Goal: Task Accomplishment & Management: Use online tool/utility

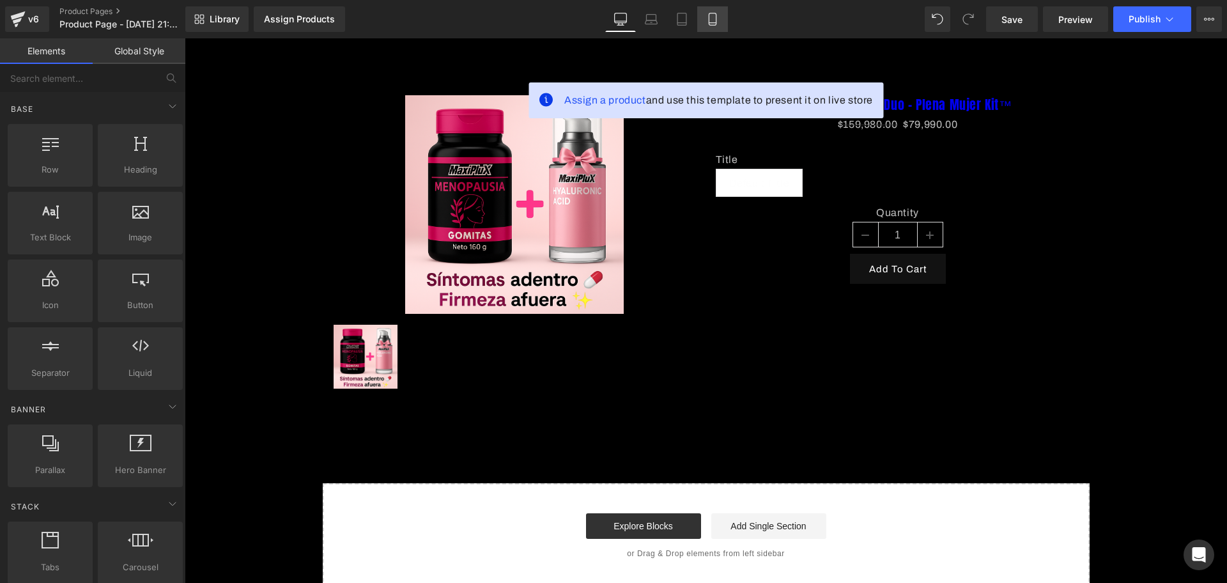
click at [725, 11] on link "Mobile" at bounding box center [712, 19] width 31 height 26
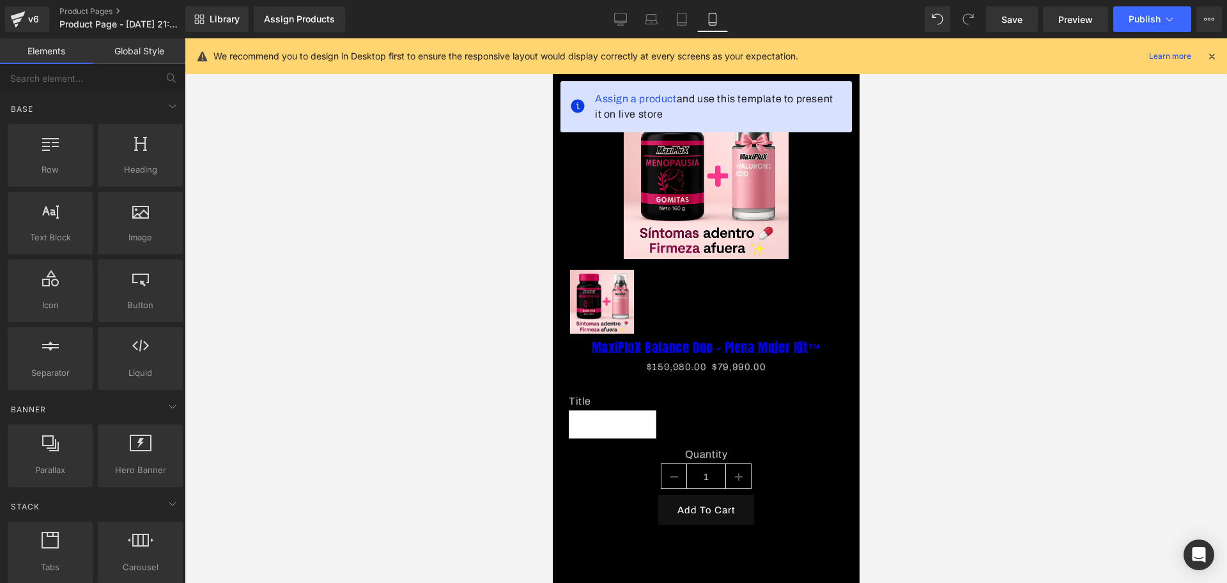
click at [1205, 63] on div "We recommend you to design in Desktop first to ensure the responsive layout wou…" at bounding box center [709, 56] width 993 height 15
click at [1211, 58] on icon at bounding box center [1210, 55] width 11 height 11
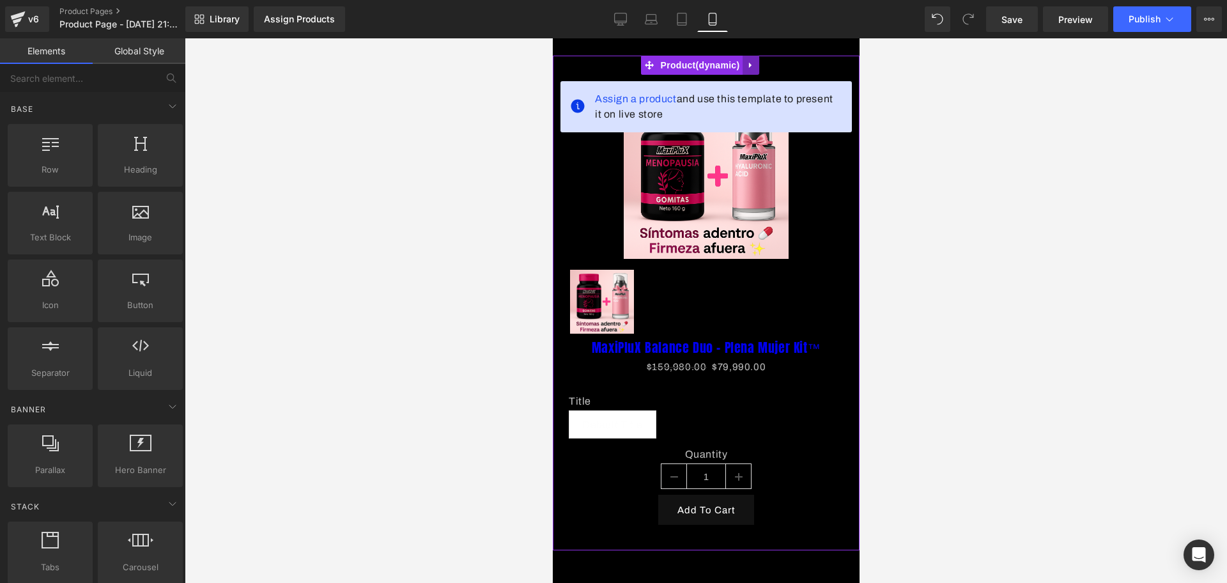
click at [748, 61] on icon at bounding box center [750, 66] width 9 height 10
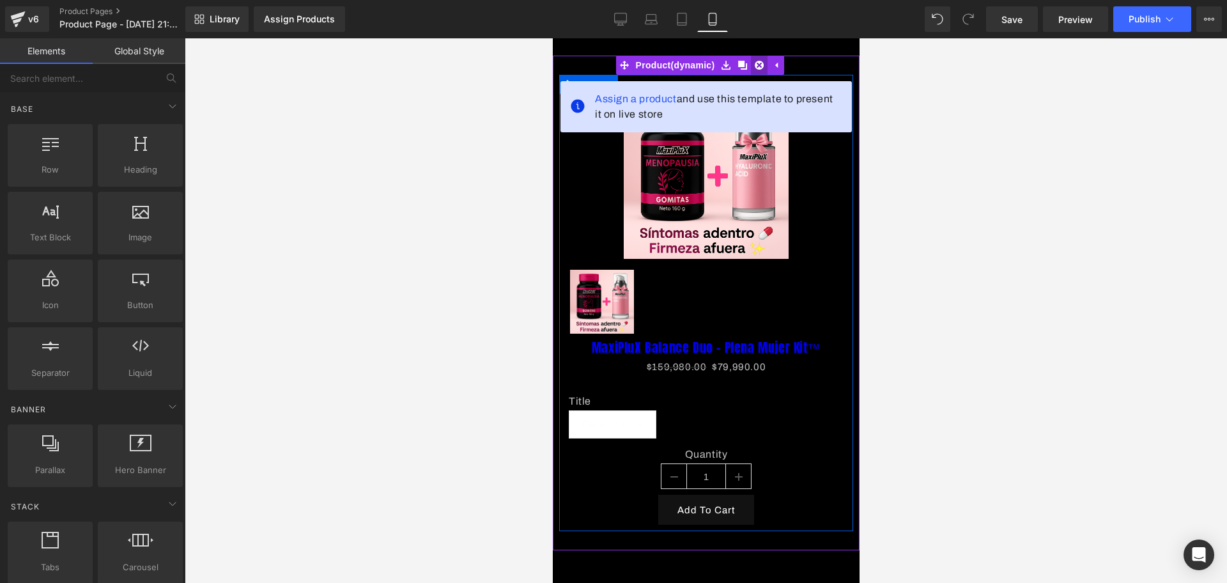
click at [757, 68] on icon at bounding box center [758, 65] width 9 height 9
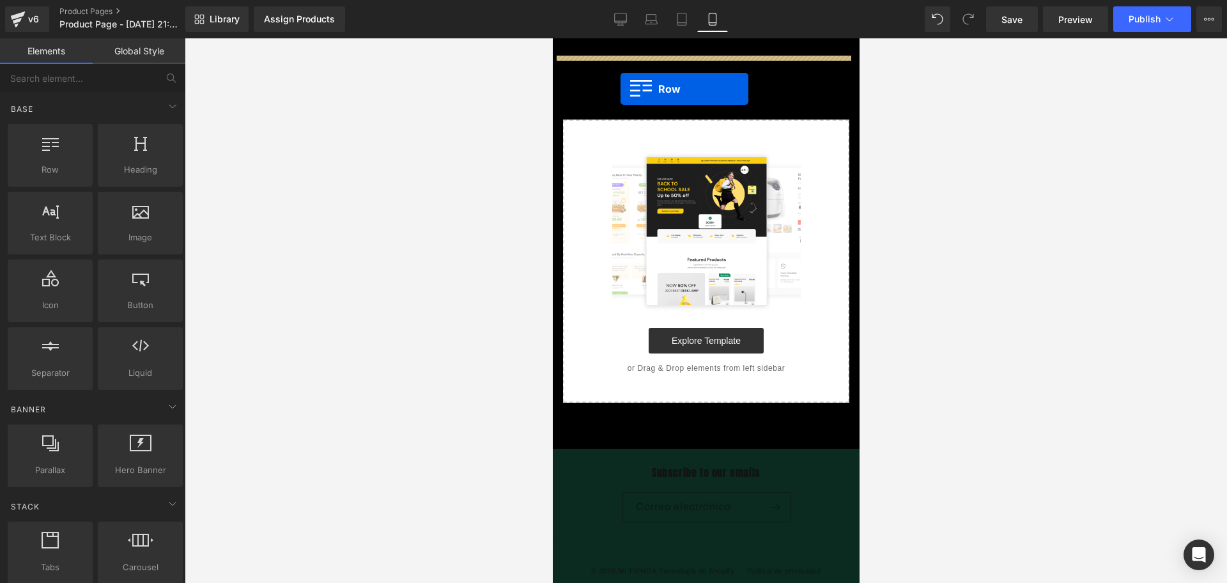
drag, startPoint x: 621, startPoint y: 166, endPoint x: 620, endPoint y: 89, distance: 77.3
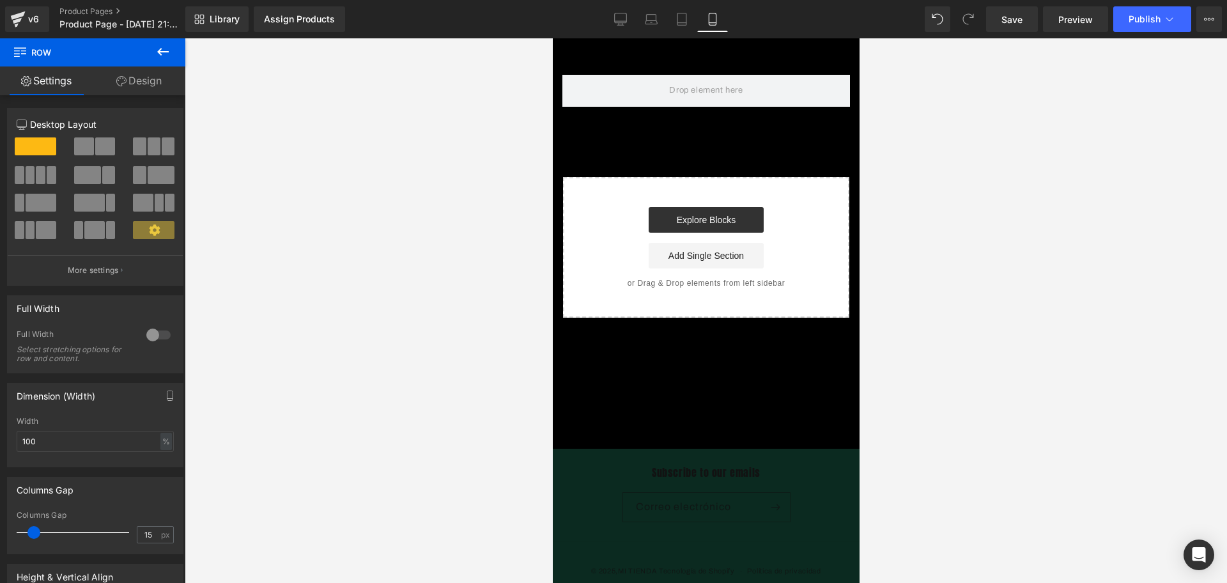
click at [167, 52] on icon at bounding box center [162, 51] width 15 height 15
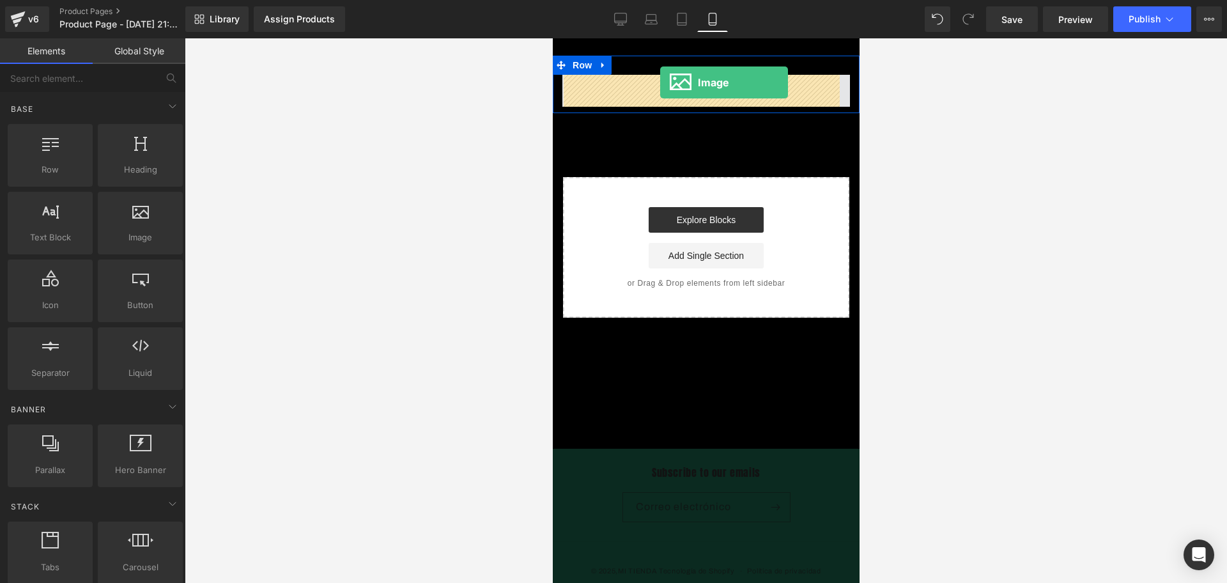
drag, startPoint x: 762, startPoint y: 256, endPoint x: 659, endPoint y: 82, distance: 201.4
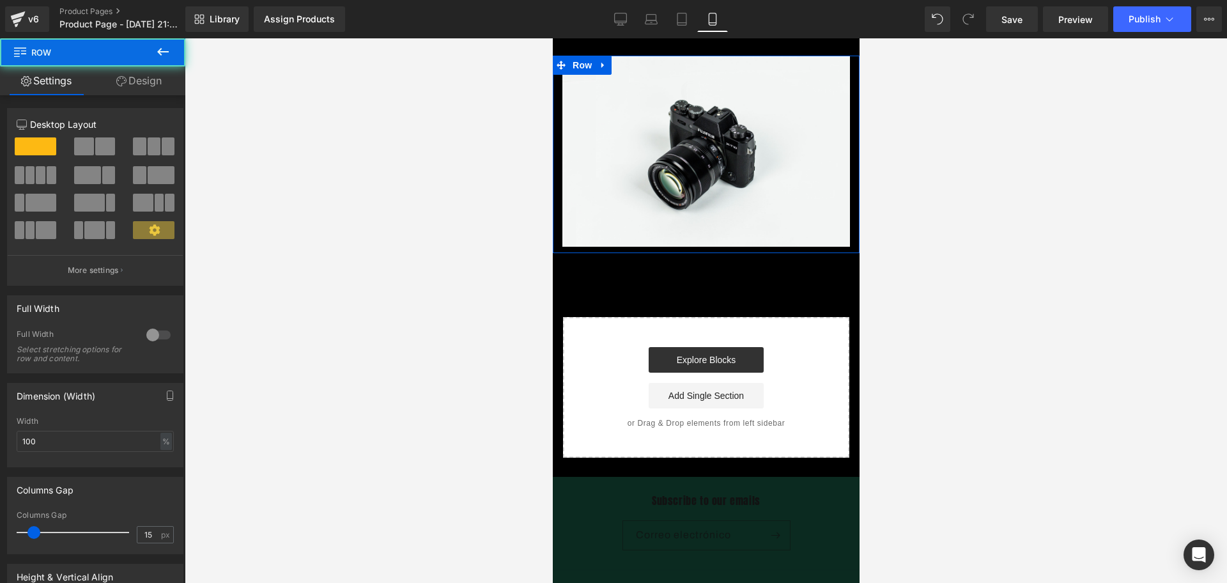
drag, startPoint x: 674, startPoint y: 68, endPoint x: 671, endPoint y: 49, distance: 20.1
click at [671, 49] on body "​ MI TIENDA Ir directamente al contenido Image Row Select your layout" at bounding box center [705, 351] width 307 height 627
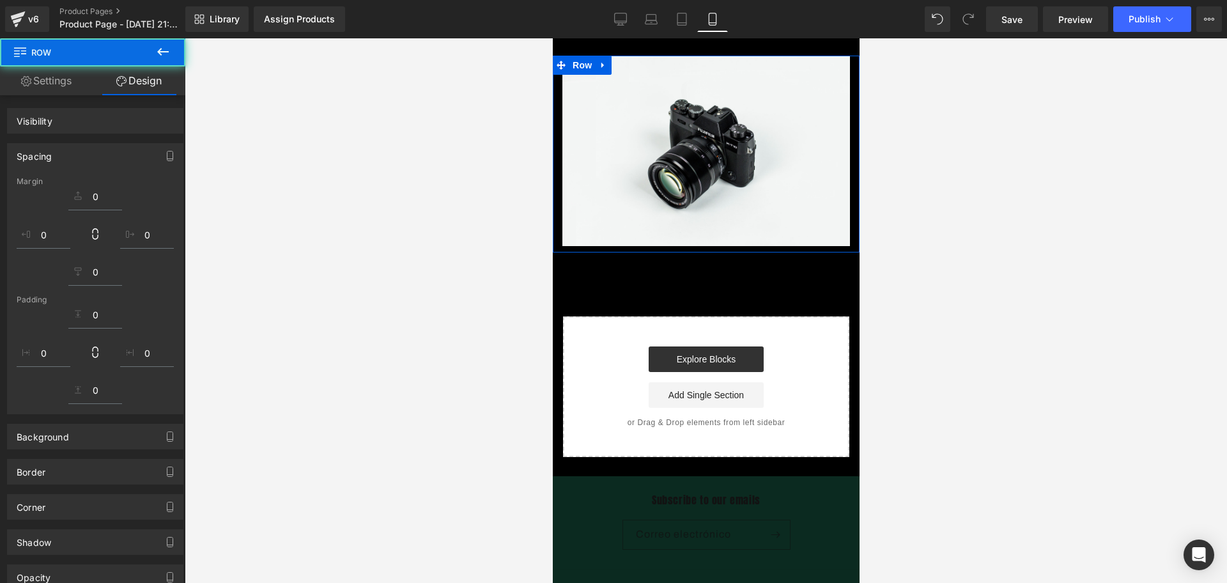
click at [944, 95] on div at bounding box center [706, 310] width 1042 height 544
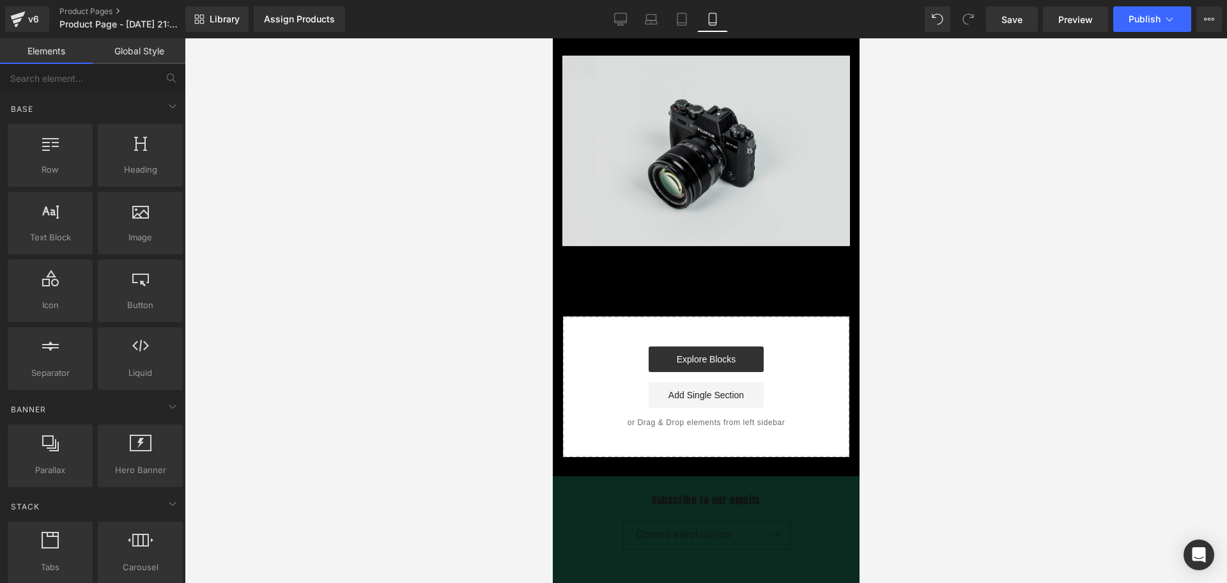
click at [696, 134] on img at bounding box center [705, 151] width 287 height 190
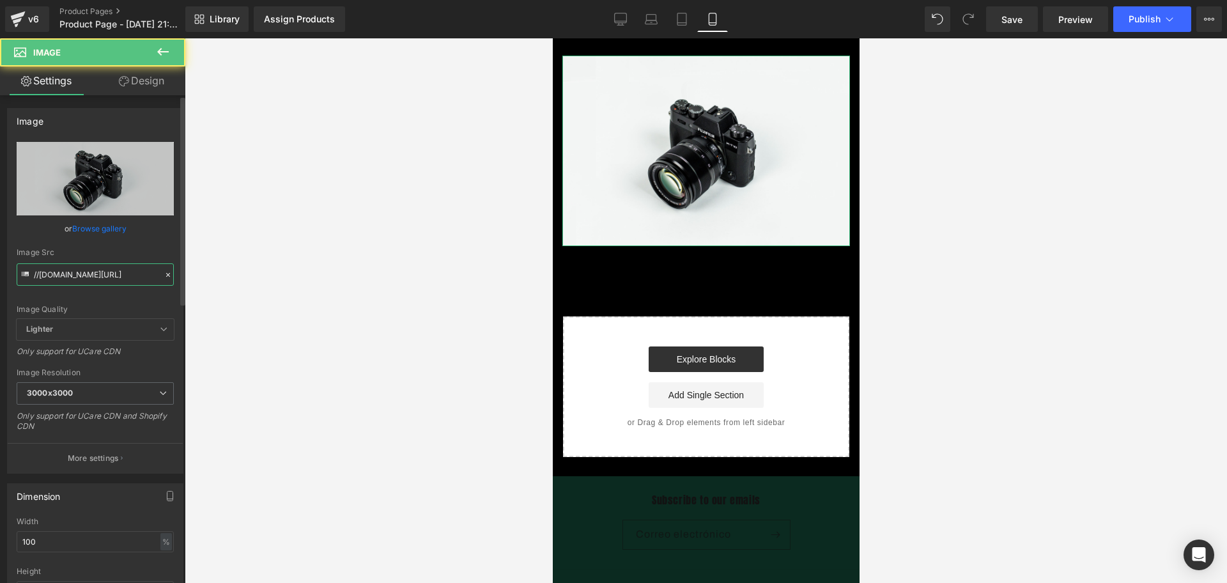
click at [89, 275] on input "//[DOMAIN_NAME][URL]" at bounding box center [95, 274] width 157 height 22
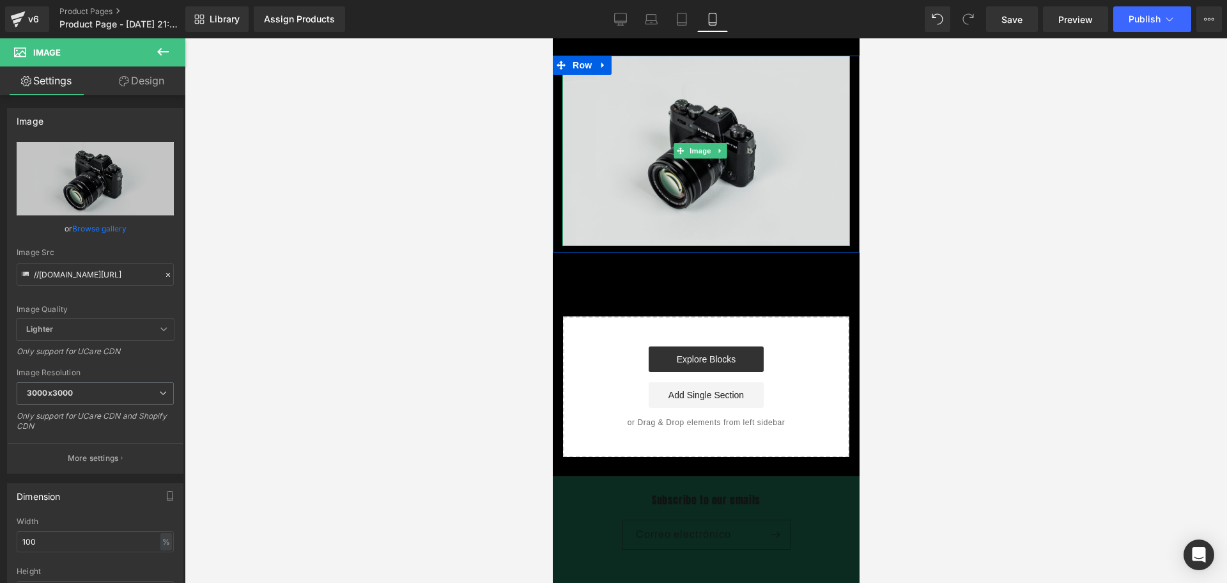
click at [680, 203] on img at bounding box center [705, 151] width 287 height 190
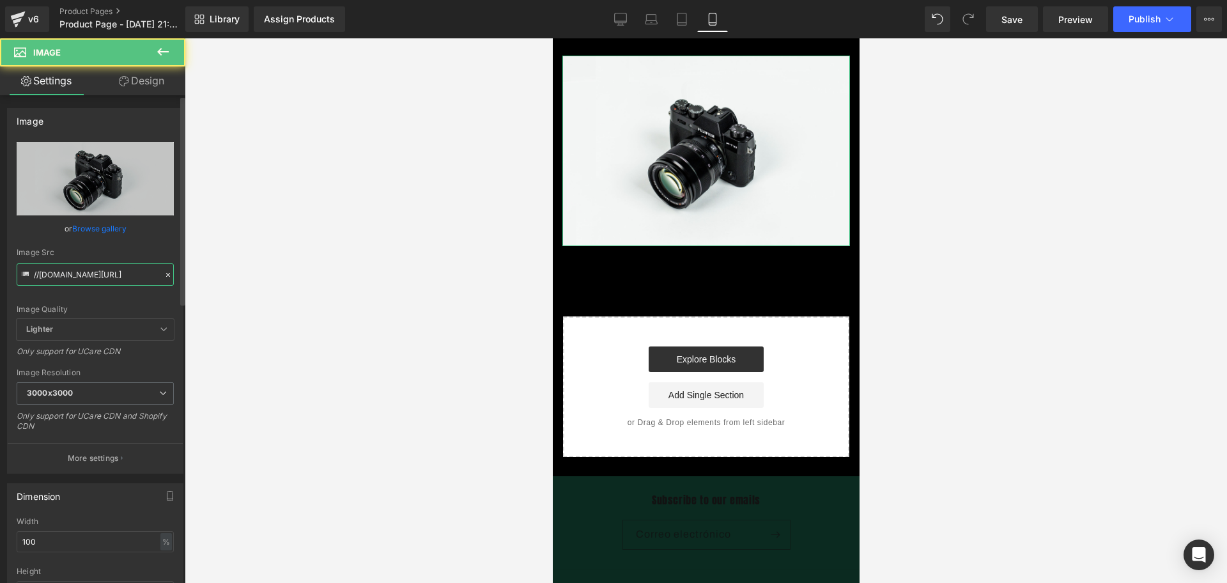
click at [119, 270] on input "//[DOMAIN_NAME][URL]" at bounding box center [95, 274] width 157 height 22
type input "[URL][DOMAIN_NAME][DATE]"
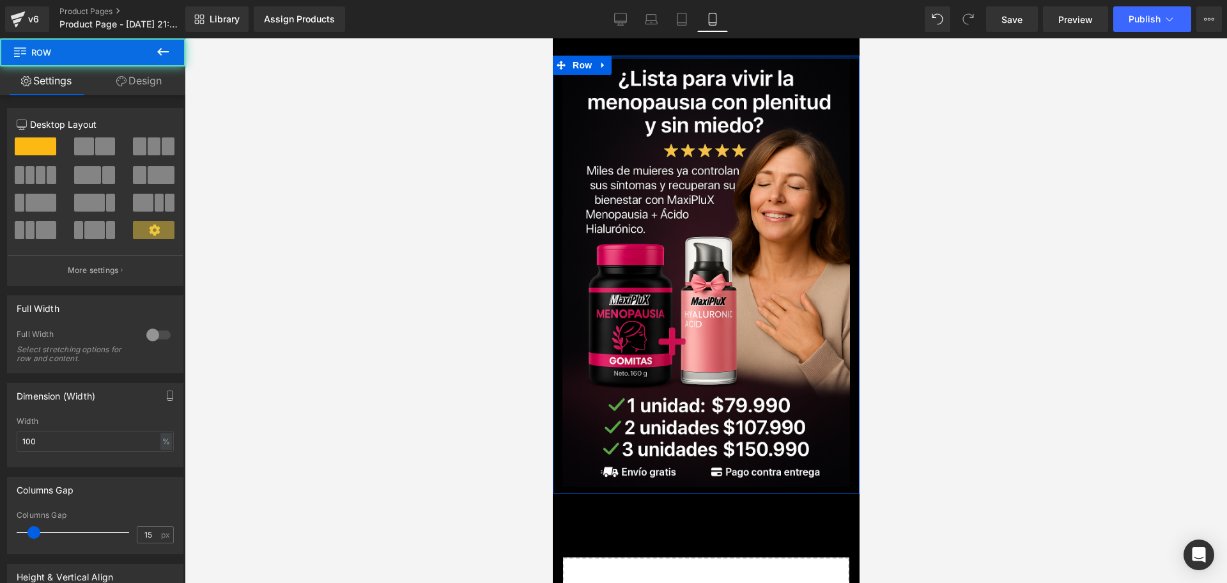
drag, startPoint x: 728, startPoint y: 57, endPoint x: 728, endPoint y: 45, distance: 11.5
click at [728, 45] on body "​ MI TIENDA Ir directamente al contenido Image Row Select your layout" at bounding box center [705, 471] width 307 height 867
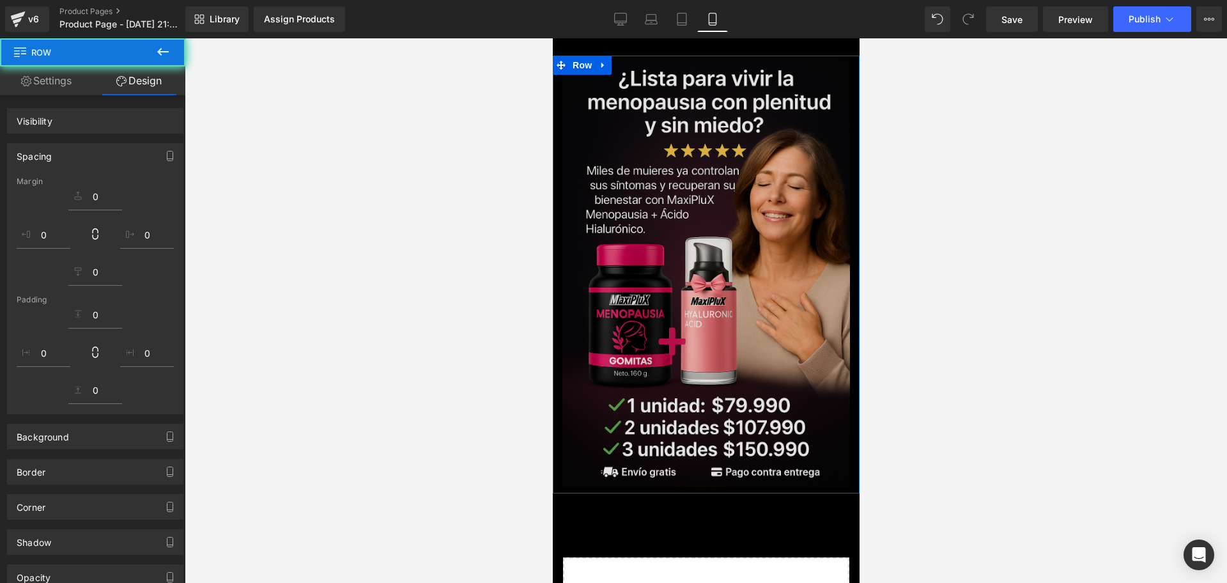
click at [669, 107] on img at bounding box center [705, 271] width 287 height 431
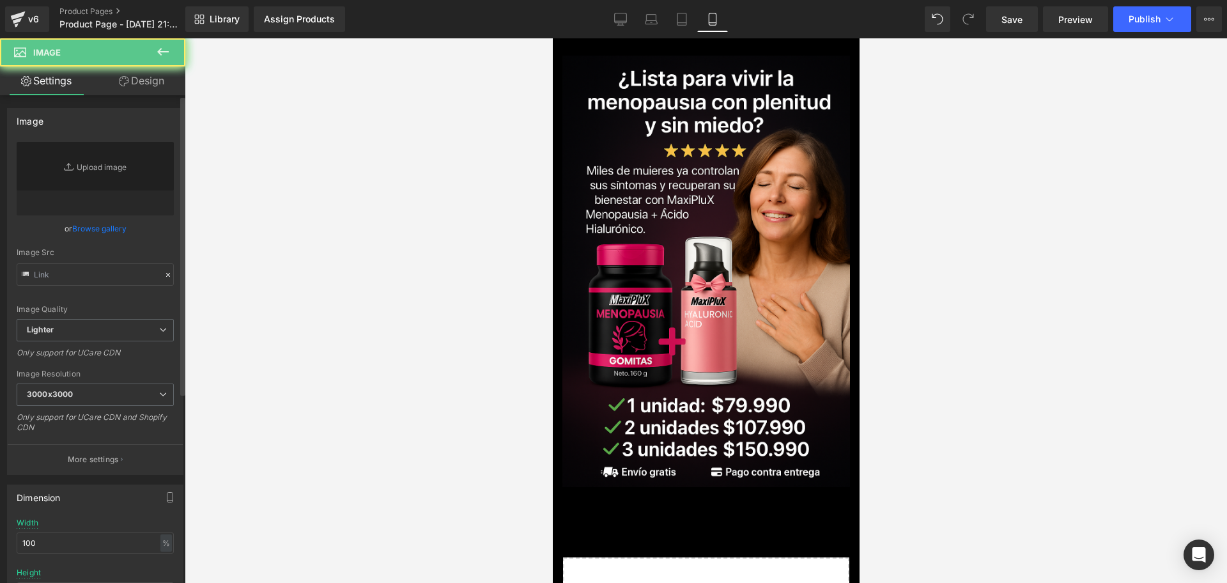
type input "[URL][DOMAIN_NAME][DATE]"
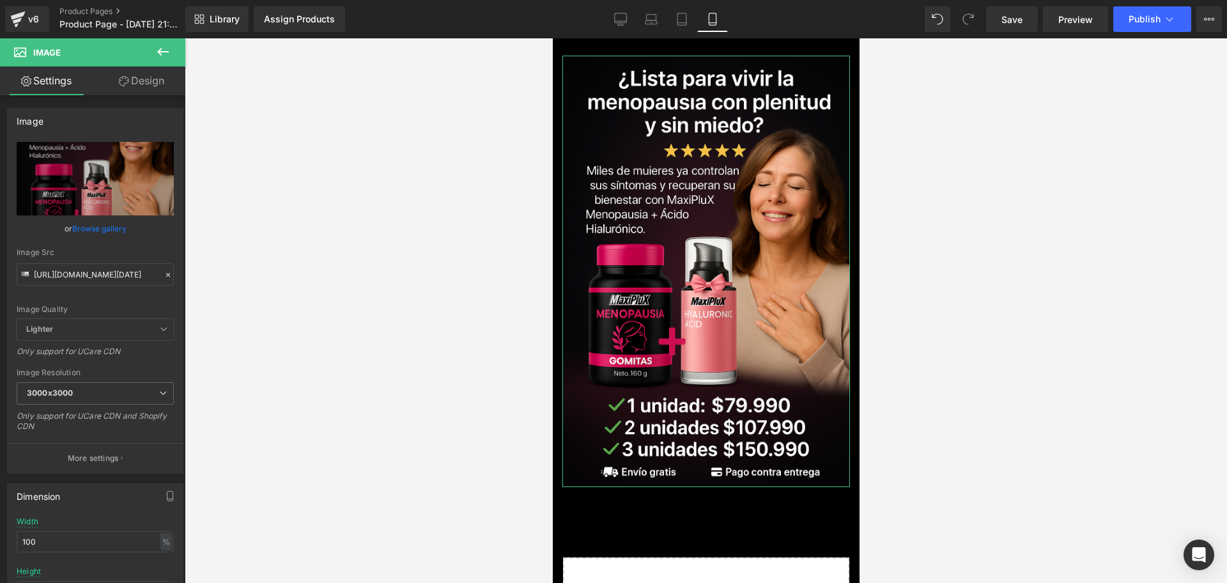
click at [130, 85] on link "Design" at bounding box center [141, 80] width 93 height 29
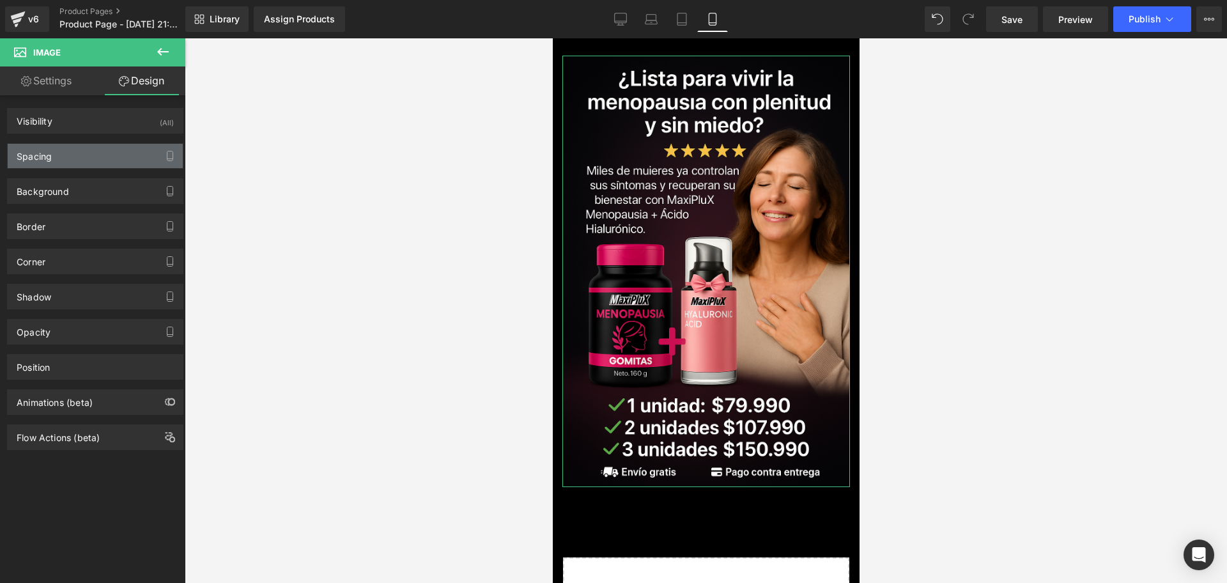
click at [122, 150] on div "Spacing" at bounding box center [95, 156] width 175 height 24
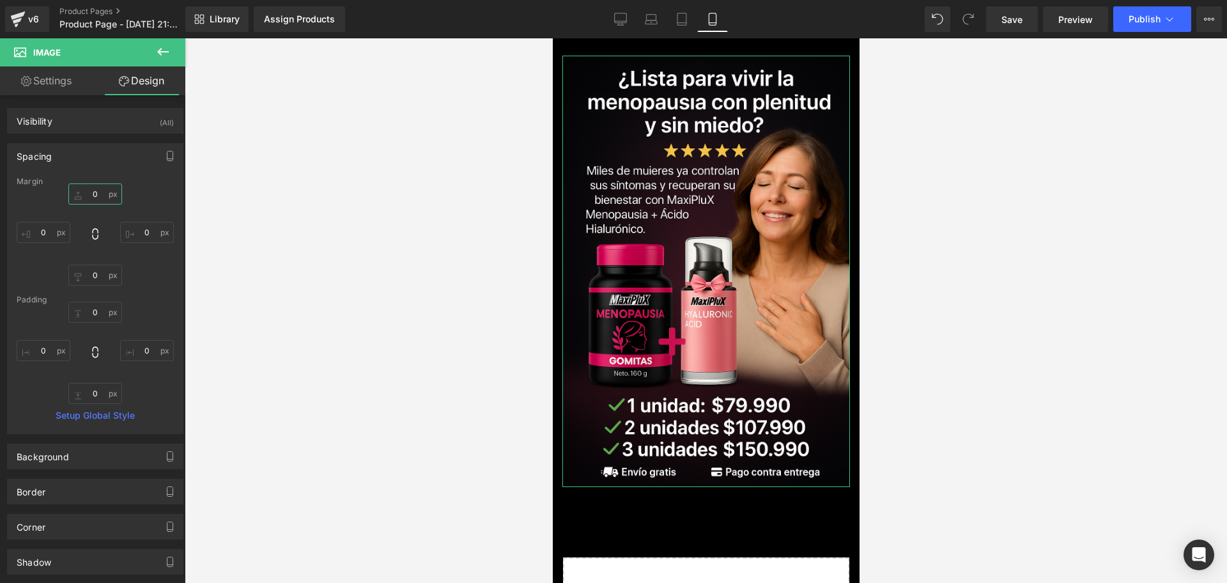
click at [89, 196] on input "0" at bounding box center [95, 193] width 54 height 21
click at [1158, 193] on div at bounding box center [706, 310] width 1042 height 544
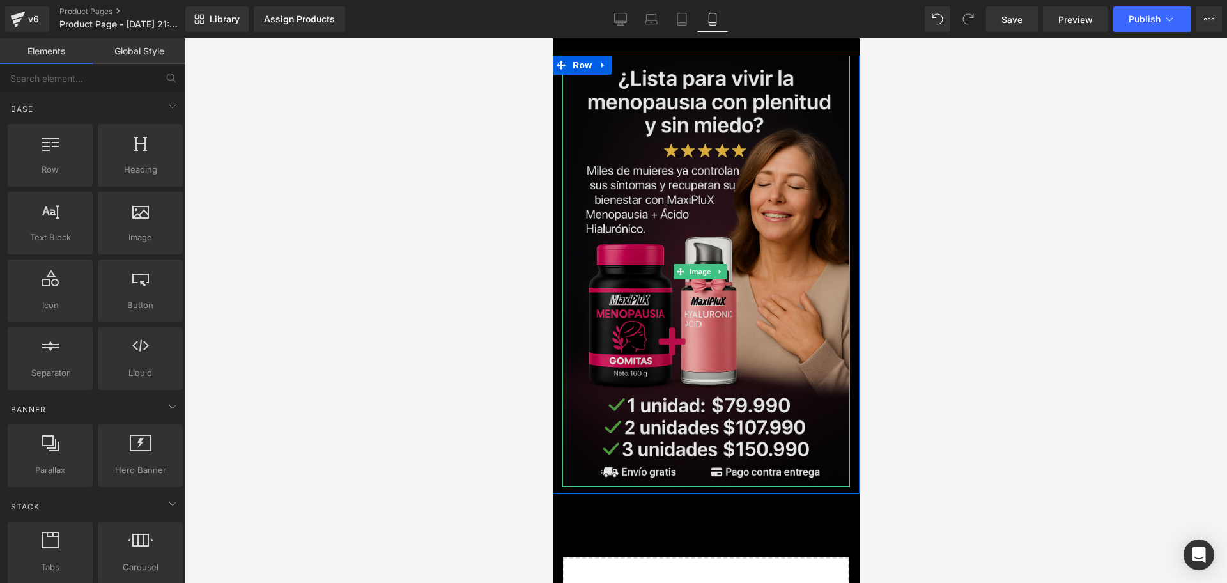
click at [788, 210] on img at bounding box center [705, 271] width 287 height 431
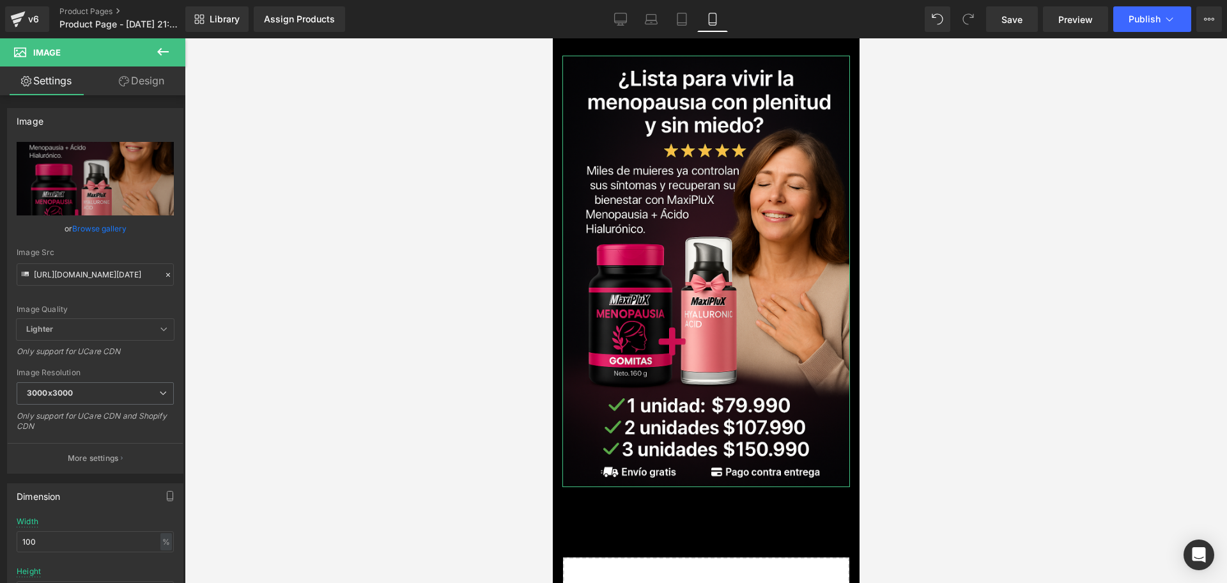
click at [135, 72] on link "Design" at bounding box center [141, 80] width 93 height 29
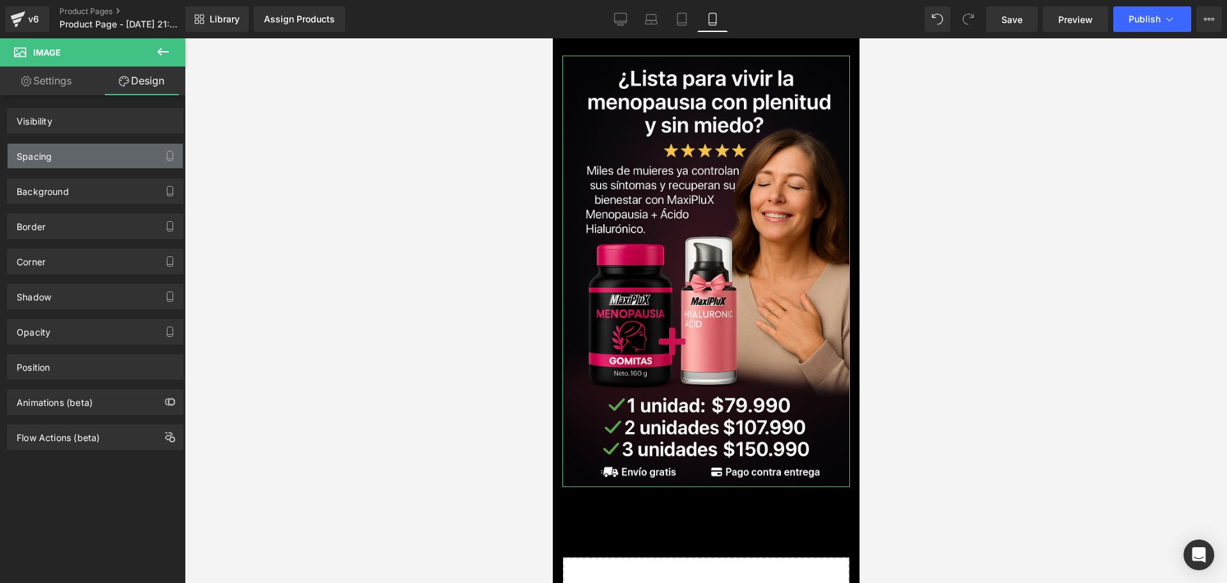
click at [76, 162] on div "Spacing" at bounding box center [95, 156] width 175 height 24
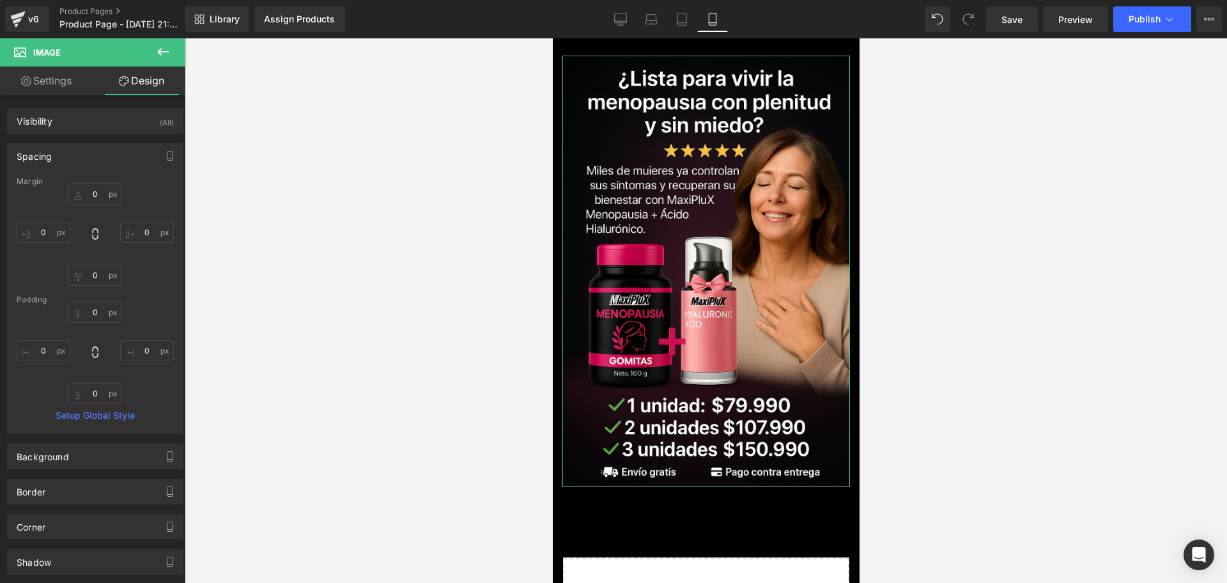
type input "0"
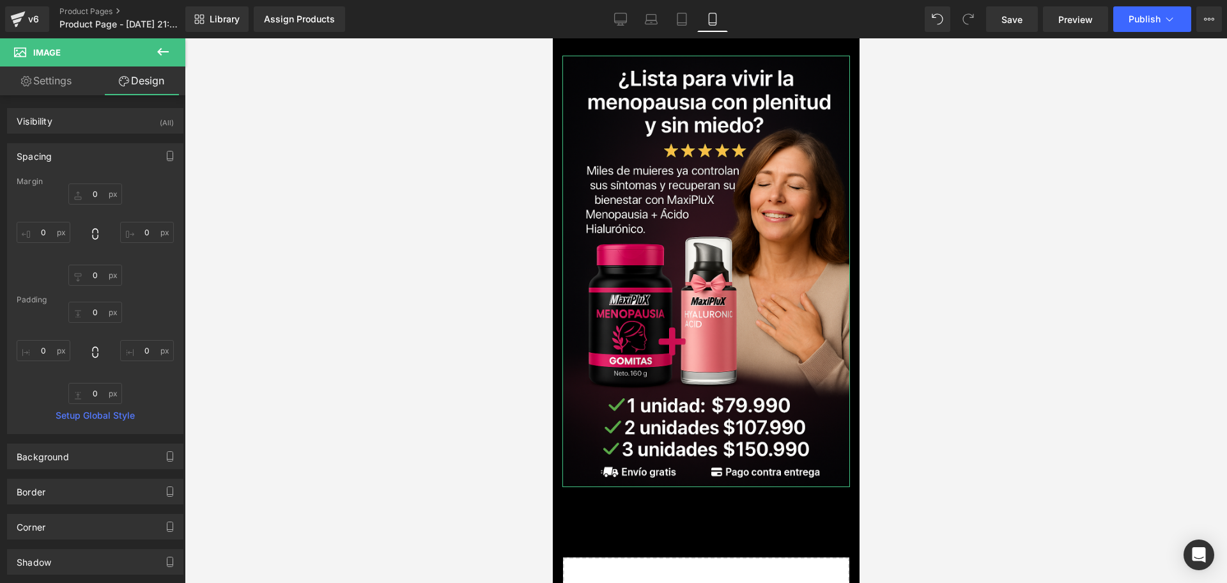
type input "0"
click at [43, 226] on input "0" at bounding box center [44, 232] width 54 height 21
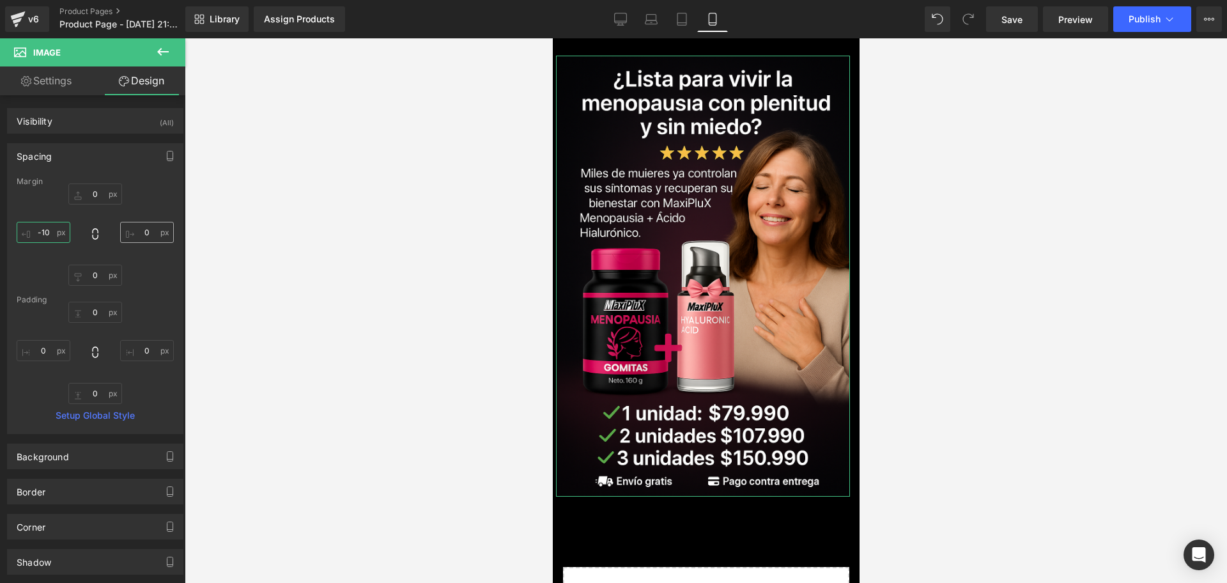
type input "-10"
click at [146, 229] on input "0" at bounding box center [147, 232] width 54 height 21
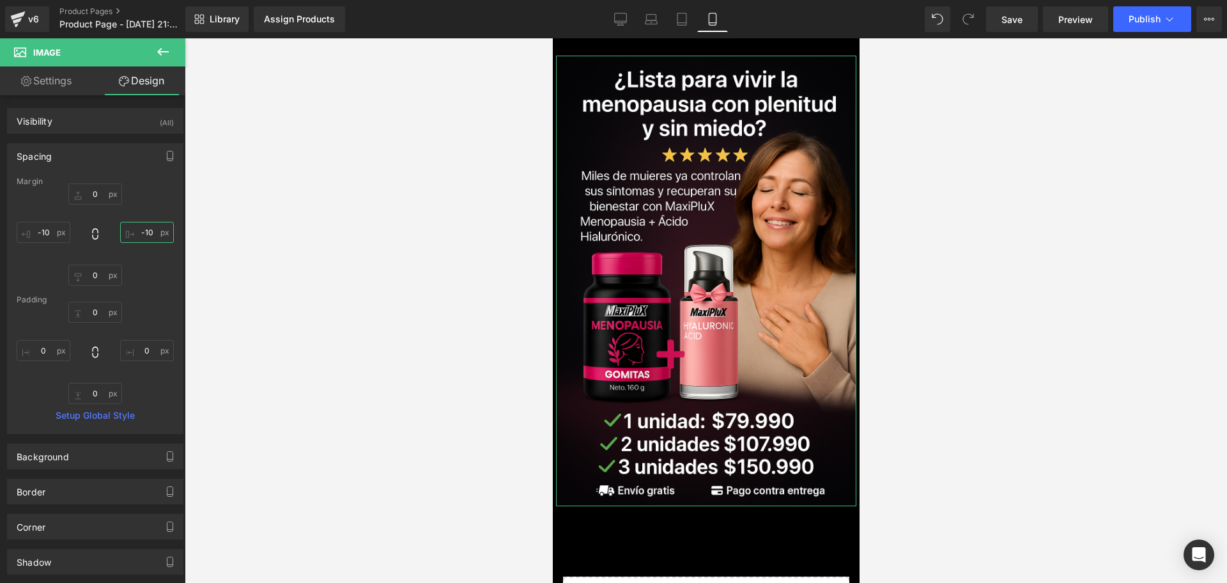
type input "-10"
click at [174, 46] on button at bounding box center [163, 52] width 45 height 28
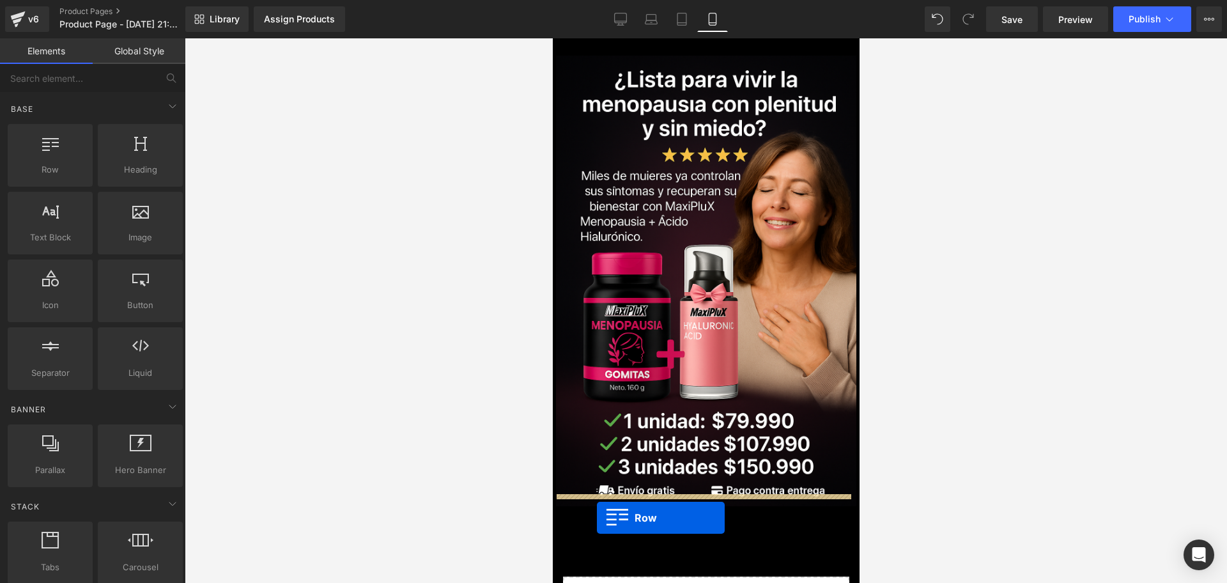
drag, startPoint x: 610, startPoint y: 189, endPoint x: 596, endPoint y: 517, distance: 328.7
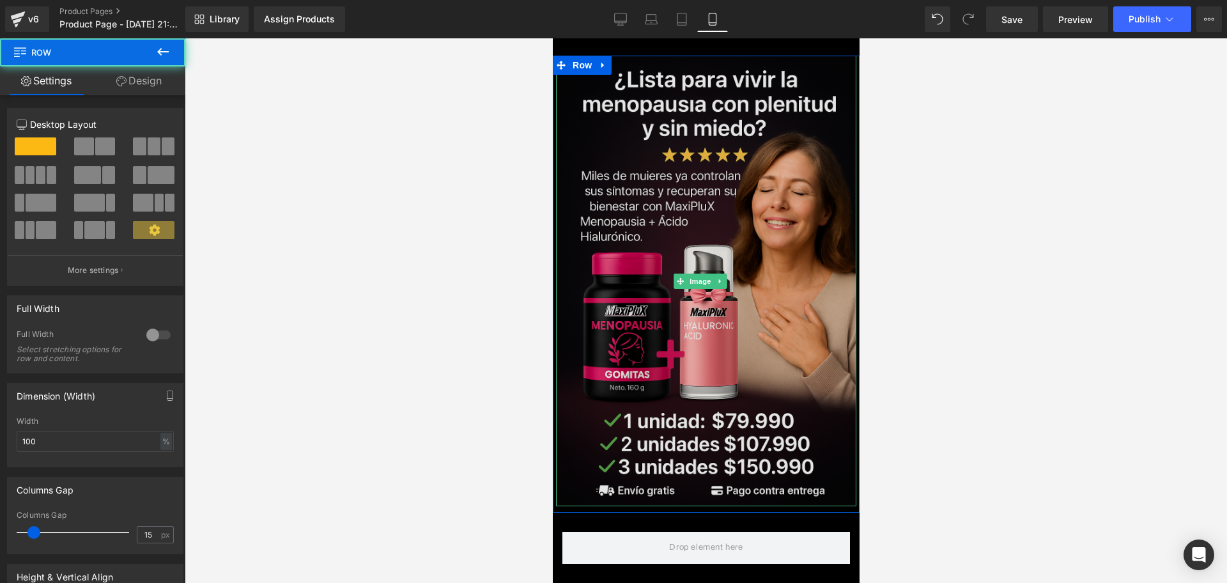
scroll to position [80, 0]
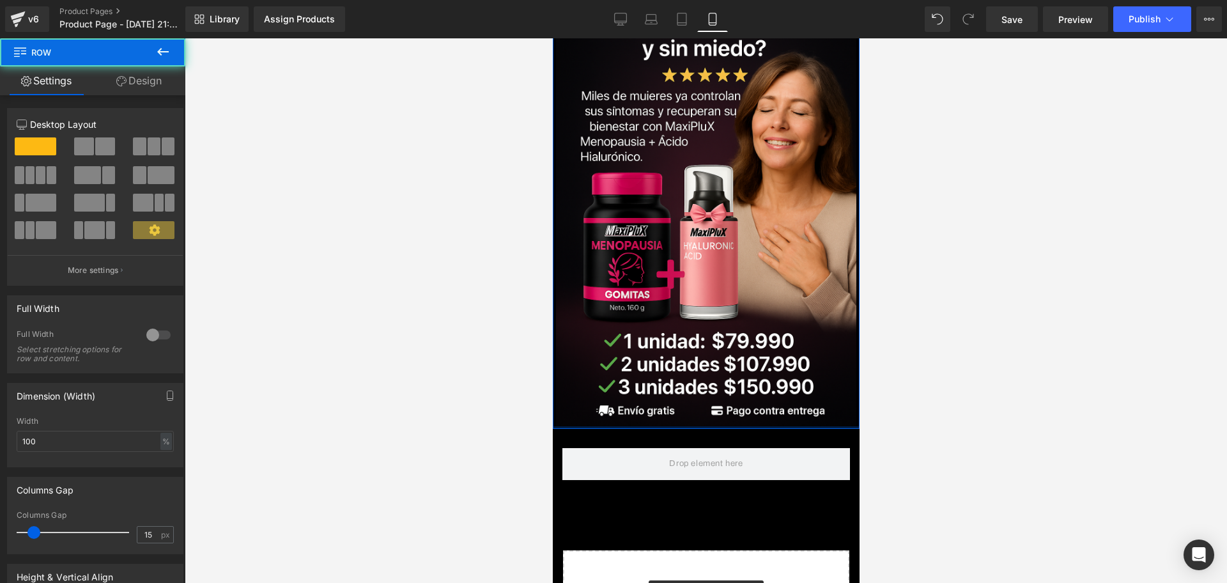
click at [691, 426] on div at bounding box center [705, 427] width 307 height 3
click at [891, 422] on div at bounding box center [706, 310] width 1042 height 544
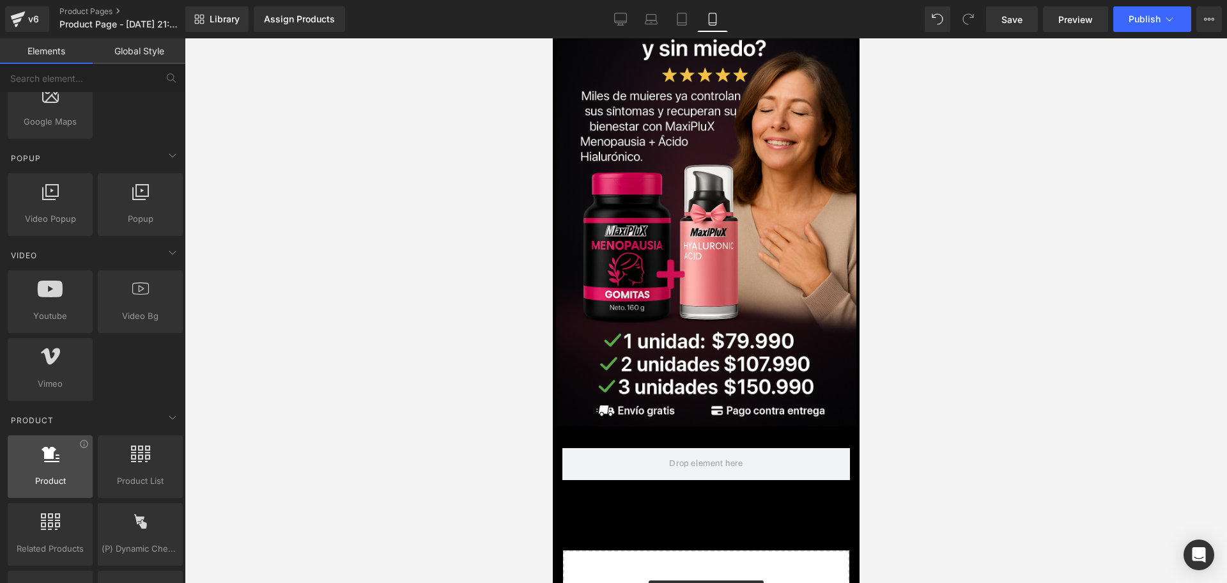
scroll to position [799, 0]
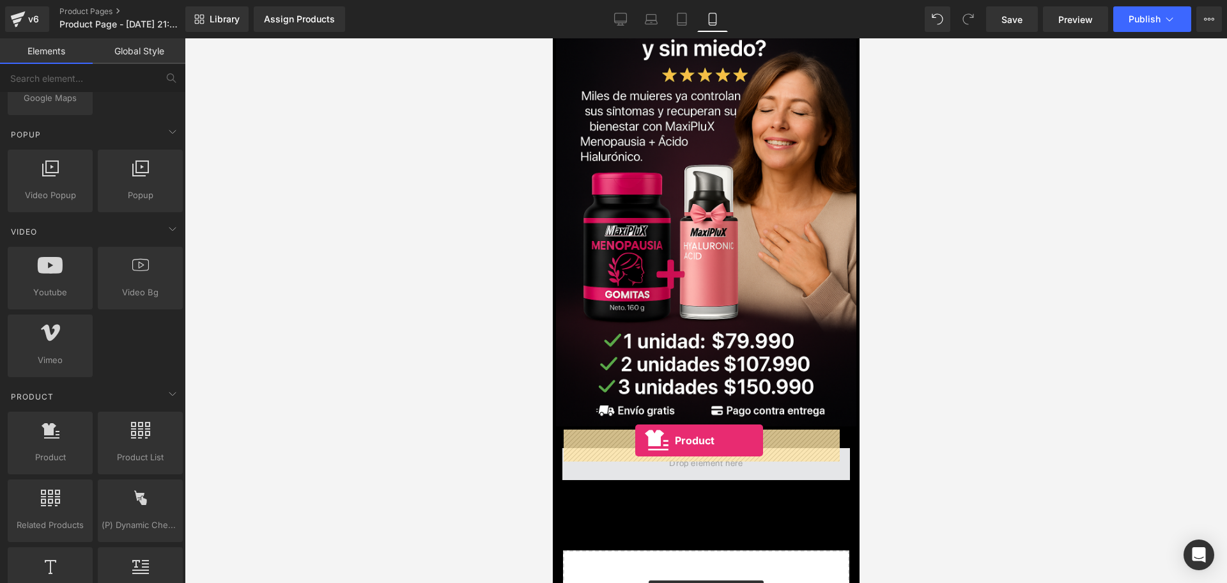
drag, startPoint x: 615, startPoint y: 478, endPoint x: 634, endPoint y: 440, distance: 42.9
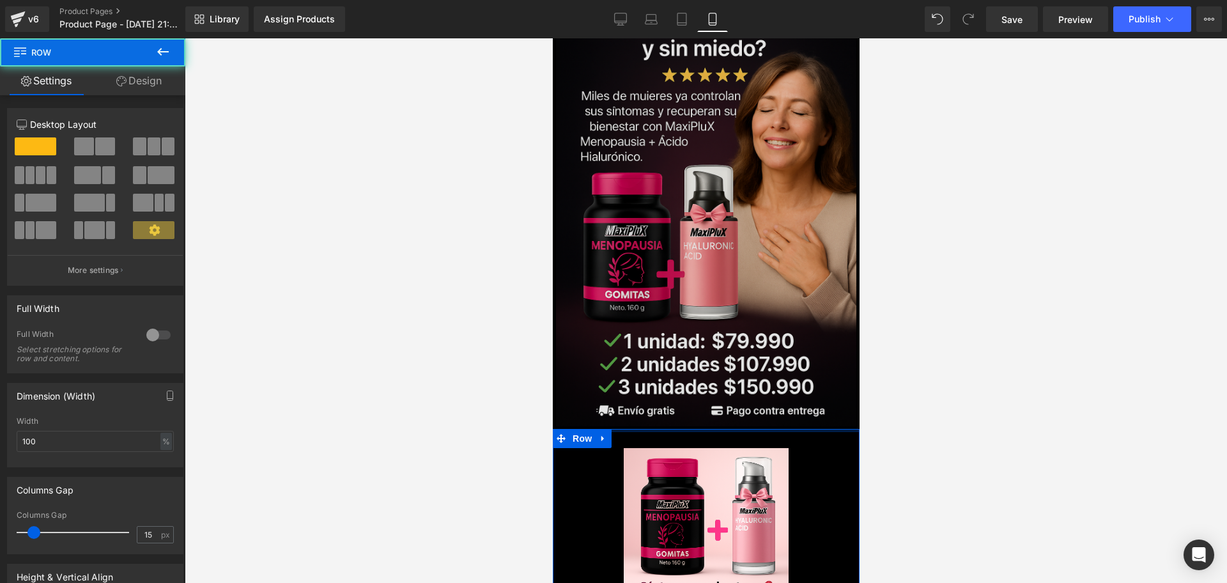
drag, startPoint x: 643, startPoint y: 424, endPoint x: 641, endPoint y: 402, distance: 21.8
click at [641, 402] on div "Image Row Sale Off (P) Image MaxiPluX Balance Duo - Plena Mujer Kit™ (P) Title …" at bounding box center [705, 443] width 307 height 934
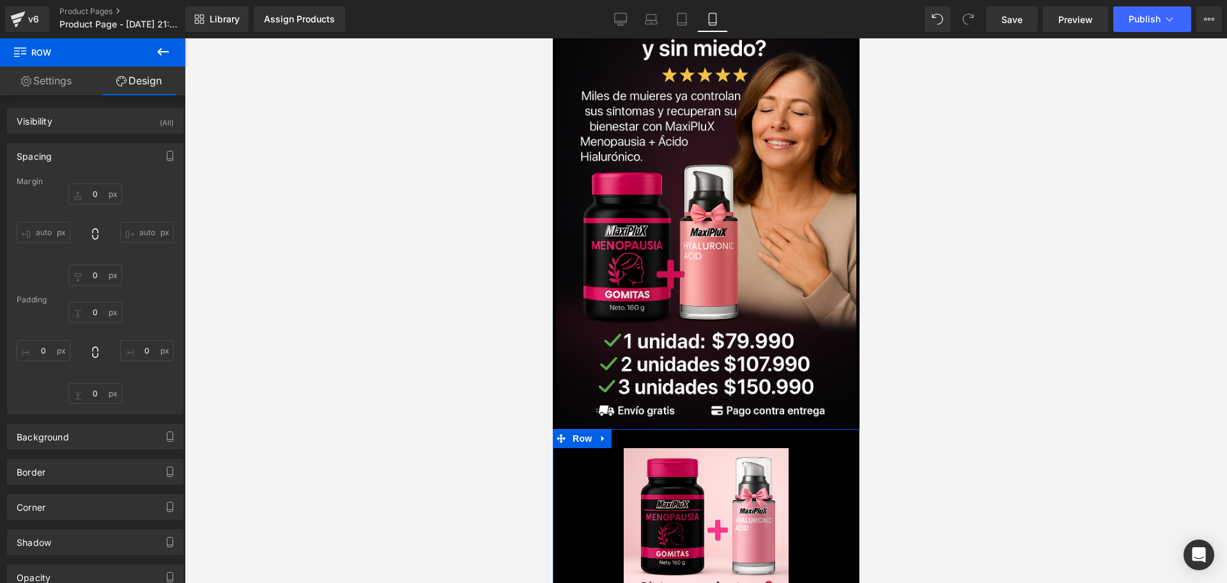
scroll to position [240, 0]
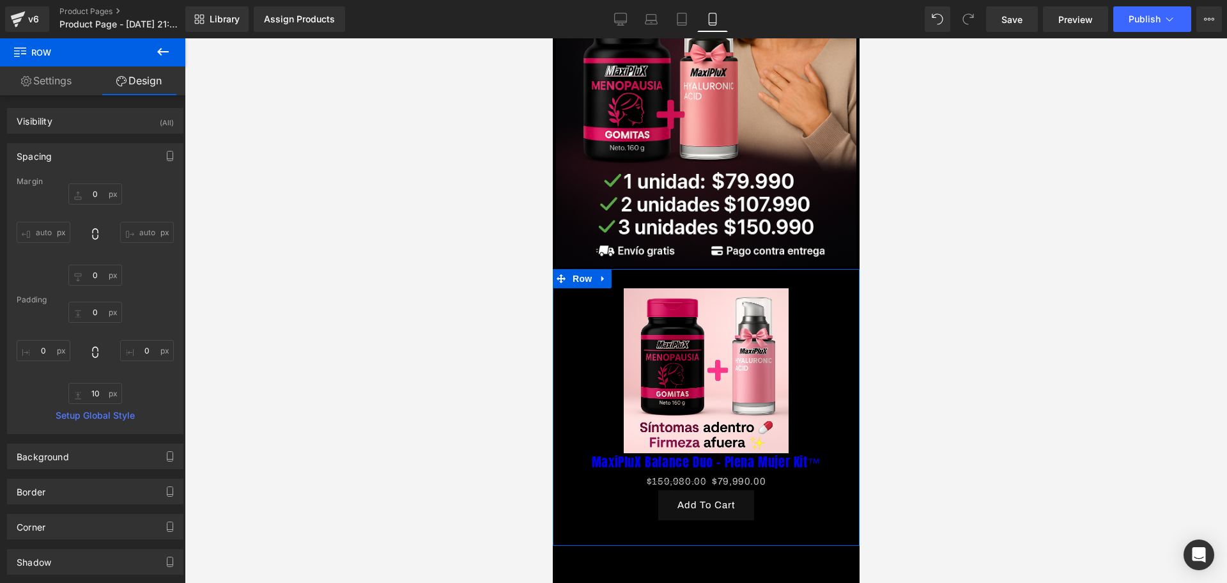
type input "0"
type input "10"
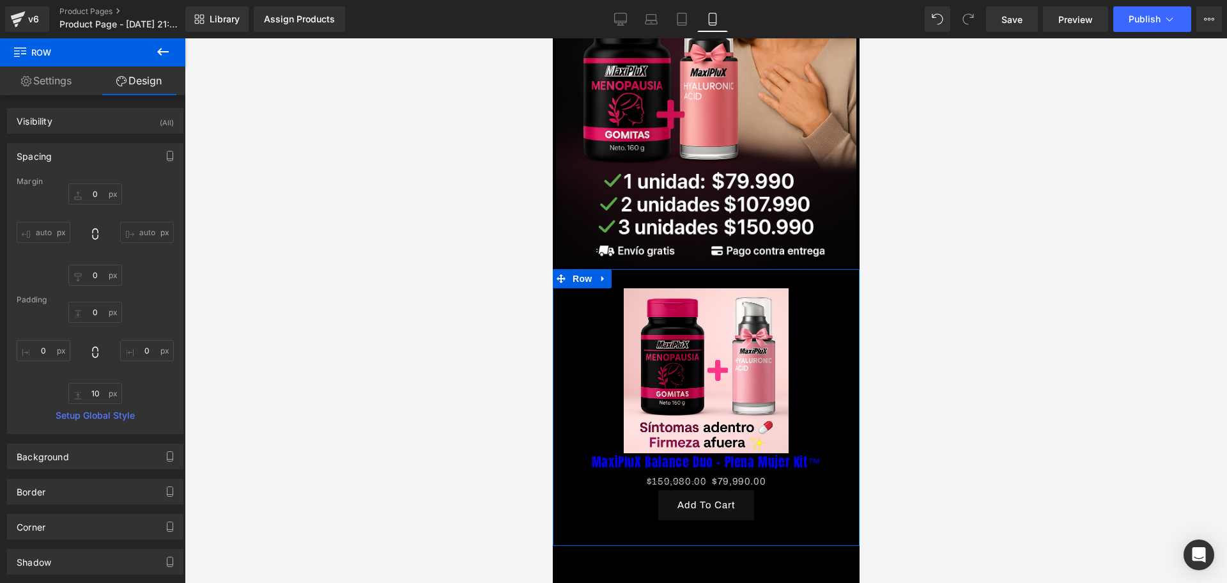
type input "0"
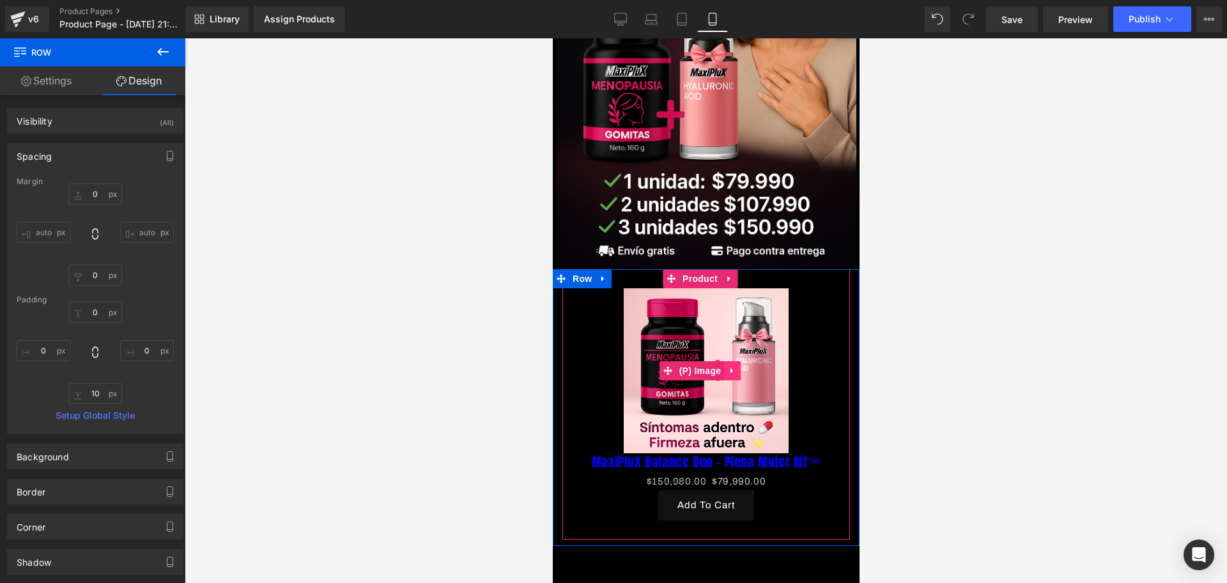
click at [738, 361] on link at bounding box center [731, 370] width 17 height 19
click at [738, 366] on icon at bounding box center [739, 370] width 9 height 9
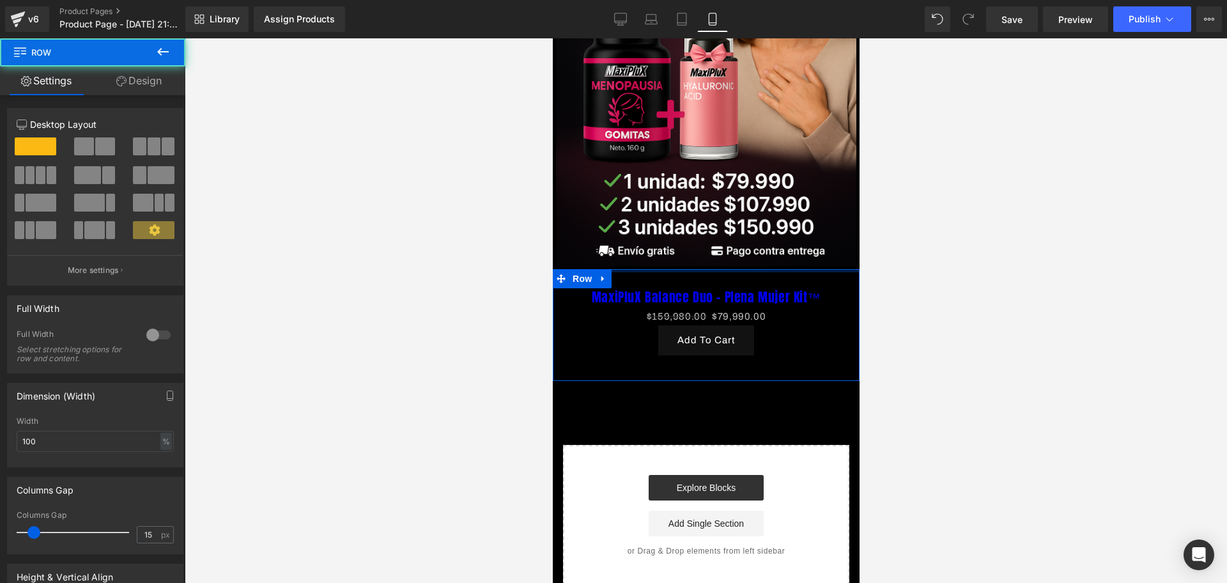
click at [750, 269] on div at bounding box center [705, 270] width 307 height 3
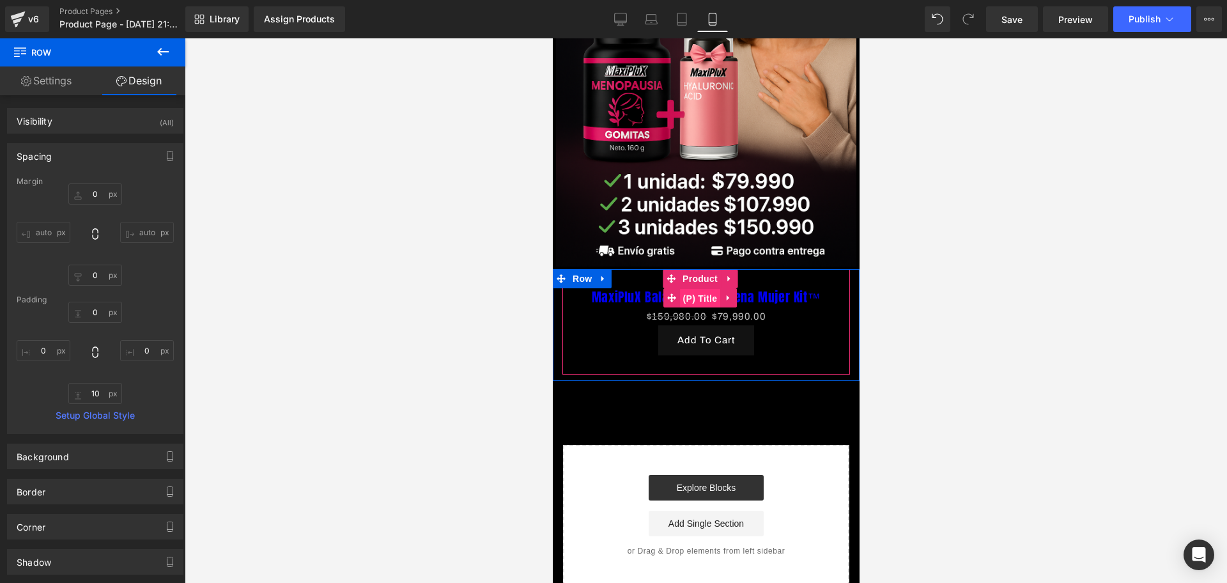
click at [700, 289] on span "(P) Title" at bounding box center [699, 298] width 41 height 19
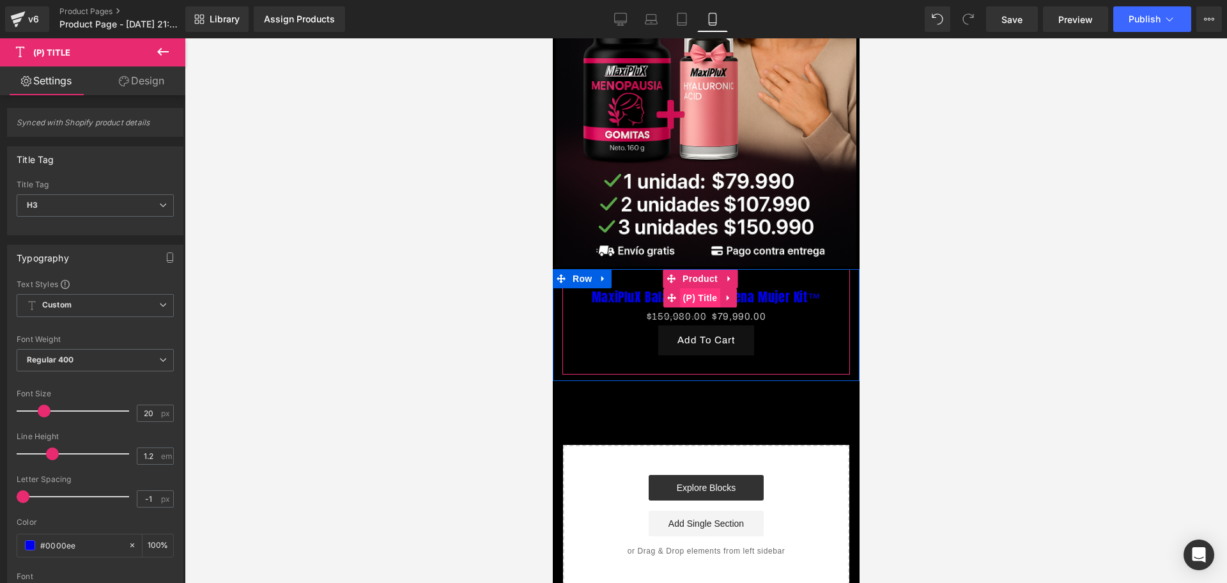
click at [700, 288] on span "(P) Title" at bounding box center [699, 297] width 41 height 19
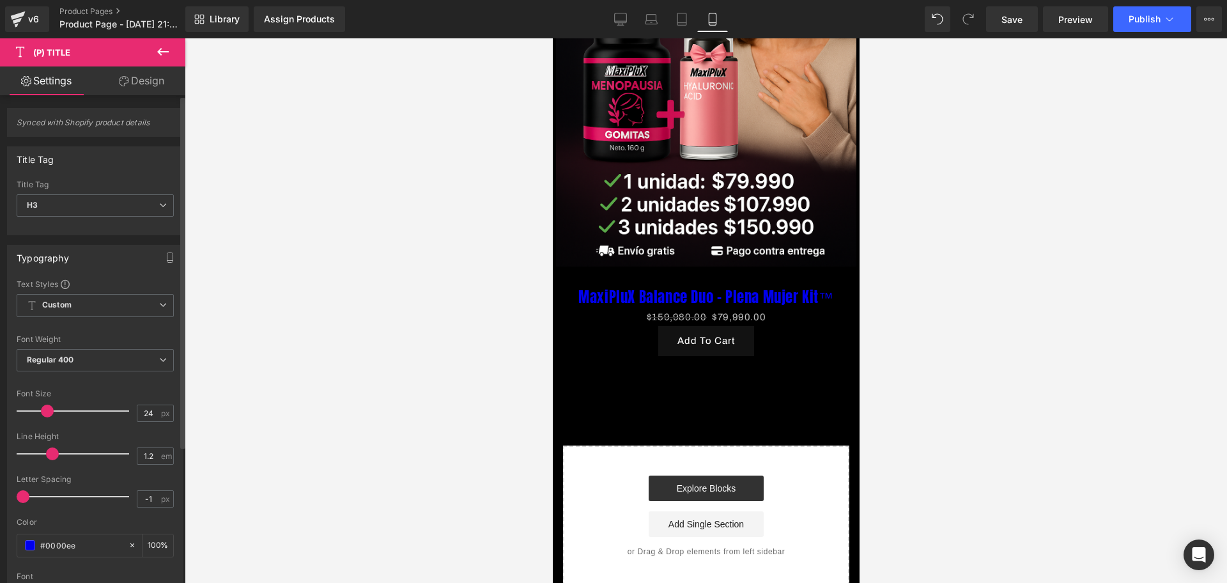
type input "25"
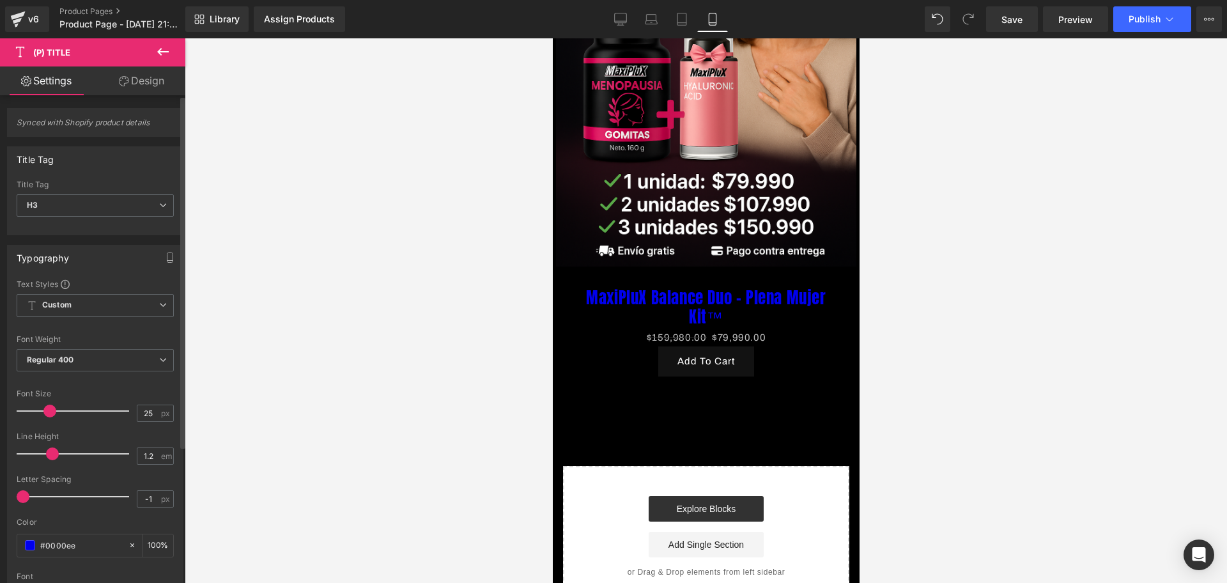
click at [50, 408] on span at bounding box center [49, 410] width 13 height 13
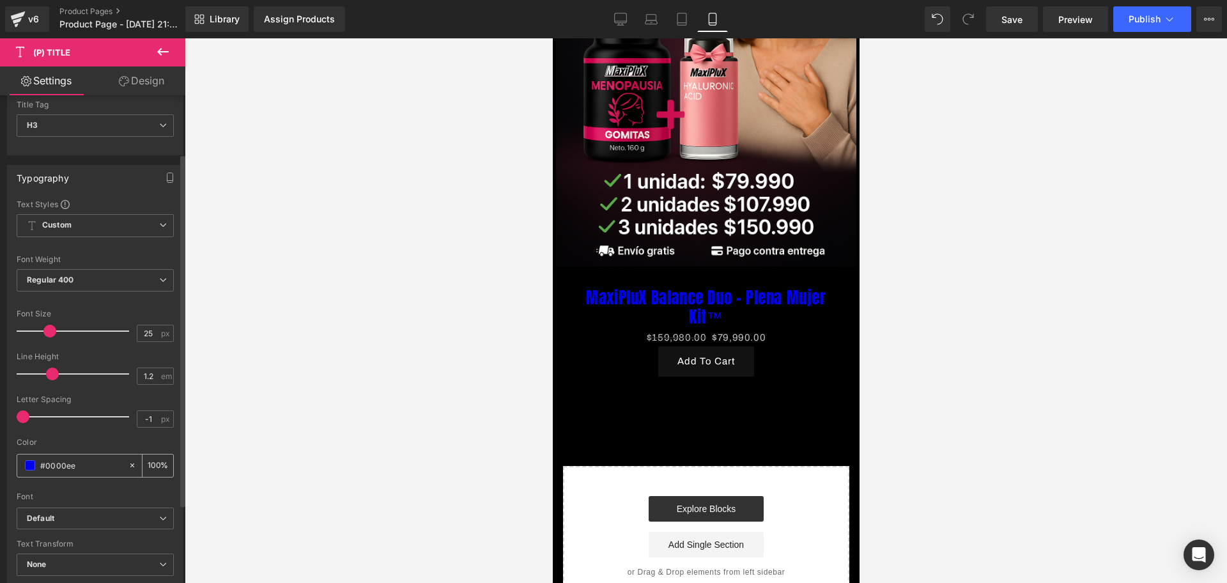
click at [30, 464] on span at bounding box center [30, 465] width 10 height 10
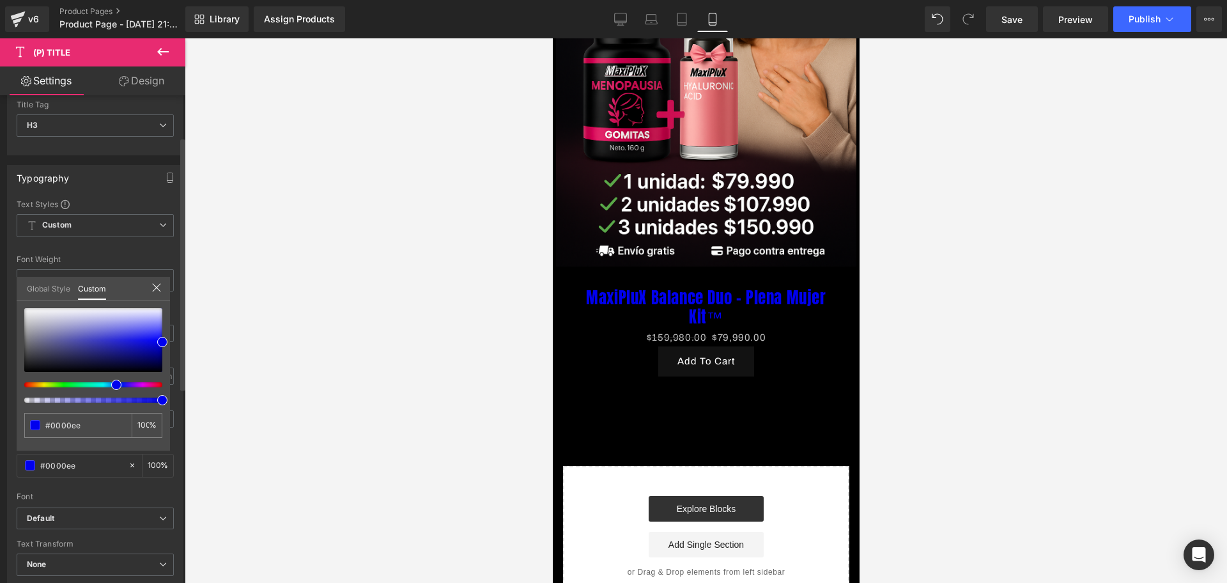
type input "#ef00a7"
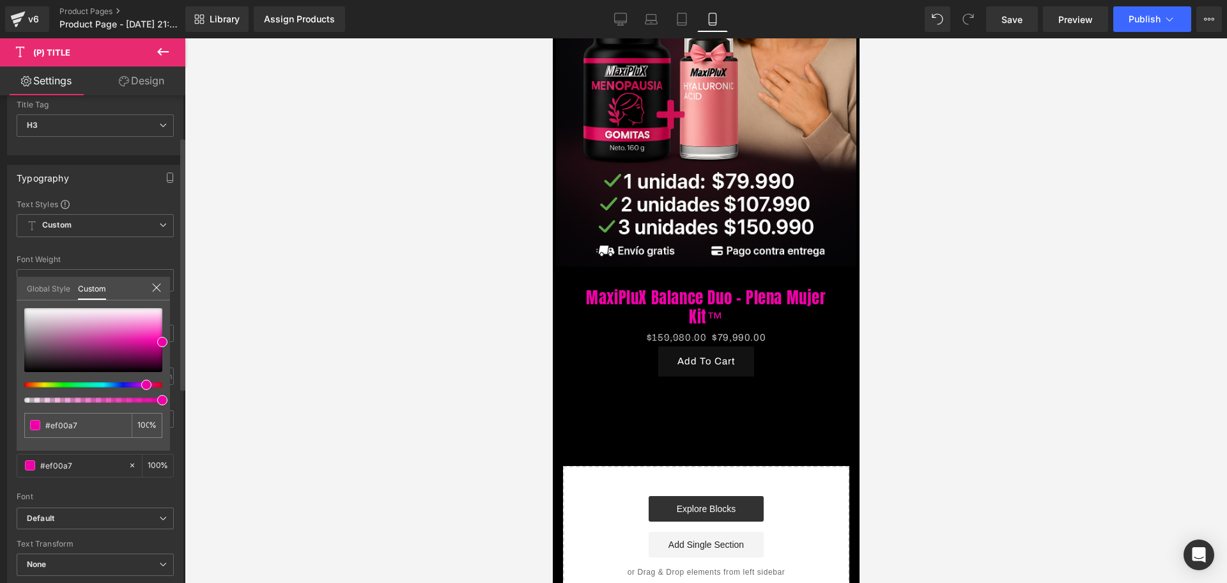
click at [141, 382] on div at bounding box center [88, 384] width 138 height 5
type input "#ff05b4"
type input "#fe38c3"
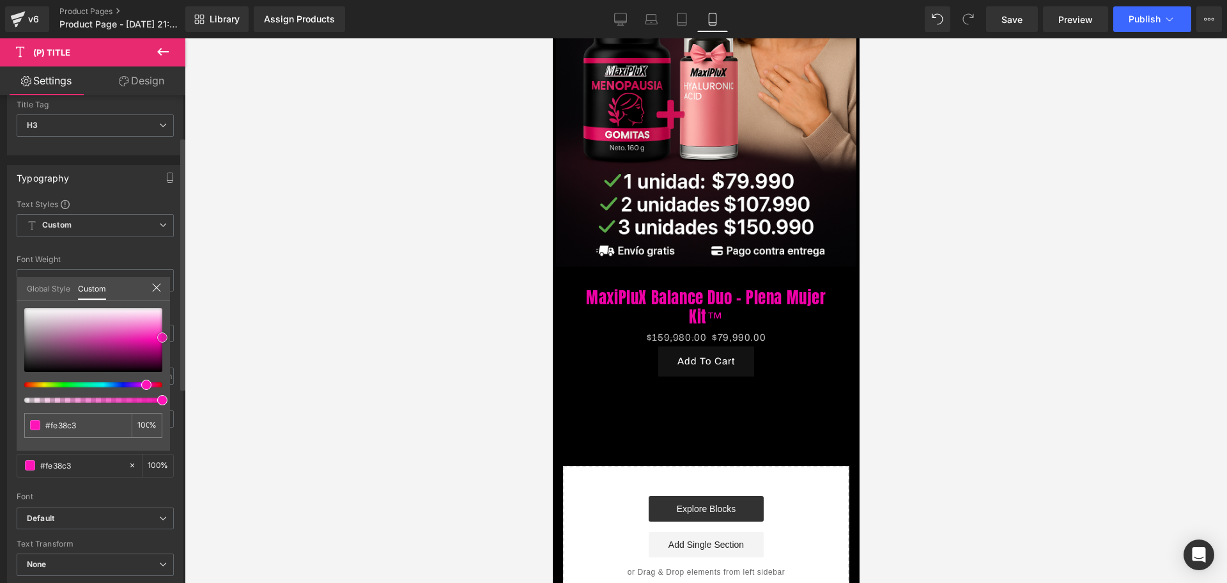
type input "#fe48c7"
type input "#fe4cc9"
type input "#fe5ccd"
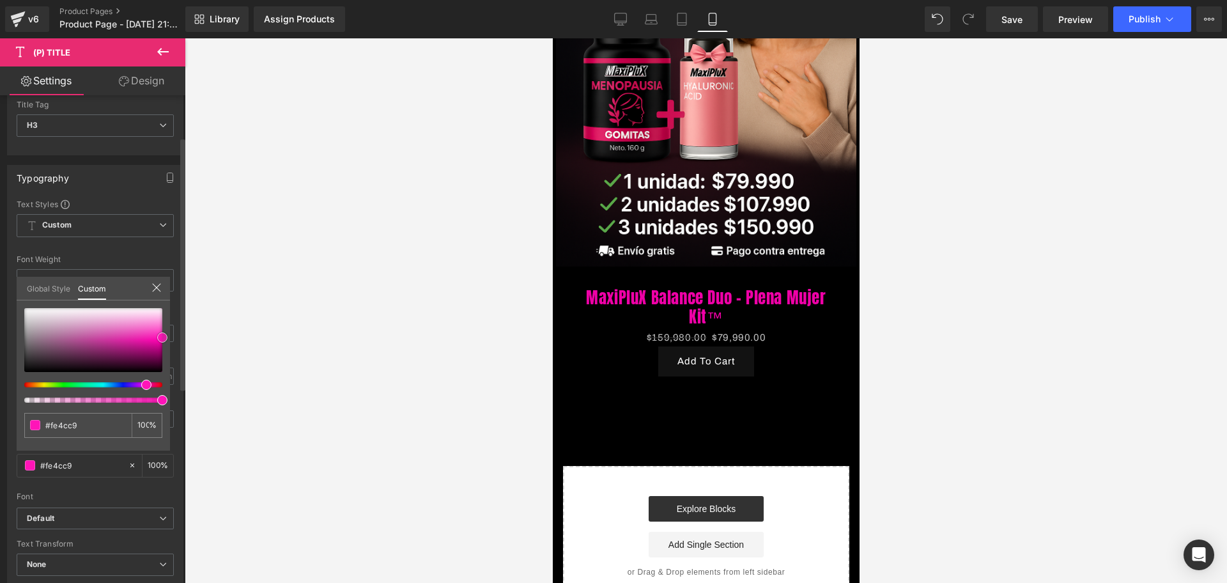
type input "#fe5ccd"
type input "#ff65d1"
type input "#ff60cf"
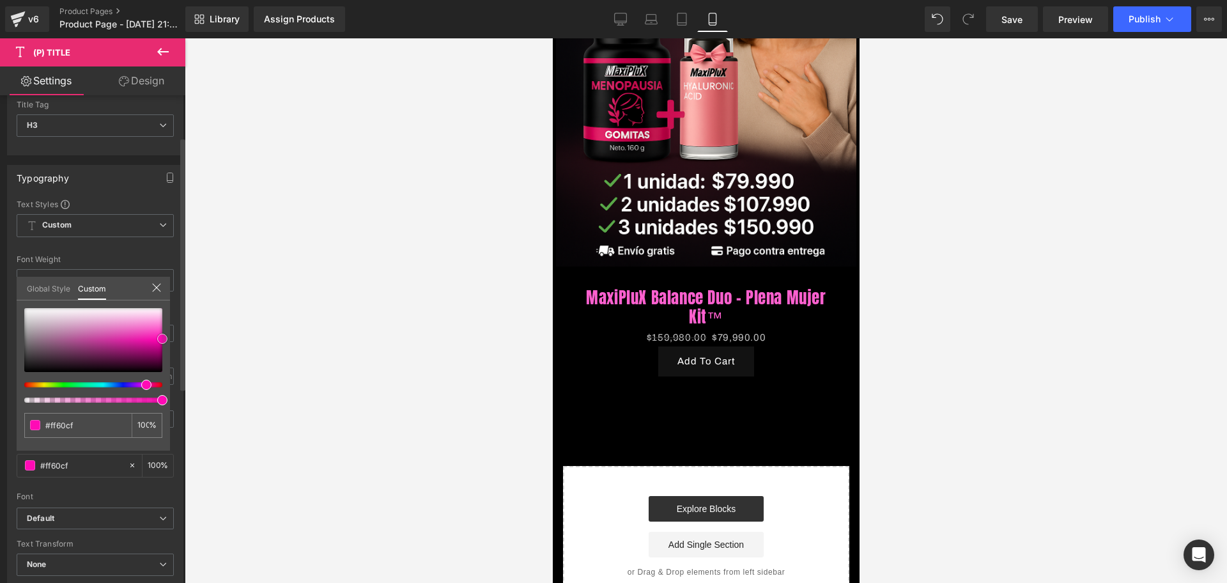
type input "#ff28be"
type input "#d60095"
type input "#b70080"
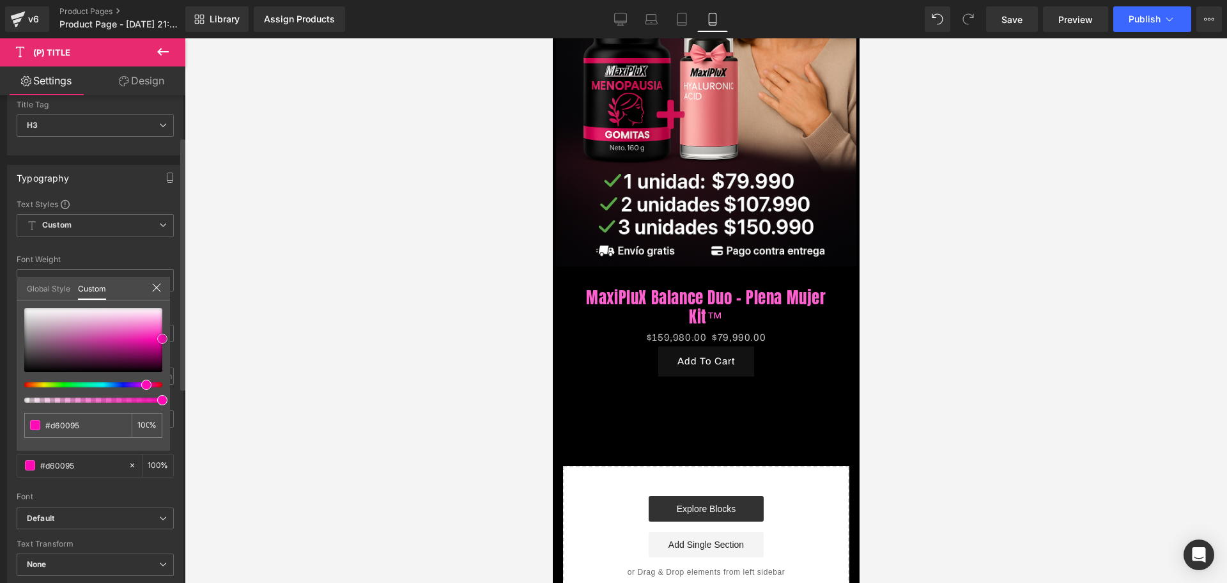
type input "#b70080"
type input "#9e006e"
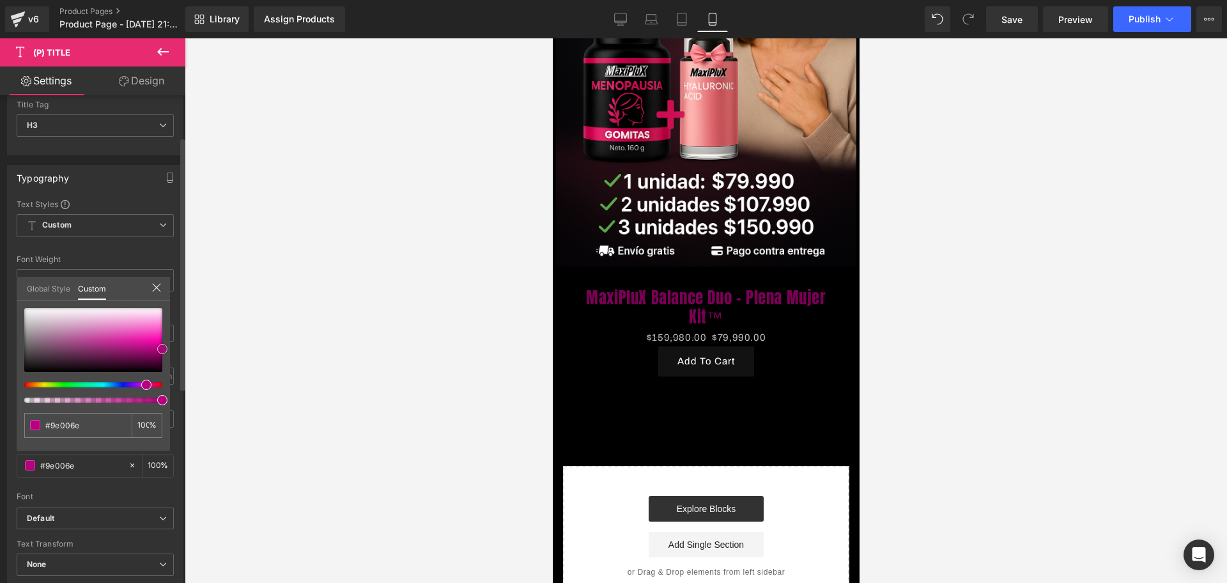
type input "#7a0055"
type input "#84005c"
type input "#d10092"
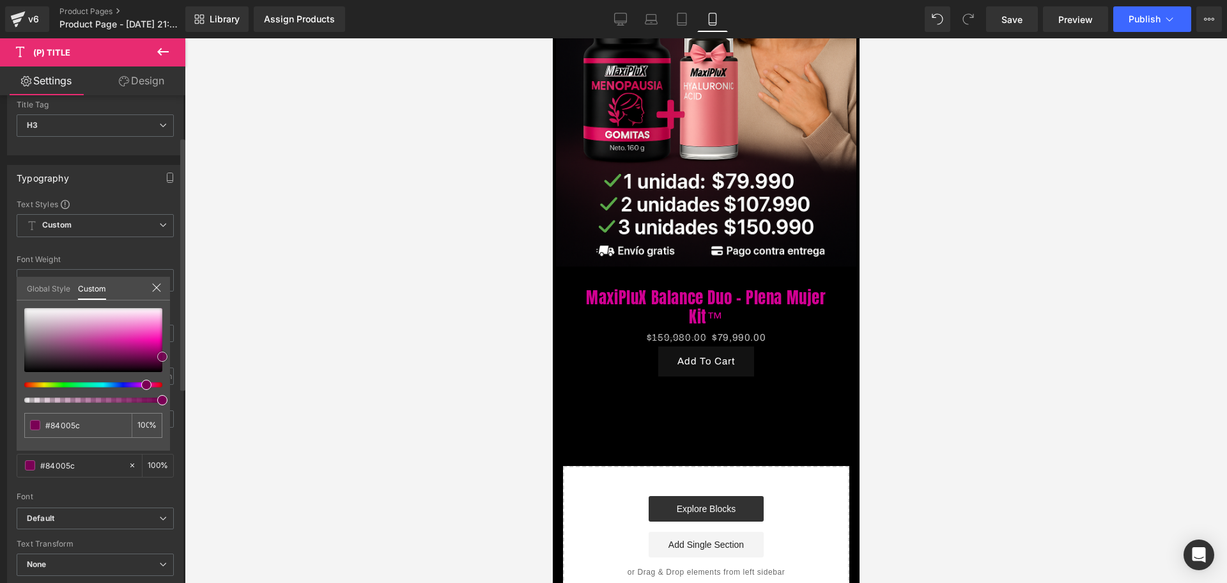
type input "#d10092"
type input "#ff0fb7"
type input "#ff19ba"
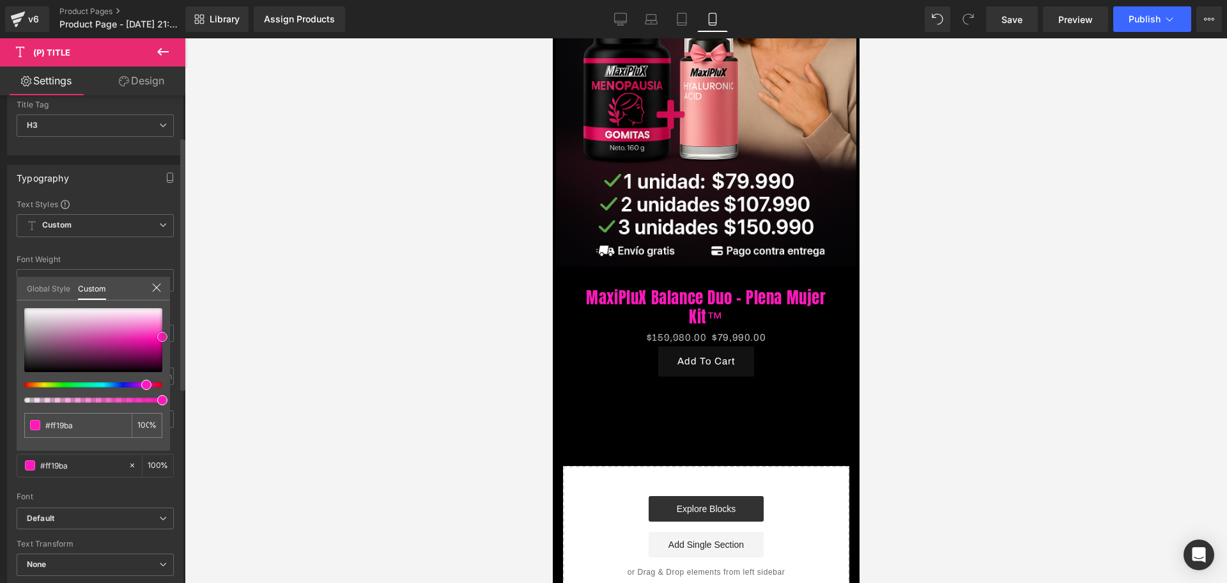
type input "#fe23bd"
type input "#ff32c1"
type input "#ff3dc4"
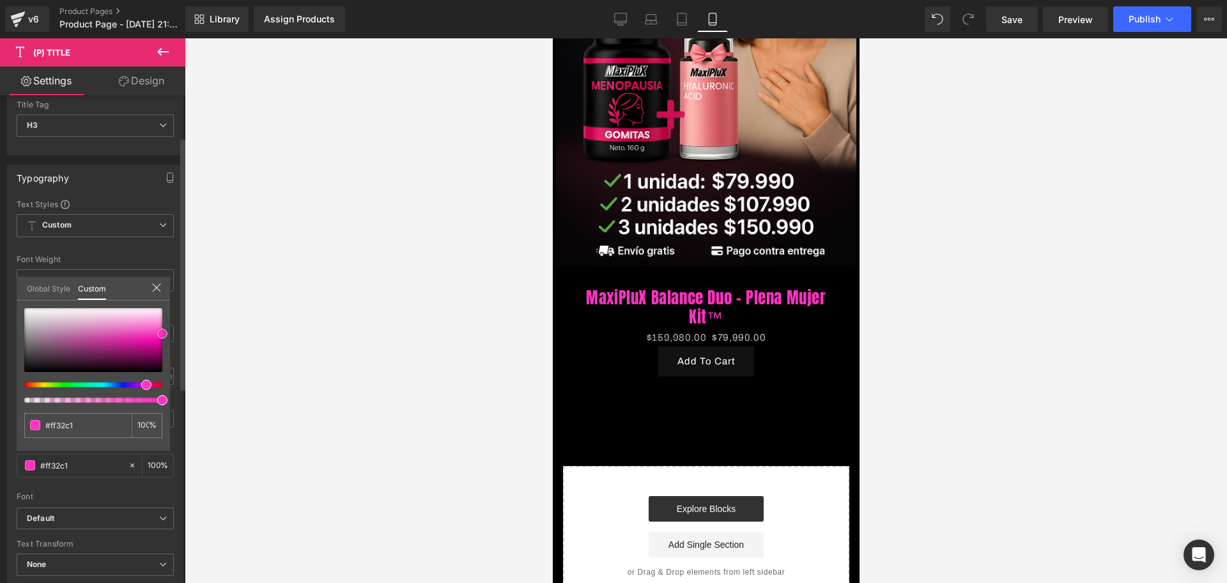
type input "#ff3dc4"
type input "#ff5bce"
type input "#ff6bd2"
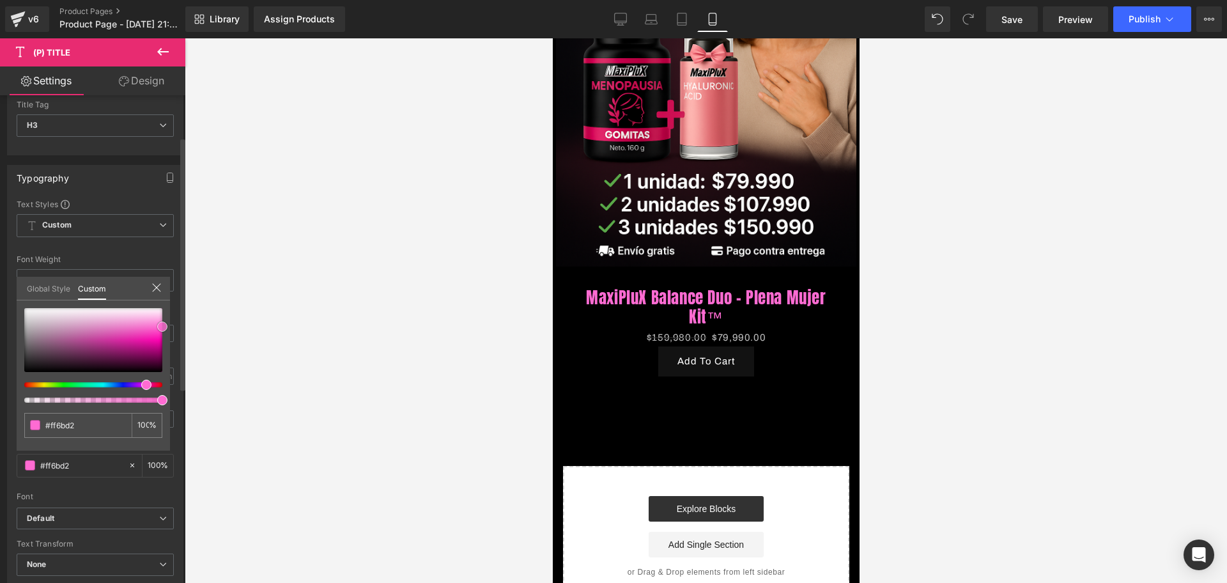
type input "#ff60cf"
type input "#ff51ca"
type input "#fe4cc9"
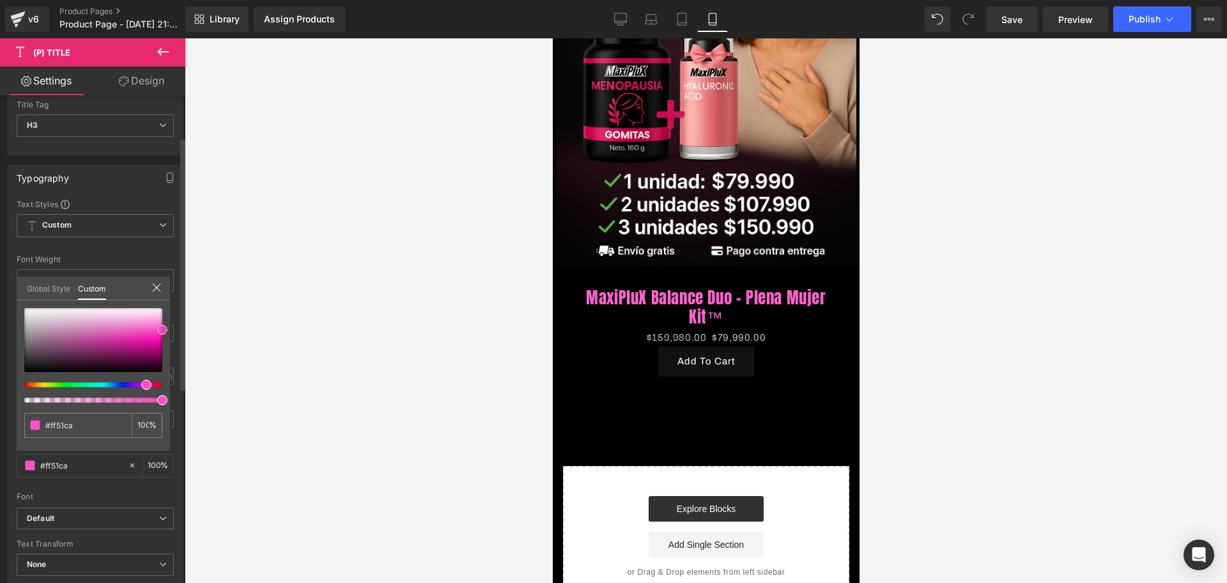
type input "#fe4cc9"
type input "#fe52ca"
type input "#ff7fd8"
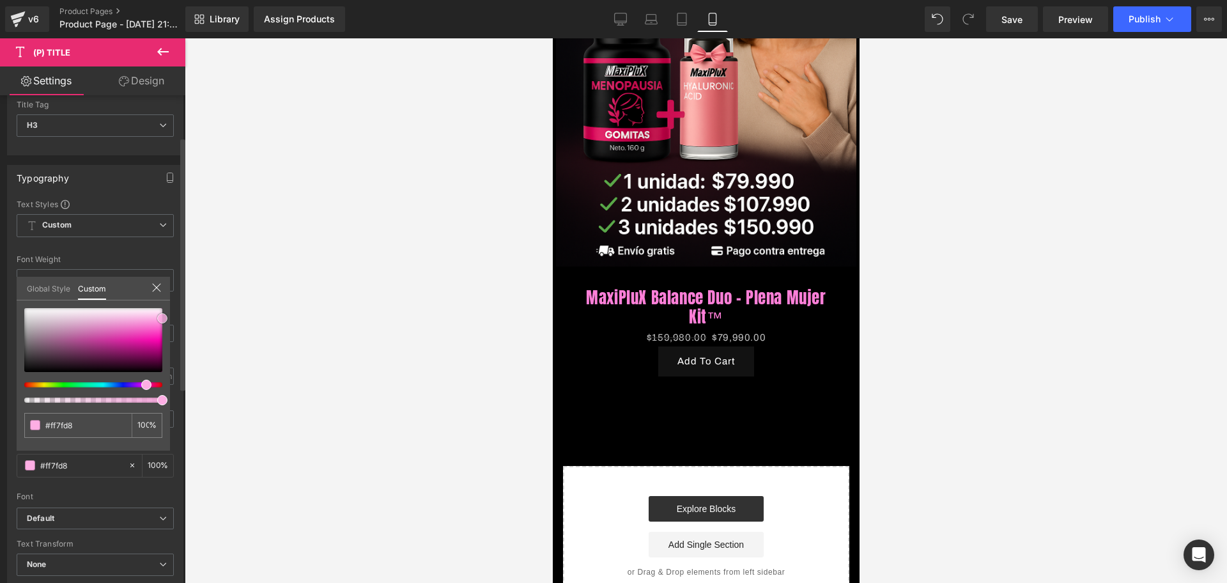
type input "#ff9ee1"
type input "#feaee4"
type input "#febde8"
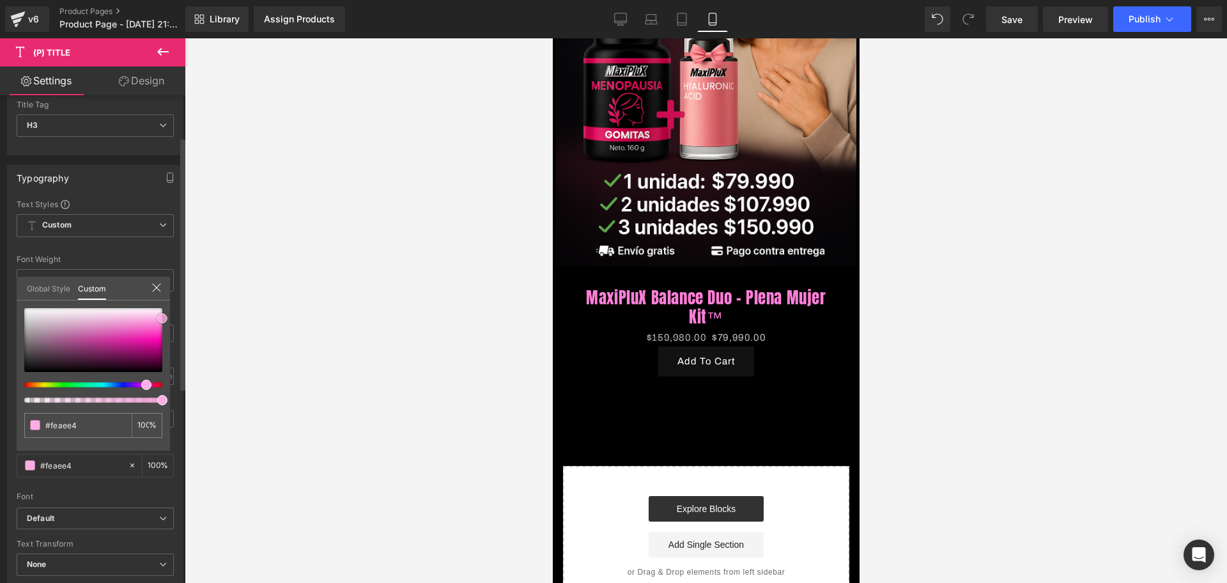
type input "#febde8"
drag, startPoint x: 164, startPoint y: 341, endPoint x: 172, endPoint y: 316, distance: 26.9
click at [172, 316] on div "Typography Text Styles Custom Custom Setup Global Style Custom Setup Global Sty…" at bounding box center [95, 374] width 191 height 439
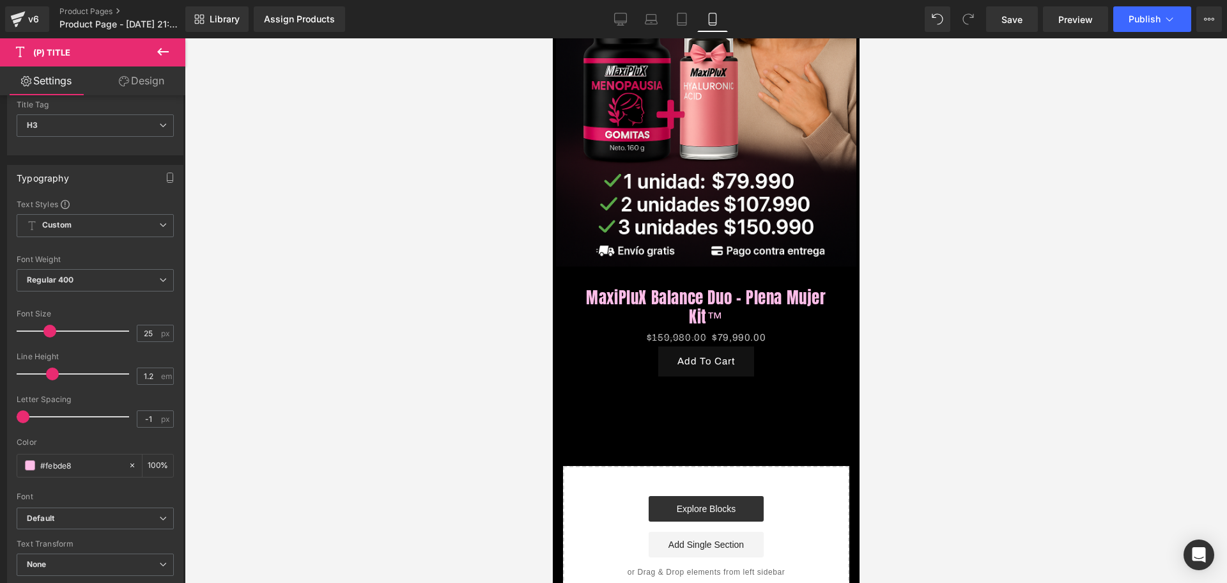
click at [217, 341] on div at bounding box center [706, 310] width 1042 height 544
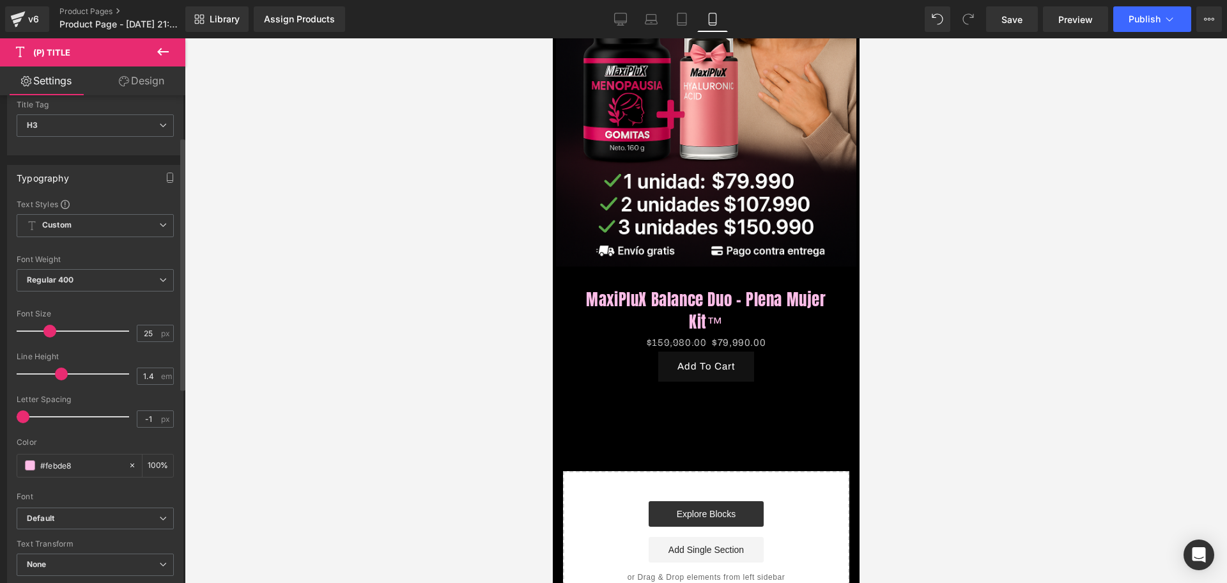
type input "1.3"
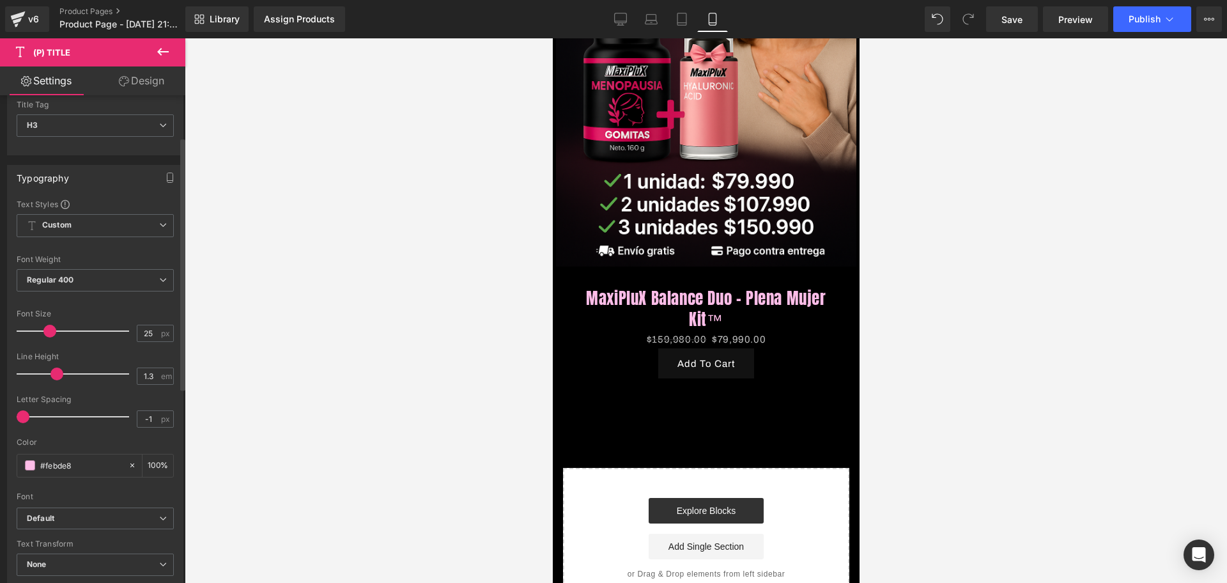
click at [52, 374] on span at bounding box center [56, 373] width 13 height 13
type input "2.4"
drag, startPoint x: 28, startPoint y: 408, endPoint x: 93, endPoint y: 408, distance: 64.5
click at [93, 408] on div at bounding box center [76, 417] width 106 height 26
click at [52, 275] on b "Regular 400" at bounding box center [50, 280] width 47 height 10
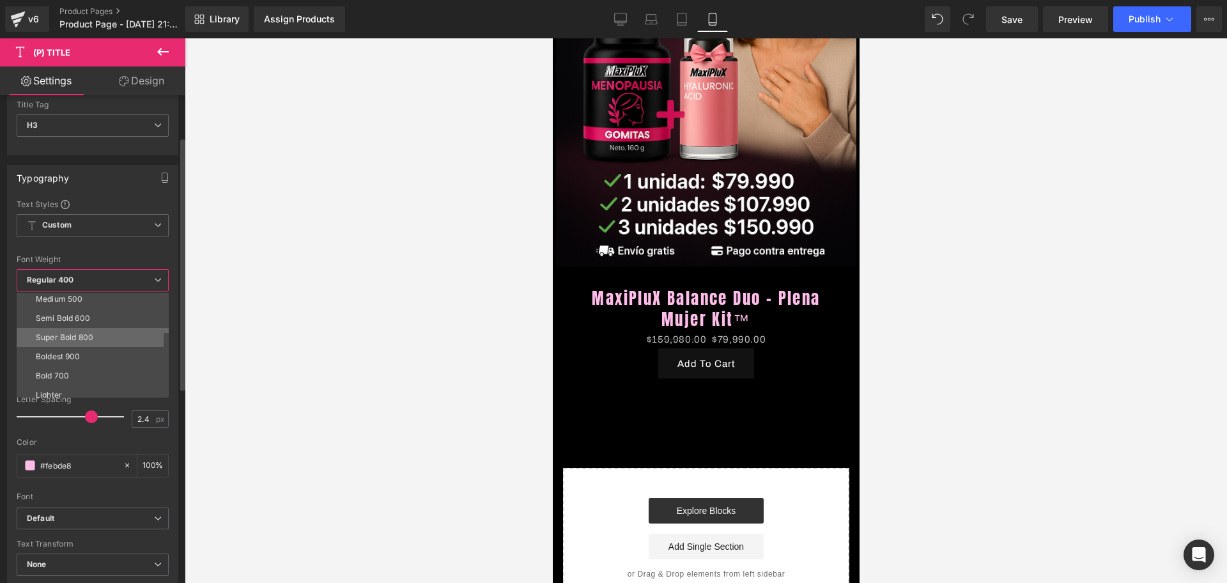
click at [73, 330] on li "Super Bold 800" at bounding box center [96, 337] width 158 height 19
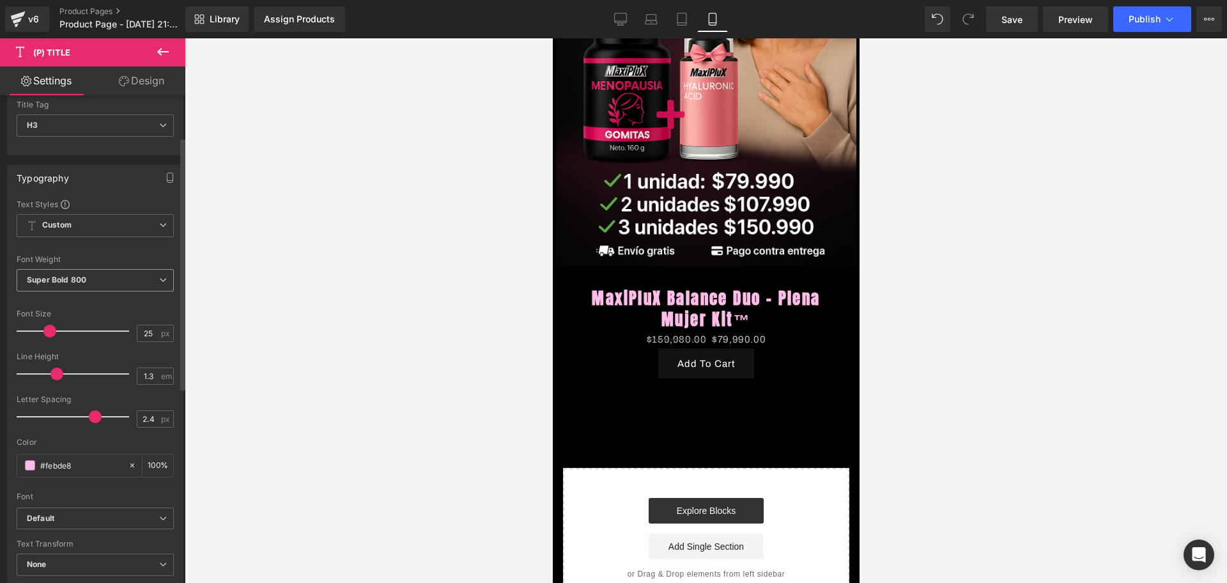
click at [66, 275] on b "Super Bold 800" at bounding box center [56, 280] width 59 height 10
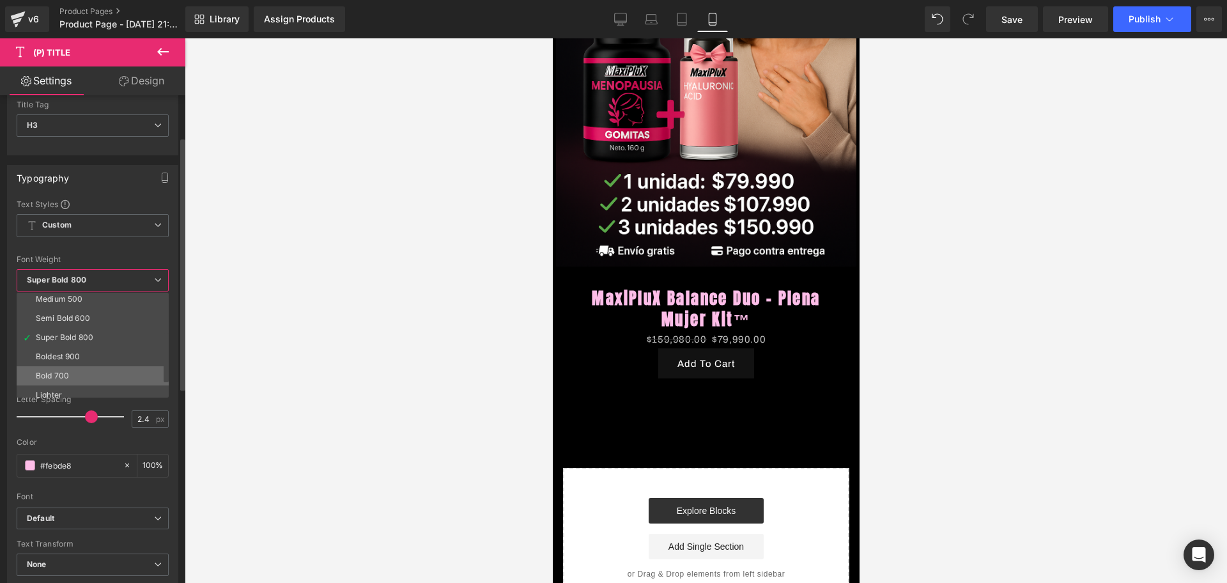
click at [71, 374] on li "Bold 700" at bounding box center [96, 375] width 158 height 19
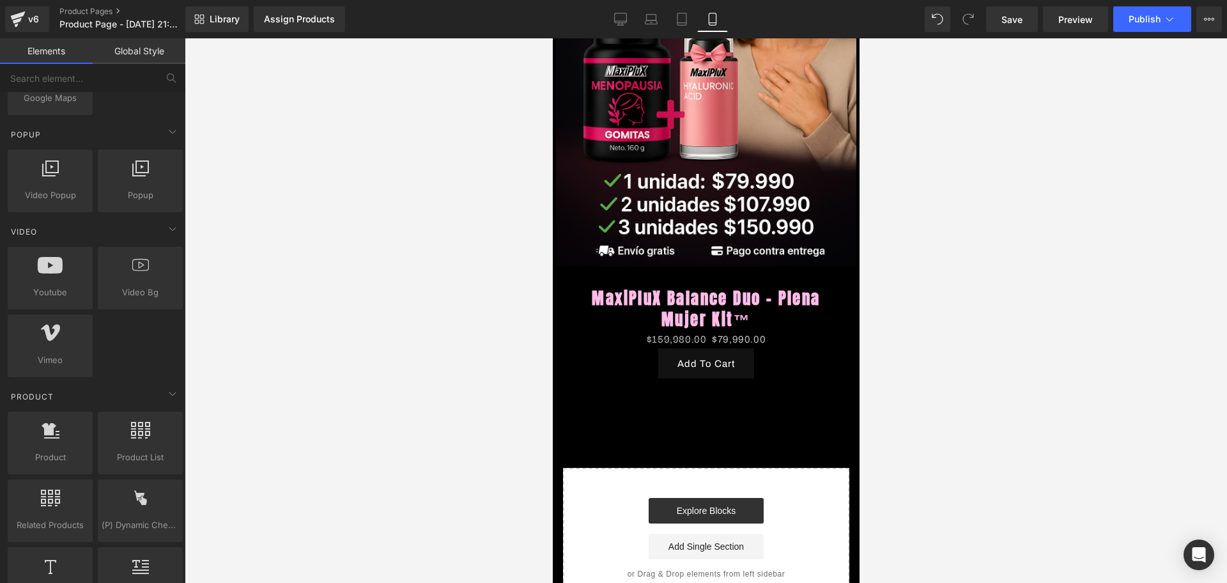
click at [292, 360] on div at bounding box center [706, 310] width 1042 height 544
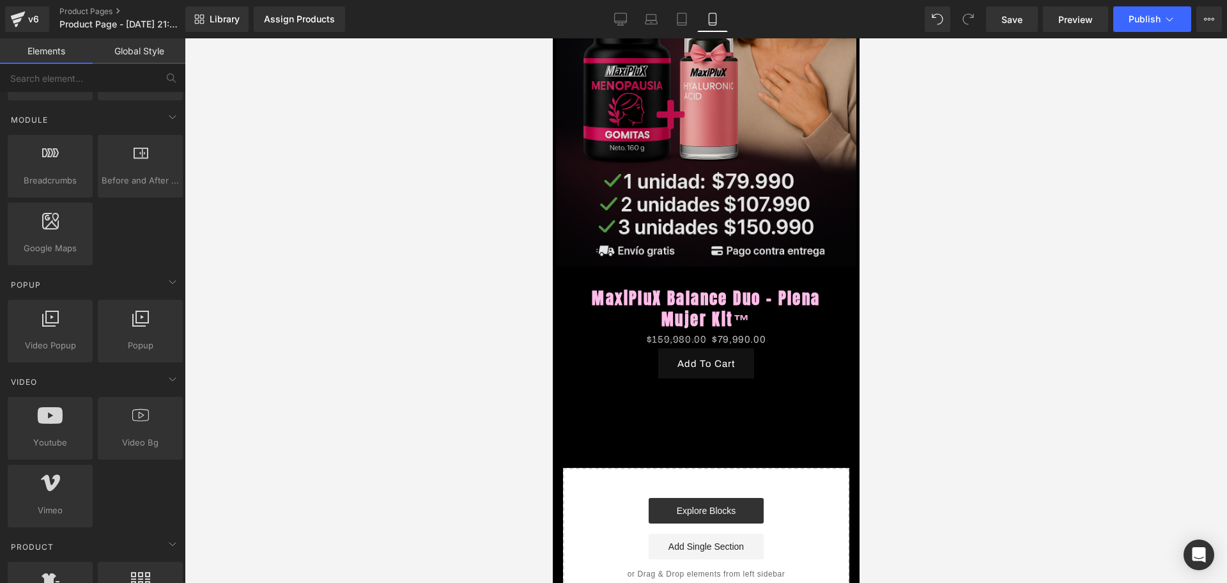
scroll to position [639, 0]
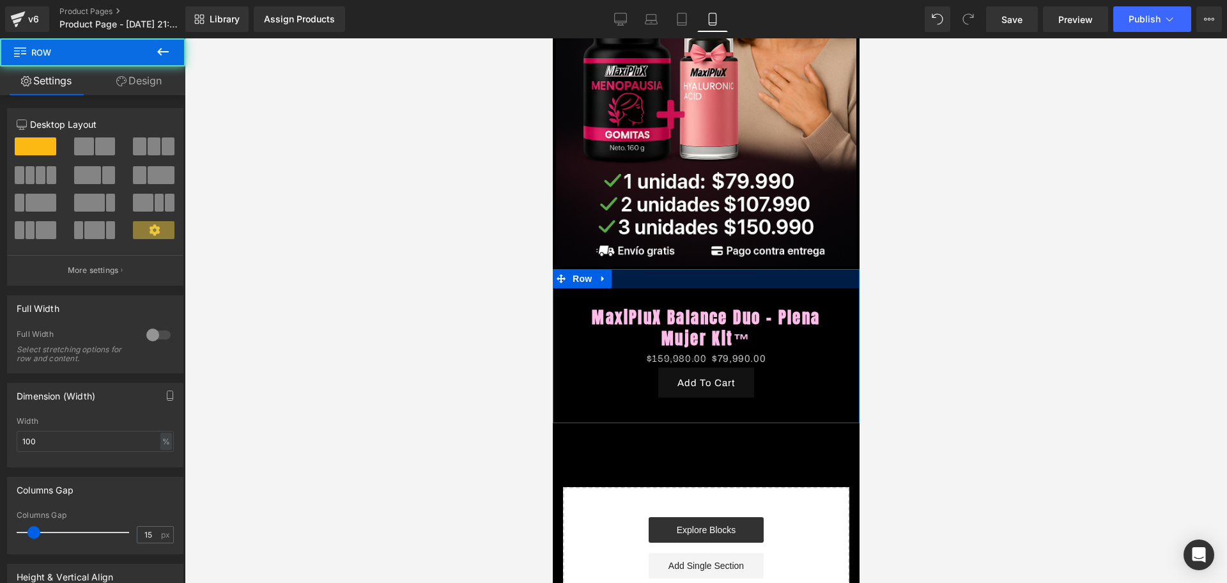
drag, startPoint x: 659, startPoint y: 254, endPoint x: 659, endPoint y: 273, distance: 19.2
click at [659, 273] on div "MaxiPluX Balance Duo - Plena Mujer Kit™ (P) Title $159,980.00 $79,990.00 (P) Pr…" at bounding box center [705, 346] width 307 height 154
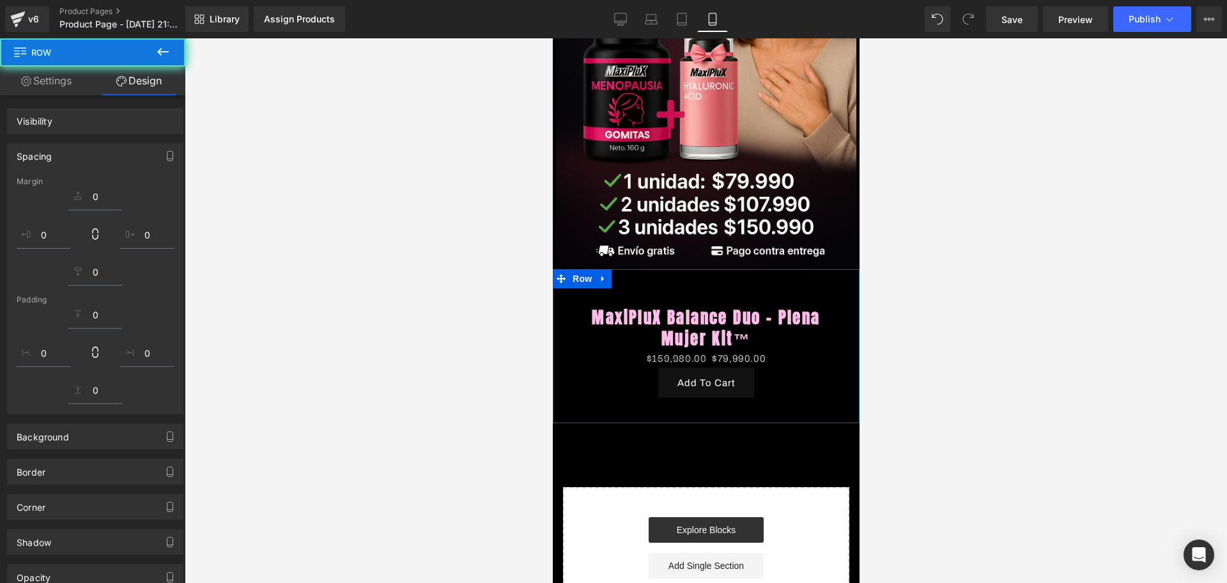
click at [919, 272] on div at bounding box center [706, 310] width 1042 height 544
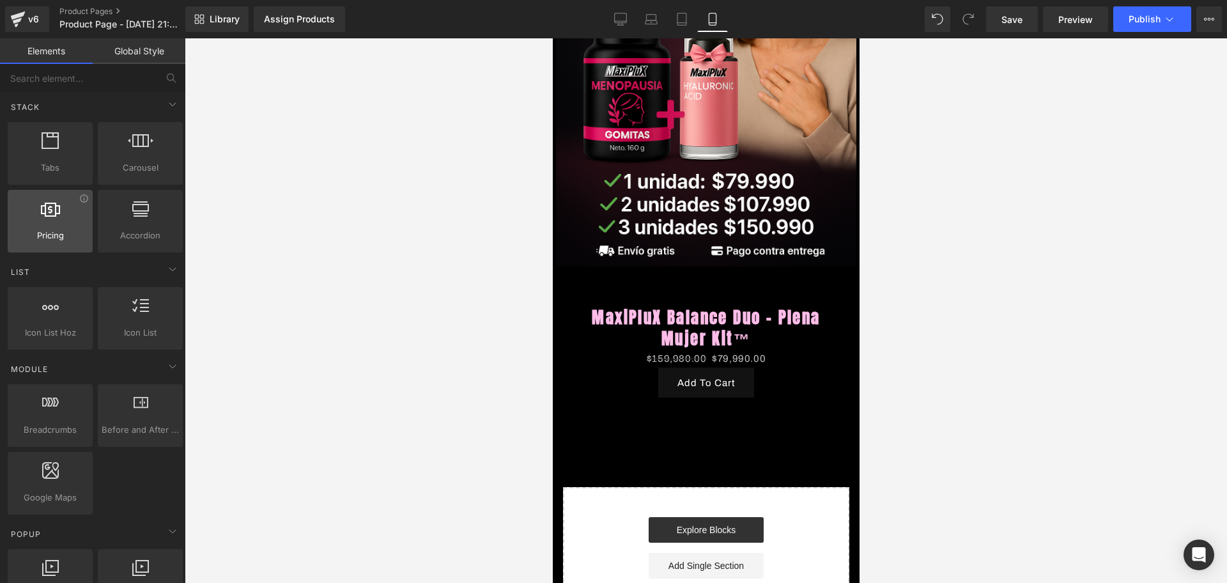
scroll to position [0, 0]
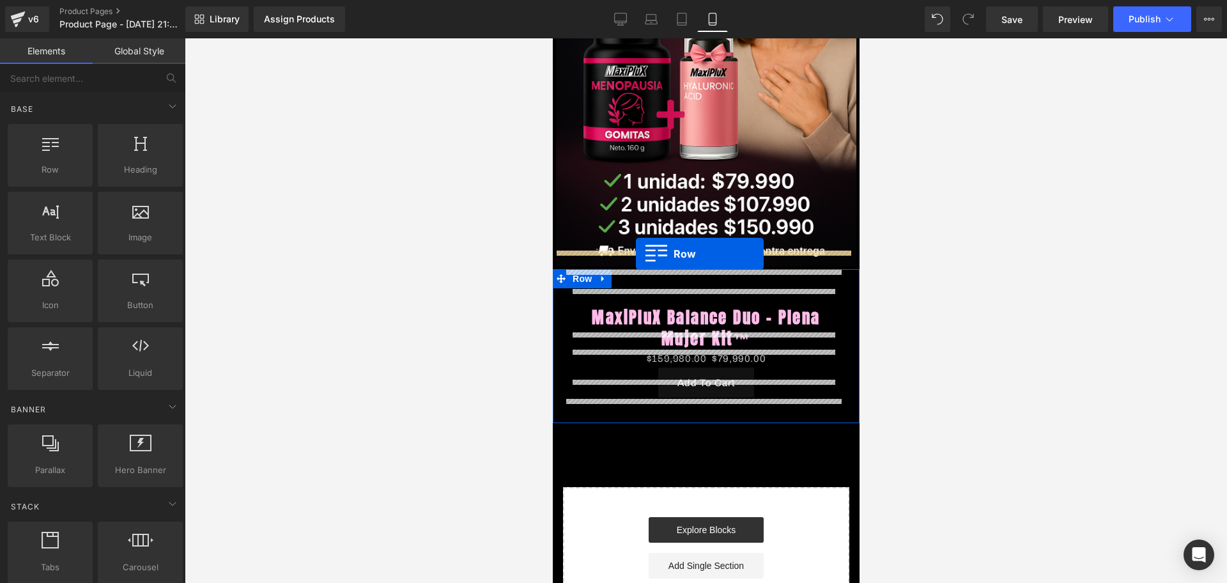
drag, startPoint x: 625, startPoint y: 197, endPoint x: 635, endPoint y: 254, distance: 57.8
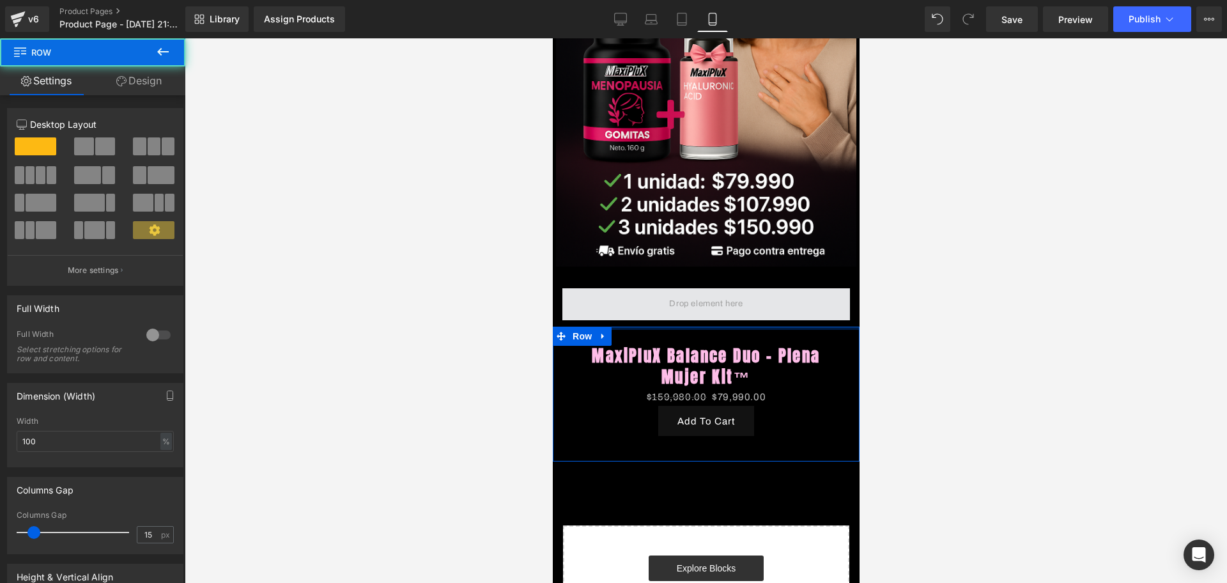
drag, startPoint x: 690, startPoint y: 317, endPoint x: 692, endPoint y: 275, distance: 42.2
click at [692, 275] on div "Image Row Row MaxiPluX Balance Duo - Plena Mujer Kit™ (P) Title $159,980.00 $79…" at bounding box center [705, 241] width 307 height 850
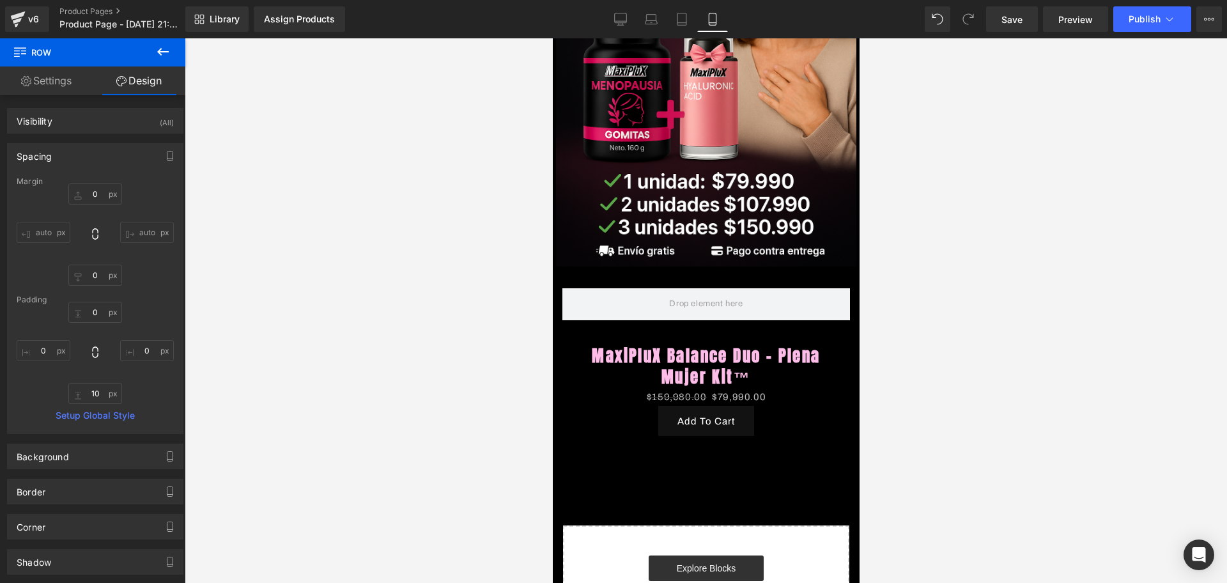
click at [170, 55] on icon at bounding box center [162, 51] width 15 height 15
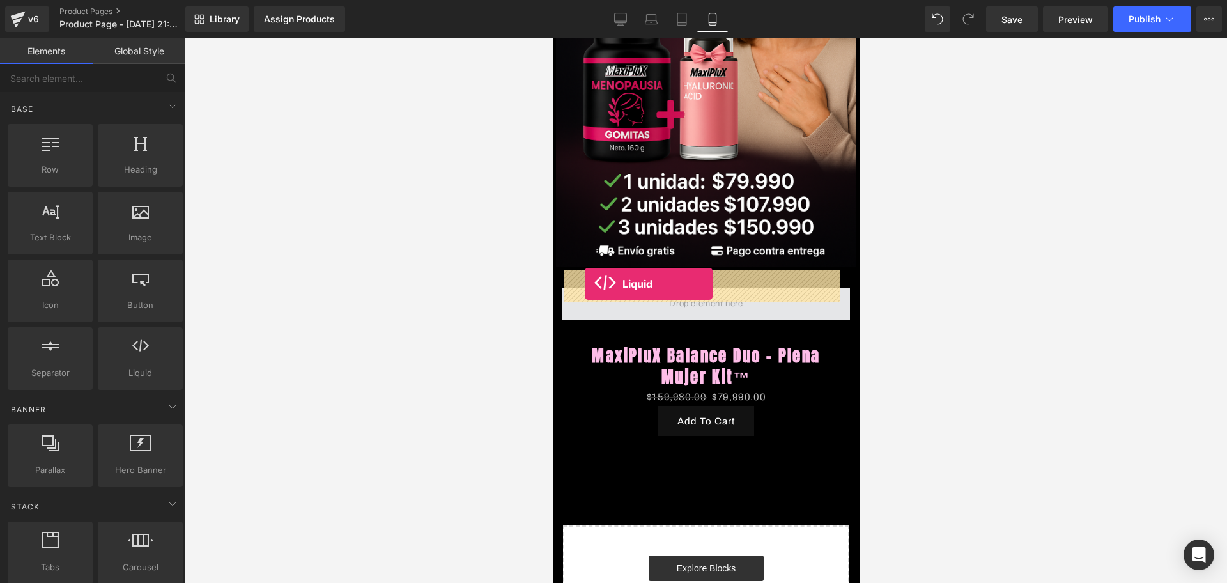
drag, startPoint x: 697, startPoint y: 394, endPoint x: 584, endPoint y: 284, distance: 158.1
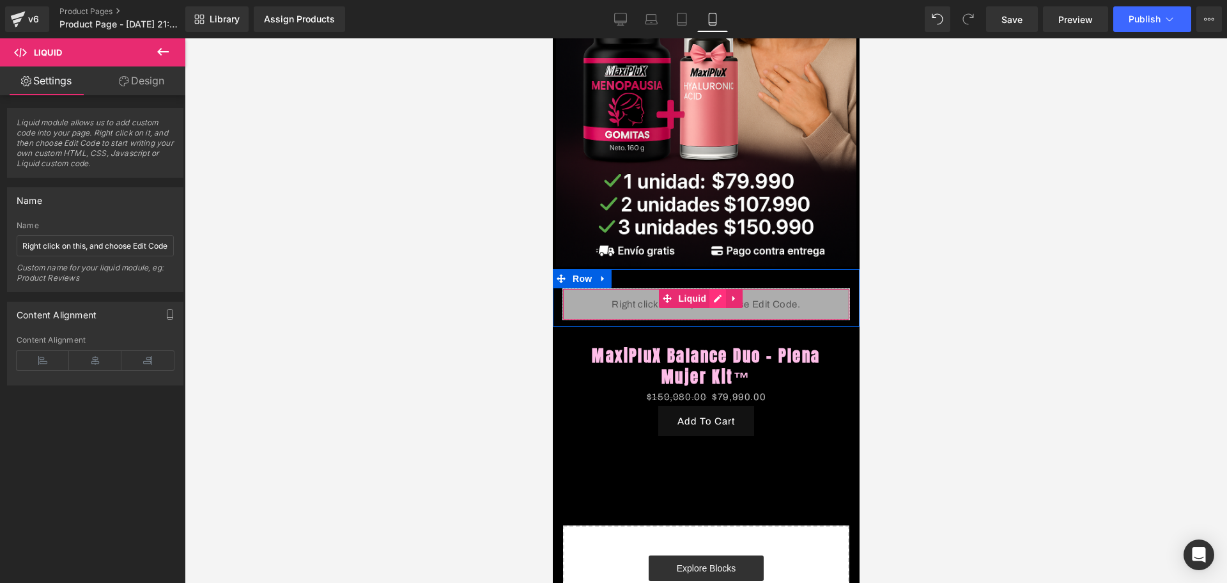
click at [720, 288] on div "Liquid" at bounding box center [705, 304] width 287 height 32
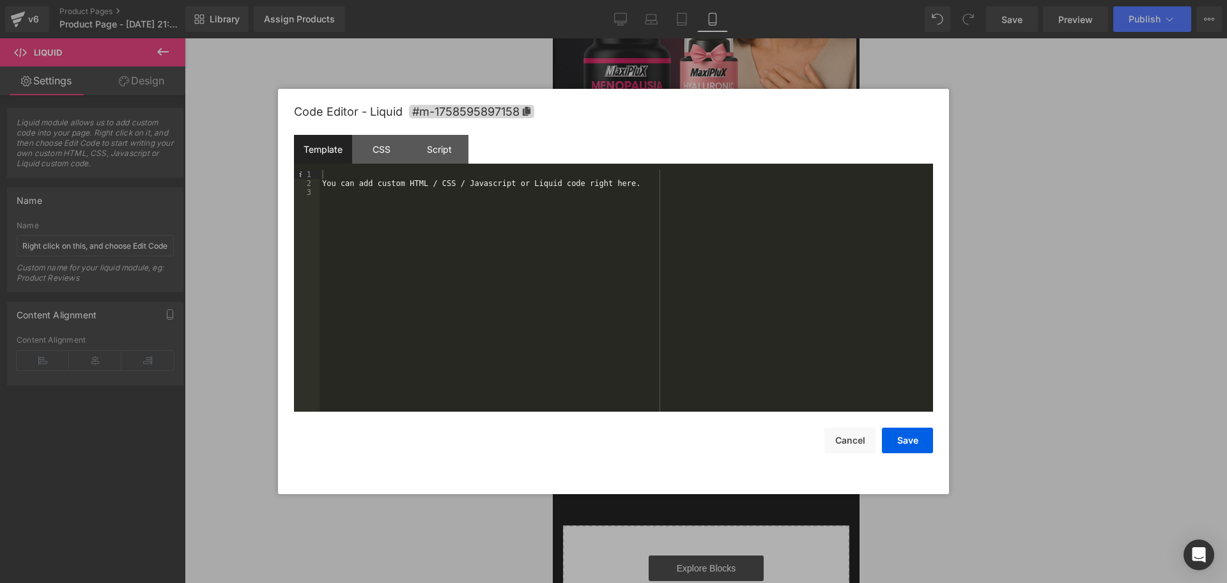
click at [370, 172] on div "You can add custom HTML / CSS / Javascript or Liquid code right here." at bounding box center [625, 299] width 613 height 259
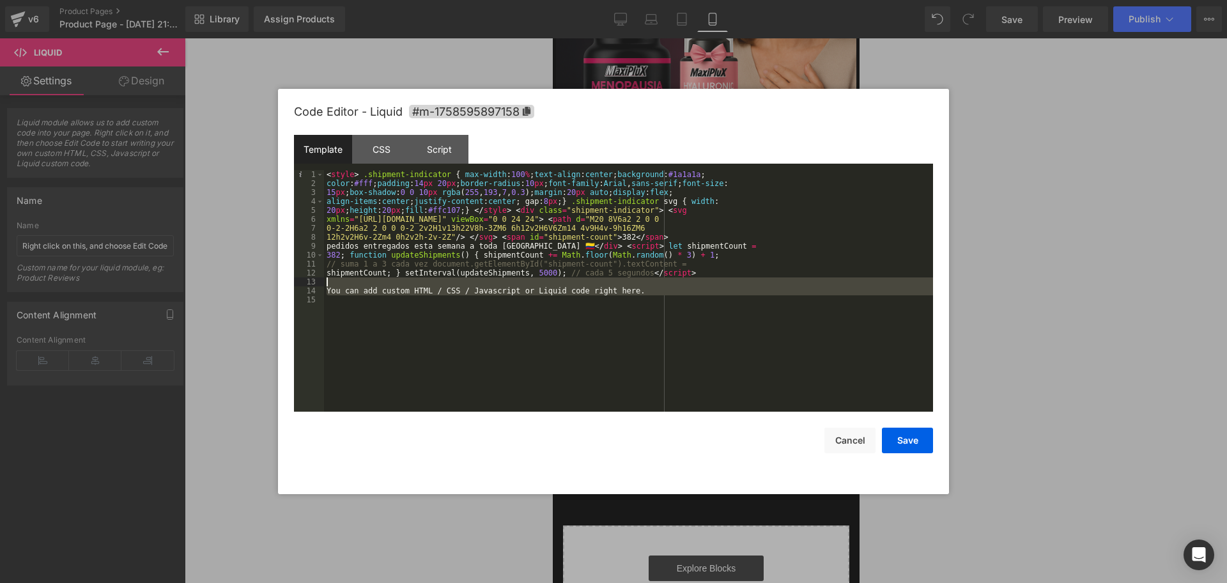
drag, startPoint x: 639, startPoint y: 300, endPoint x: 330, endPoint y: 281, distance: 309.7
click at [330, 281] on div "< style > .shipment-indicator { max-width : 100 % ; text-align : center ; backg…" at bounding box center [628, 299] width 609 height 259
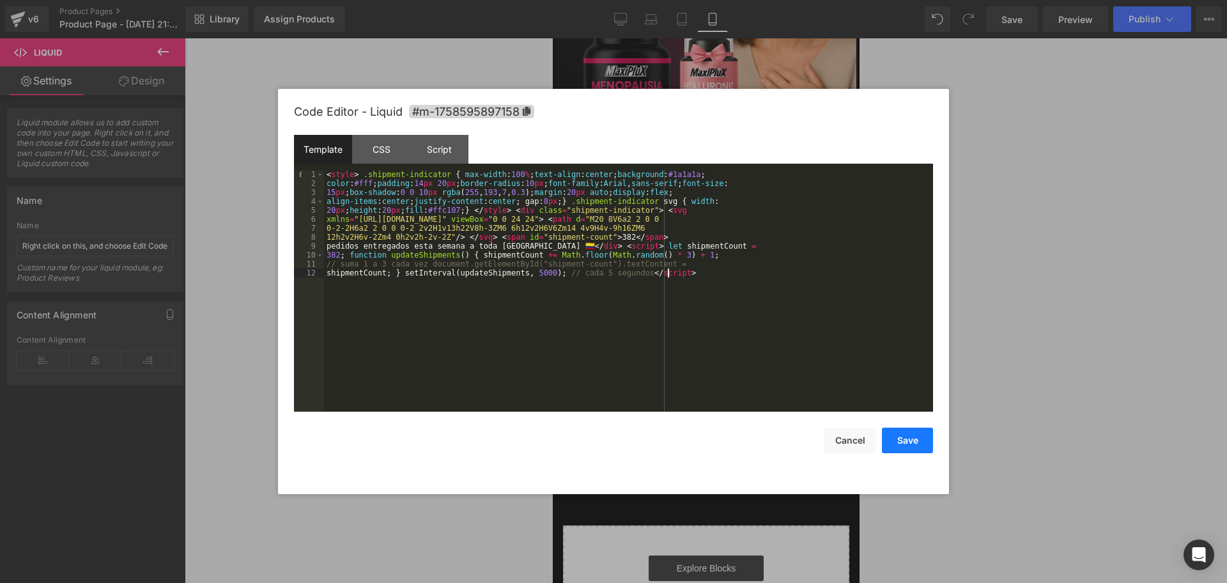
click at [897, 443] on button "Save" at bounding box center [907, 440] width 51 height 26
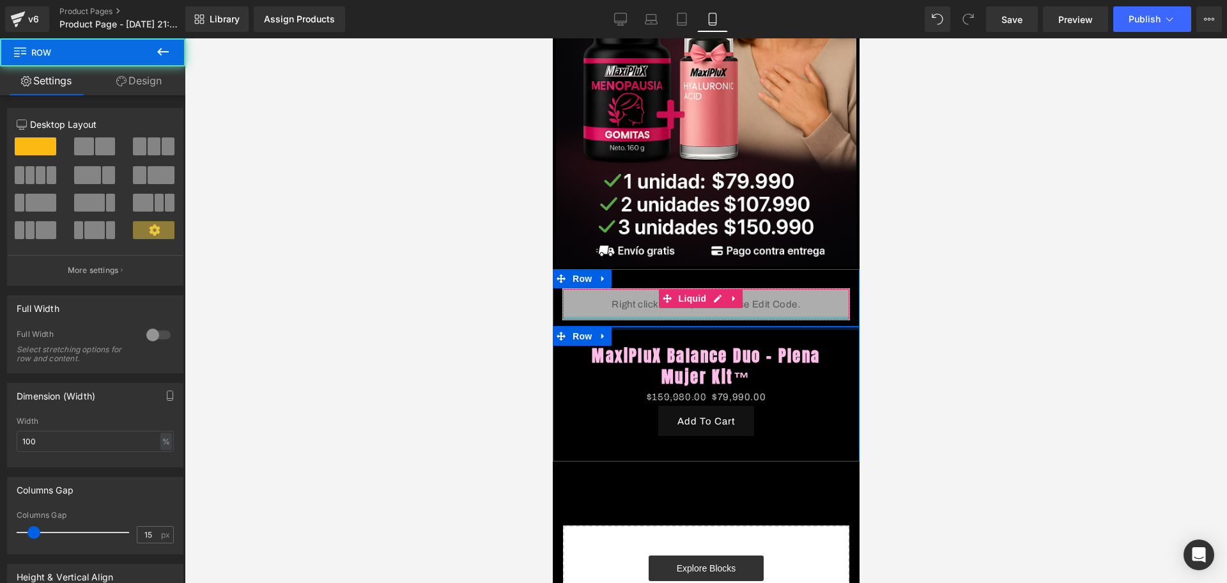
drag, startPoint x: 751, startPoint y: 309, endPoint x: 750, endPoint y: 301, distance: 8.4
click at [750, 301] on div "Image Row Liquid Row MaxiPluX Balance Duo - Plena Mujer Kit™ (P) Title $159,980…" at bounding box center [705, 241] width 307 height 850
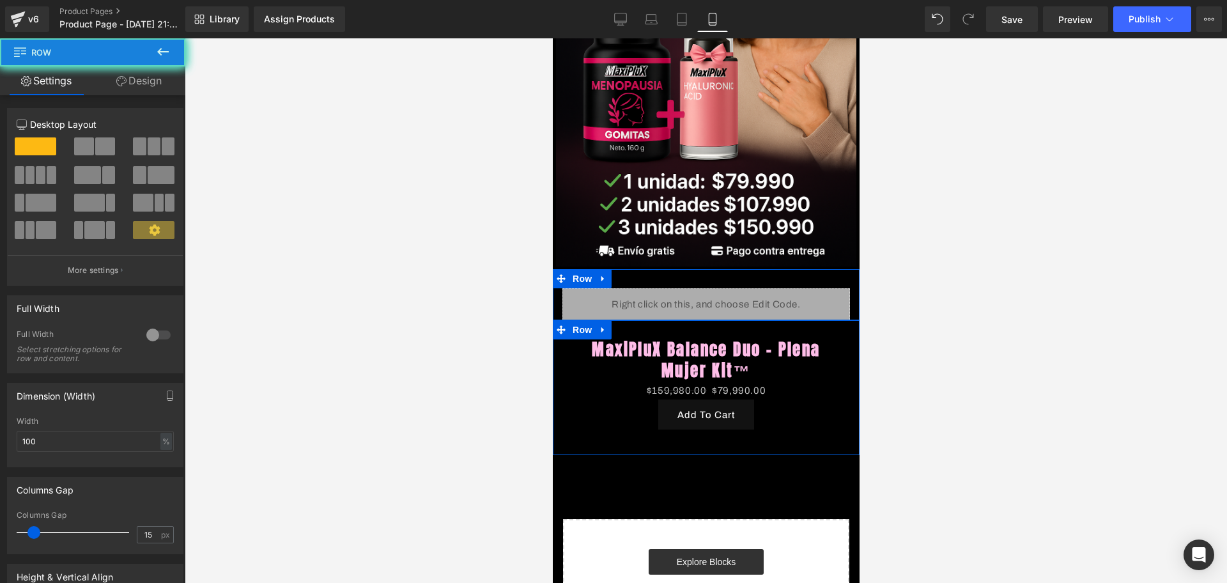
click at [756, 319] on div at bounding box center [705, 319] width 307 height 1
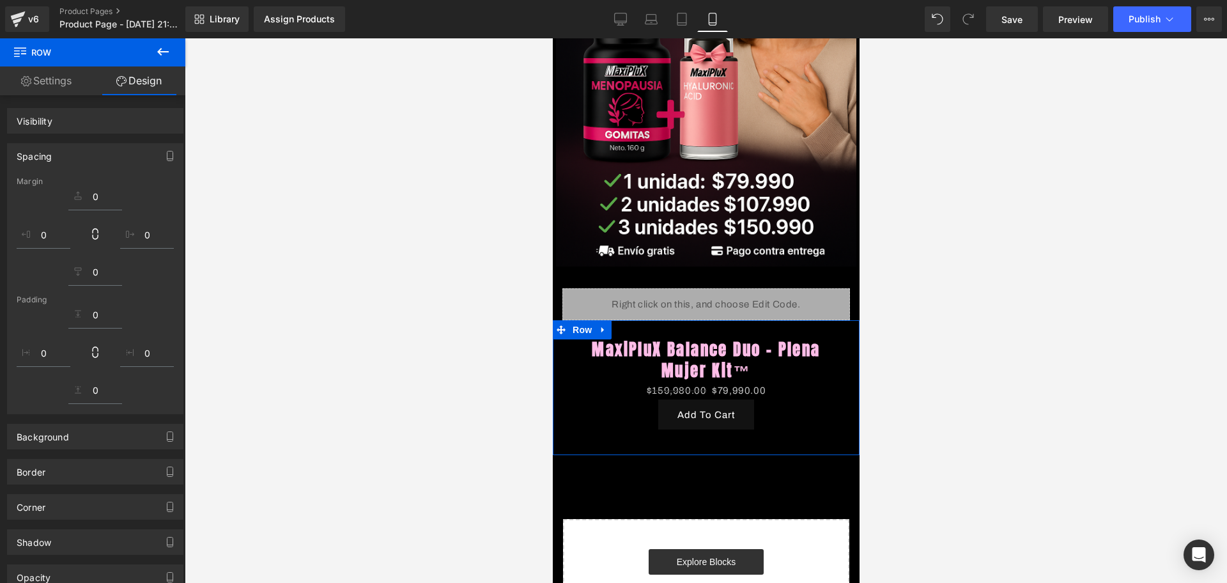
click at [762, 339] on link "MaxiPluX Balance Duo - Plena Mujer Kit™" at bounding box center [705, 360] width 275 height 42
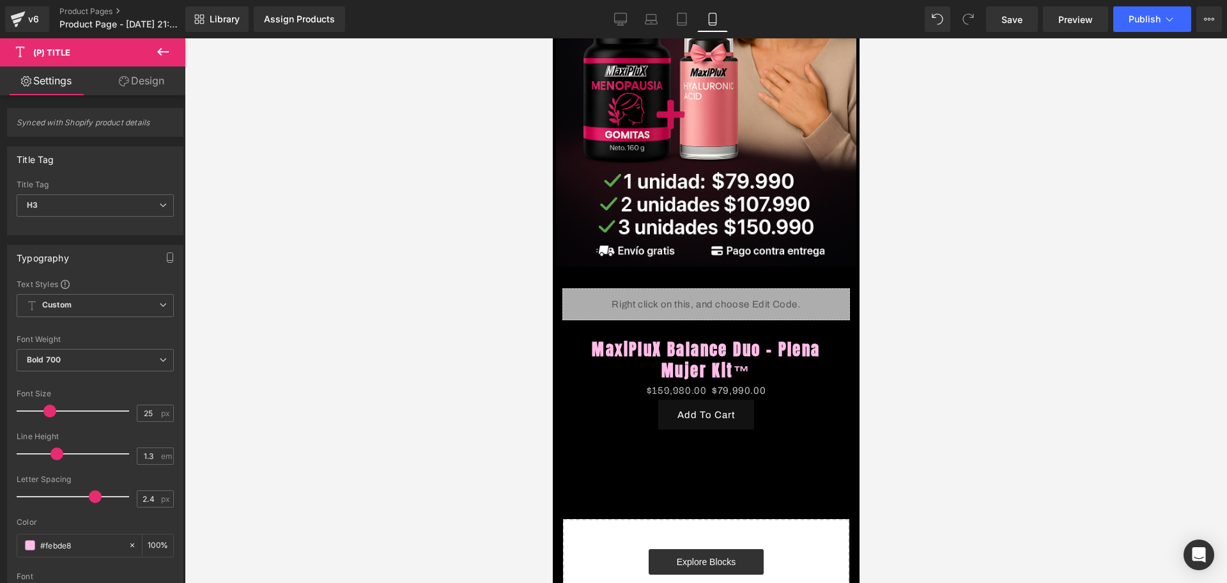
click at [951, 321] on div at bounding box center [706, 310] width 1042 height 544
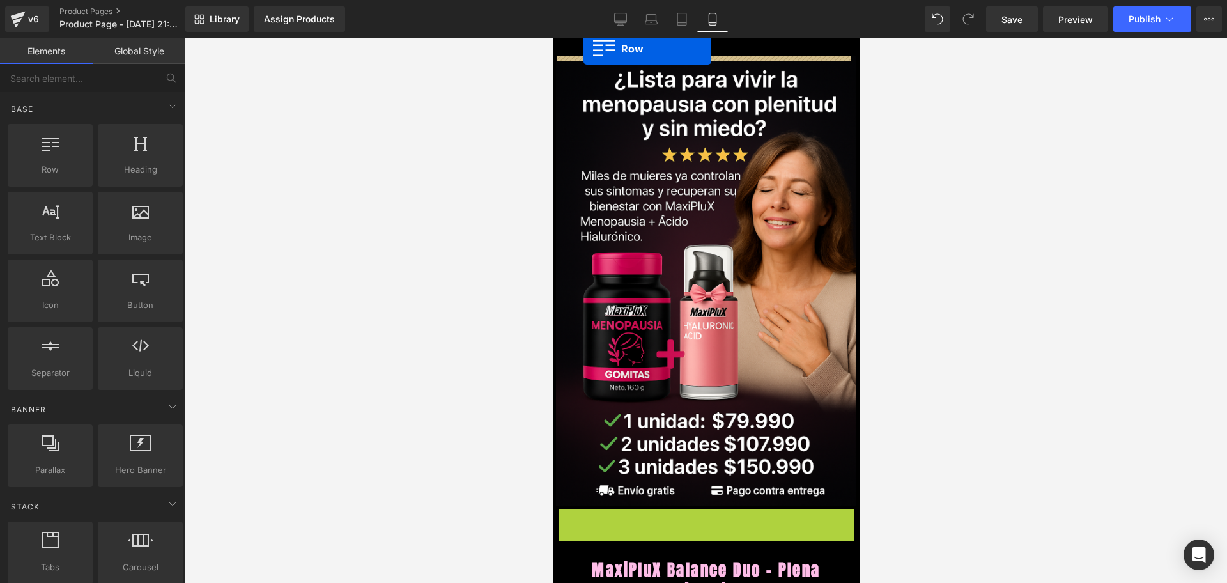
drag, startPoint x: 560, startPoint y: 264, endPoint x: 583, endPoint y: 49, distance: 217.1
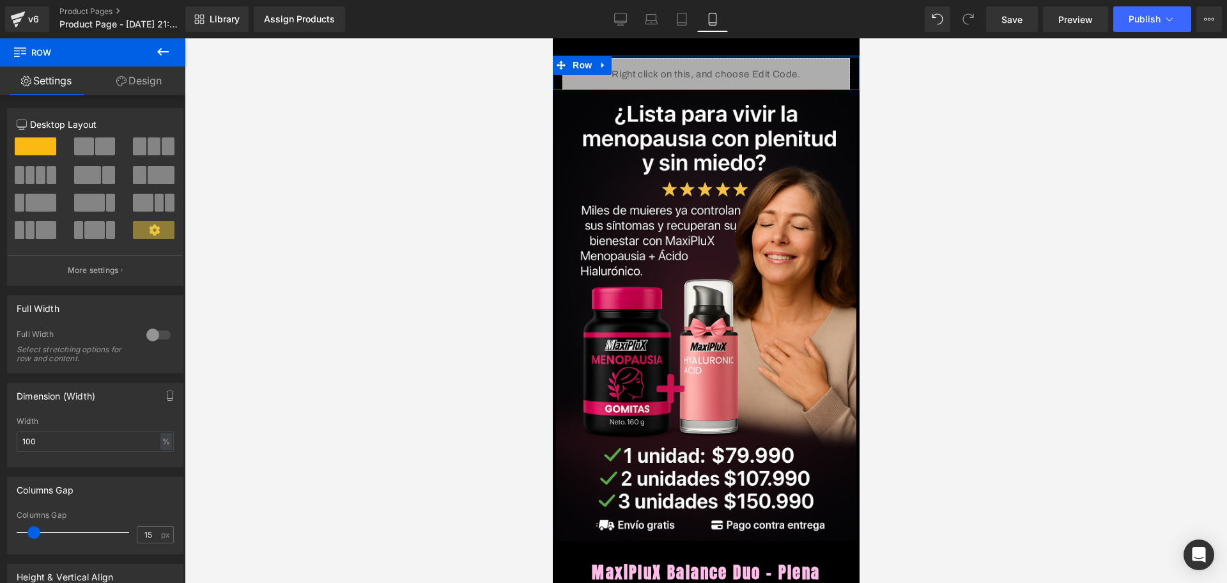
drag, startPoint x: 662, startPoint y: 56, endPoint x: 664, endPoint y: 28, distance: 27.5
click at [664, 38] on html "​ MI TIENDA Ir directamente al contenido Liquid Row Image Row MaxiPluX Balance …" at bounding box center [705, 310] width 307 height 544
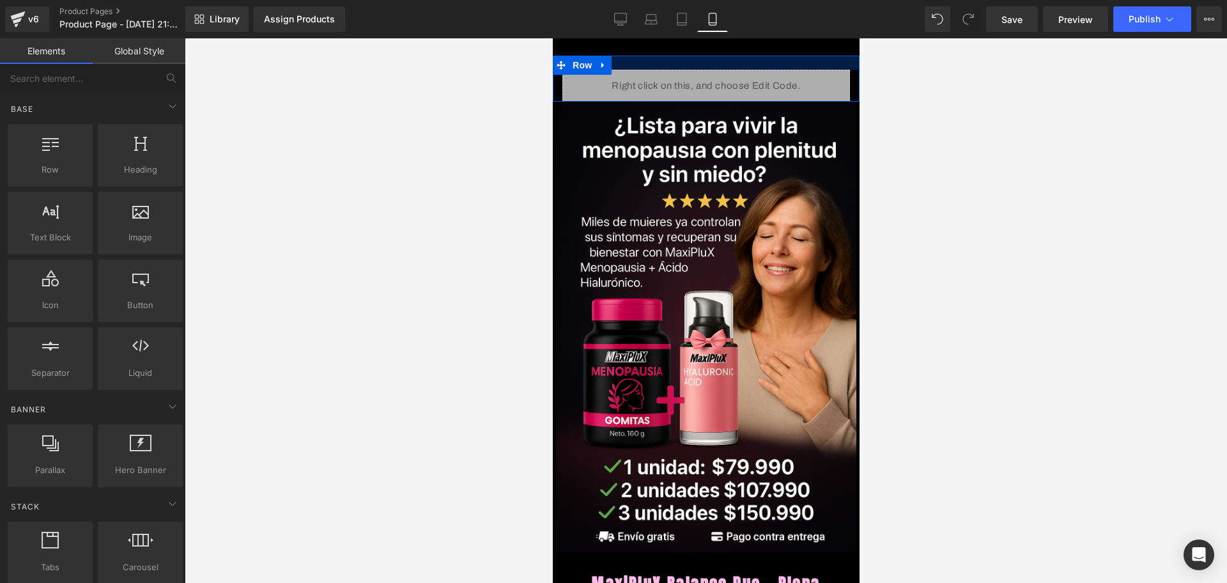
click at [685, 50] on body "​ MI TIENDA Ir directamente al contenido Liquid Row Image Row MaxiPluX Balance …" at bounding box center [705, 569] width 307 height 1063
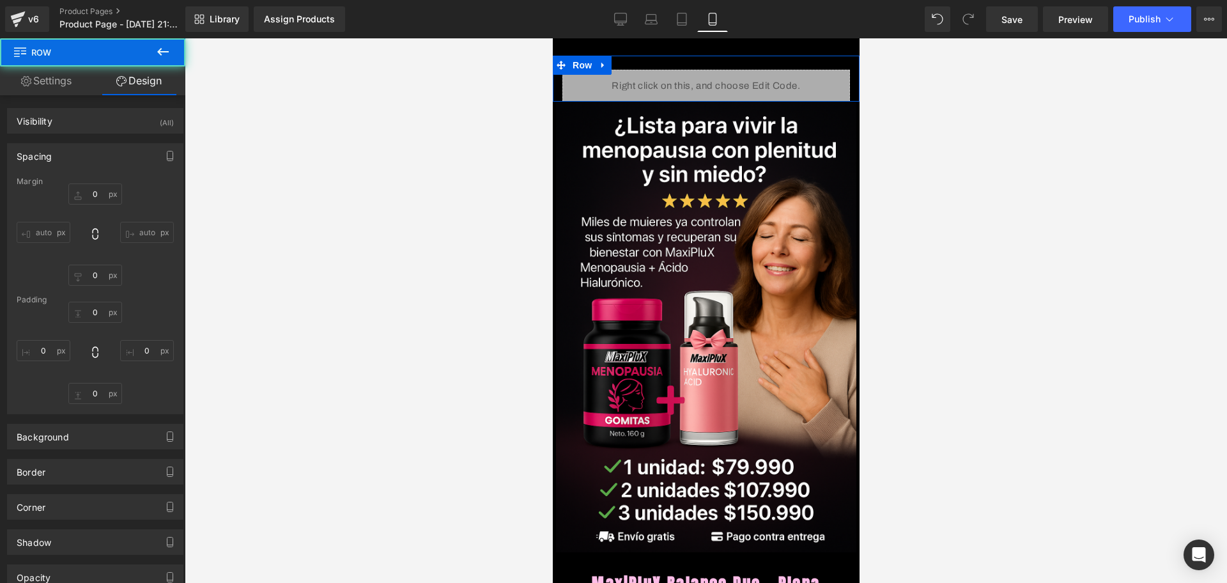
type input "0"
type input "22"
type input "0"
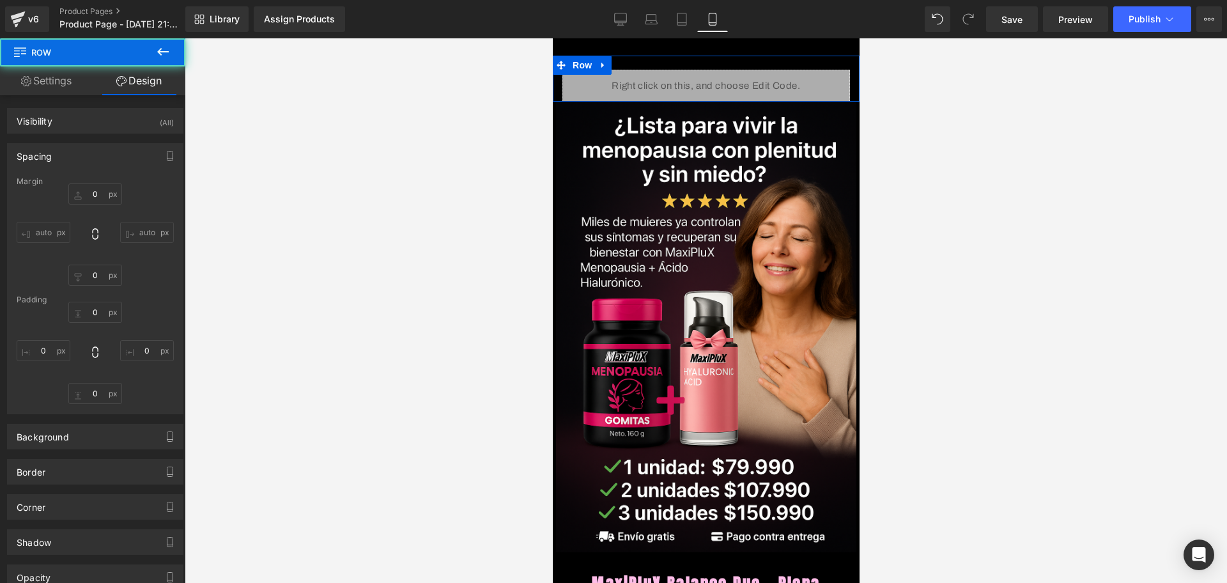
type input "0"
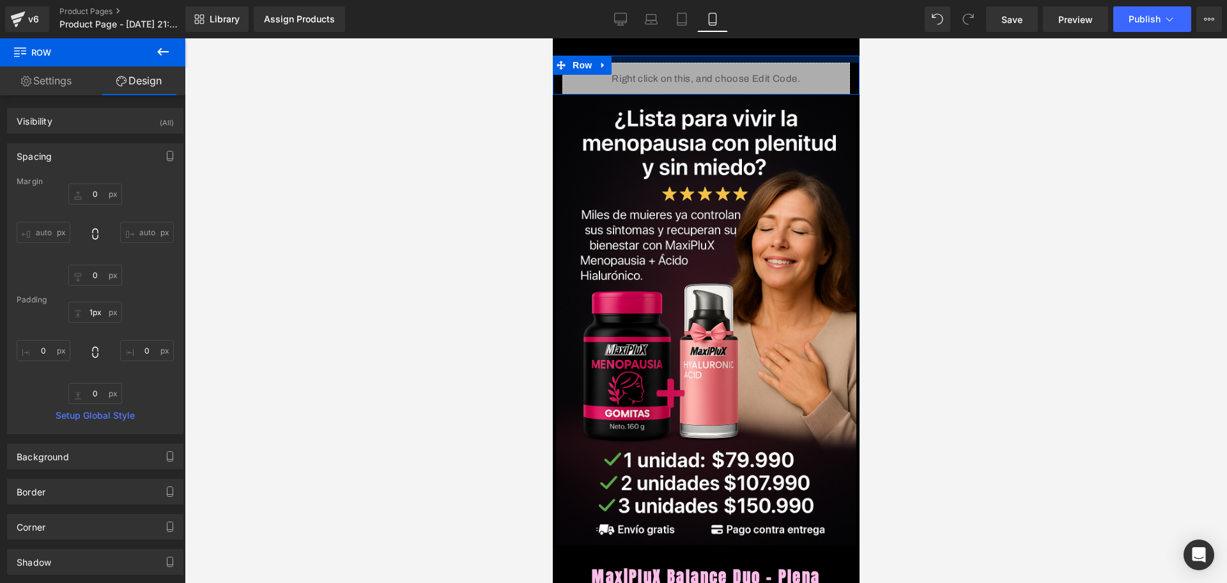
type input "0px"
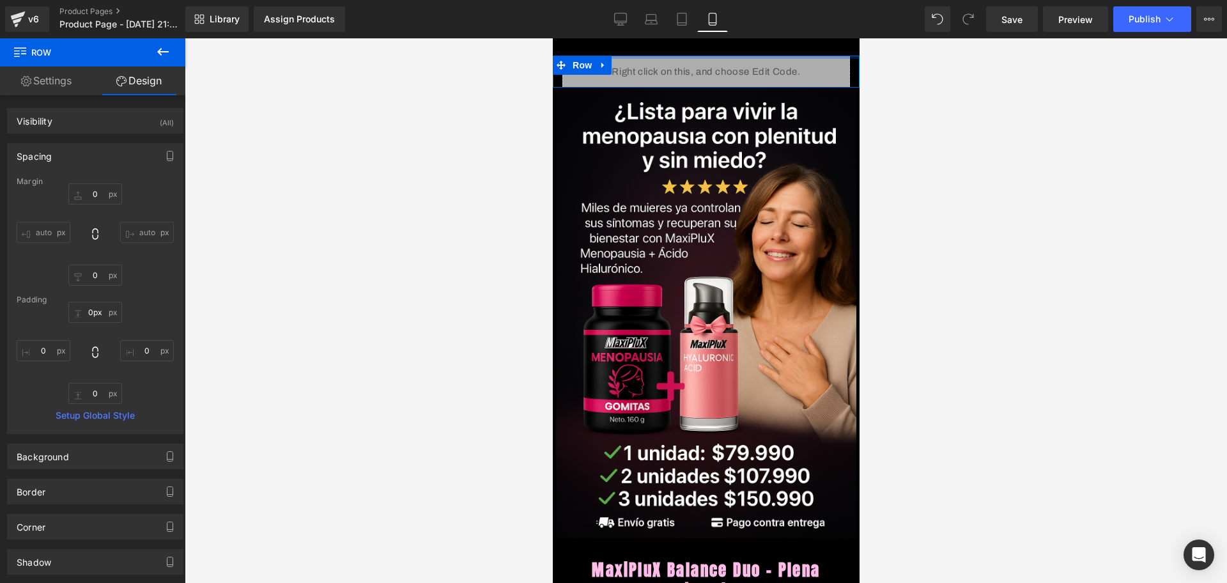
drag, startPoint x: 675, startPoint y: 63, endPoint x: 675, endPoint y: 45, distance: 17.9
click at [675, 45] on body "​ MI TIENDA Ir directamente al contenido Liquid Row Image Row MaxiPluX Balance …" at bounding box center [705, 562] width 307 height 1049
click at [673, 45] on body "​ MI TIENDA Ir directamente al contenido Liquid Row Image Row MaxiPluX Balance …" at bounding box center [705, 562] width 307 height 1049
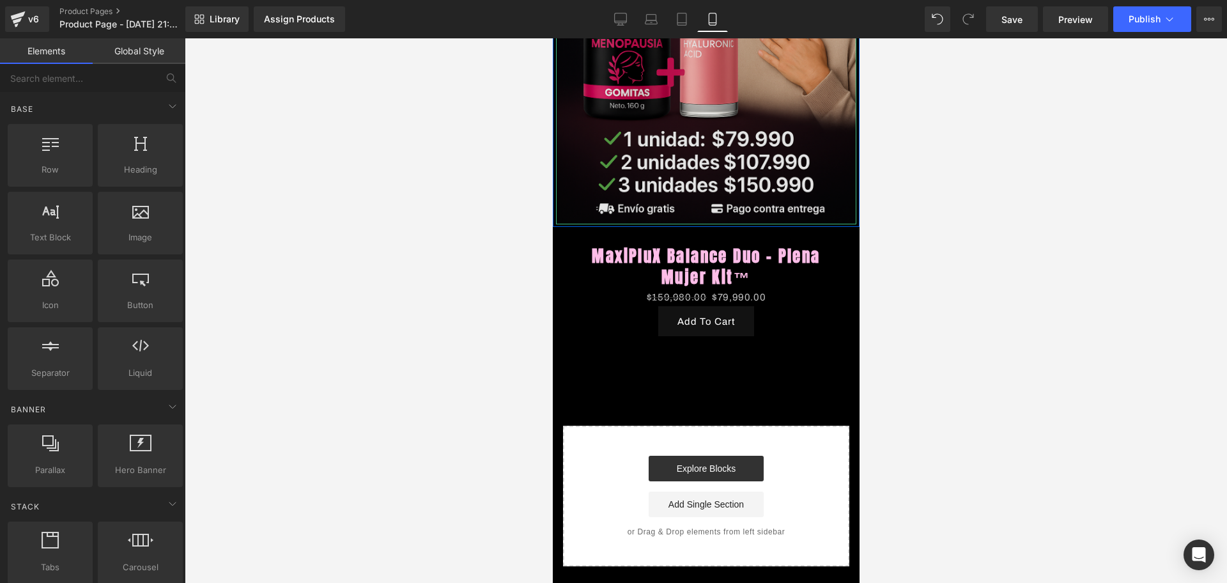
scroll to position [319, 0]
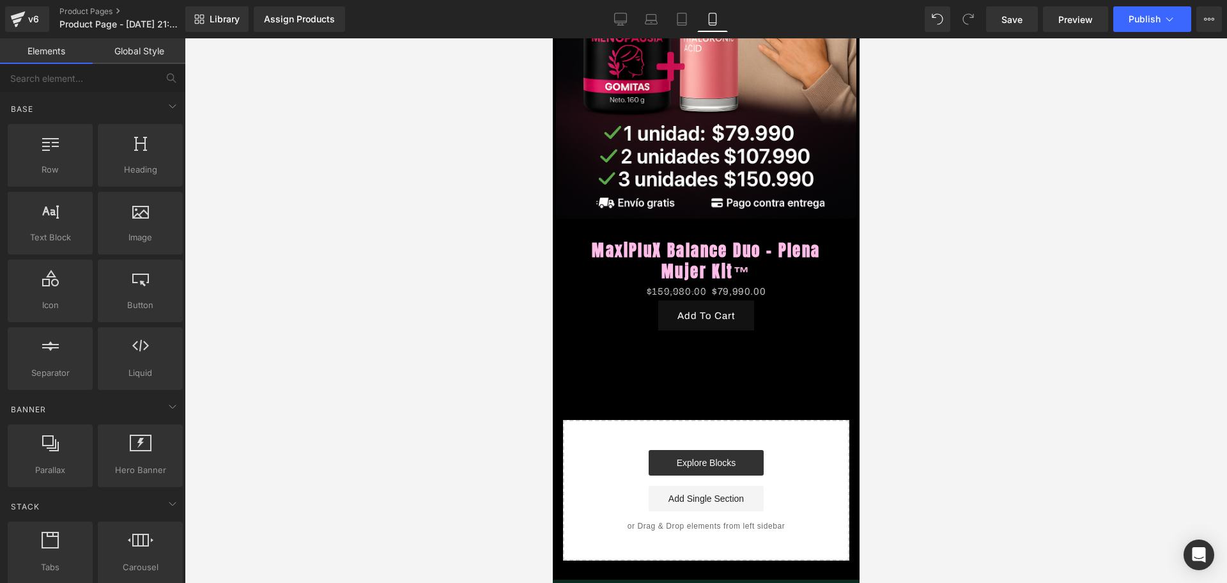
drag, startPoint x: 862, startPoint y: 238, endPoint x: 298, endPoint y: 187, distance: 565.8
click at [860, 203] on div at bounding box center [706, 310] width 1042 height 544
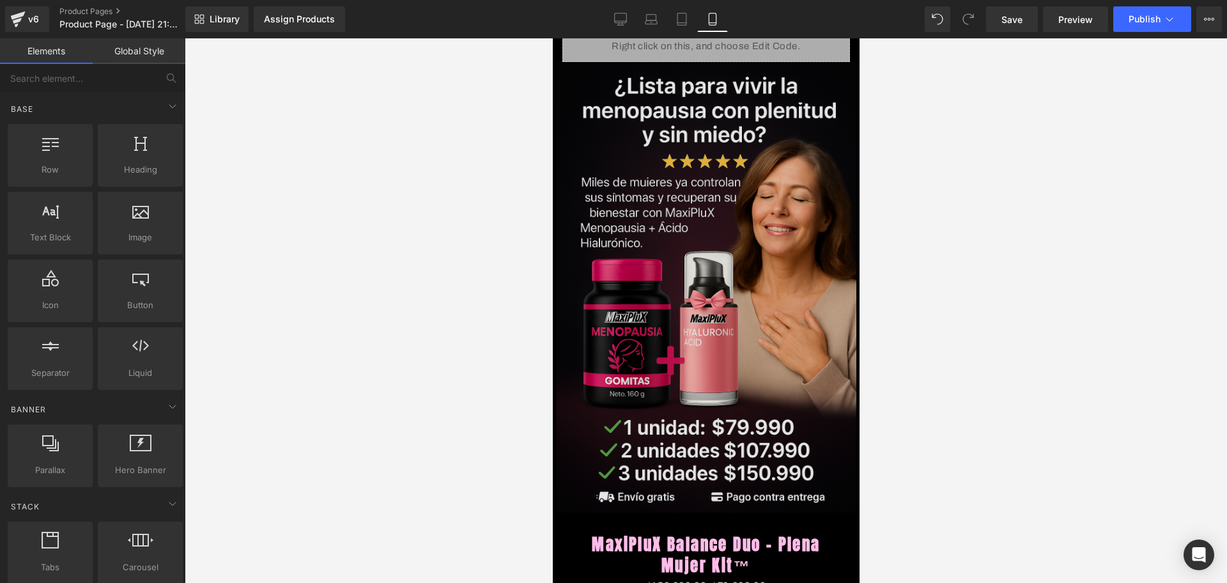
scroll to position [0, 0]
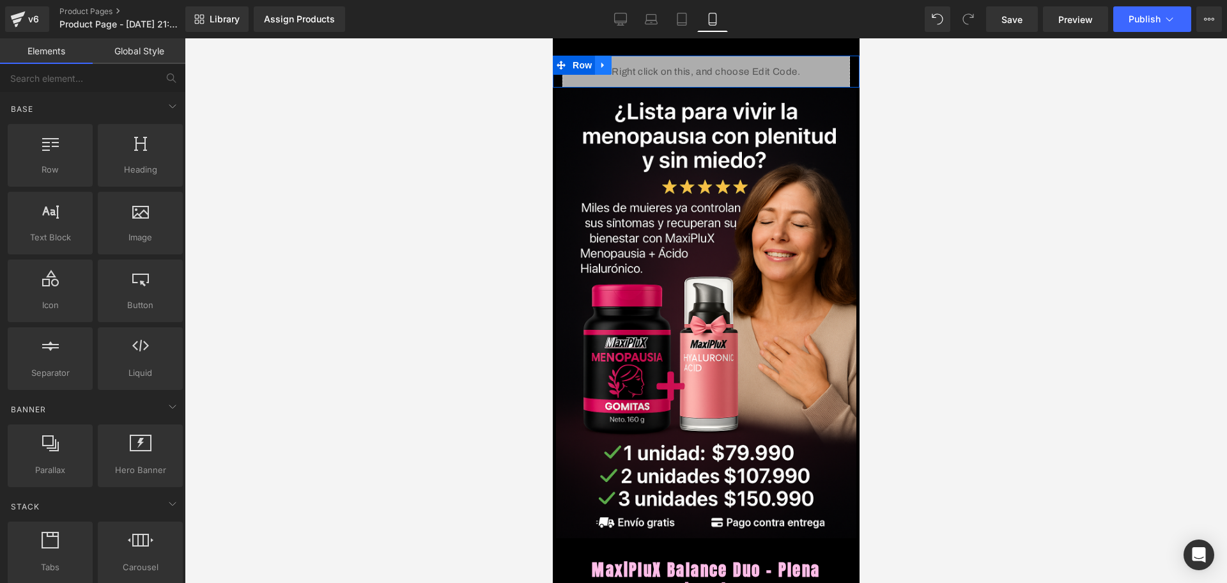
click at [601, 67] on icon at bounding box center [601, 66] width 3 height 6
click at [619, 64] on icon at bounding box center [619, 65] width 9 height 9
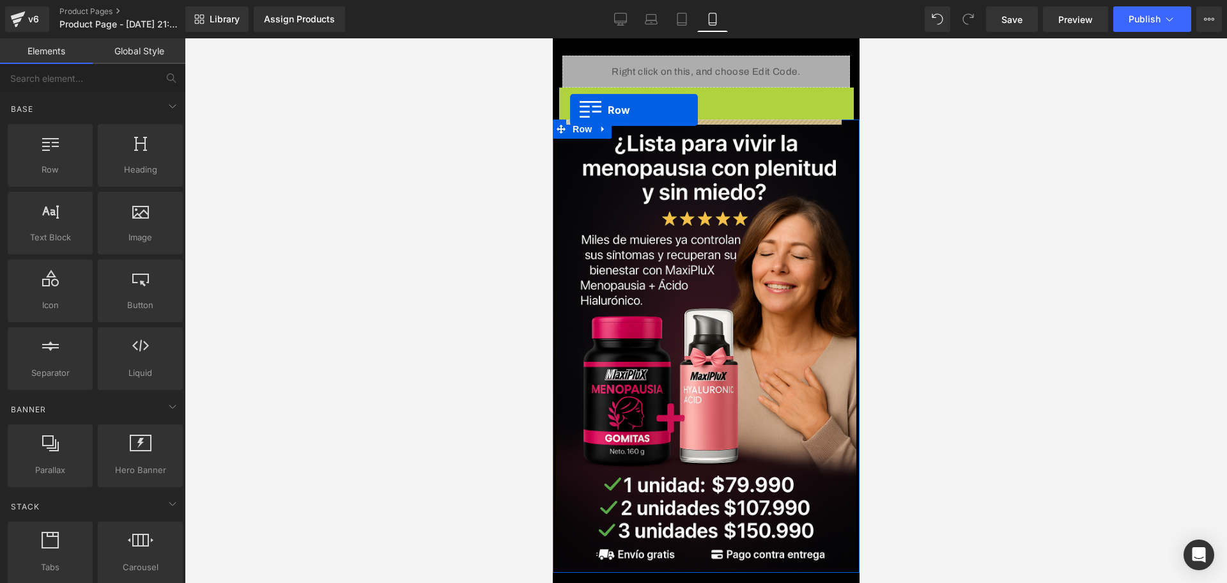
scroll to position [399, 0]
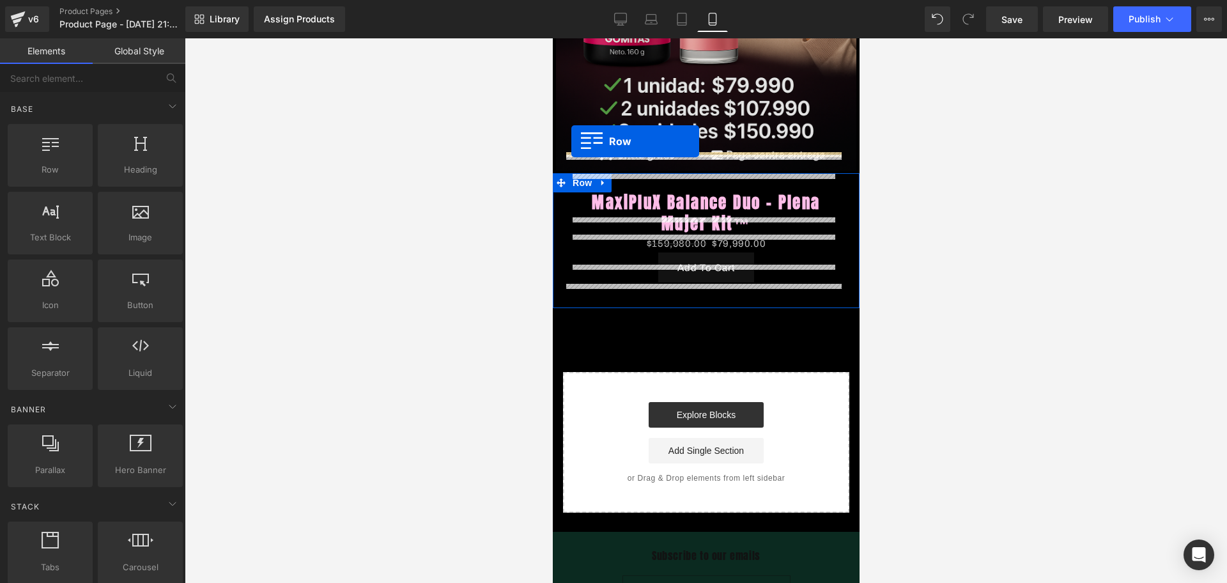
drag, startPoint x: 565, startPoint y: 94, endPoint x: 570, endPoint y: 141, distance: 47.5
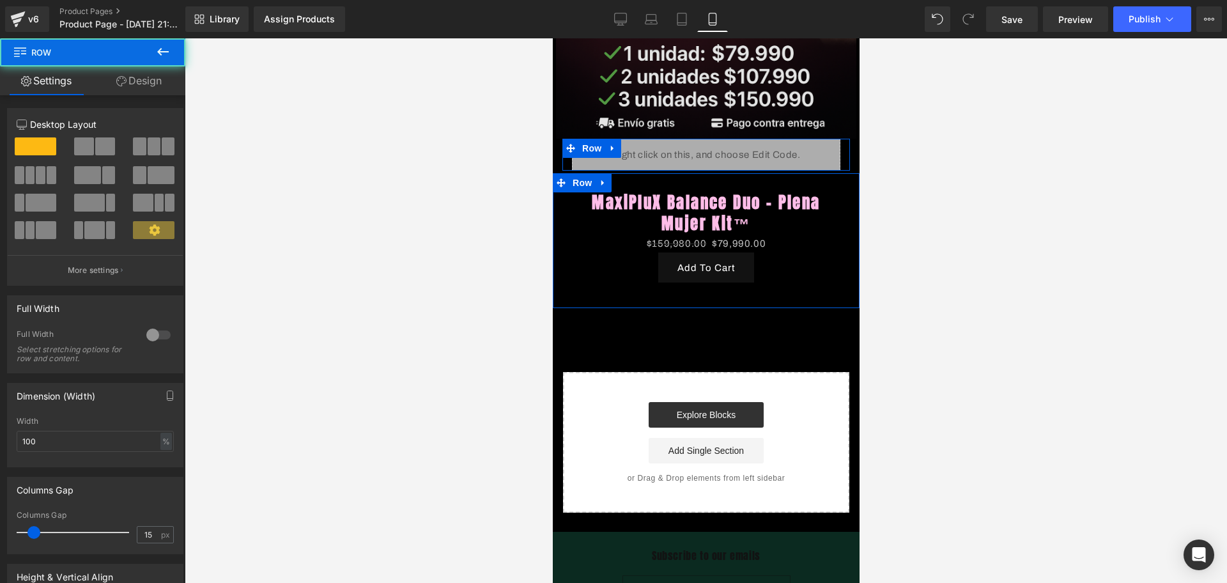
scroll to position [367, 0]
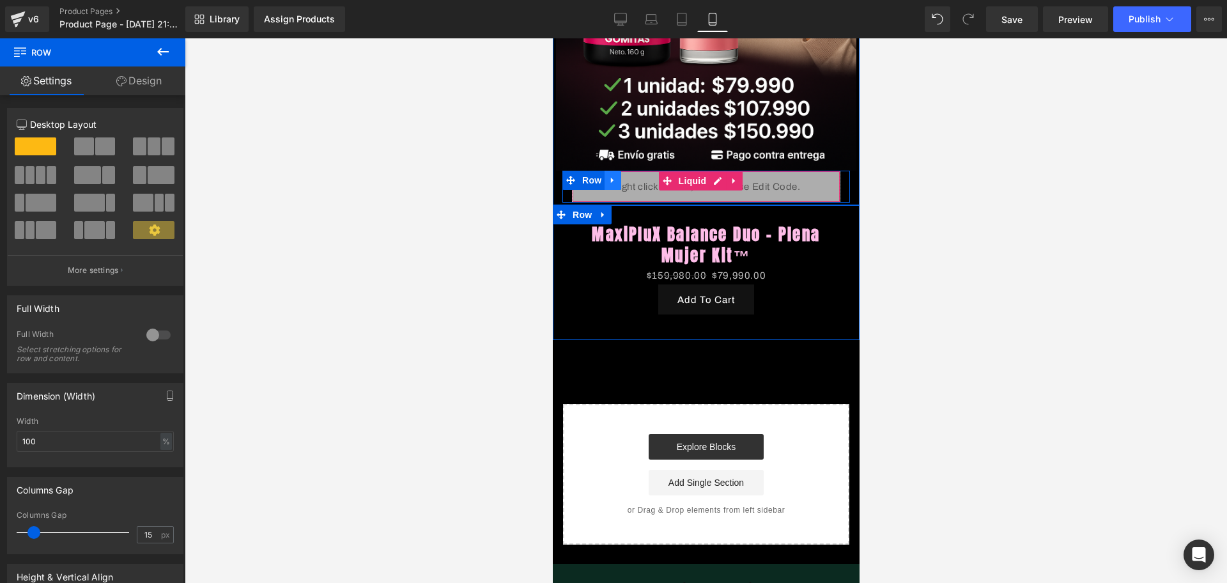
click at [615, 176] on icon at bounding box center [612, 181] width 9 height 10
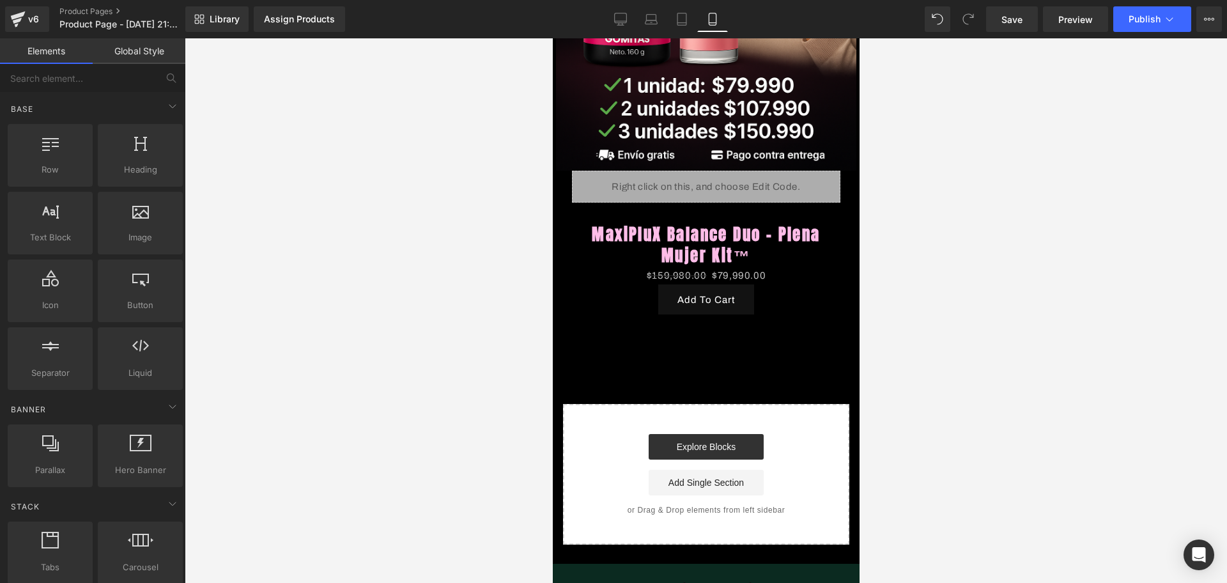
click at [933, 224] on div at bounding box center [706, 310] width 1042 height 544
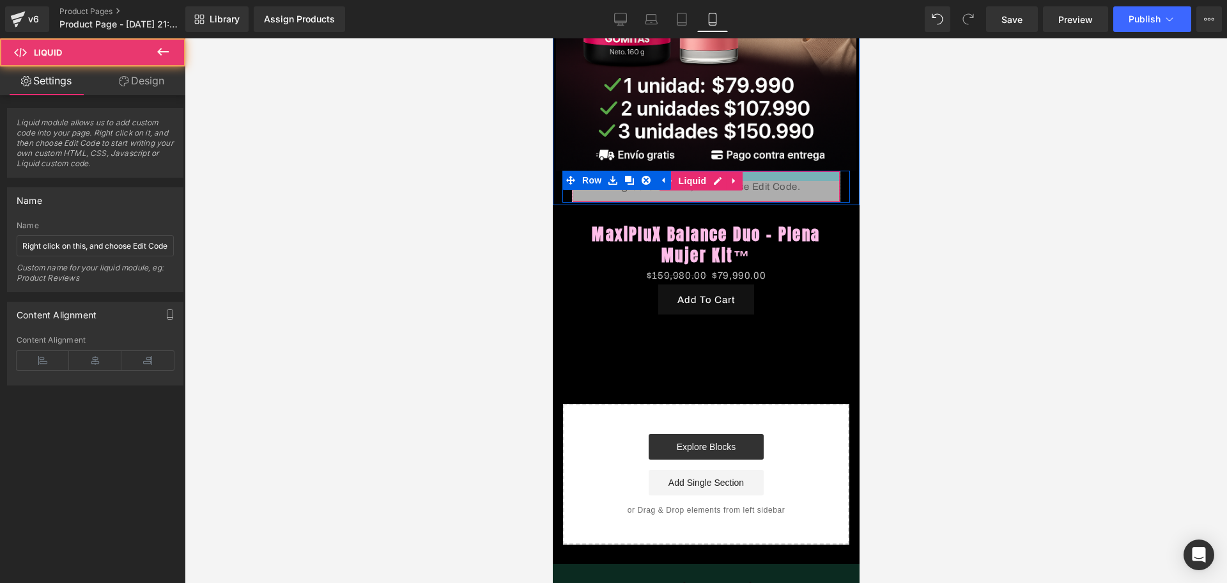
drag, startPoint x: 774, startPoint y: 156, endPoint x: 1463, endPoint y: 217, distance: 692.0
click at [776, 171] on div "Liquid" at bounding box center [705, 187] width 268 height 32
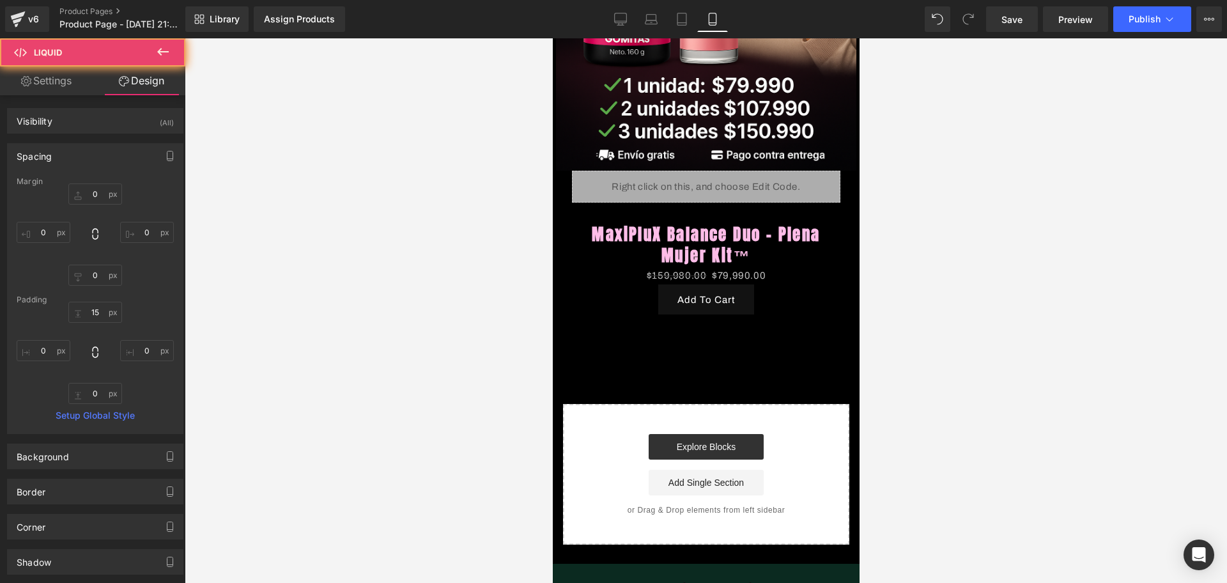
type input "0"
type input "15"
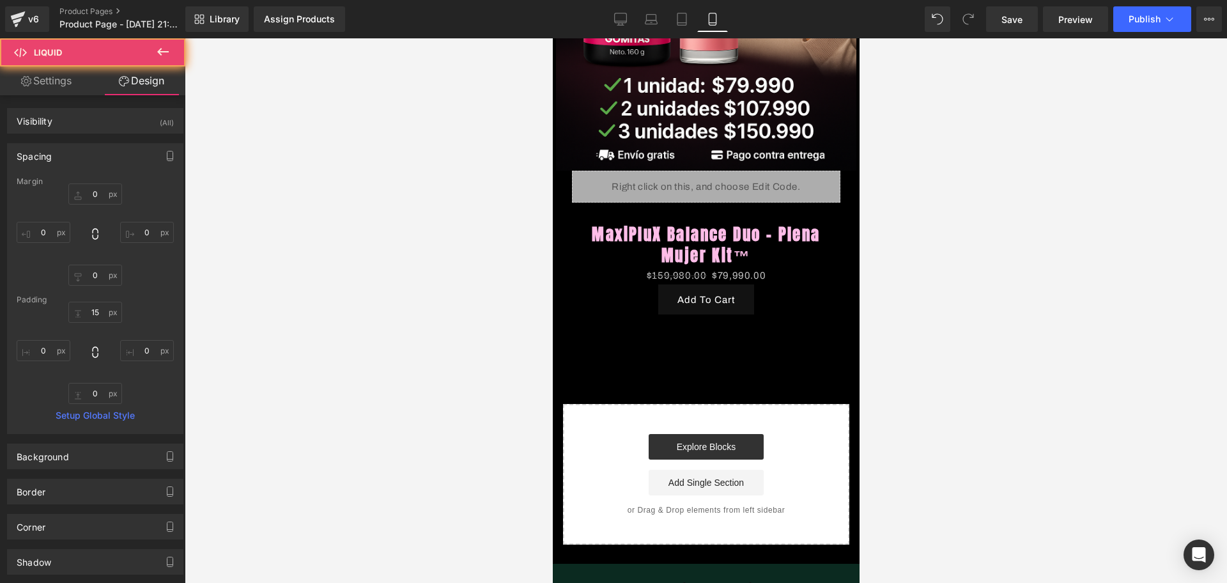
type input "0"
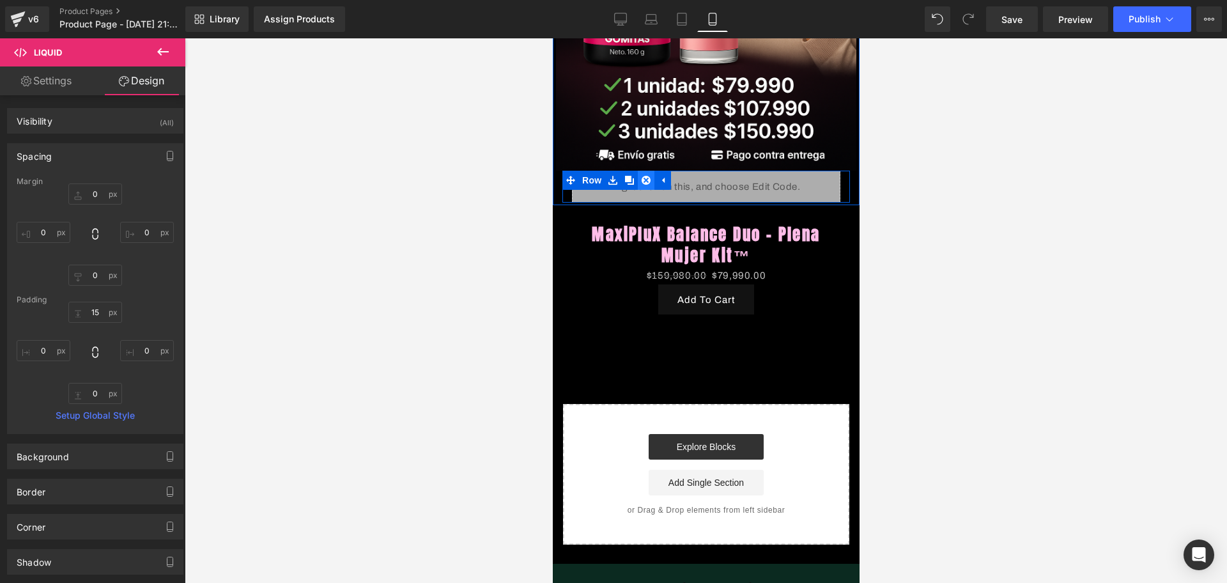
click at [646, 176] on icon at bounding box center [645, 180] width 9 height 9
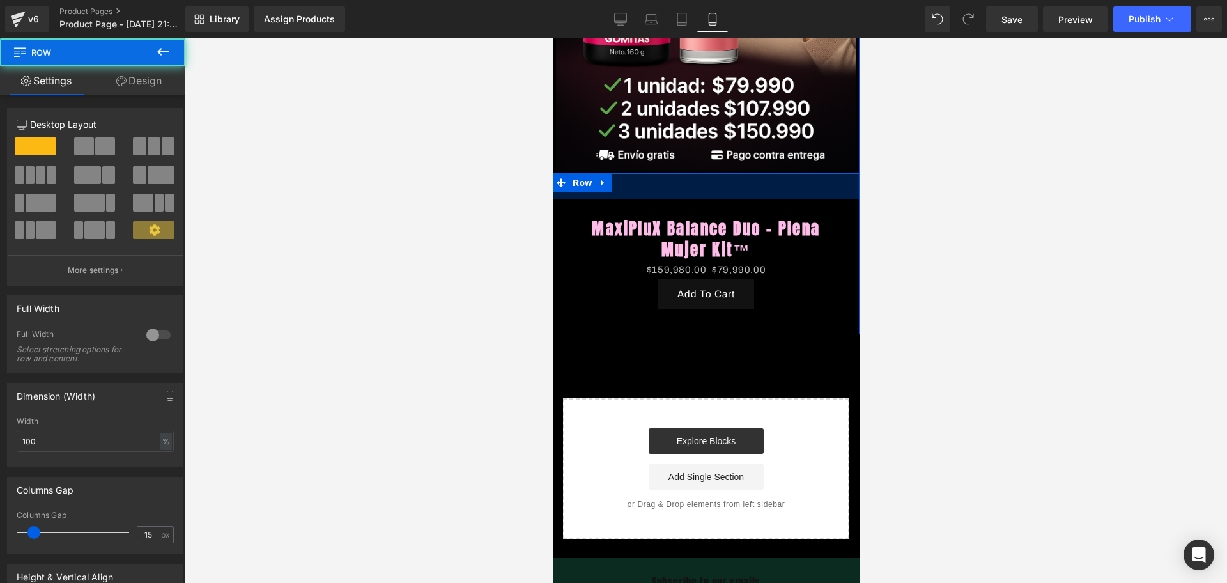
drag, startPoint x: 645, startPoint y: 155, endPoint x: 652, endPoint y: 181, distance: 27.0
click at [652, 181] on div "MaxiPluX Balance Duo - Plena Mujer Kit™ (P) Title $159,980.00 $79,990.00 (P) Pr…" at bounding box center [705, 253] width 307 height 161
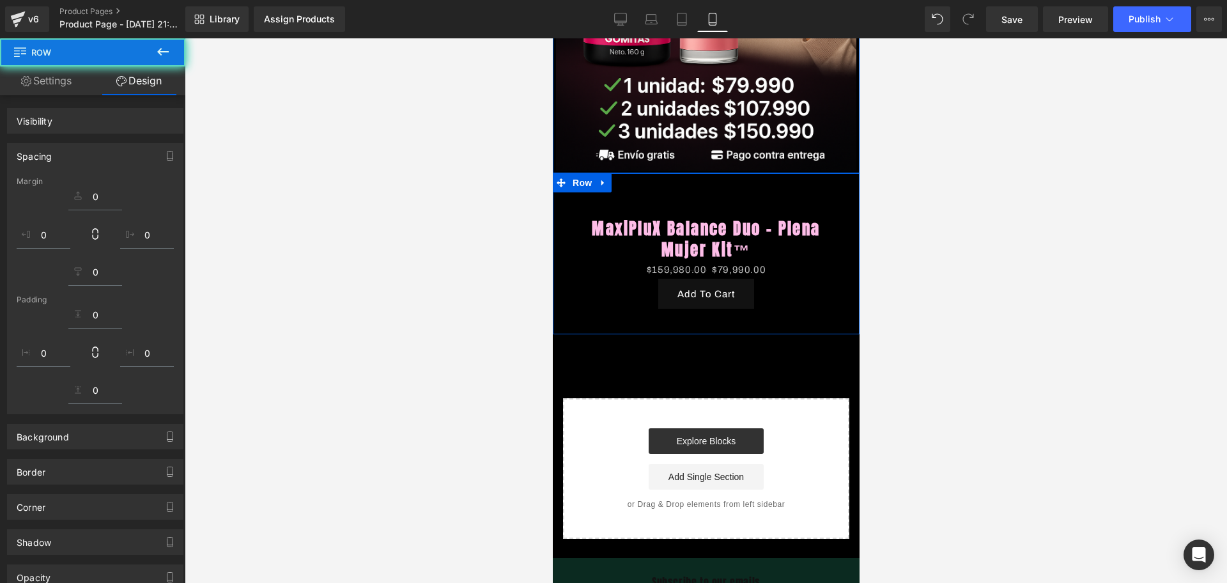
click at [832, 199] on div "MaxiPluX Balance Duo - Plena Mujer Kit™ (P) Title $159,980.00 $79,990.00 (P) Pr…" at bounding box center [705, 263] width 287 height 128
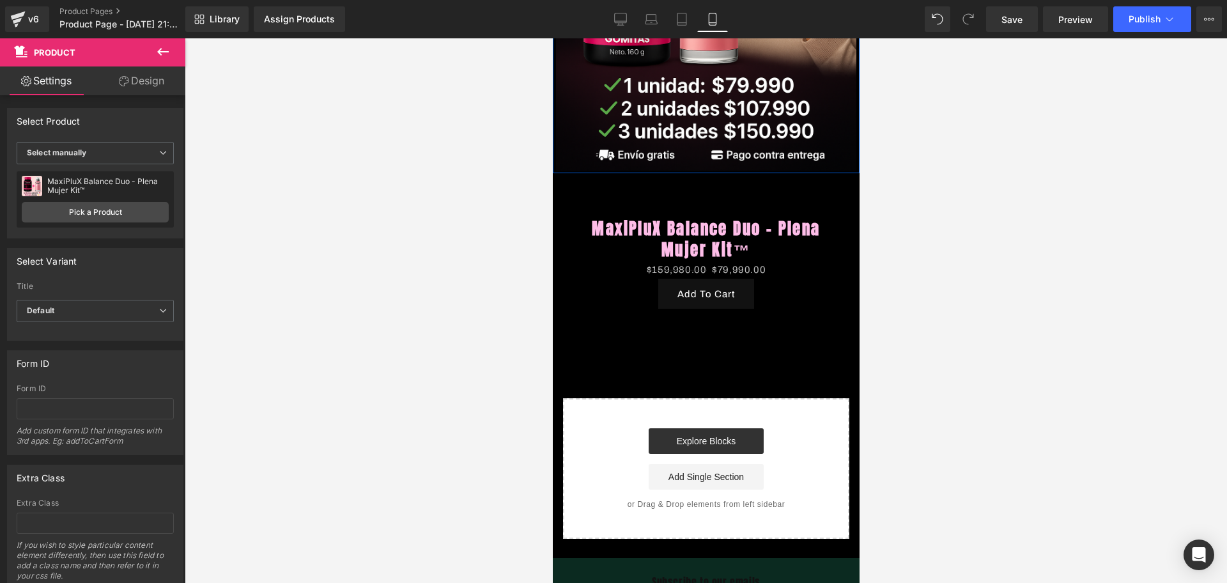
click at [156, 52] on icon at bounding box center [162, 51] width 15 height 15
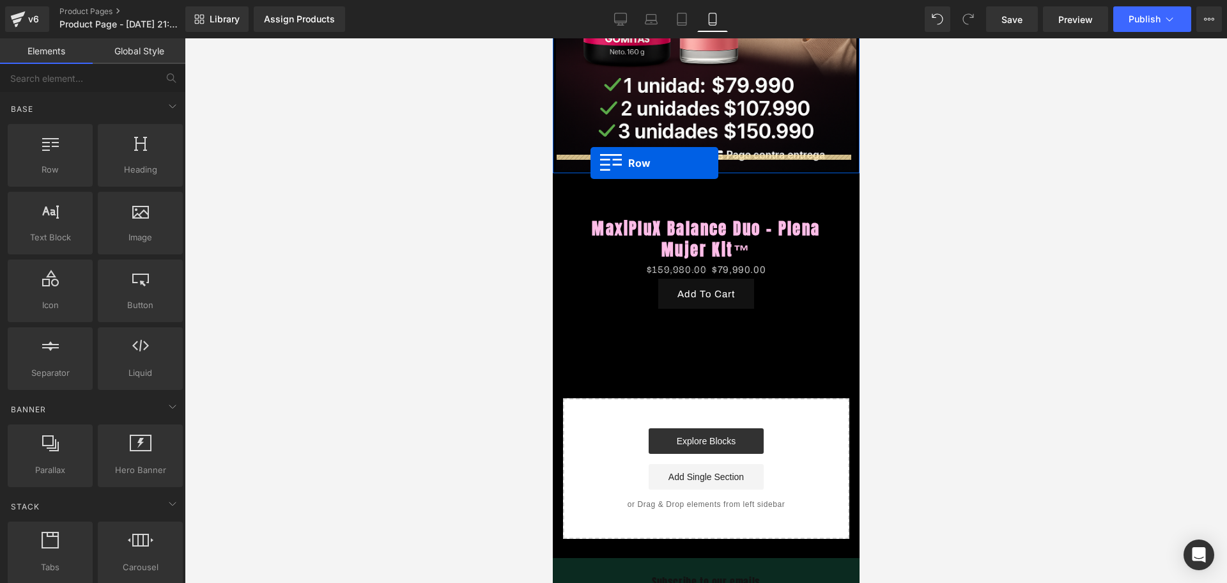
drag, startPoint x: 615, startPoint y: 175, endPoint x: 590, endPoint y: 163, distance: 27.7
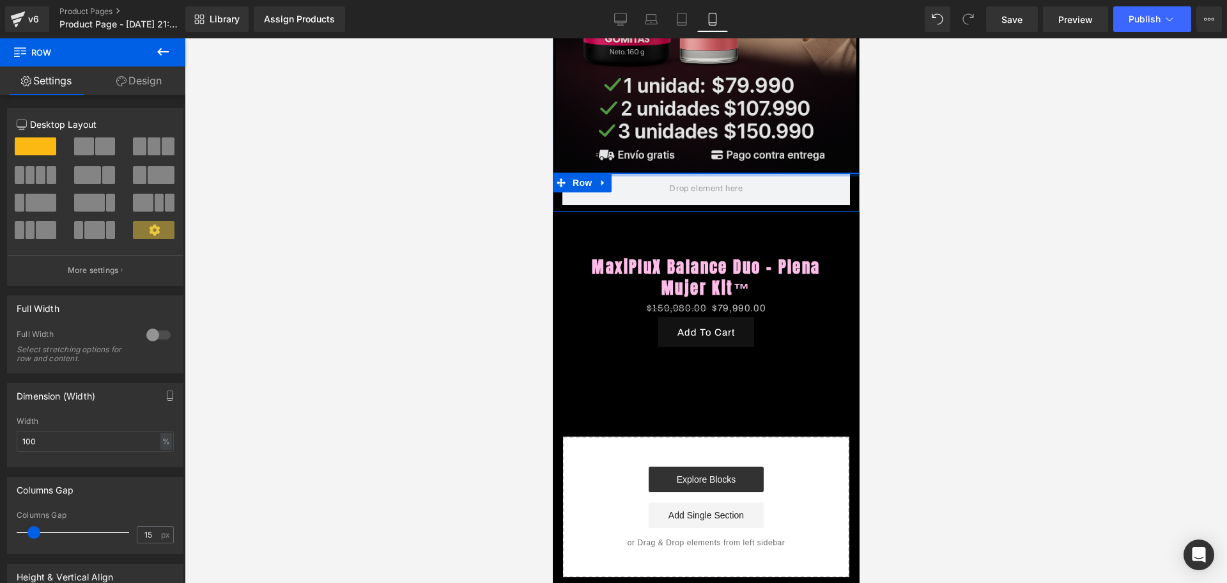
drag, startPoint x: 686, startPoint y: 171, endPoint x: 684, endPoint y: 151, distance: 20.0
click at [684, 151] on div "Liquid Row Image Row Row MaxiPluX Balance Duo - Plena Mujer Kit™ (P) Title $159…" at bounding box center [705, 132] width 307 height 889
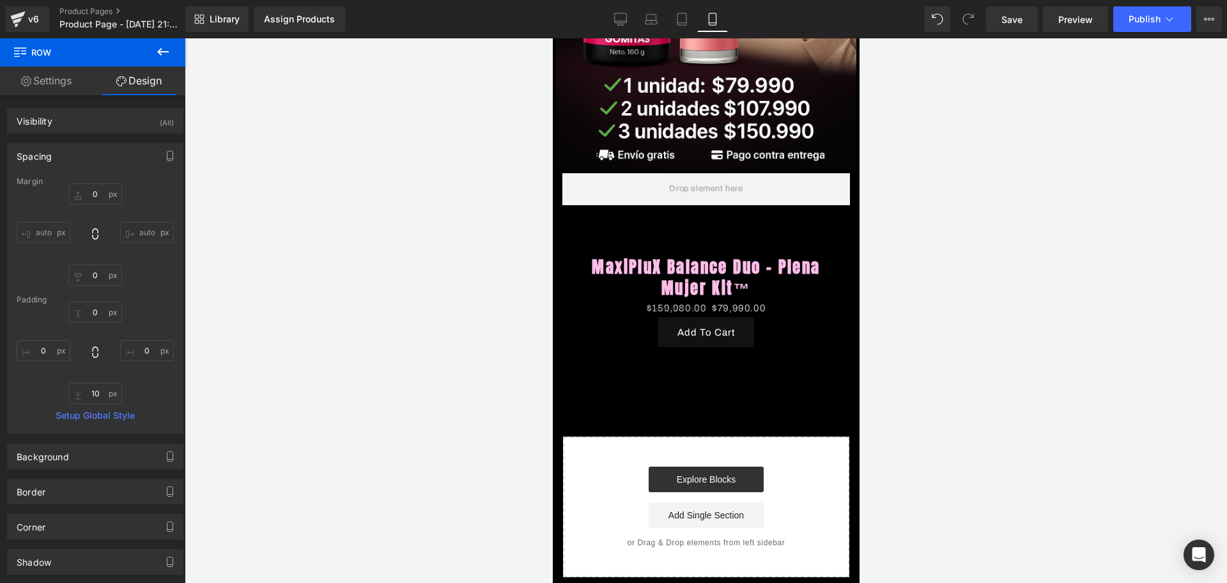
click at [157, 51] on icon at bounding box center [162, 51] width 15 height 15
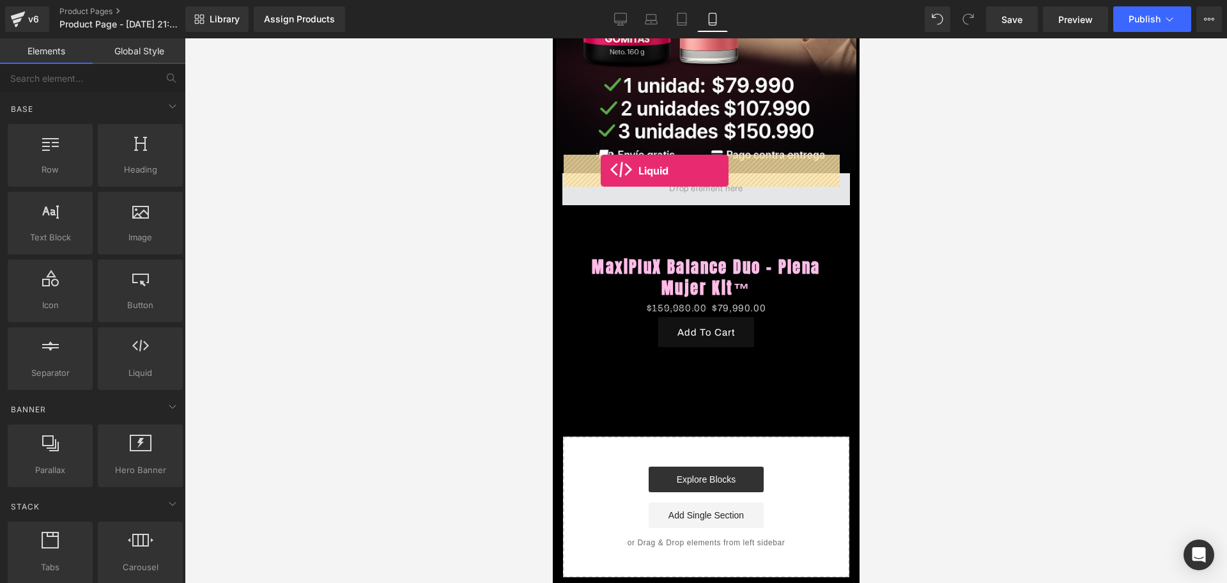
drag, startPoint x: 695, startPoint y: 382, endPoint x: 600, endPoint y: 171, distance: 231.9
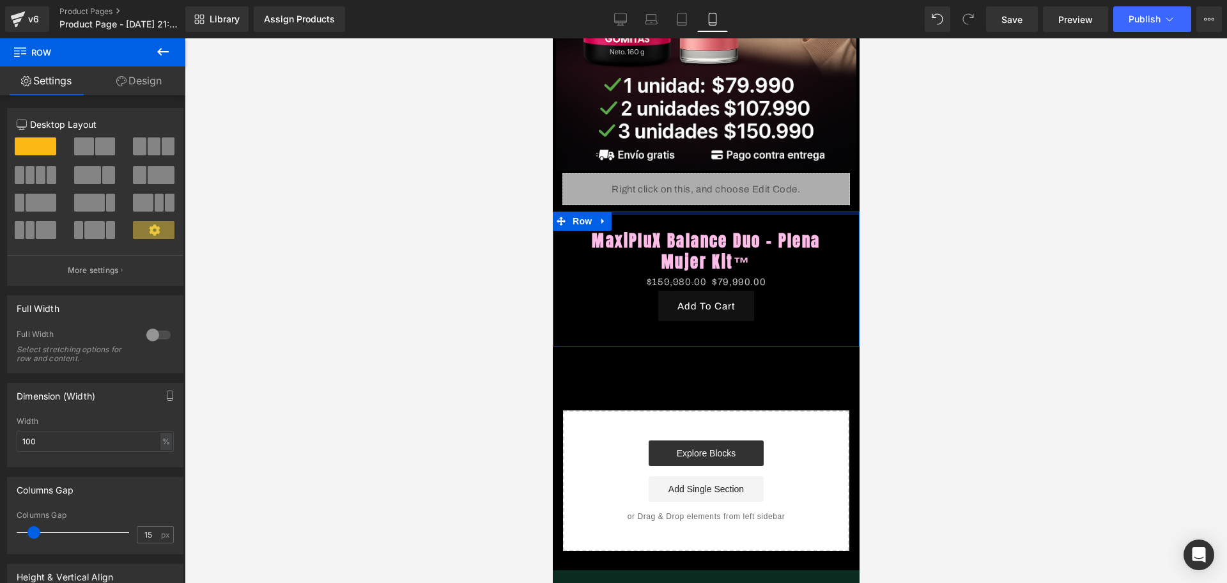
drag, startPoint x: 668, startPoint y: 201, endPoint x: 683, endPoint y: 166, distance: 37.5
click at [683, 166] on div "Liquid Row Image Row Liquid Row MaxiPluX Balance Duo - Plena Mujer Kit™ (P) Tit…" at bounding box center [705, 119] width 307 height 862
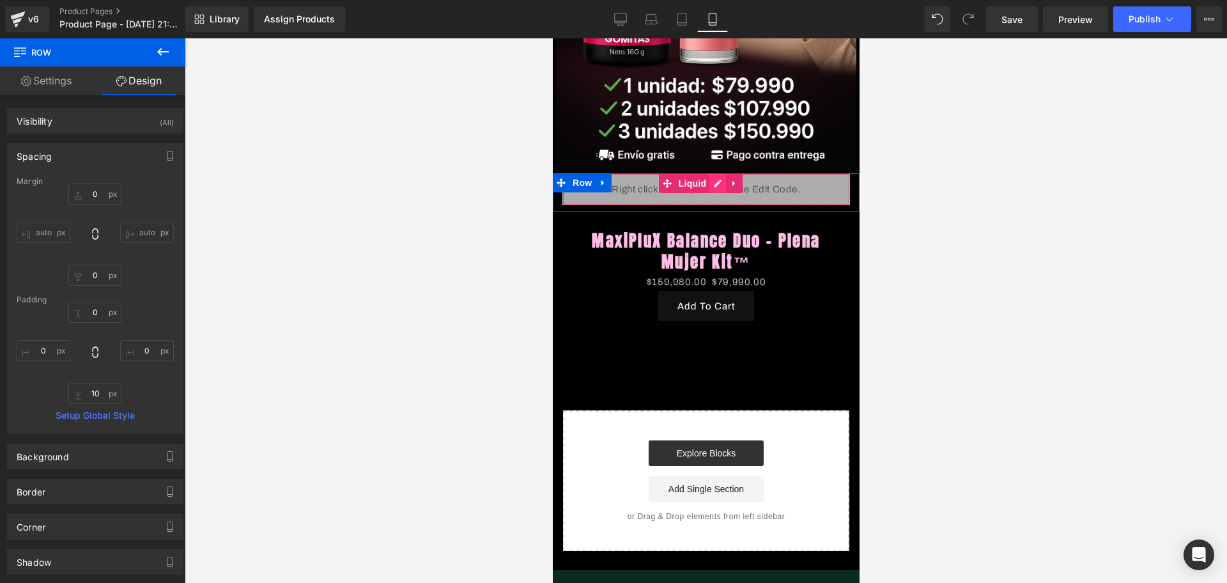
click at [717, 173] on div "Liquid" at bounding box center [705, 189] width 287 height 32
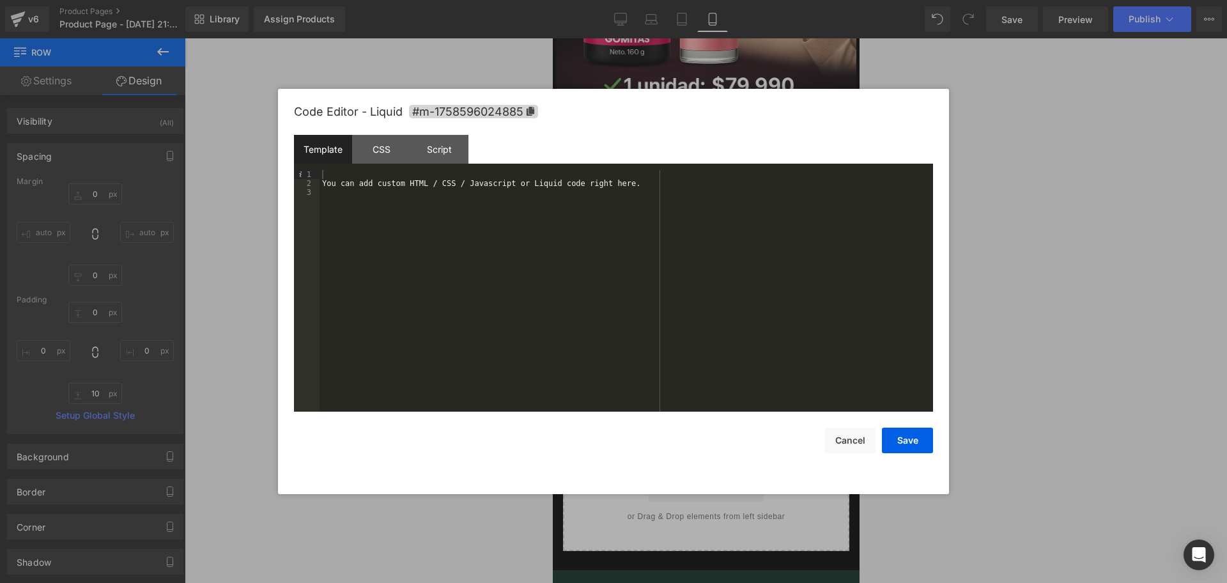
click at [468, 162] on div "Template CSS Script Data" at bounding box center [613, 152] width 639 height 35
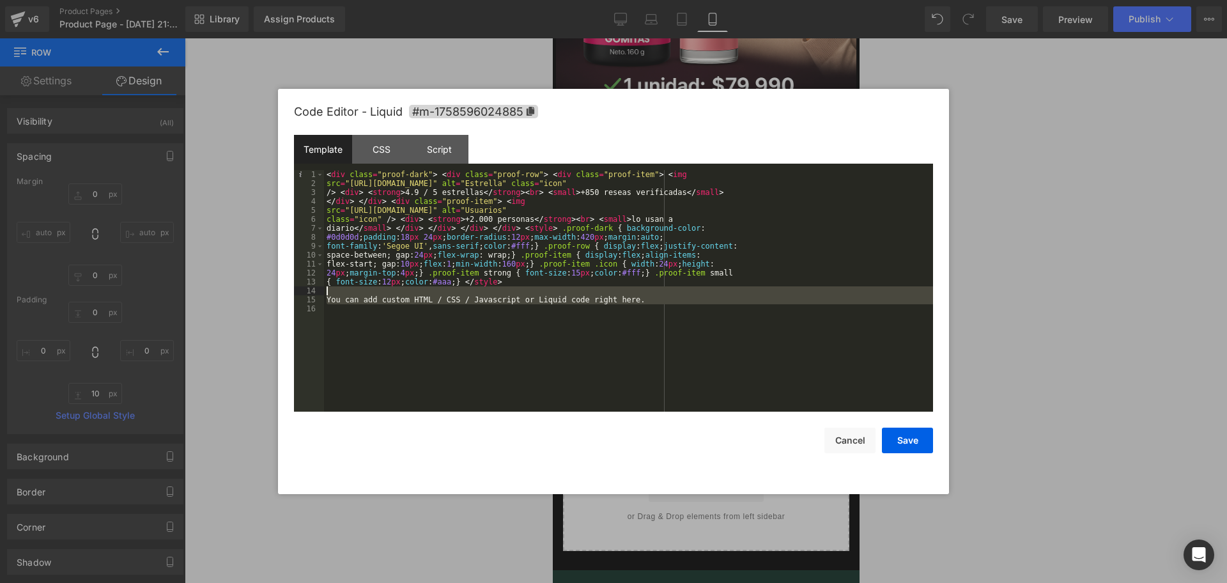
drag, startPoint x: 611, startPoint y: 309, endPoint x: 337, endPoint y: 293, distance: 274.5
click at [337, 293] on div "< div class = "proof-dark" > < div class = "proof-row" > < div class = "proof-i…" at bounding box center [628, 299] width 609 height 259
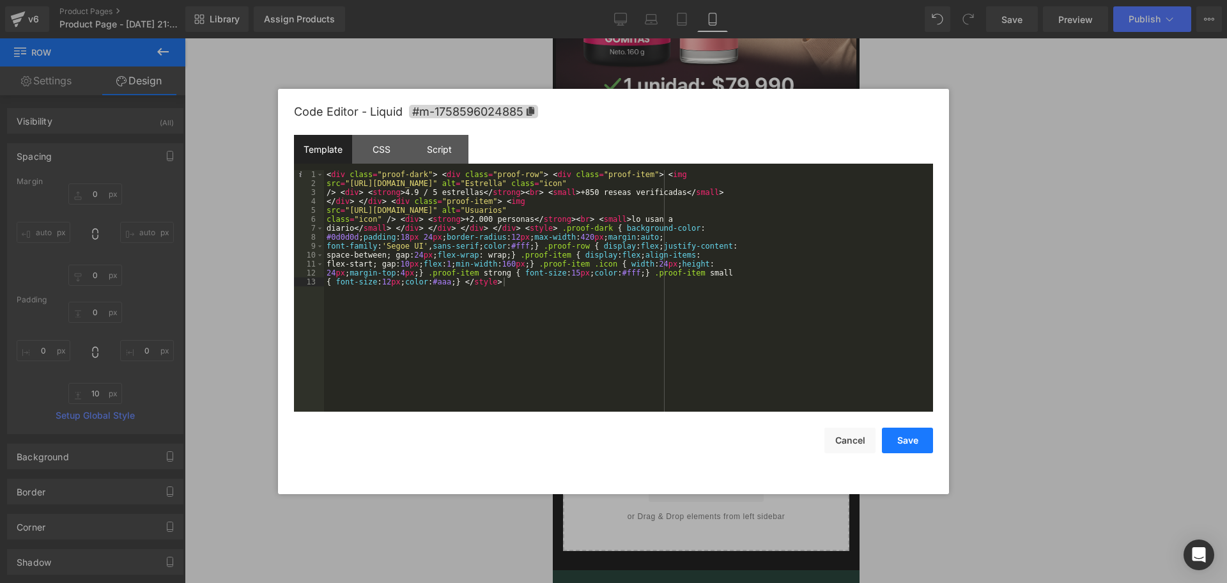
click at [896, 438] on button "Save" at bounding box center [907, 440] width 51 height 26
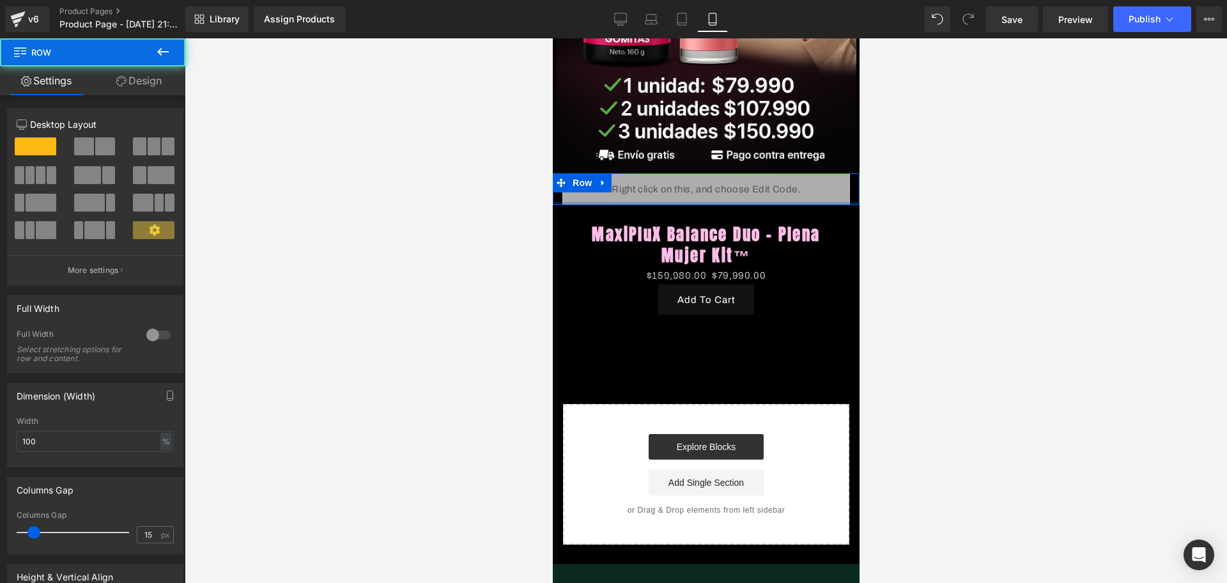
drag, startPoint x: 659, startPoint y: 188, endPoint x: 652, endPoint y: 178, distance: 11.9
click at [652, 178] on div "Liquid Row" at bounding box center [705, 189] width 307 height 32
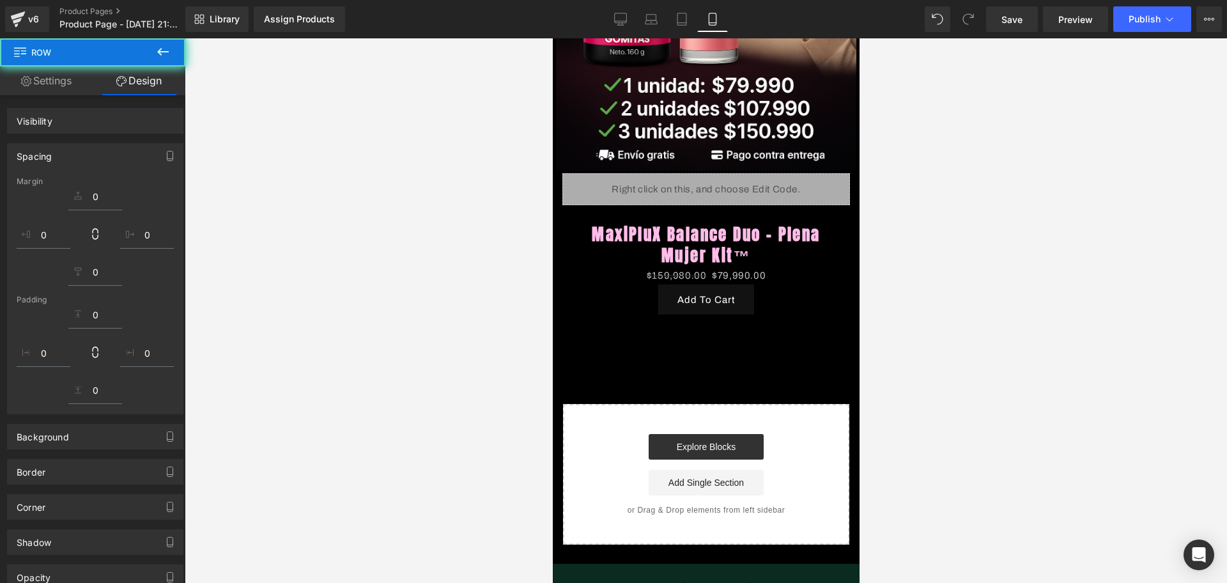
click at [871, 235] on div at bounding box center [706, 310] width 1042 height 544
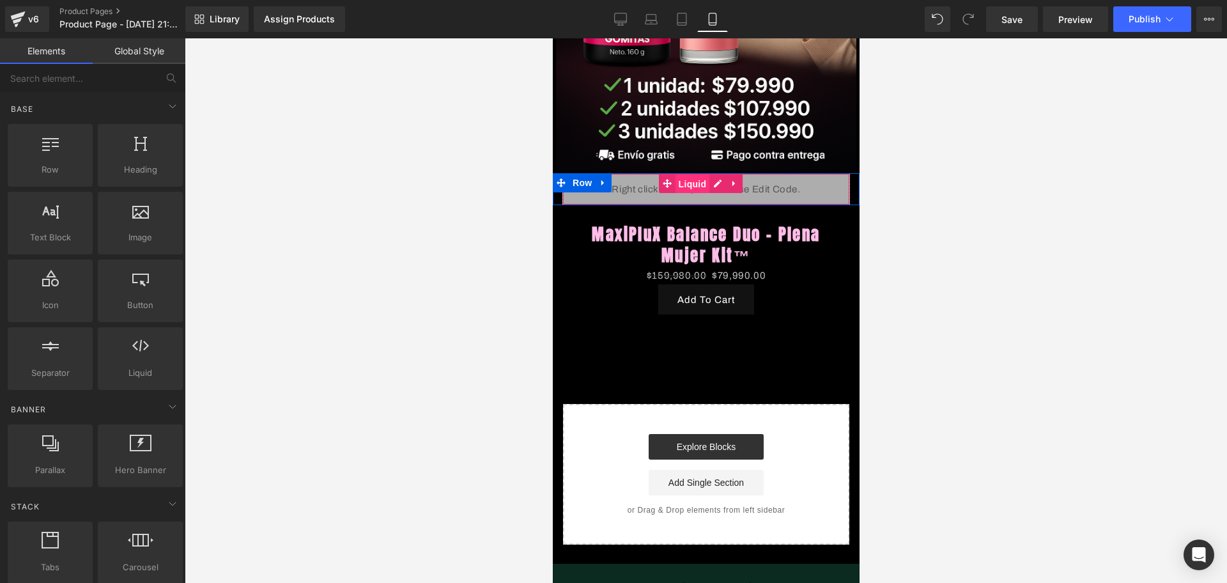
click at [684, 174] on span "Liquid" at bounding box center [692, 183] width 34 height 19
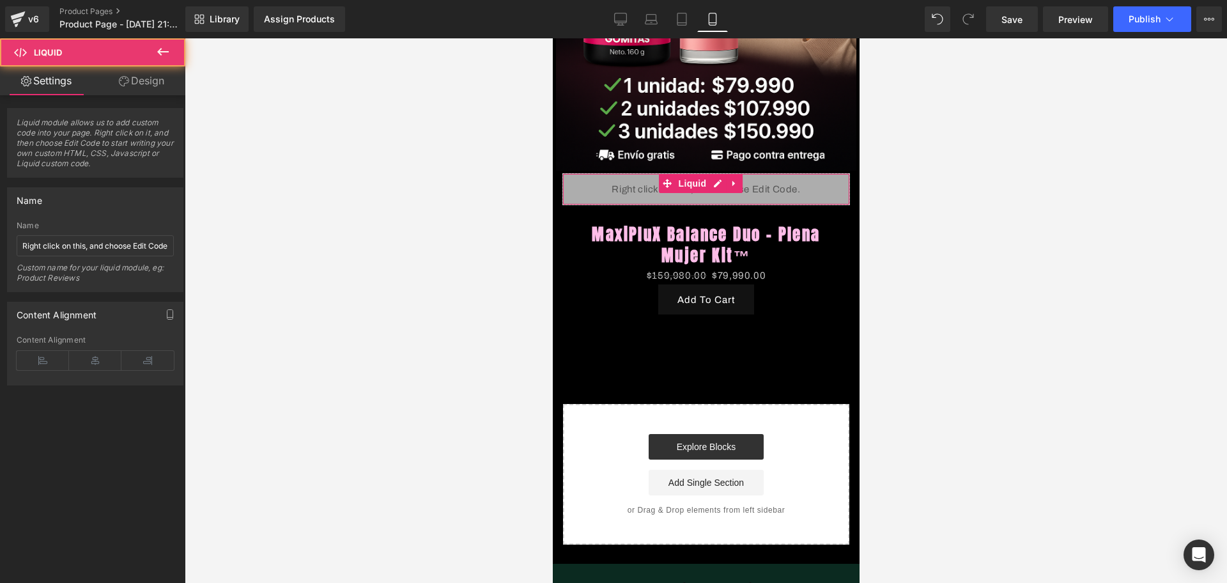
drag, startPoint x: 138, startPoint y: 96, endPoint x: 129, endPoint y: 88, distance: 12.2
click at [138, 96] on div "Liquid module allows us to add custom code into your page. Right click on it, a…" at bounding box center [95, 240] width 191 height 290
click at [128, 86] on link "Design" at bounding box center [141, 80] width 93 height 29
click at [0, 0] on div "Spacing" at bounding box center [0, 0] width 0 height 0
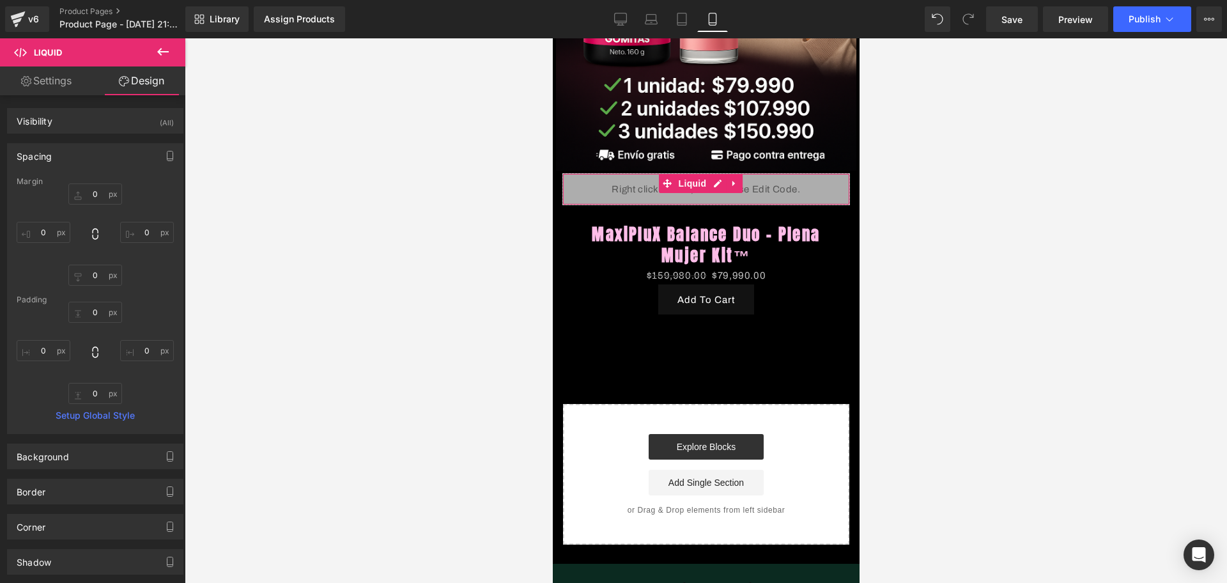
type input "0"
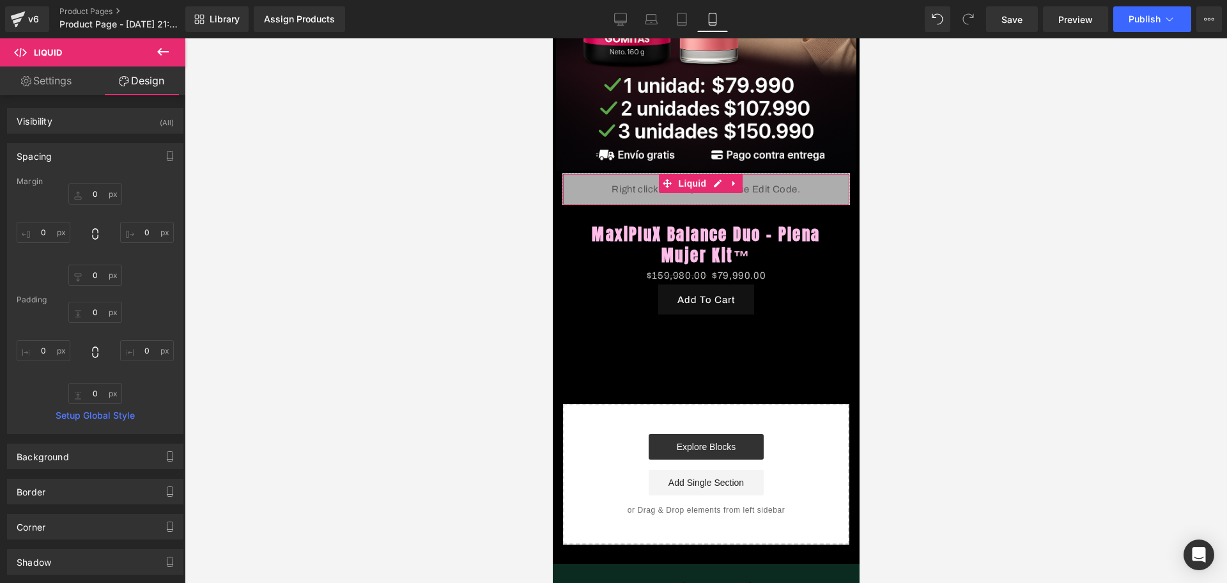
type input "0"
click at [48, 233] on input "0" at bounding box center [44, 232] width 54 height 21
type input "-20"
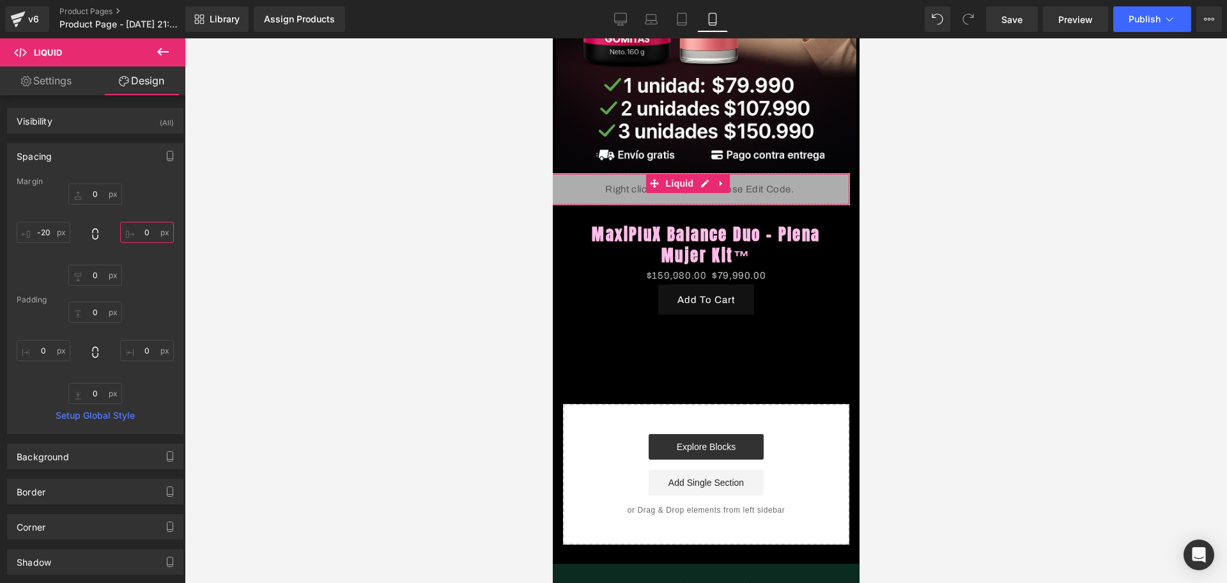
click at [139, 231] on input "0" at bounding box center [147, 232] width 54 height 21
type input "-20"
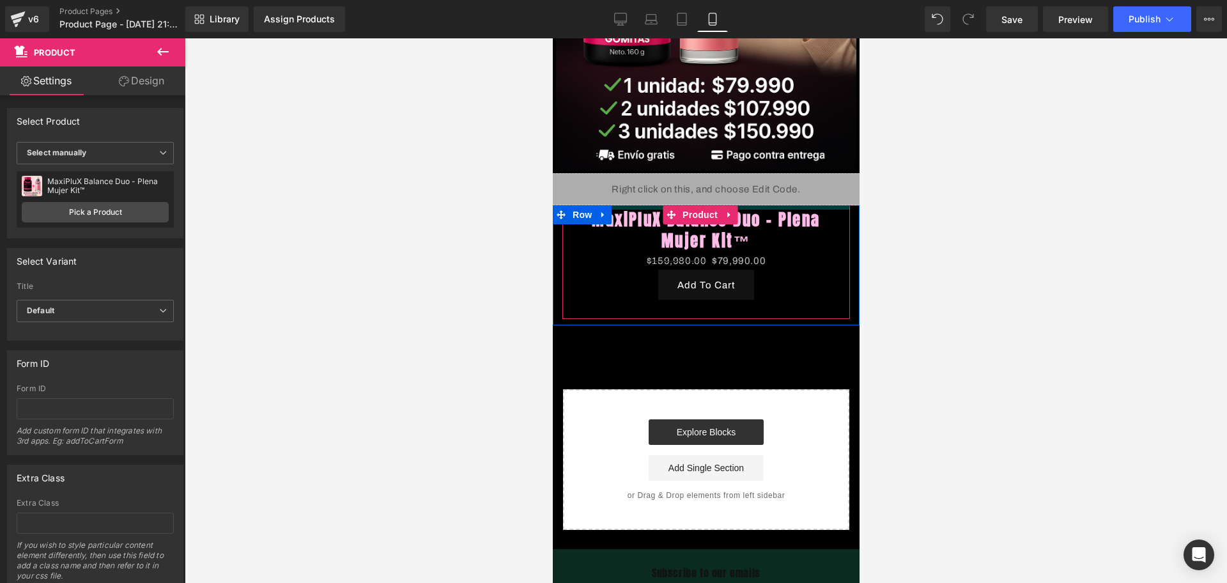
drag, startPoint x: 650, startPoint y: 197, endPoint x: 645, endPoint y: 183, distance: 15.8
click at [645, 183] on div "Liquid Row Image Row Liquid Row MaxiPluX Balance Duo - Plena Mujer Kit™ (P) Tit…" at bounding box center [705, 108] width 307 height 841
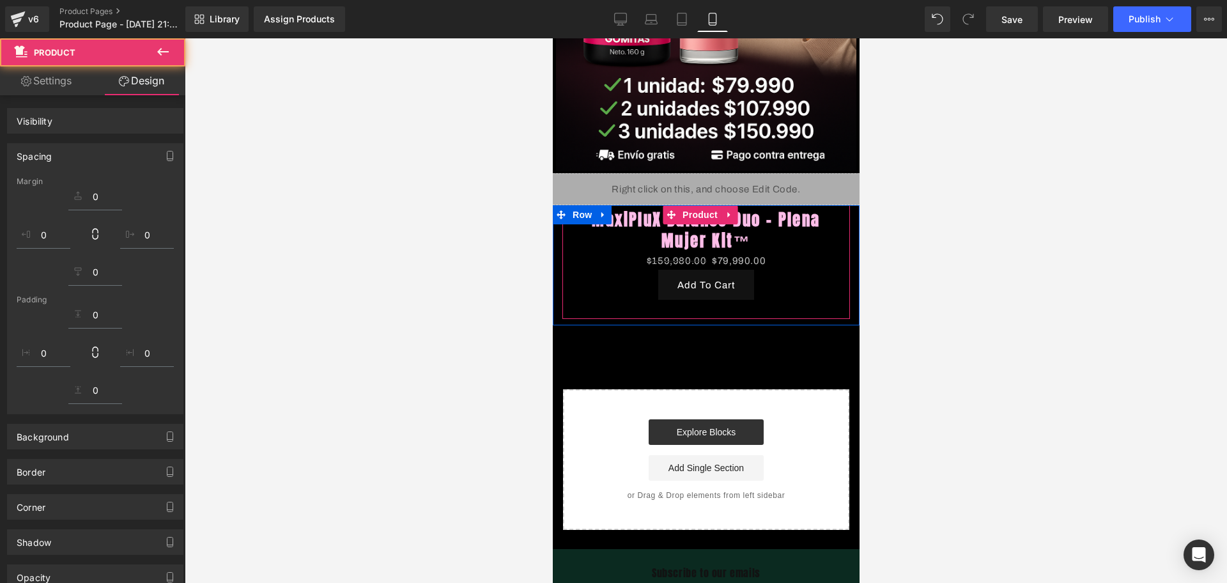
click at [866, 231] on div at bounding box center [706, 310] width 1042 height 544
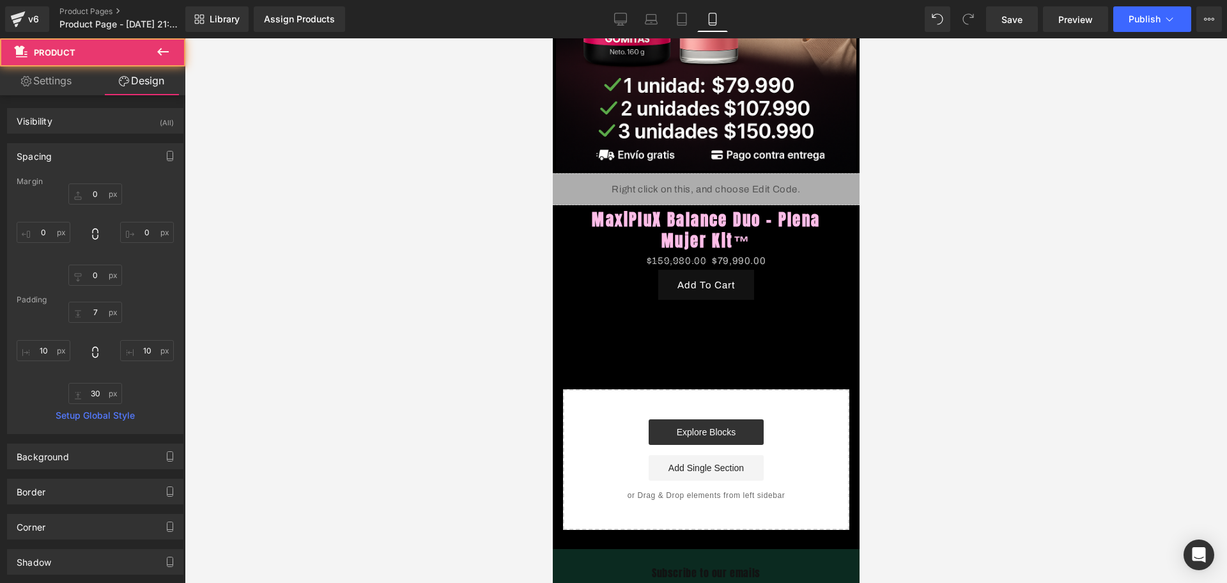
click at [912, 248] on div at bounding box center [706, 310] width 1042 height 544
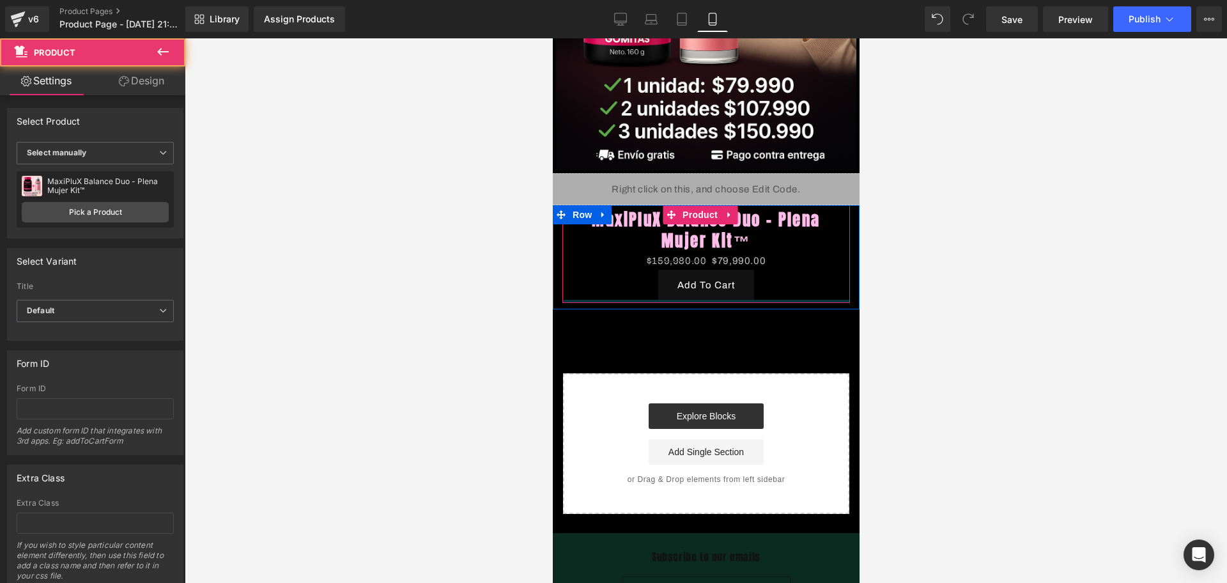
drag, startPoint x: 717, startPoint y: 293, endPoint x: 743, endPoint y: 314, distance: 33.6
click at [716, 277] on div "MaxiPluX Balance Duo - Plena Mujer Kit™ (P) Title $159,980.00 $79,990.00 (P) Pr…" at bounding box center [705, 254] width 287 height 98
click at [743, 314] on div "Liquid Row Image Row Liquid Row MaxiPluX Balance Duo - Plena Mujer Kit™ (P) Tit…" at bounding box center [705, 100] width 307 height 825
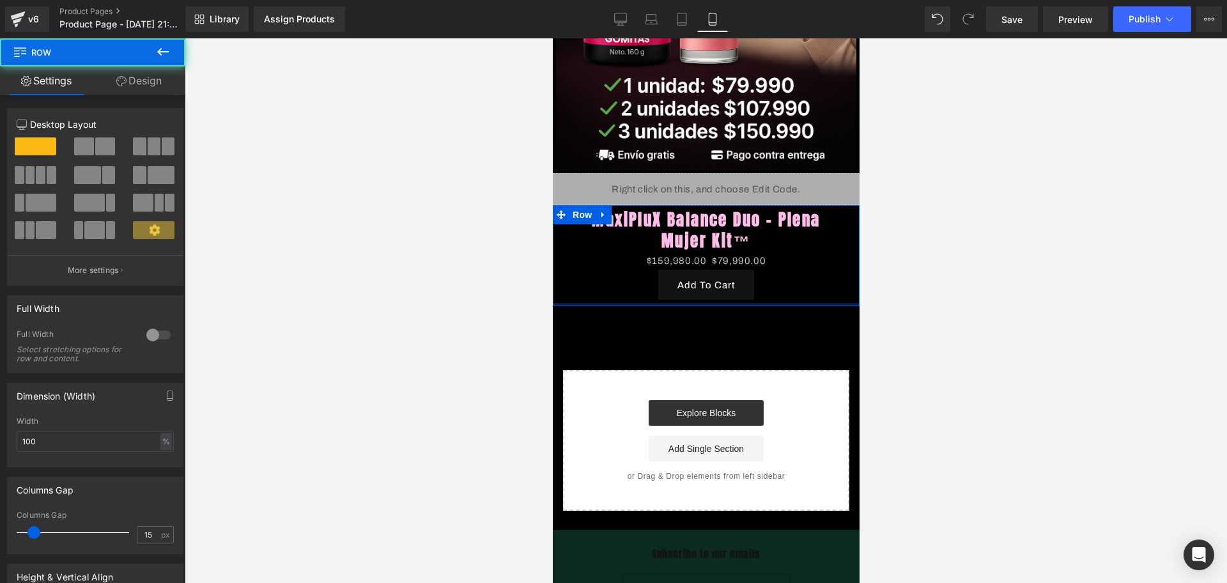
drag, startPoint x: 702, startPoint y: 285, endPoint x: 758, endPoint y: 148, distance: 148.4
click at [699, 282] on div "MaxiPluX Balance Duo - Plena Mujer Kit™ (P) Title $159,980.00 $79,990.00 (P) Pr…" at bounding box center [705, 255] width 307 height 101
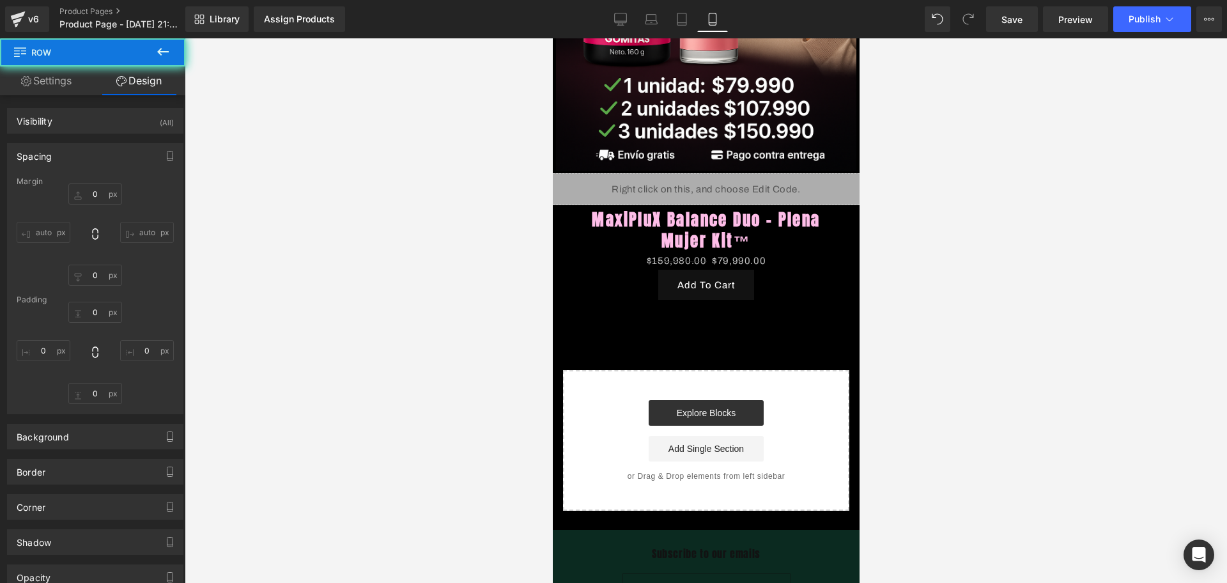
click at [172, 42] on button at bounding box center [163, 52] width 45 height 28
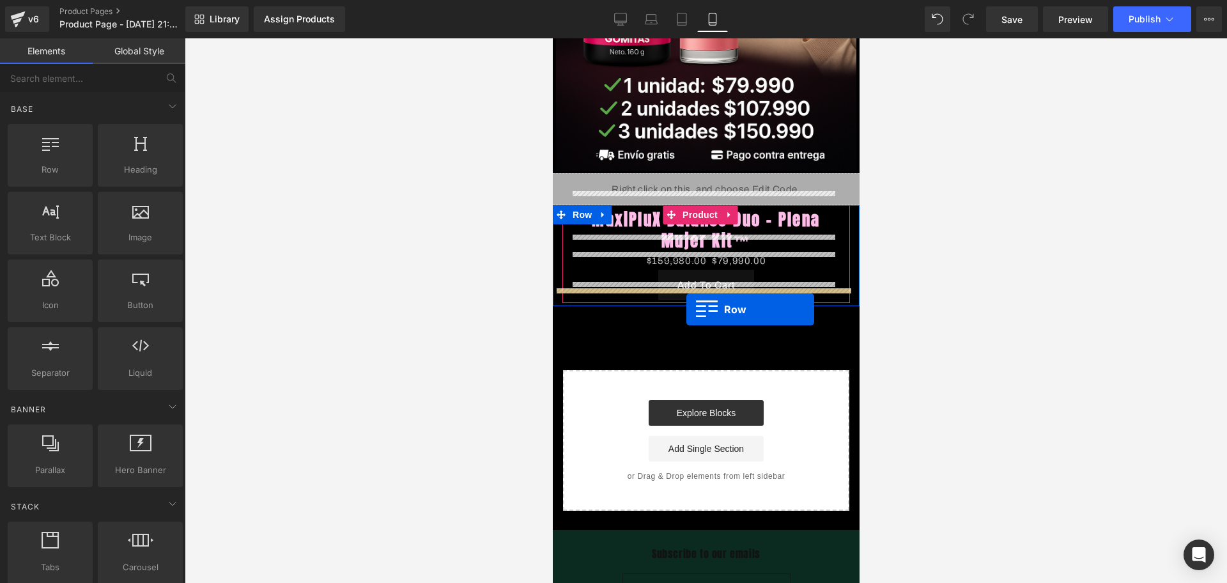
drag, startPoint x: 599, startPoint y: 199, endPoint x: 685, endPoint y: 309, distance: 139.8
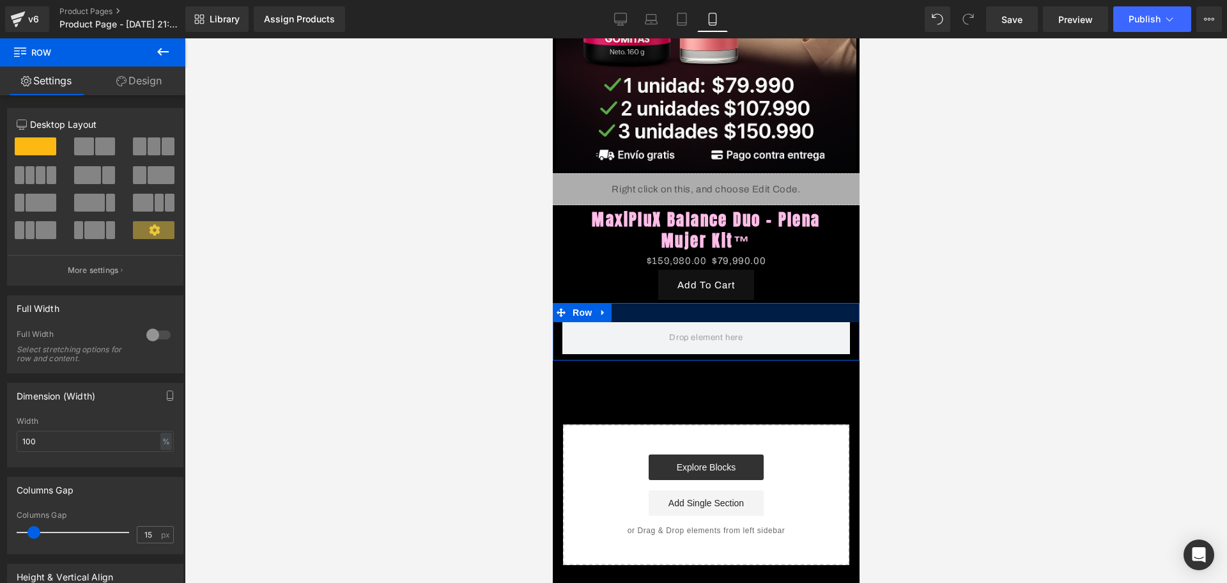
click at [684, 291] on div "Liquid Row Image Row Liquid Row MaxiPluX Balance Duo - Plena Mujer Kit™ (P) Tit…" at bounding box center [705, 126] width 307 height 876
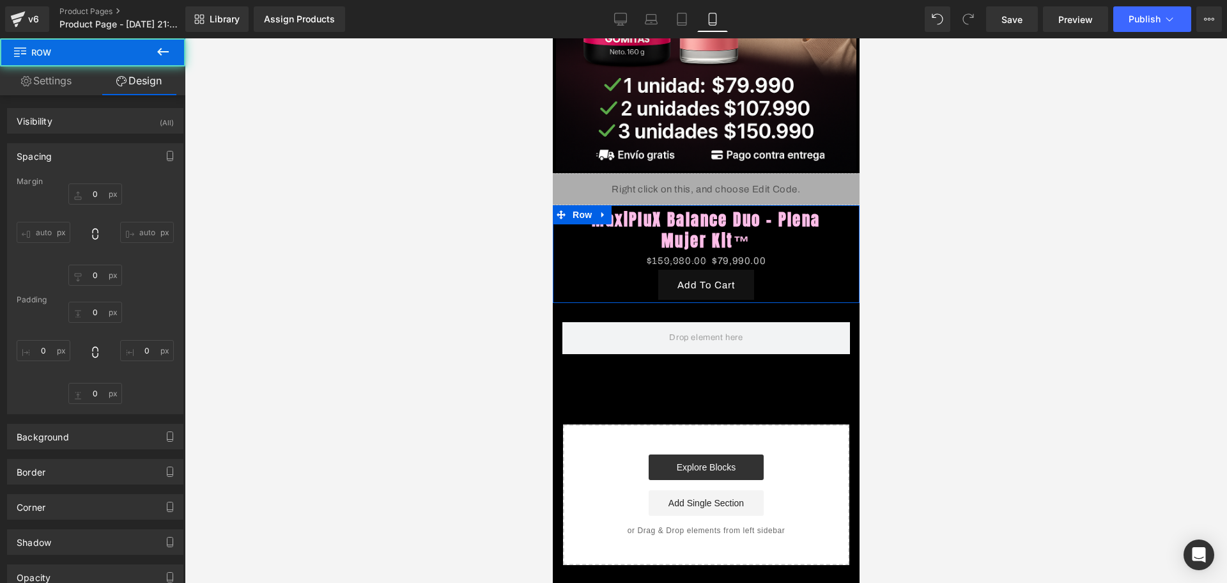
click at [157, 55] on icon at bounding box center [162, 51] width 15 height 15
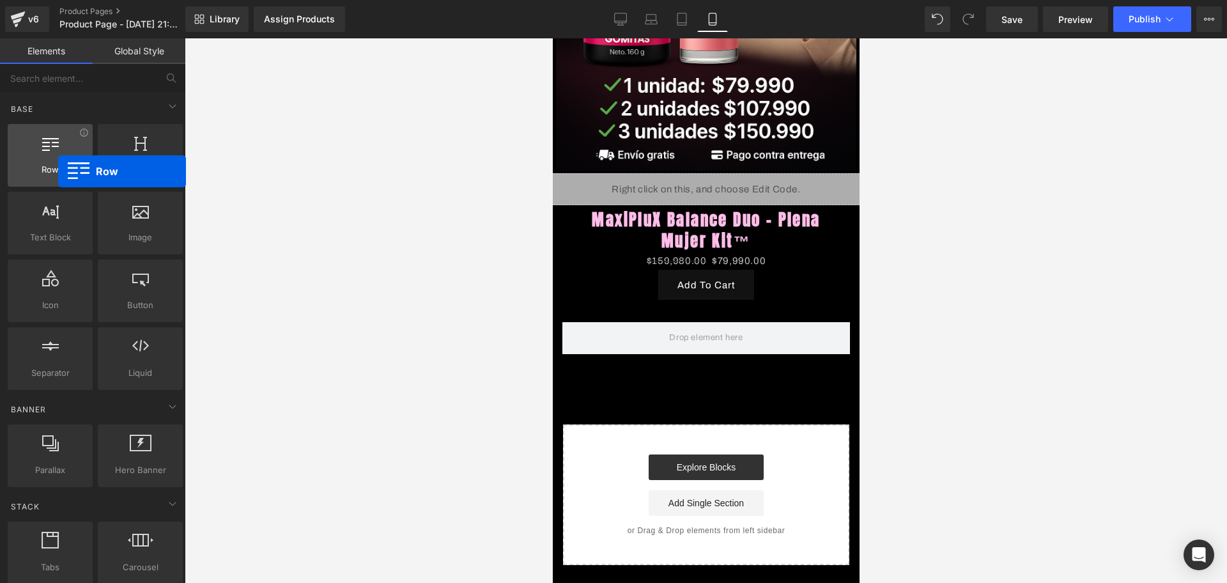
drag, startPoint x: 45, startPoint y: 166, endPoint x: 45, endPoint y: 160, distance: 6.4
click at [44, 159] on div "Row rows, columns, layouts, div" at bounding box center [50, 155] width 85 height 63
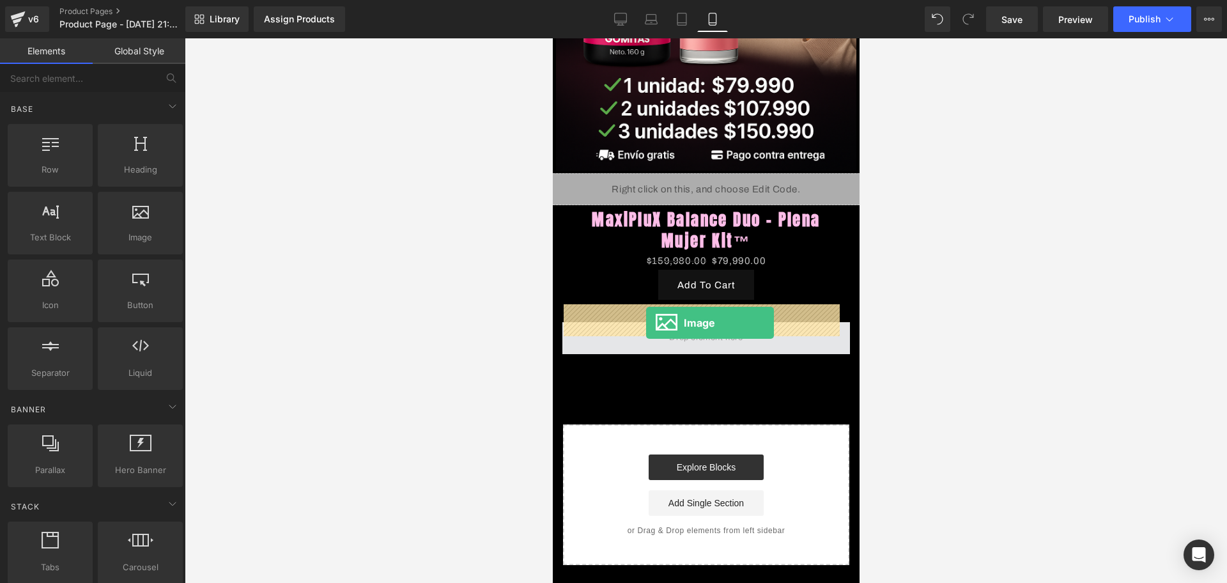
drag, startPoint x: 687, startPoint y: 256, endPoint x: 645, endPoint y: 323, distance: 78.3
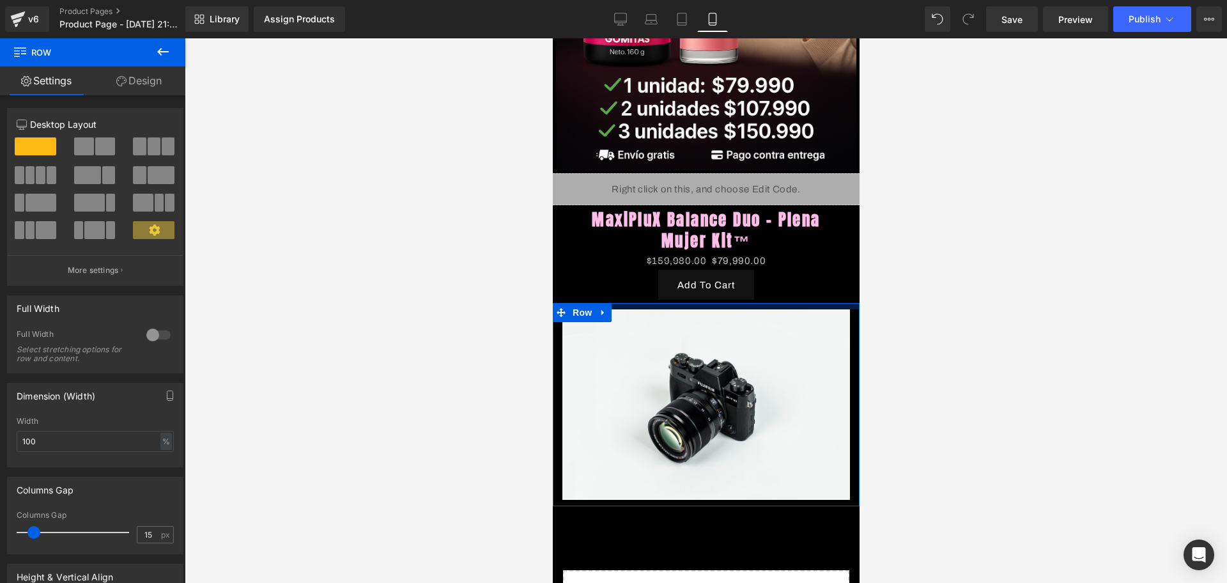
click at [638, 274] on div "Liquid Row Image Row Liquid Row MaxiPluX Balance Duo - Plena Mujer Kit™ (P) Tit…" at bounding box center [705, 199] width 307 height 1022
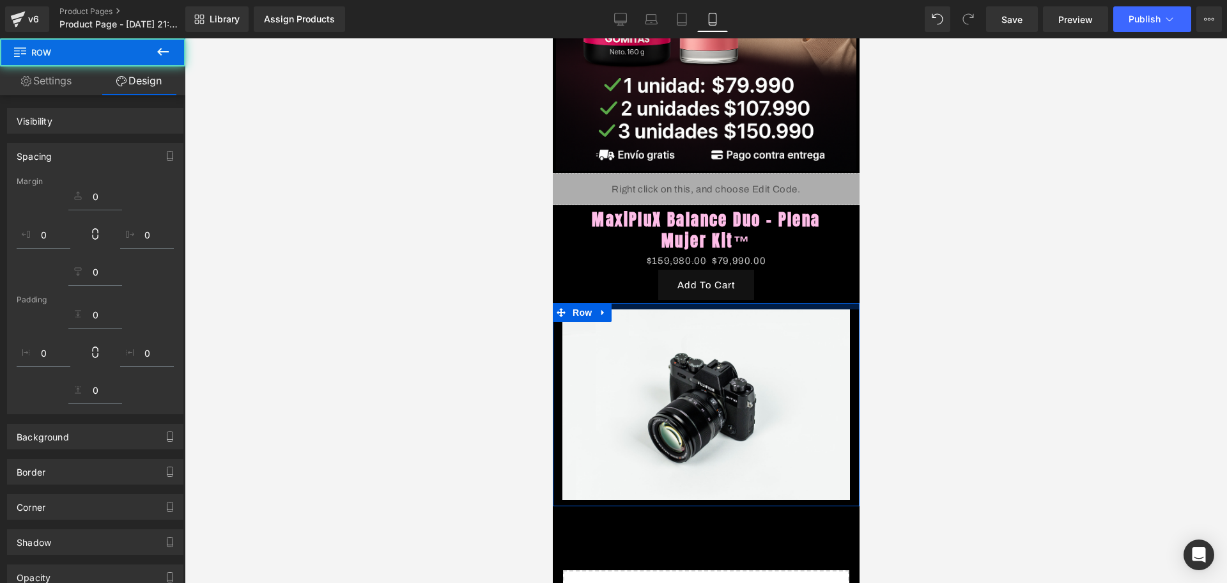
click at [886, 307] on div at bounding box center [706, 310] width 1042 height 544
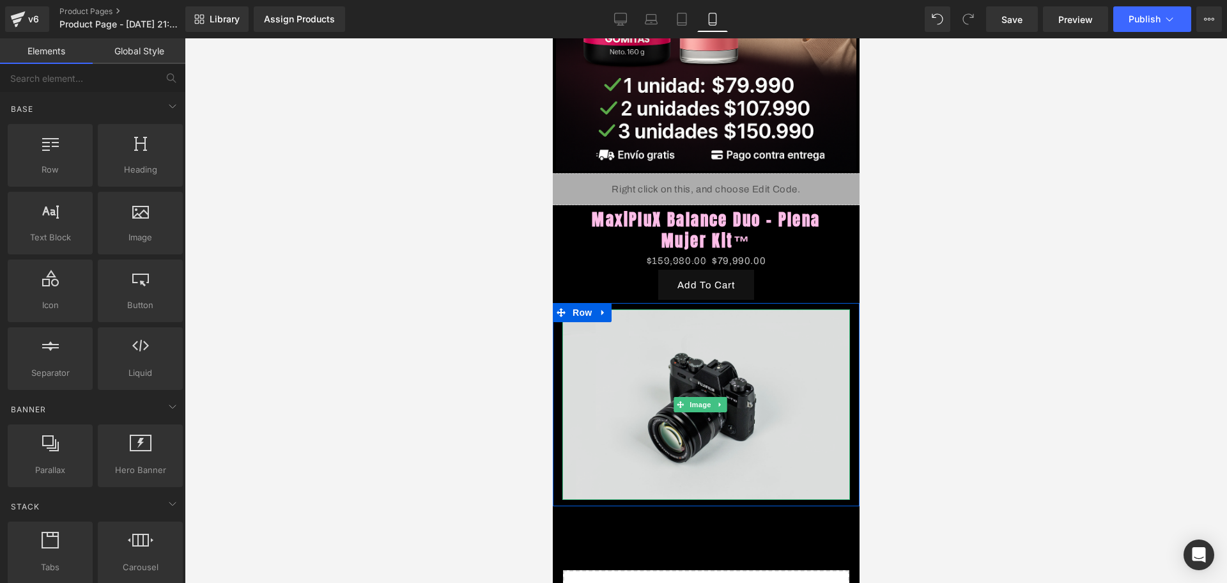
click at [700, 316] on img at bounding box center [705, 404] width 287 height 190
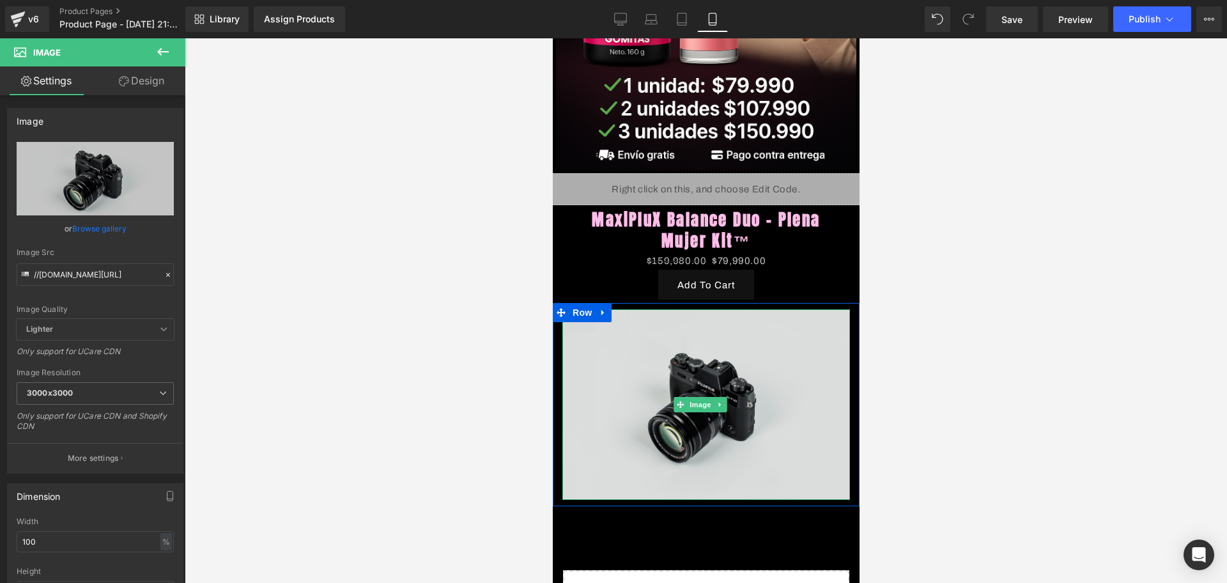
click at [667, 338] on img at bounding box center [705, 404] width 287 height 190
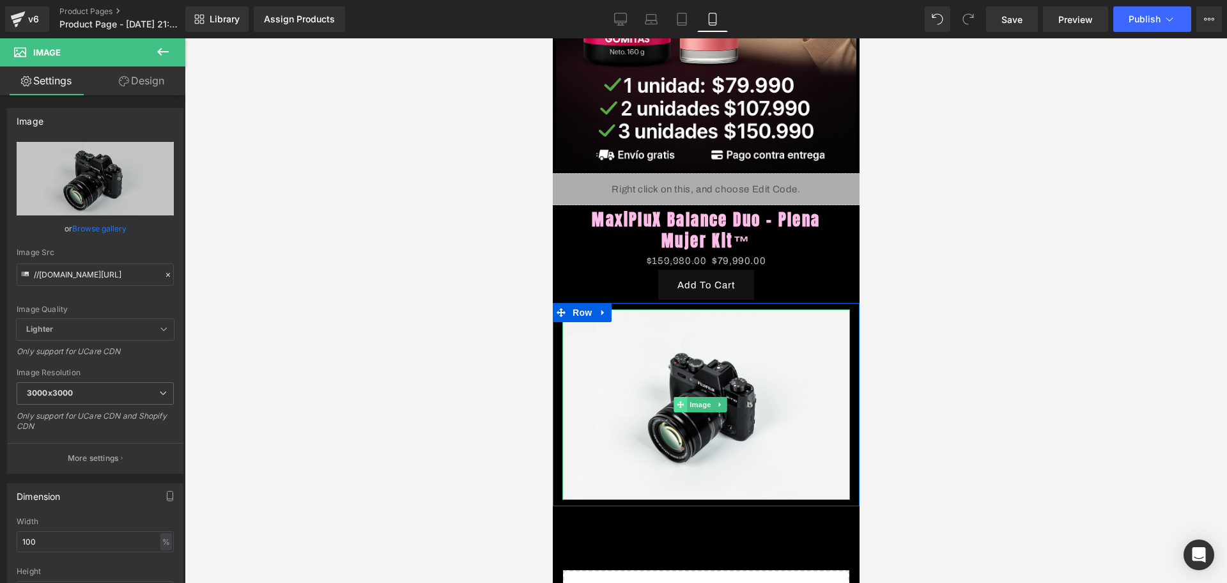
click at [679, 401] on icon at bounding box center [679, 404] width 7 height 7
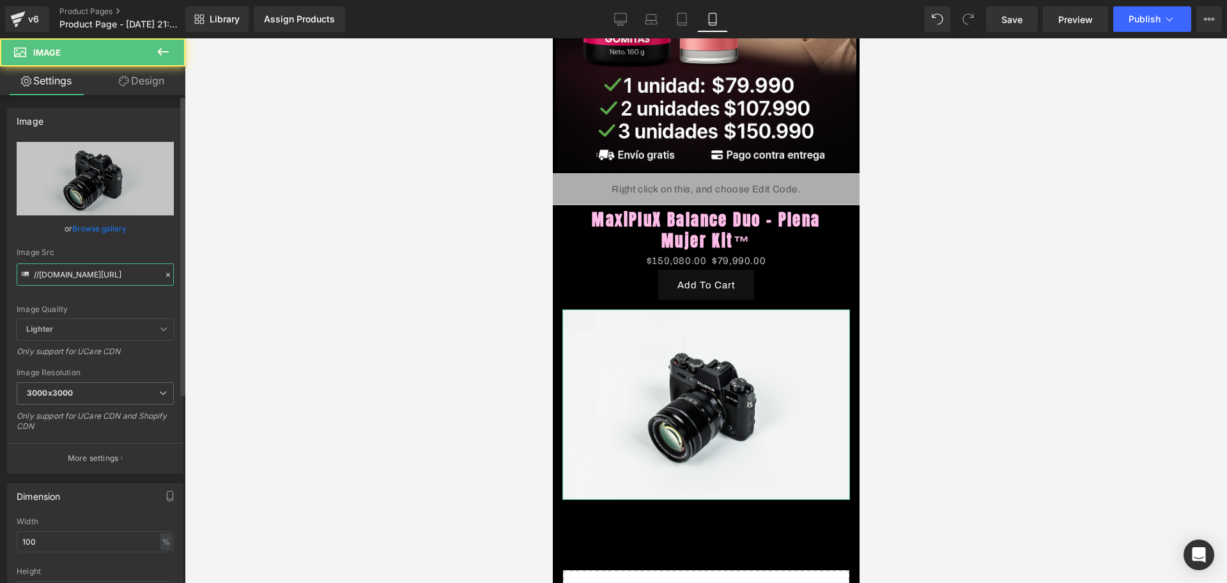
click at [68, 272] on input "//[DOMAIN_NAME][URL]" at bounding box center [95, 274] width 157 height 22
paste input "[URL][DOMAIN_NAME][DOMAIN_NAME][DATE]"
type input "[URL][DOMAIN_NAME][DATE]"
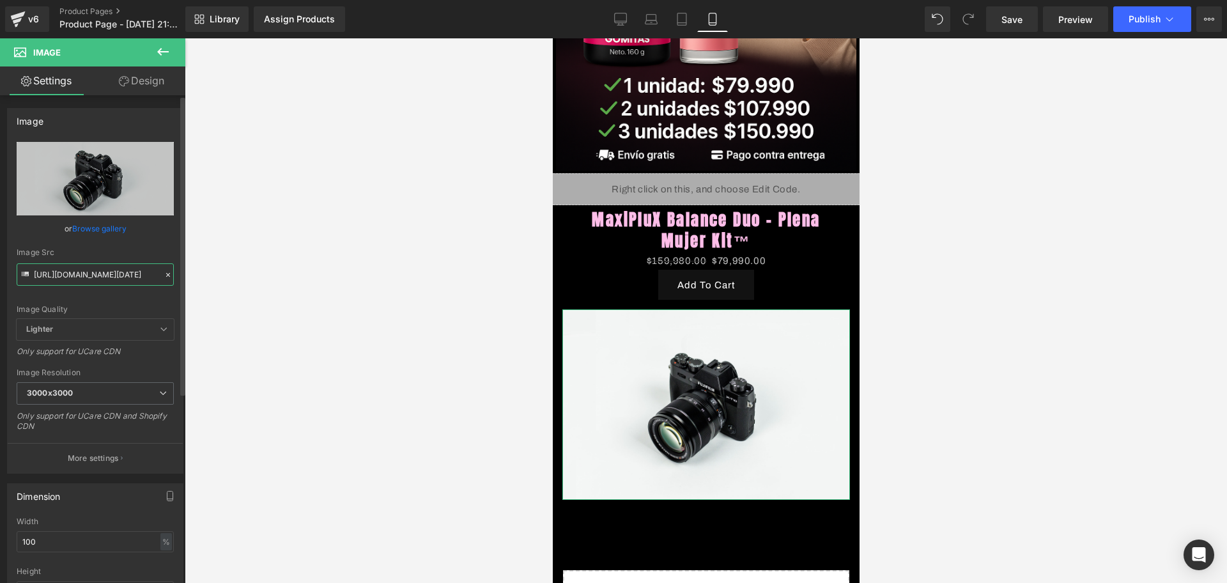
scroll to position [0, 169]
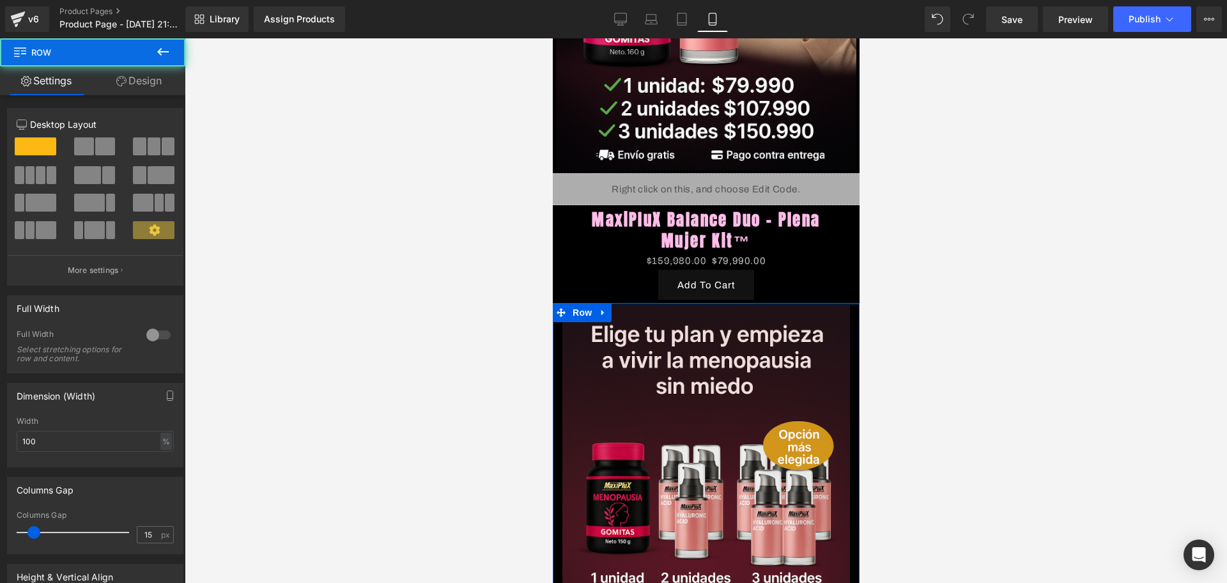
click at [722, 303] on div at bounding box center [705, 304] width 307 height 2
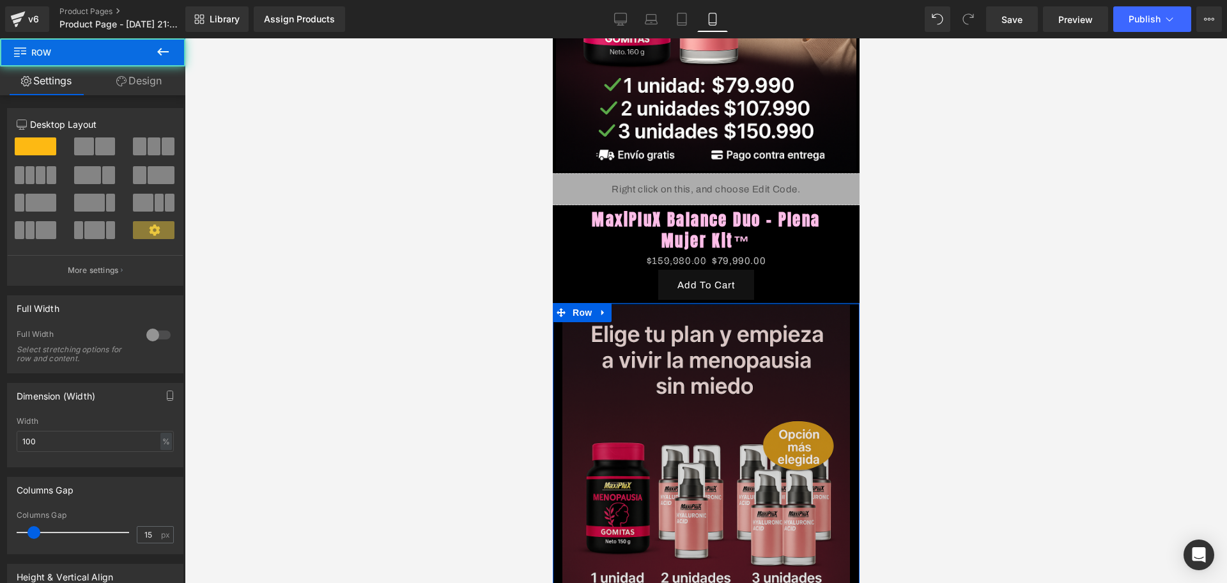
click at [742, 314] on img at bounding box center [705, 520] width 287 height 431
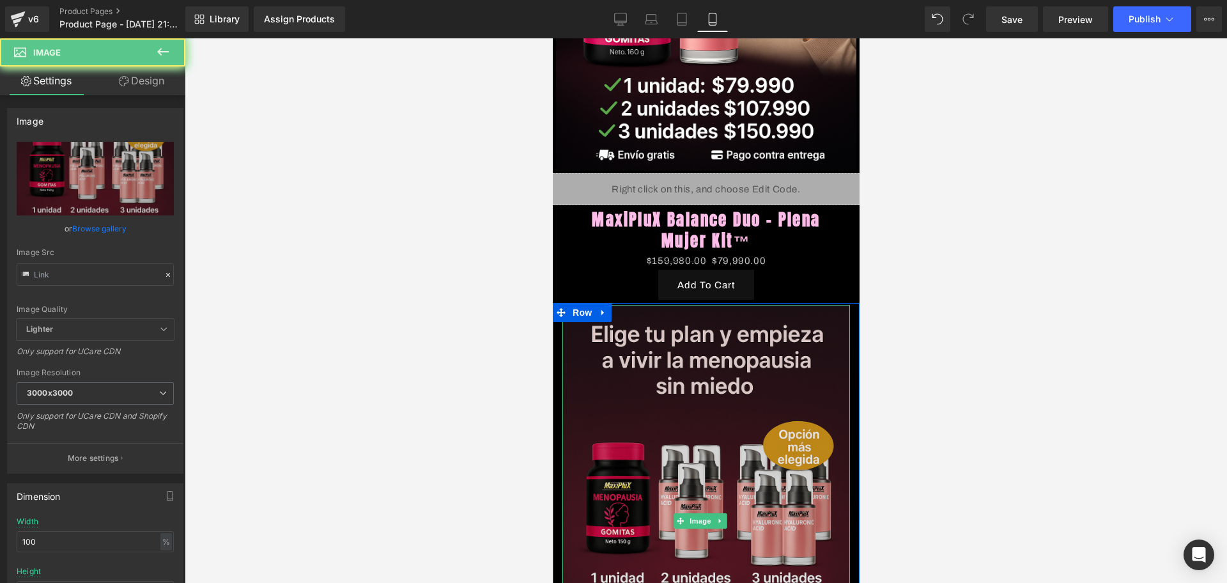
type input "[URL][DOMAIN_NAME][DATE]"
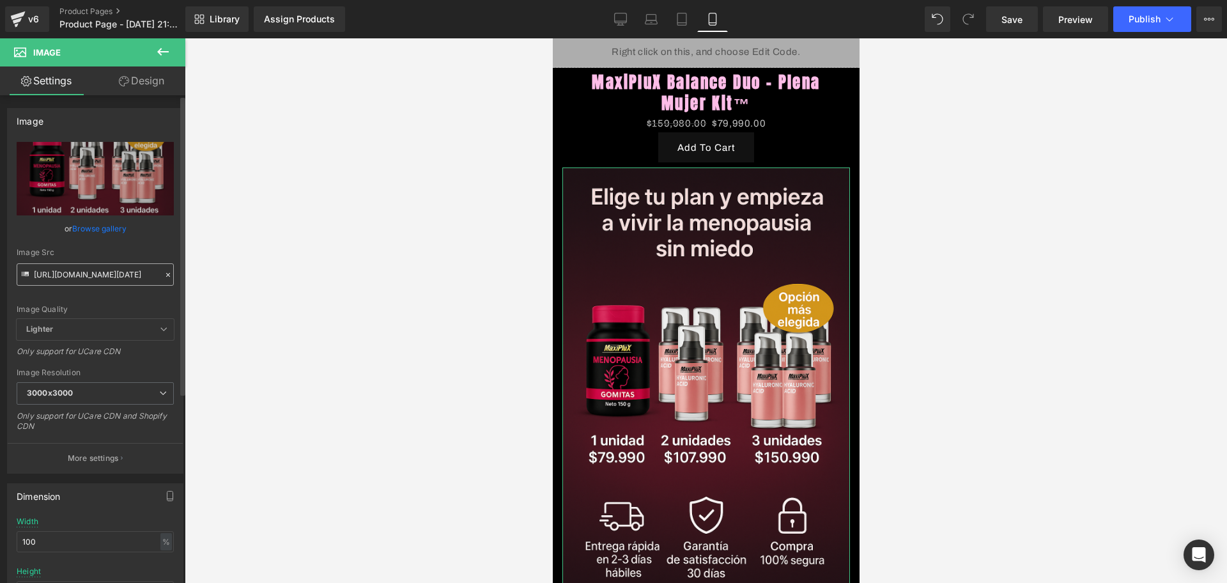
scroll to position [527, 0]
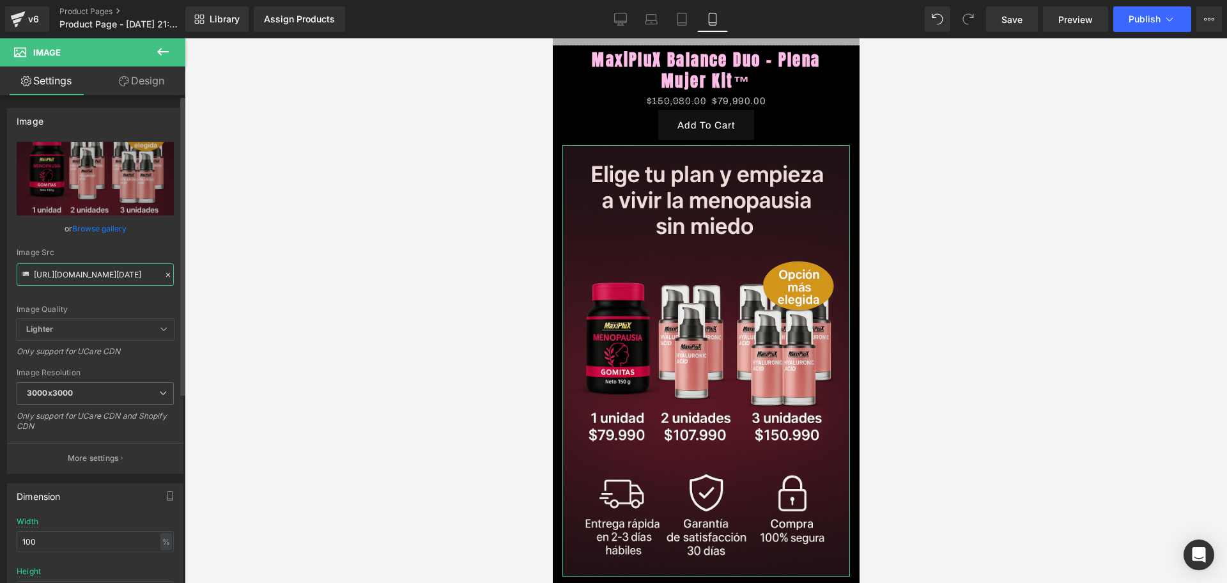
click at [49, 274] on input "[URL][DOMAIN_NAME][DATE]" at bounding box center [95, 274] width 157 height 22
click at [143, 79] on link "Design" at bounding box center [141, 80] width 93 height 29
click at [0, 0] on div "Spacing" at bounding box center [0, 0] width 0 height 0
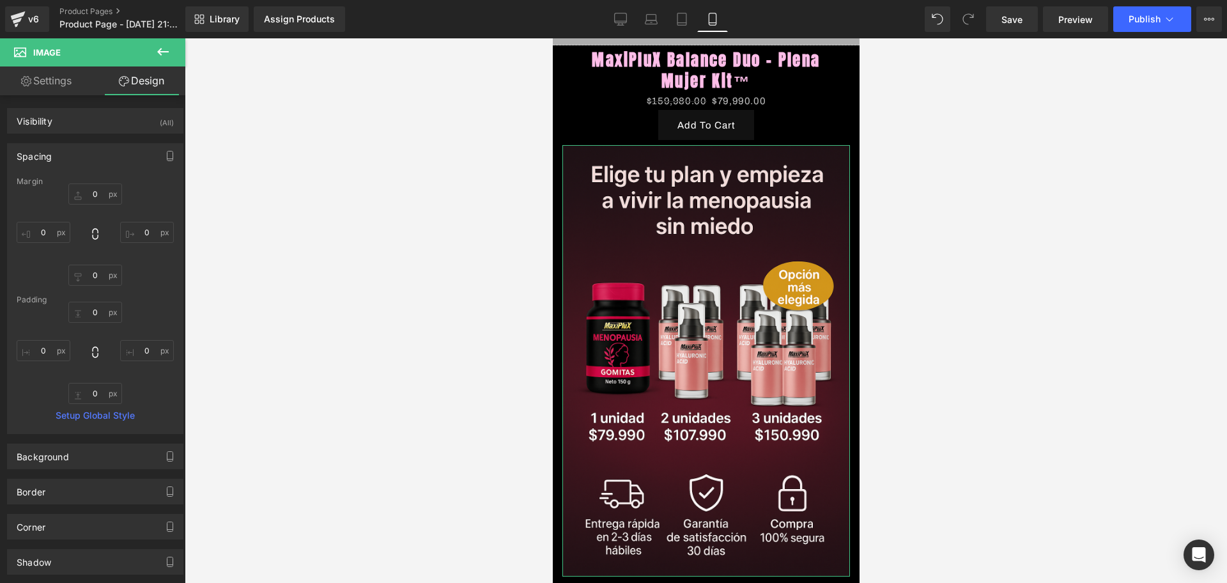
type input "0"
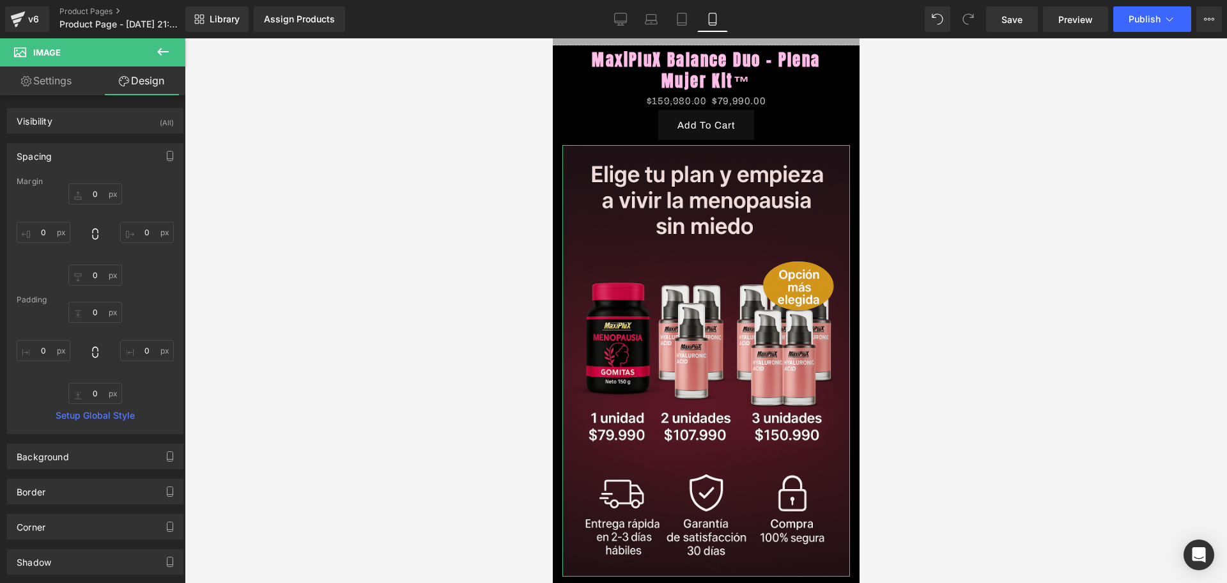
type input "0"
click at [39, 226] on input "0" at bounding box center [44, 232] width 54 height 21
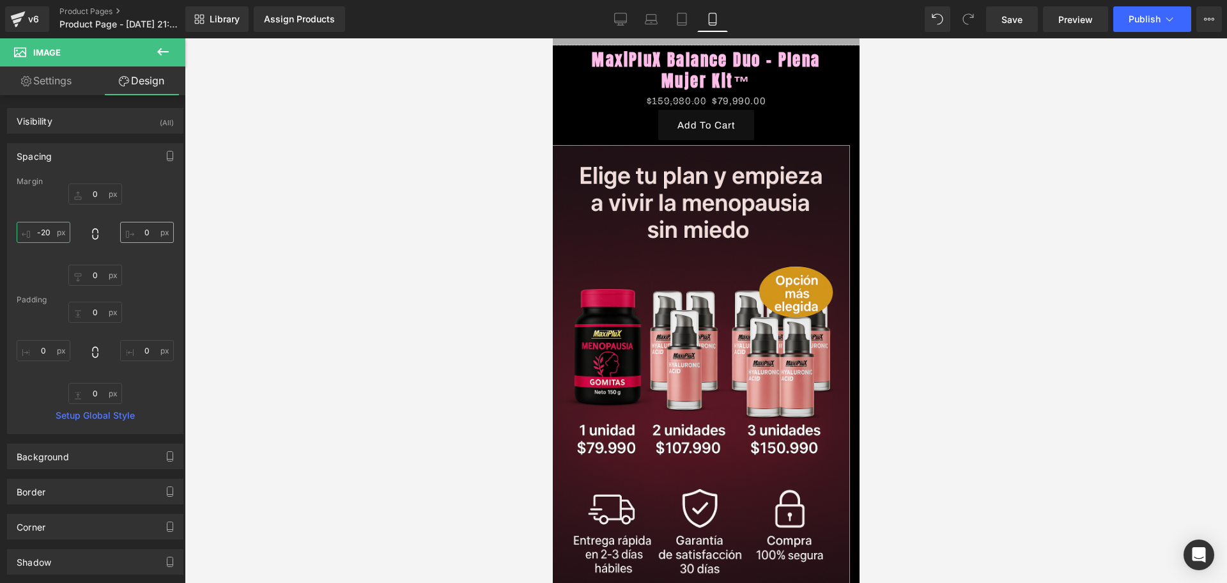
type input "-20"
click at [148, 234] on input "0" at bounding box center [147, 232] width 54 height 21
type input "-20"
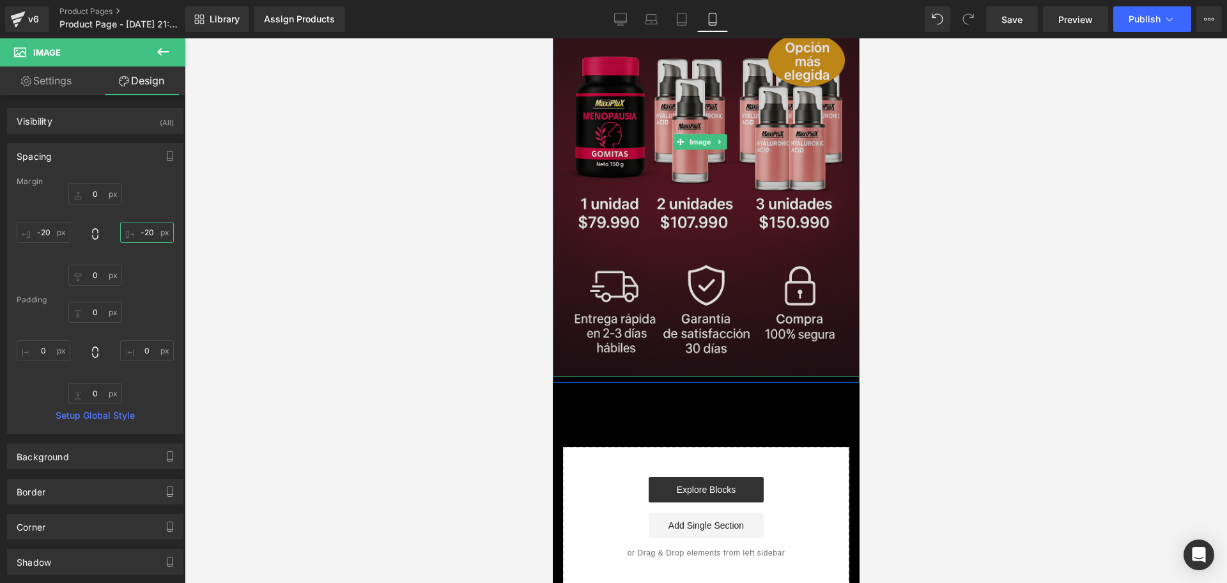
scroll to position [767, 0]
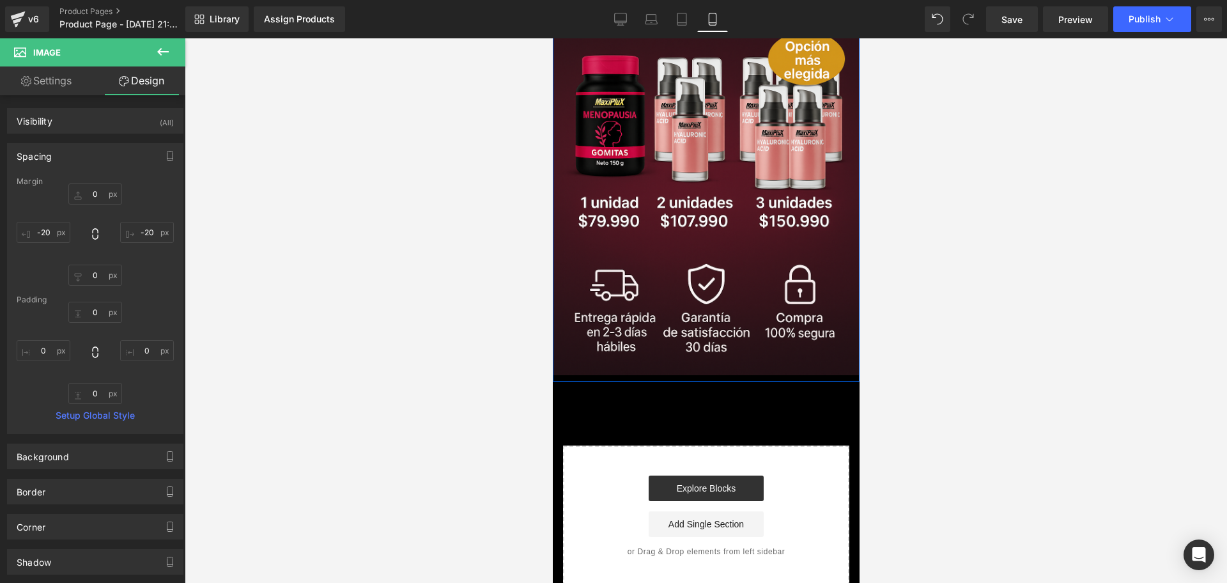
click at [740, 339] on div "Image Row" at bounding box center [705, 143] width 307 height 478
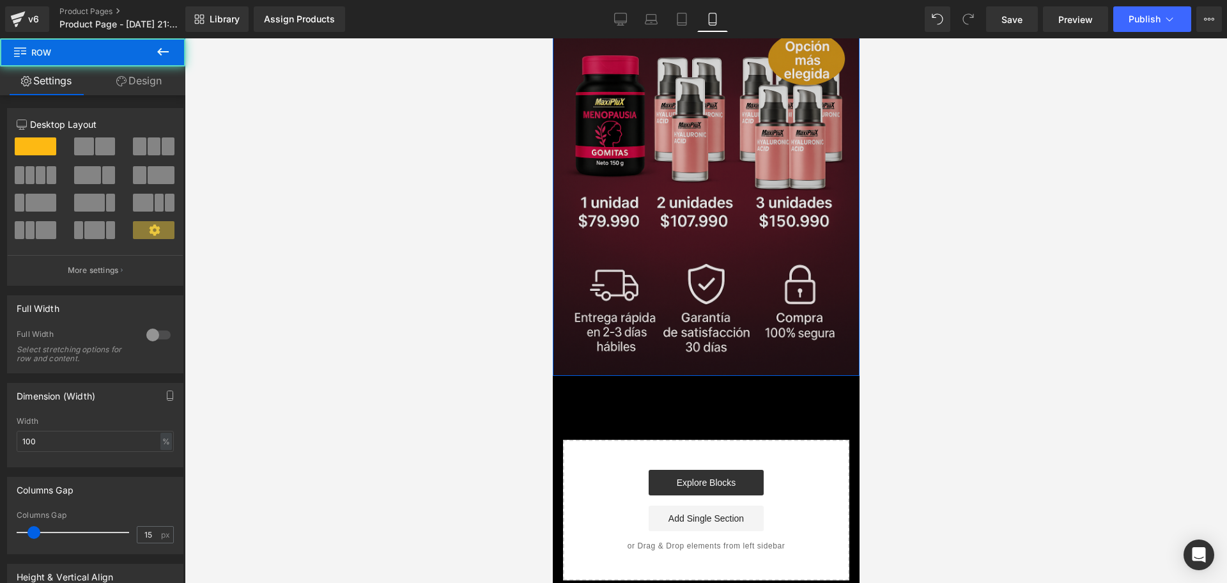
click at [740, 337] on div "Image Row" at bounding box center [705, 140] width 307 height 472
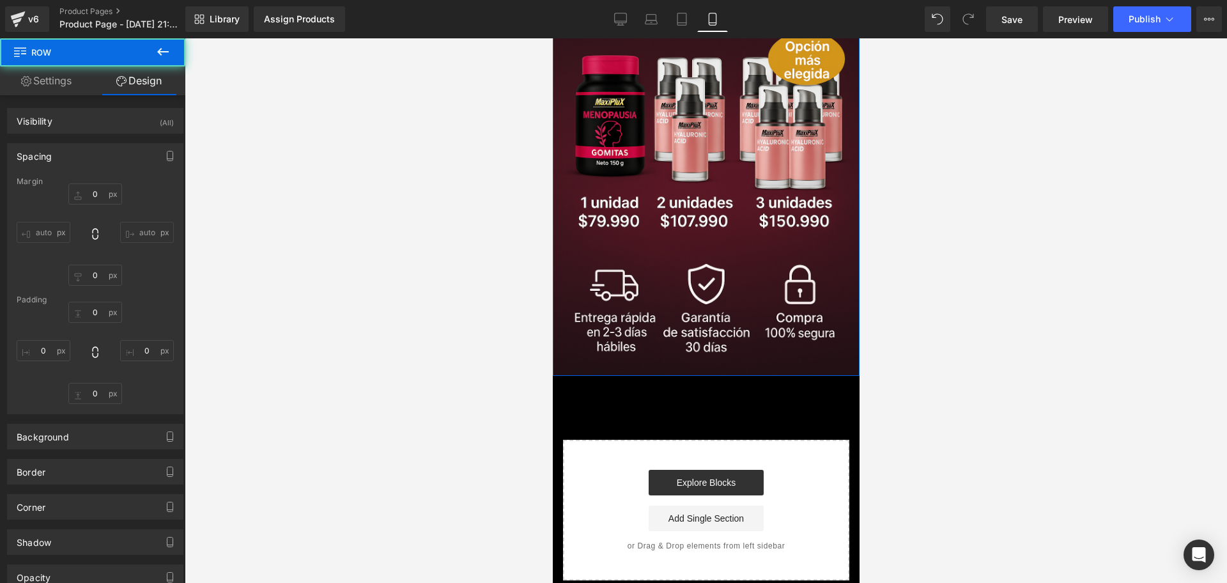
scroll to position [527, 0]
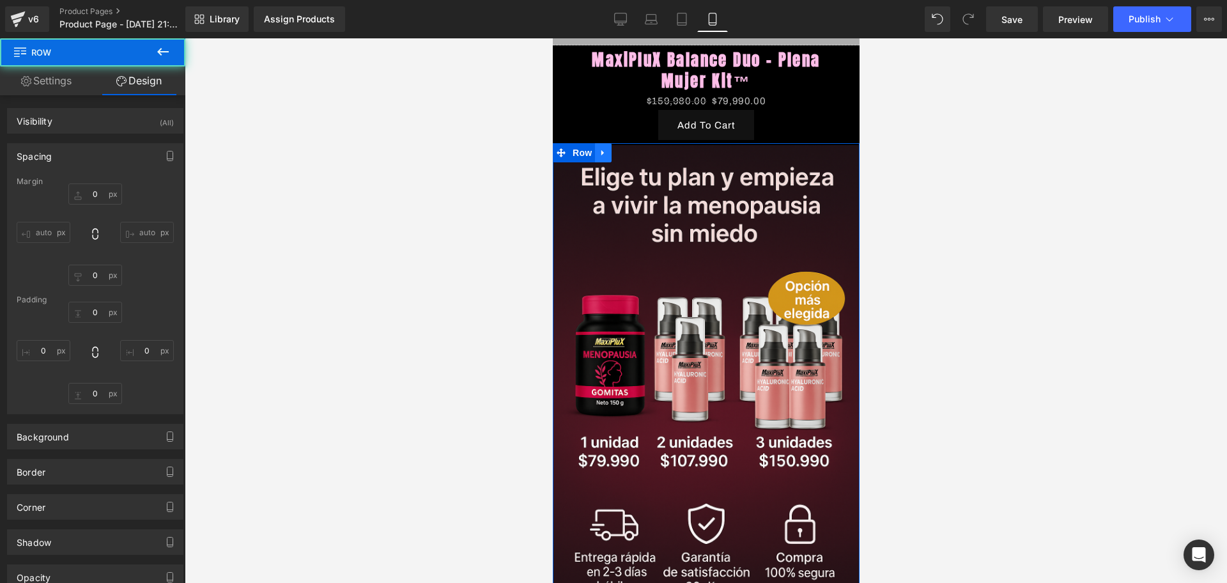
type input "0"
type input "3"
type input "0"
type input "1"
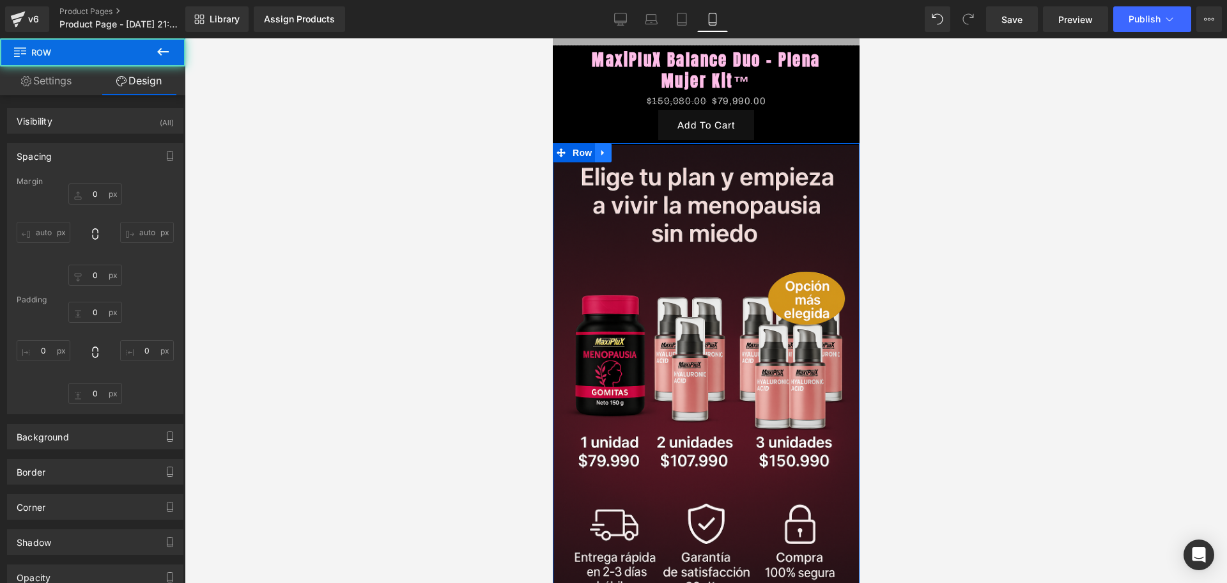
type input "0"
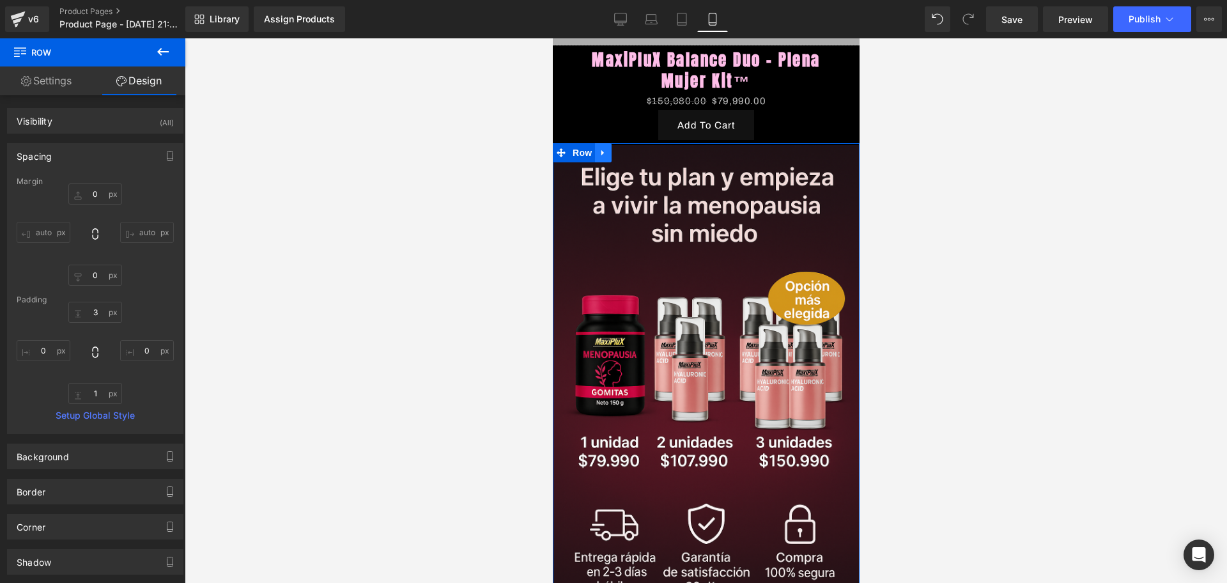
click at [606, 143] on link at bounding box center [602, 152] width 17 height 19
click at [615, 148] on icon at bounding box center [619, 153] width 9 height 10
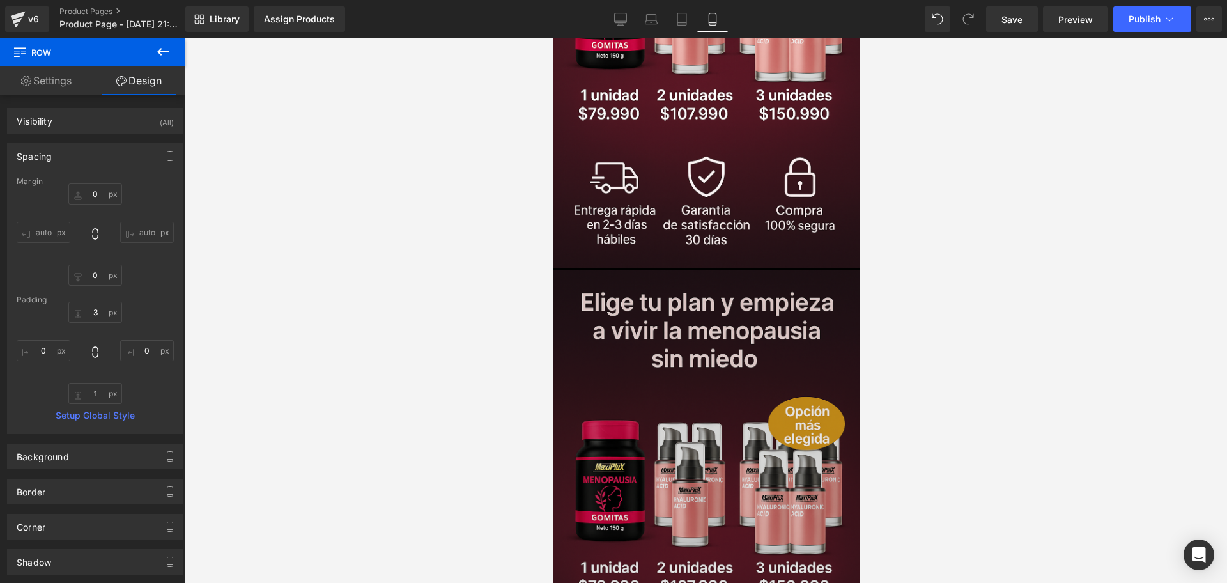
scroll to position [857, 0]
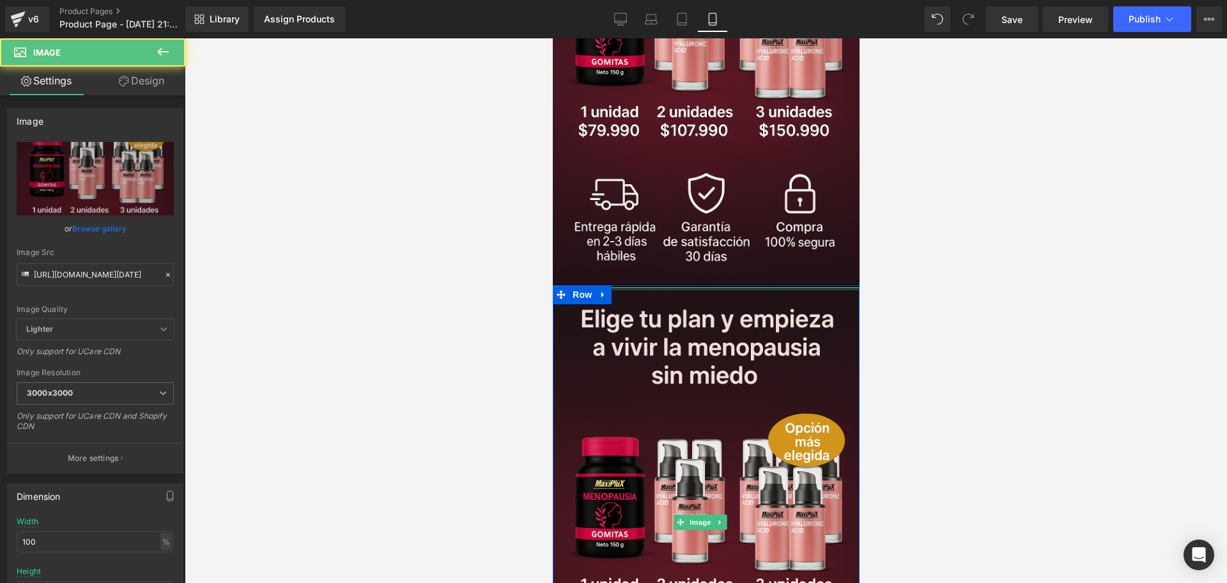
click at [723, 285] on div "Image Row" at bounding box center [705, 521] width 307 height 472
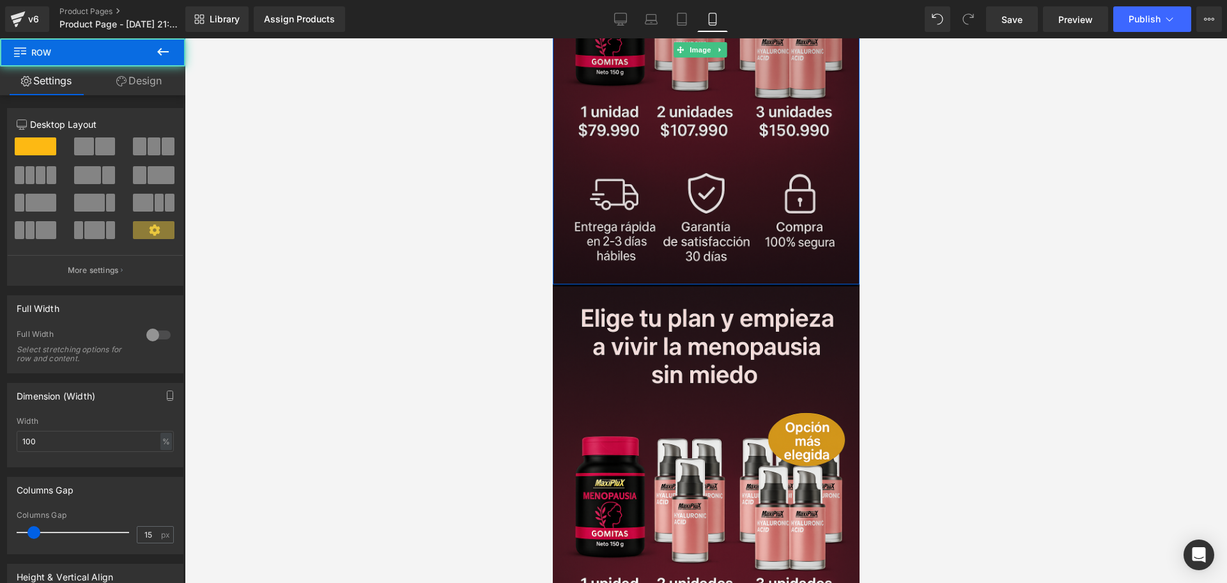
click at [709, 243] on div "Image Row" at bounding box center [705, 48] width 307 height 471
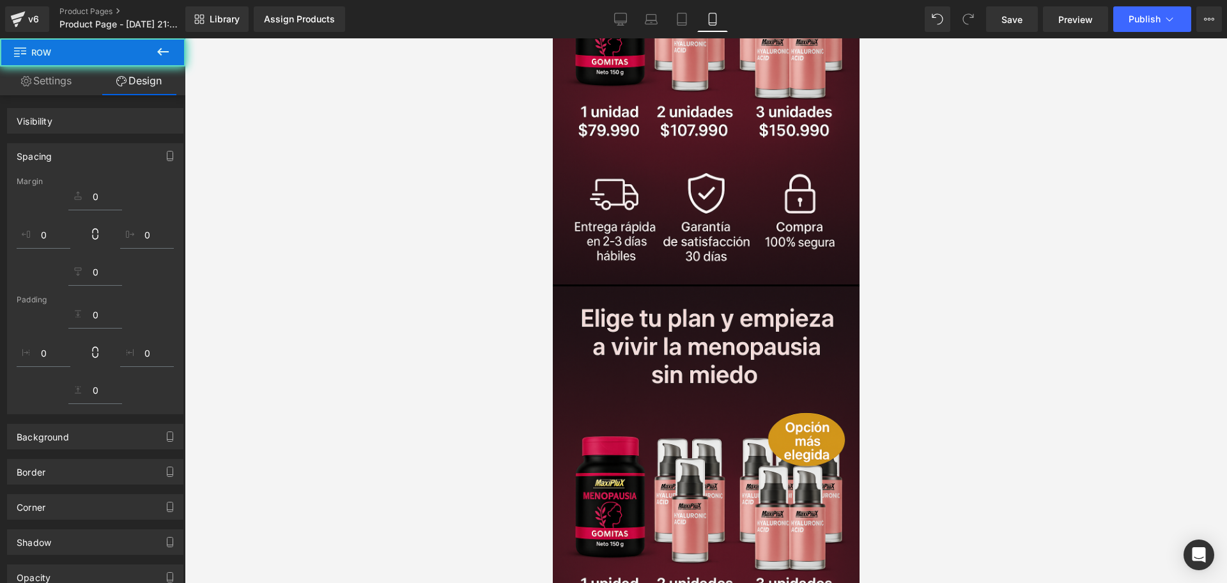
click at [888, 262] on div at bounding box center [706, 310] width 1042 height 544
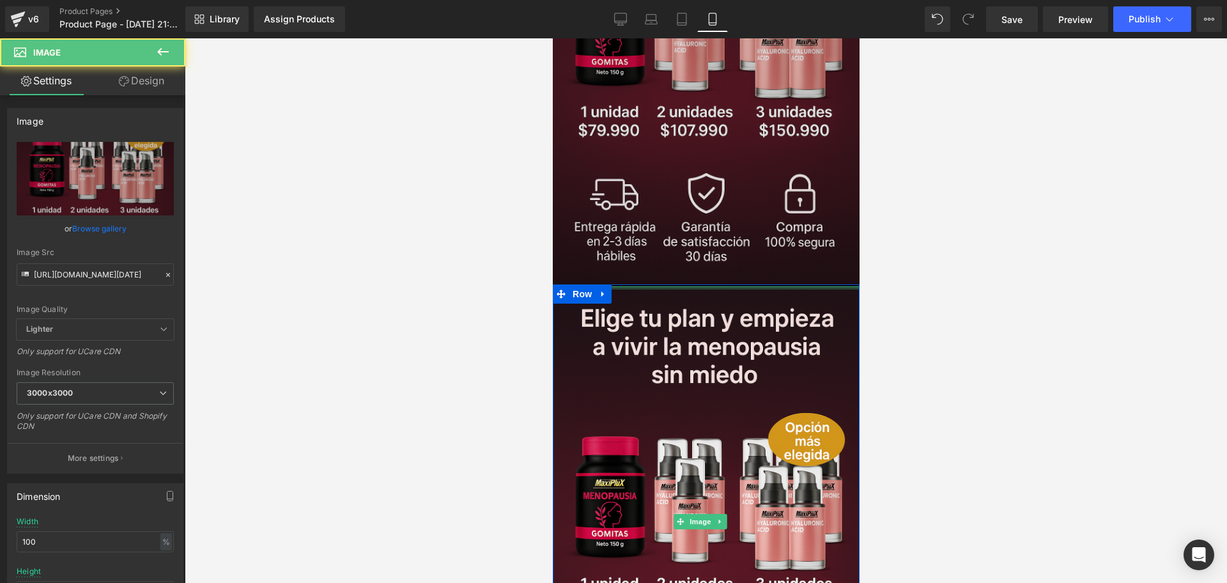
click at [718, 245] on div "Liquid Row Image Row Liquid Row MaxiPluX Balance Duo - Plena Mujer Kit™ (P) Tit…" at bounding box center [705, 79] width 307 height 1763
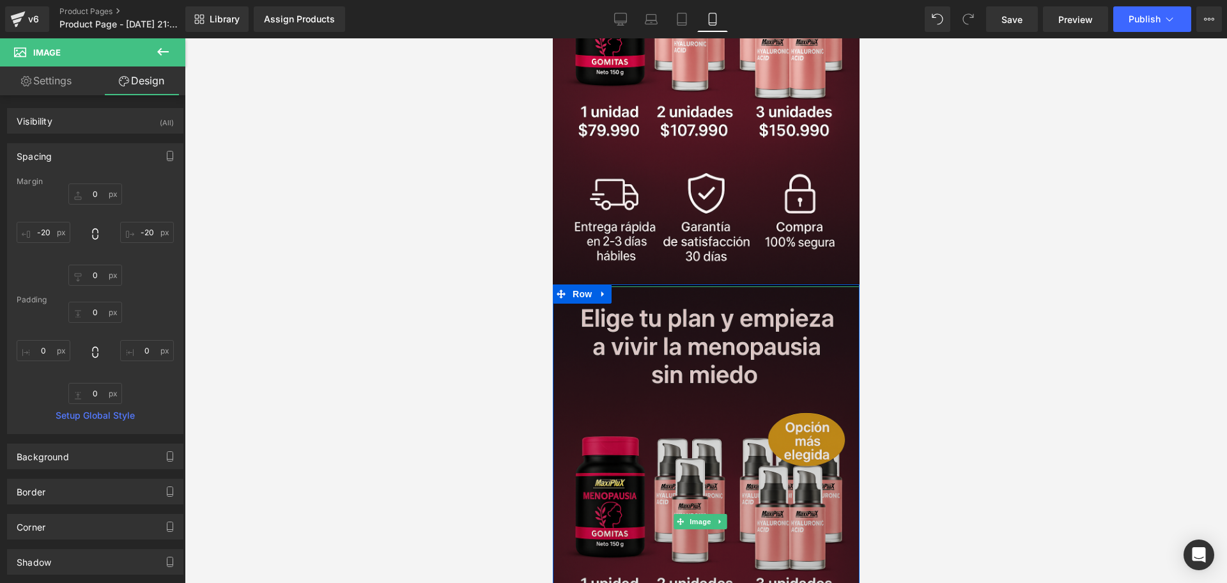
click at [724, 286] on img at bounding box center [705, 521] width 313 height 470
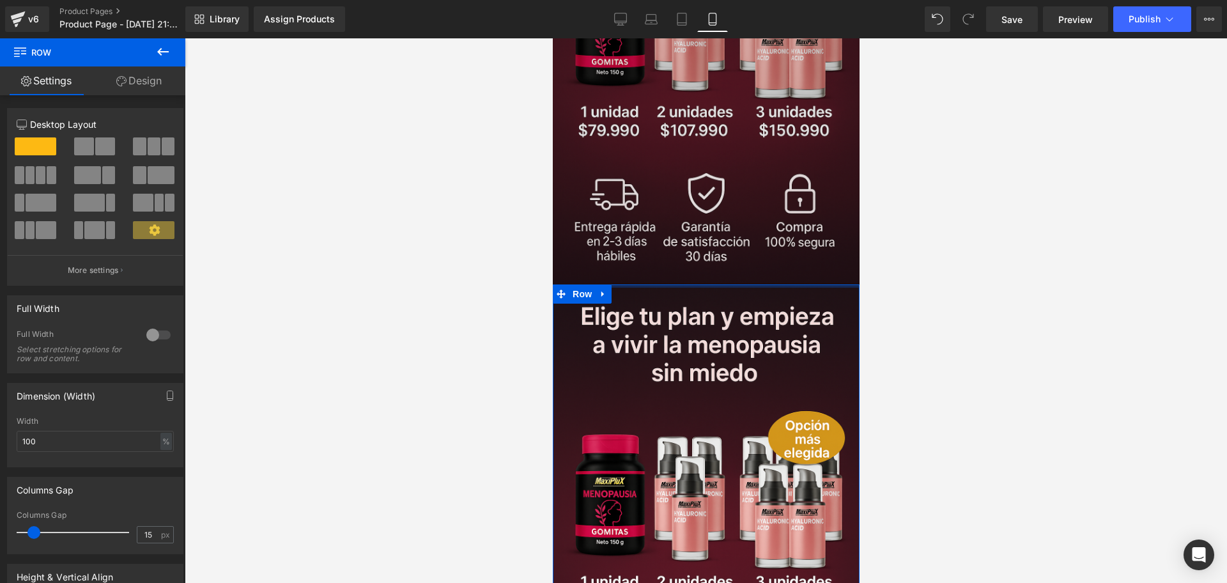
click at [717, 241] on div "Liquid Row Image Row Liquid Row MaxiPluX Balance Duo - Plena Mujer Kit™ (P) Tit…" at bounding box center [705, 78] width 307 height 1761
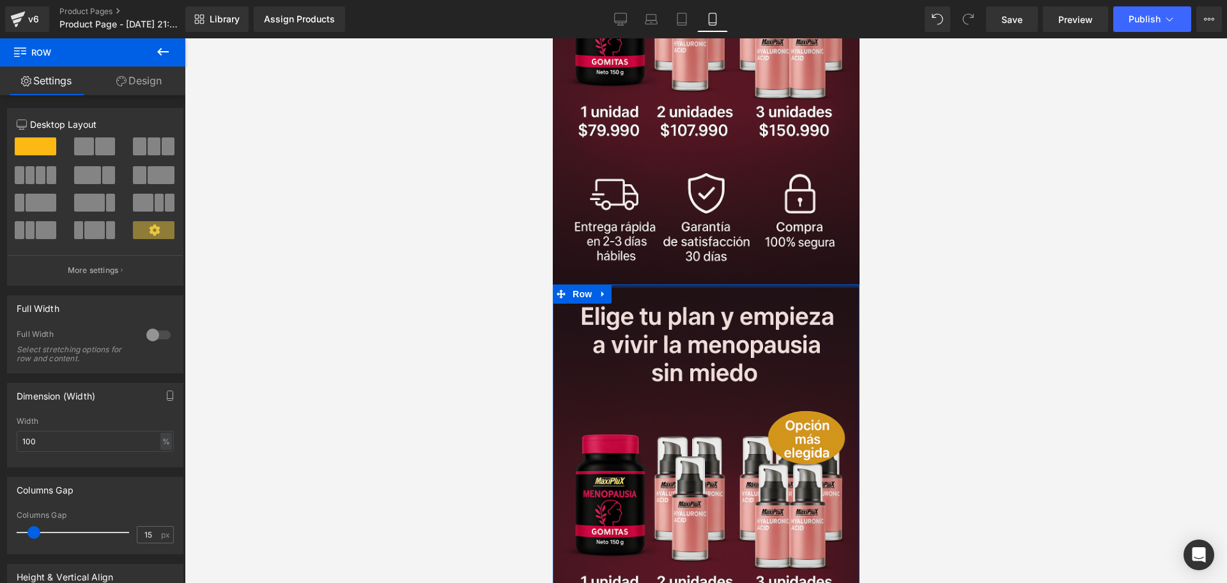
click at [860, 246] on div at bounding box center [706, 310] width 1042 height 544
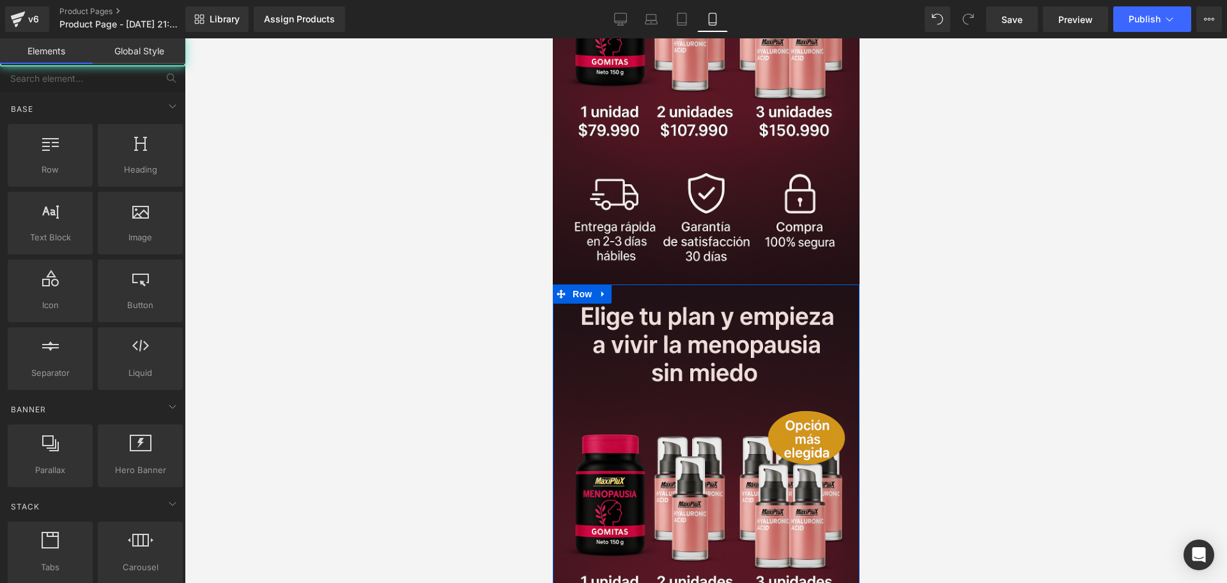
click at [915, 247] on div at bounding box center [706, 310] width 1042 height 544
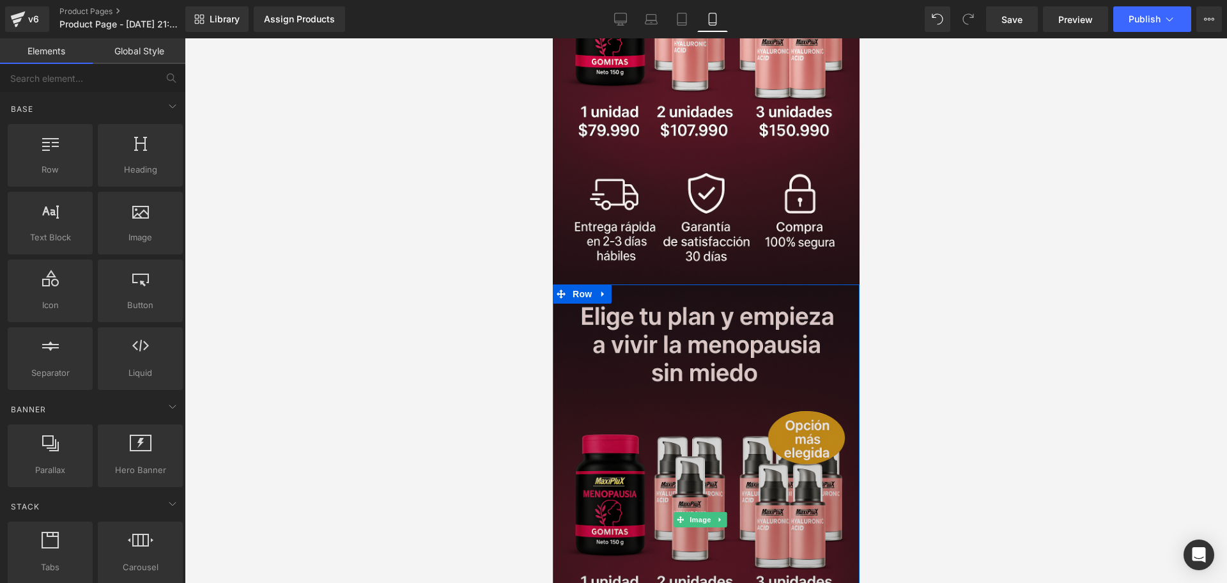
click at [732, 374] on img at bounding box center [705, 519] width 313 height 470
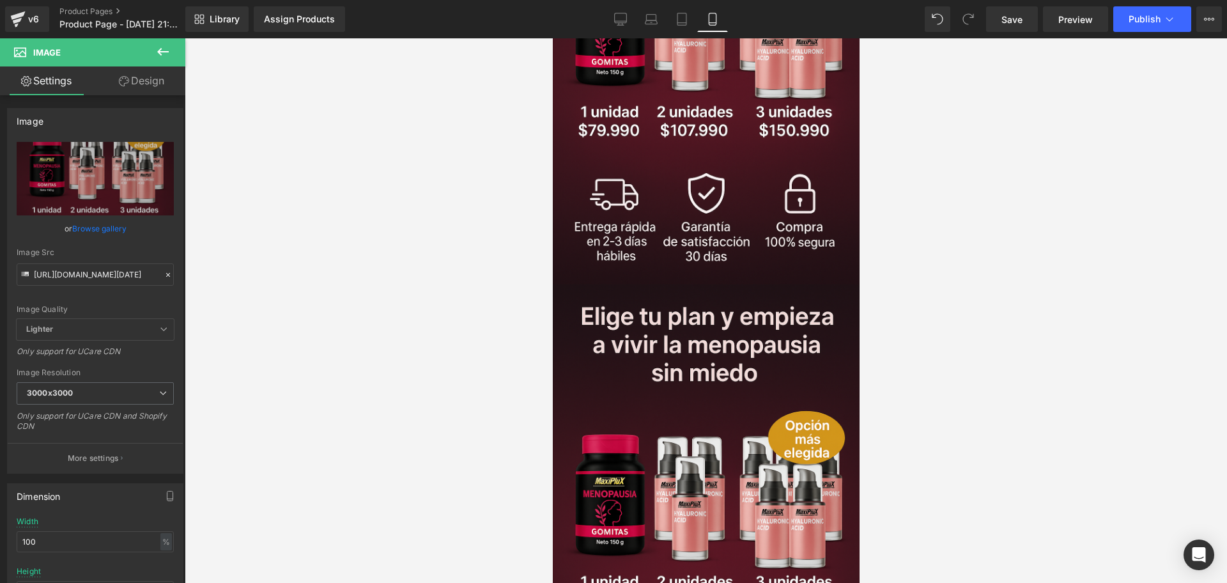
click at [170, 45] on icon at bounding box center [162, 51] width 15 height 15
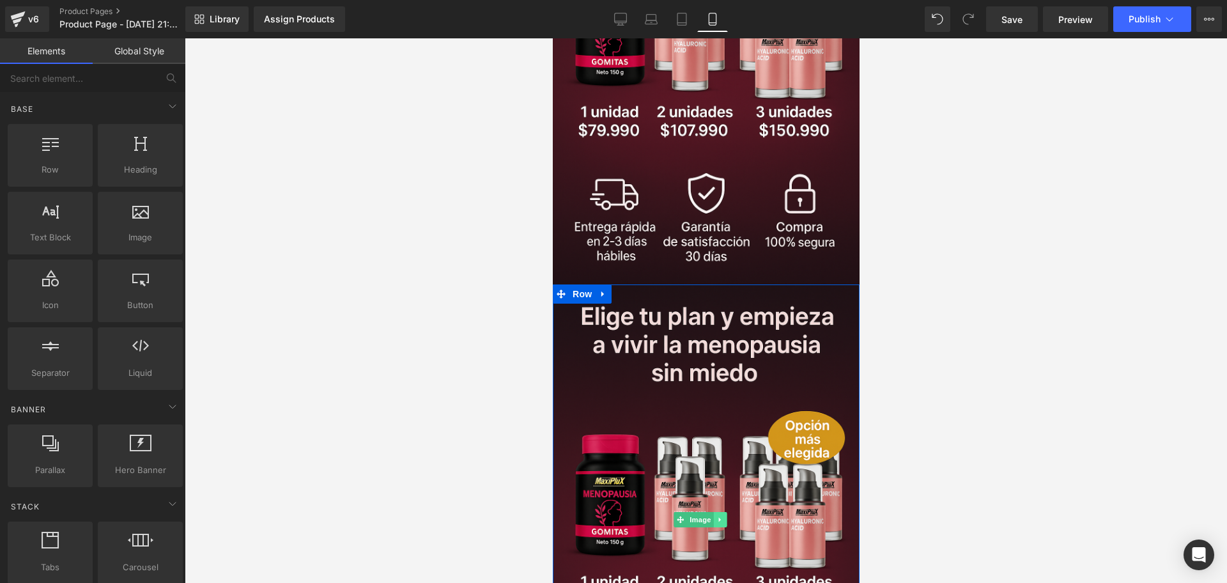
click at [717, 512] on link at bounding box center [718, 519] width 13 height 15
click at [722, 512] on link at bounding box center [725, 519] width 13 height 15
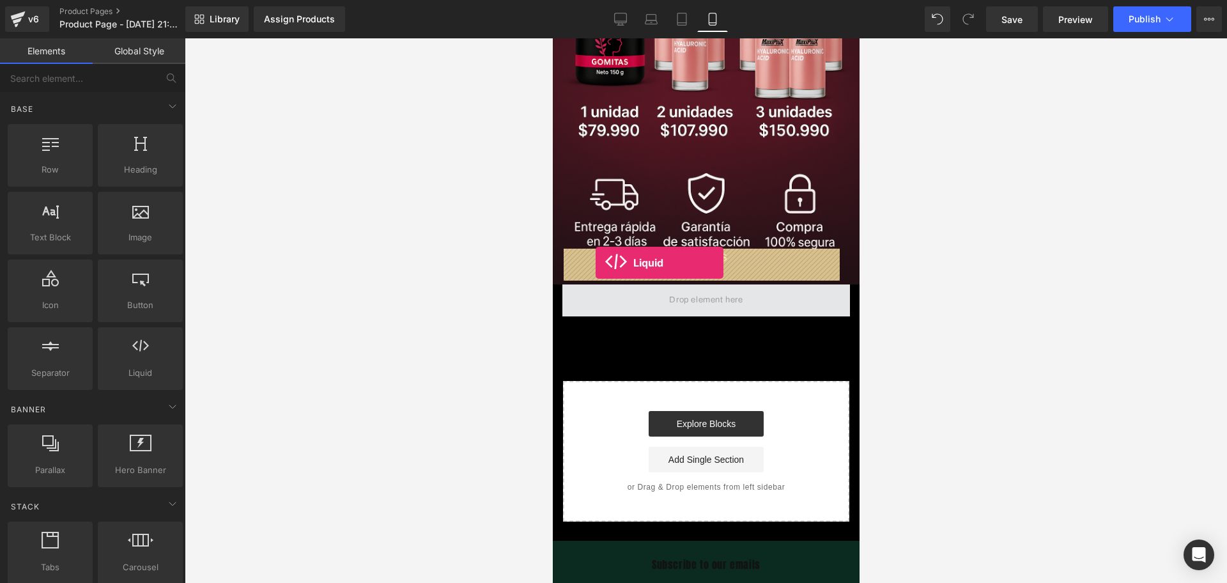
drag, startPoint x: 700, startPoint y: 402, endPoint x: 595, endPoint y: 263, distance: 175.2
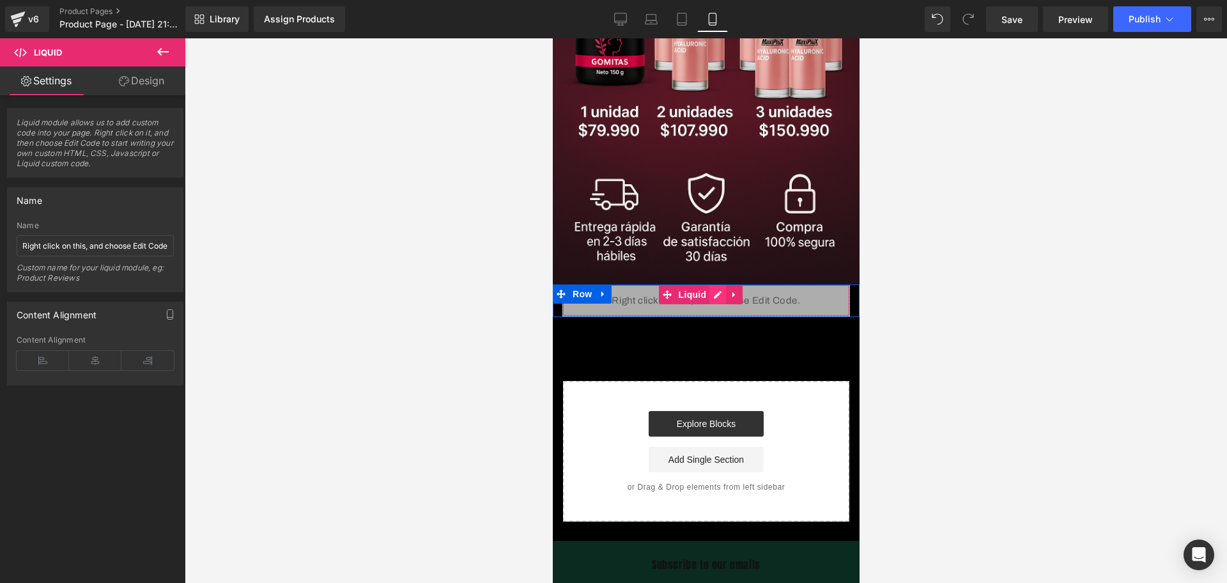
click at [712, 284] on div "Liquid" at bounding box center [705, 300] width 287 height 32
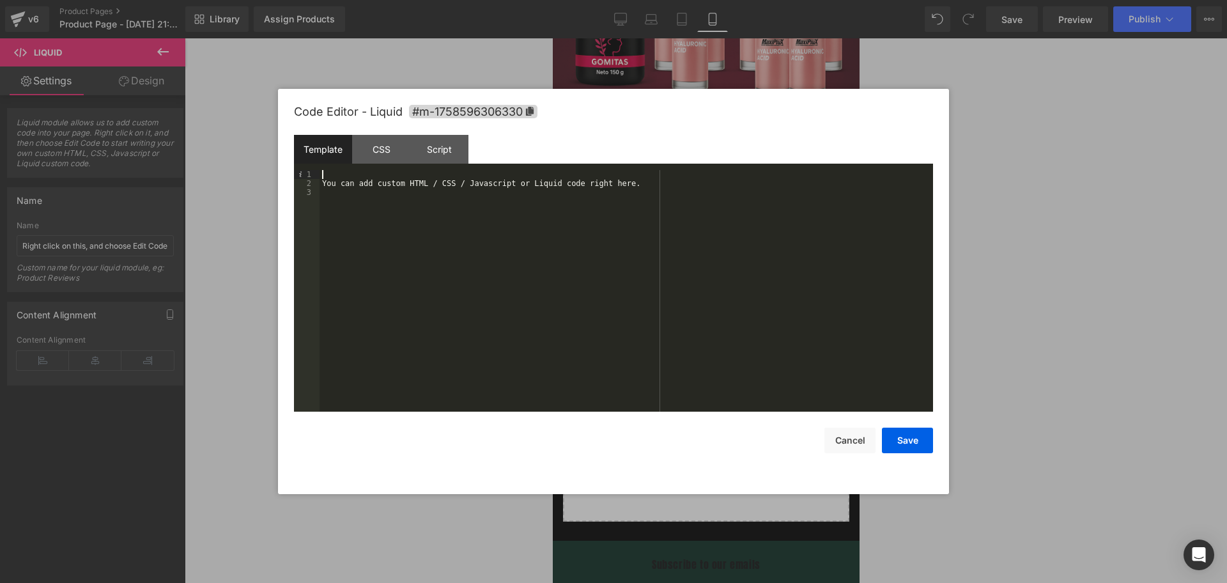
click at [353, 178] on div "You can add custom HTML / CSS / Javascript or Liquid code right here." at bounding box center [625, 299] width 613 height 259
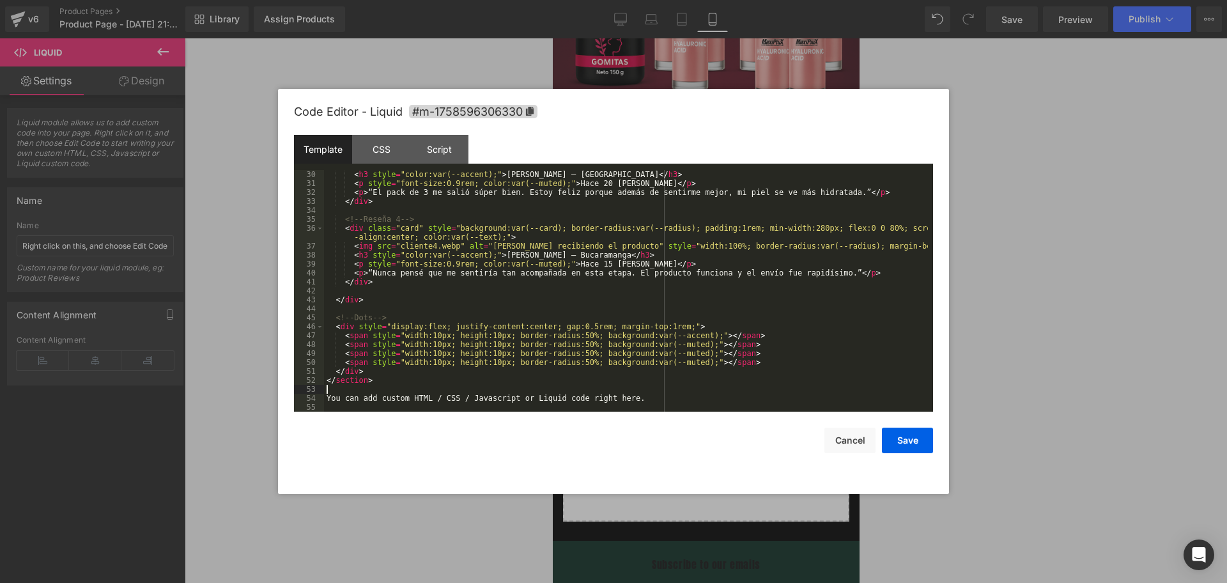
scroll to position [295, 0]
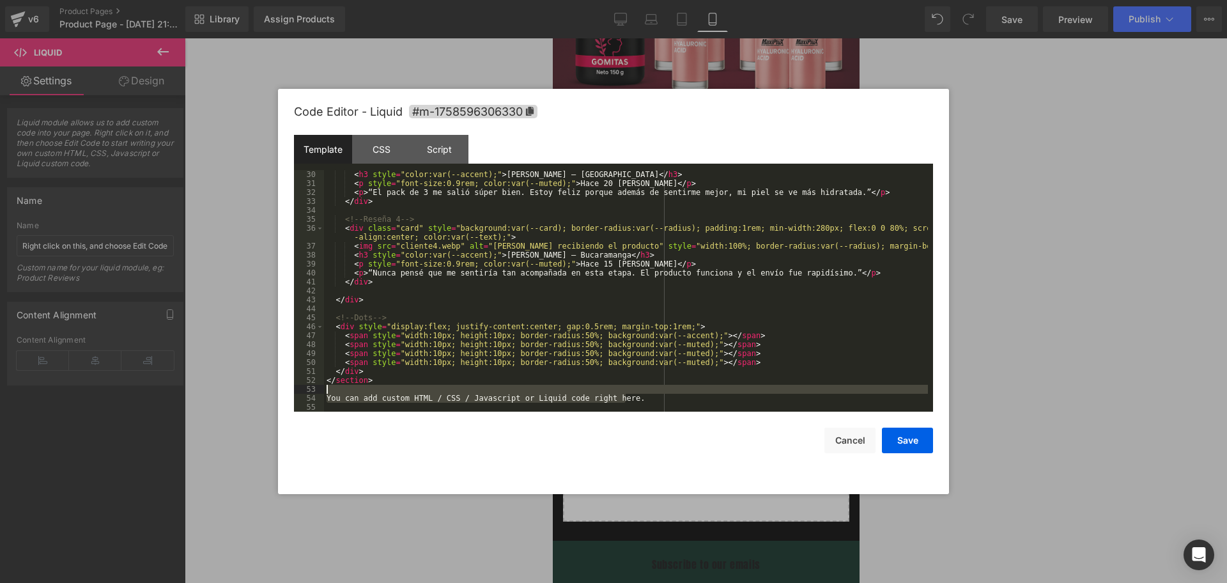
drag, startPoint x: 638, startPoint y: 398, endPoint x: 307, endPoint y: 390, distance: 331.0
click at [307, 390] on pre "30 31 32 33 34 35 36 37 38 39 40 41 42 43 44 45 46 47 48 49 50 51 52 53 54 55 <…" at bounding box center [613, 290] width 639 height 241
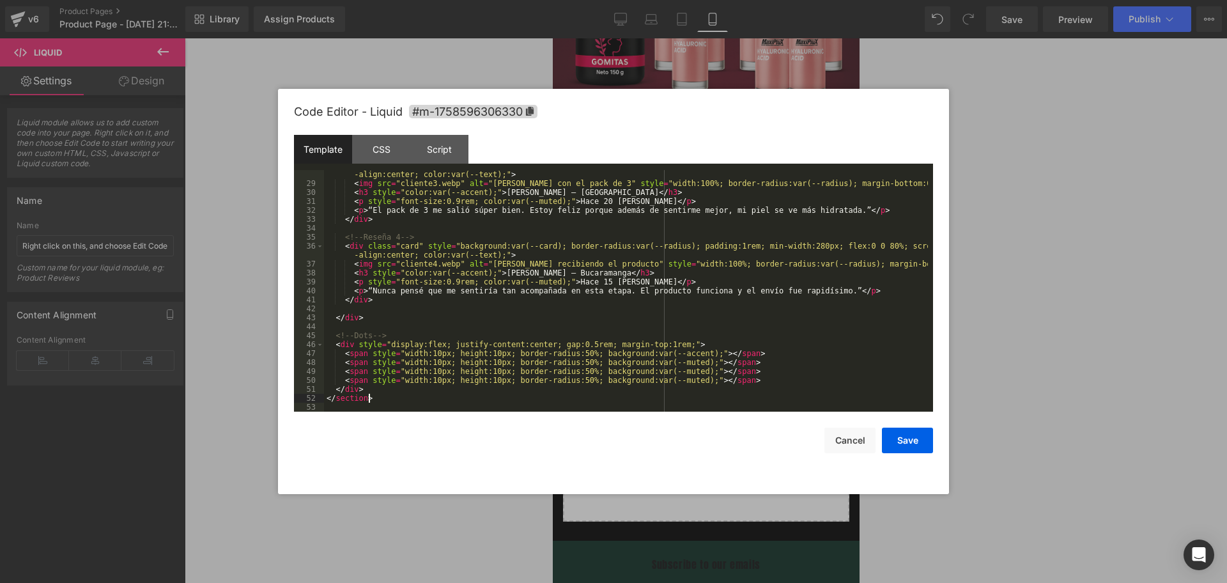
scroll to position [277, 0]
click at [904, 441] on button "Save" at bounding box center [907, 440] width 51 height 26
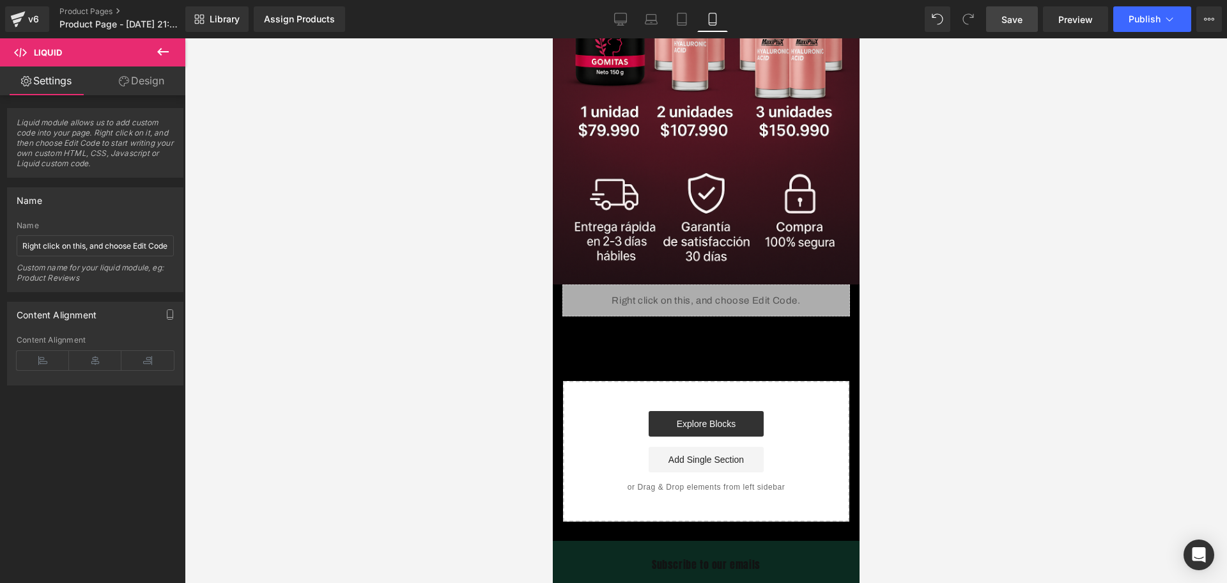
click at [1020, 9] on link "Save" at bounding box center [1012, 19] width 52 height 26
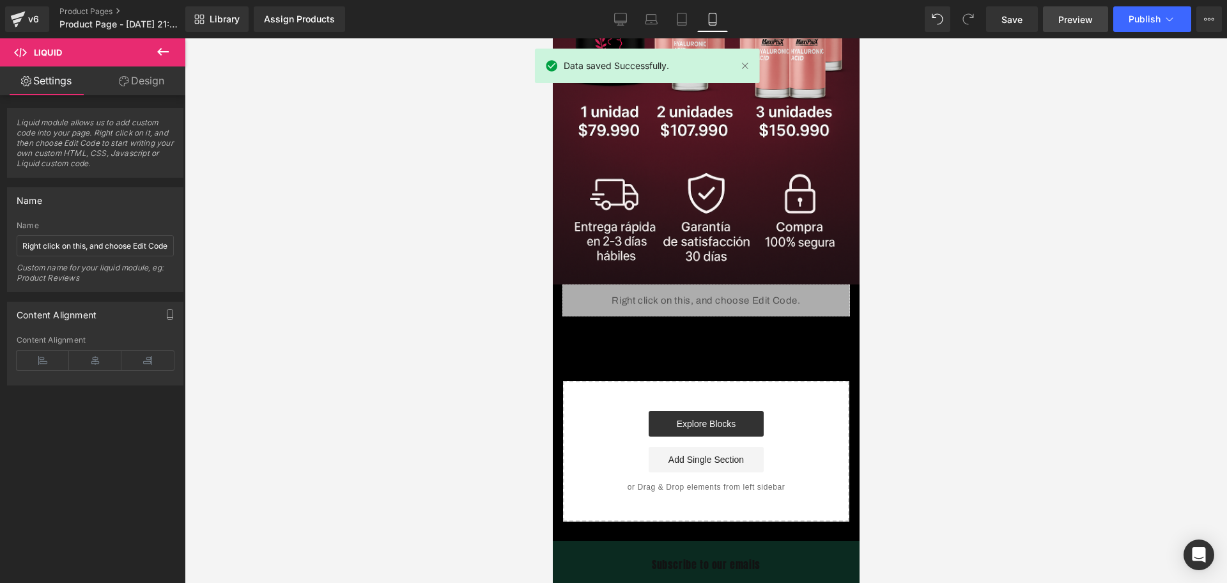
click at [1067, 19] on span "Preview" at bounding box center [1075, 19] width 34 height 13
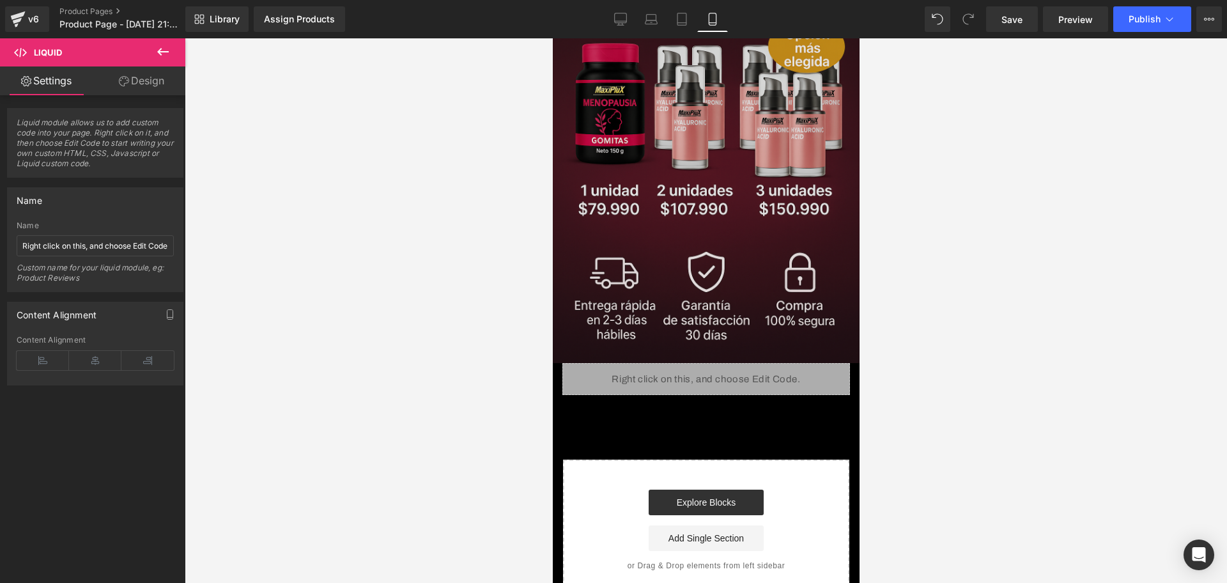
scroll to position [857, 0]
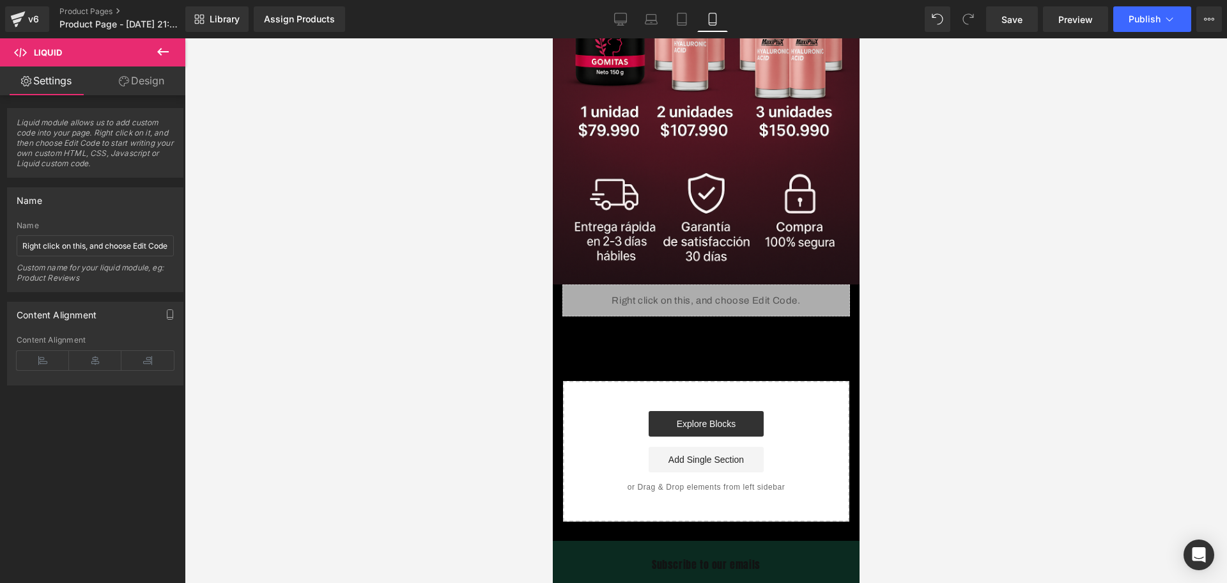
click at [174, 55] on button at bounding box center [163, 52] width 45 height 28
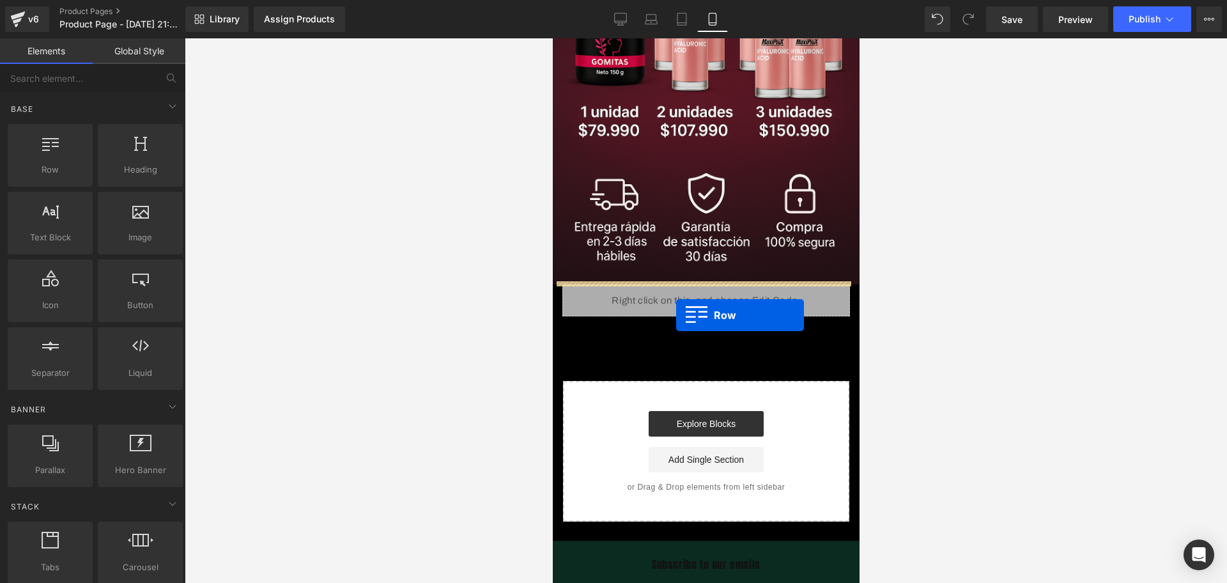
drag, startPoint x: 619, startPoint y: 220, endPoint x: 675, endPoint y: 315, distance: 110.0
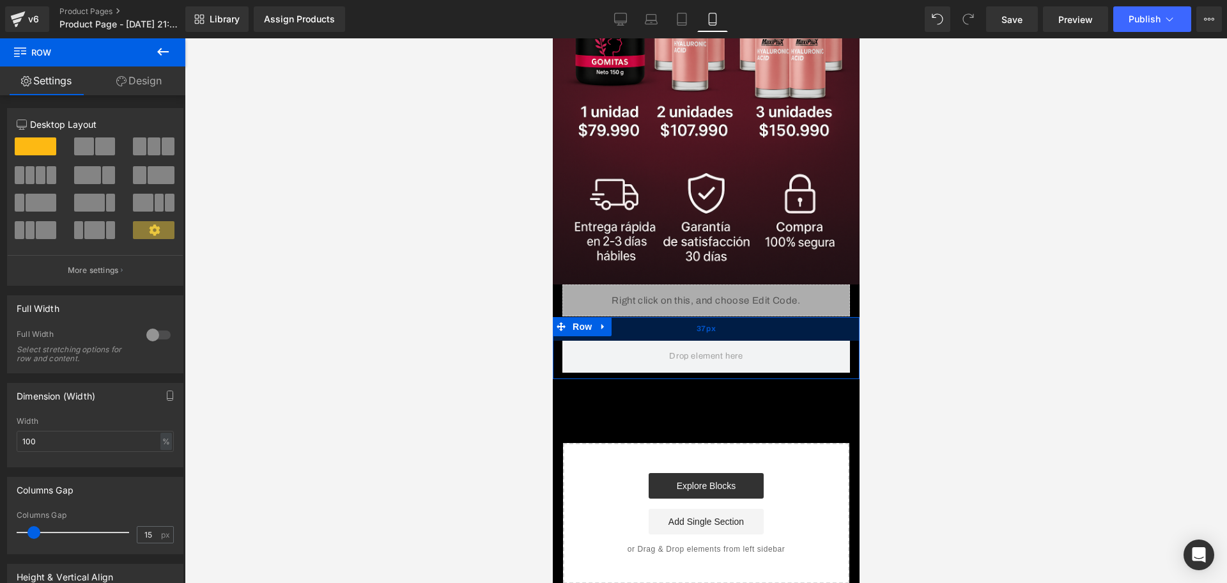
click at [669, 317] on div "37px" at bounding box center [705, 329] width 307 height 24
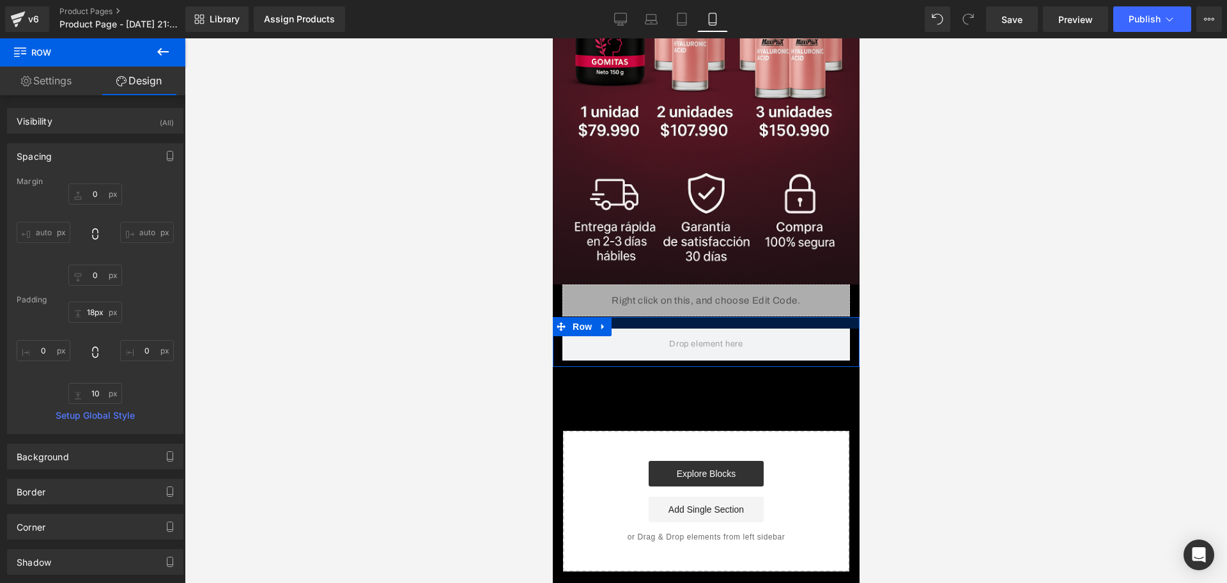
type input "17px"
drag, startPoint x: 689, startPoint y: 296, endPoint x: 690, endPoint y: 284, distance: 12.8
click at [690, 317] on div at bounding box center [705, 322] width 307 height 11
click at [157, 55] on icon at bounding box center [162, 51] width 15 height 15
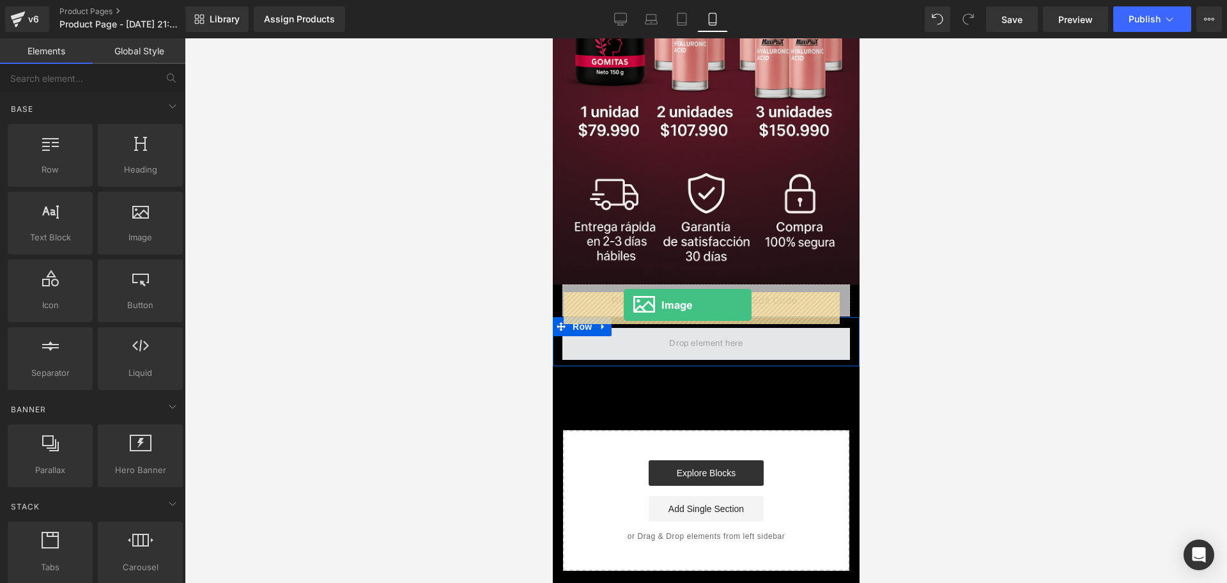
drag, startPoint x: 840, startPoint y: 279, endPoint x: 623, endPoint y: 305, distance: 218.7
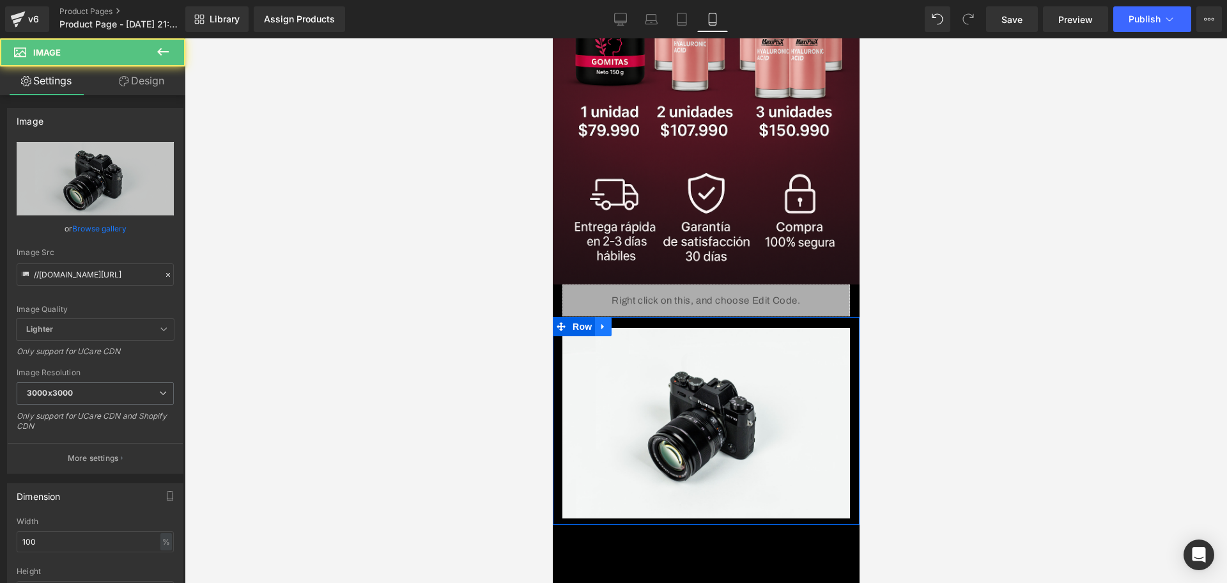
click at [606, 322] on icon at bounding box center [602, 327] width 9 height 10
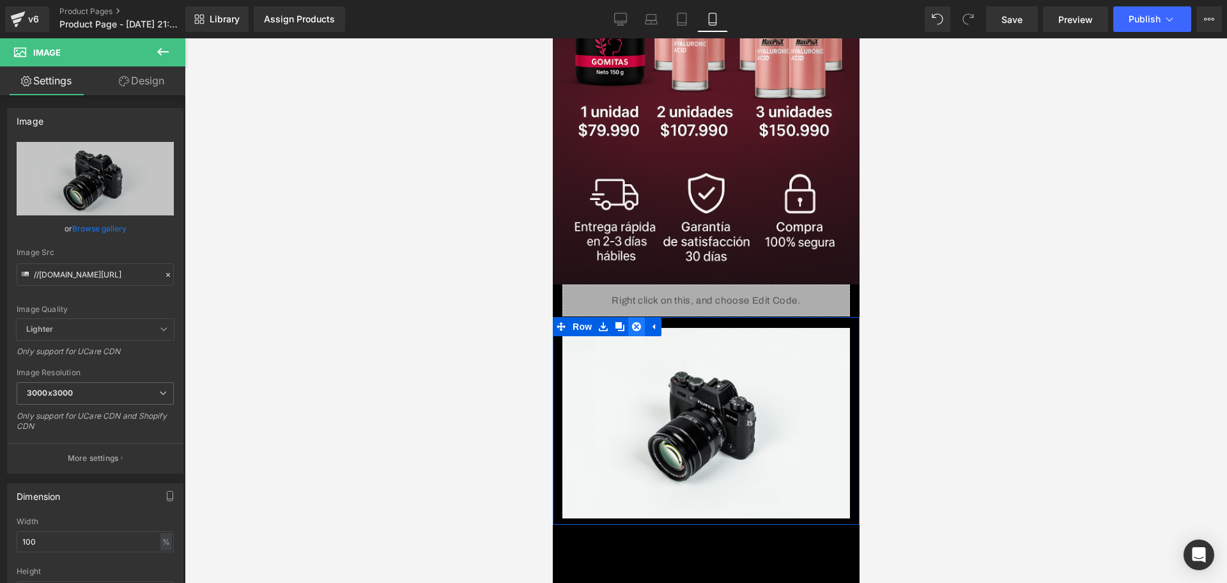
click at [629, 317] on link at bounding box center [635, 326] width 17 height 19
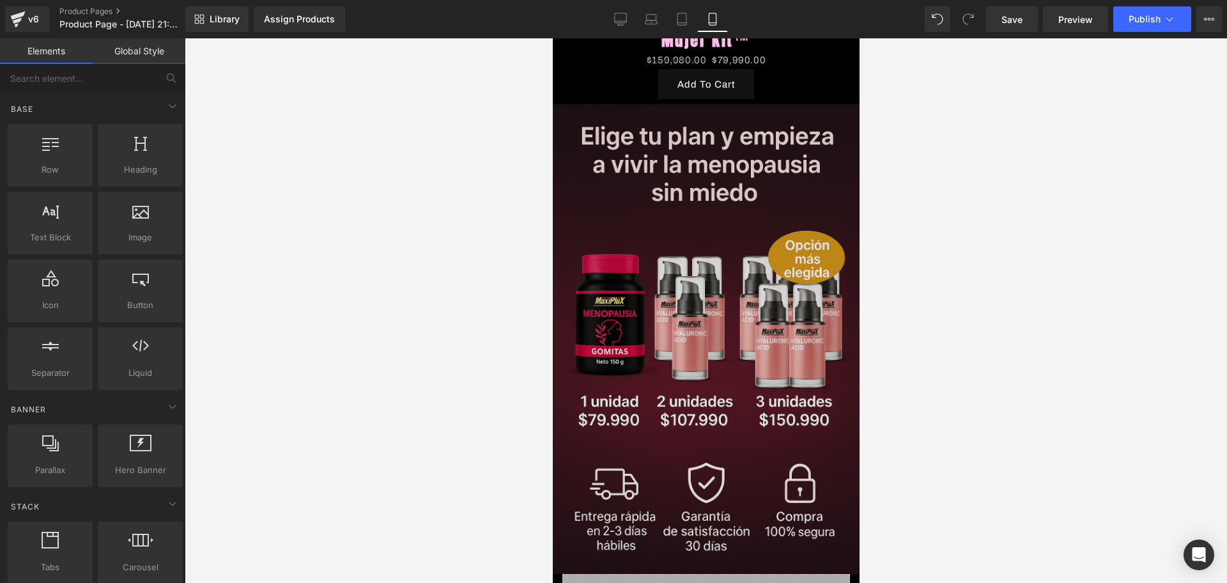
scroll to position [538, 0]
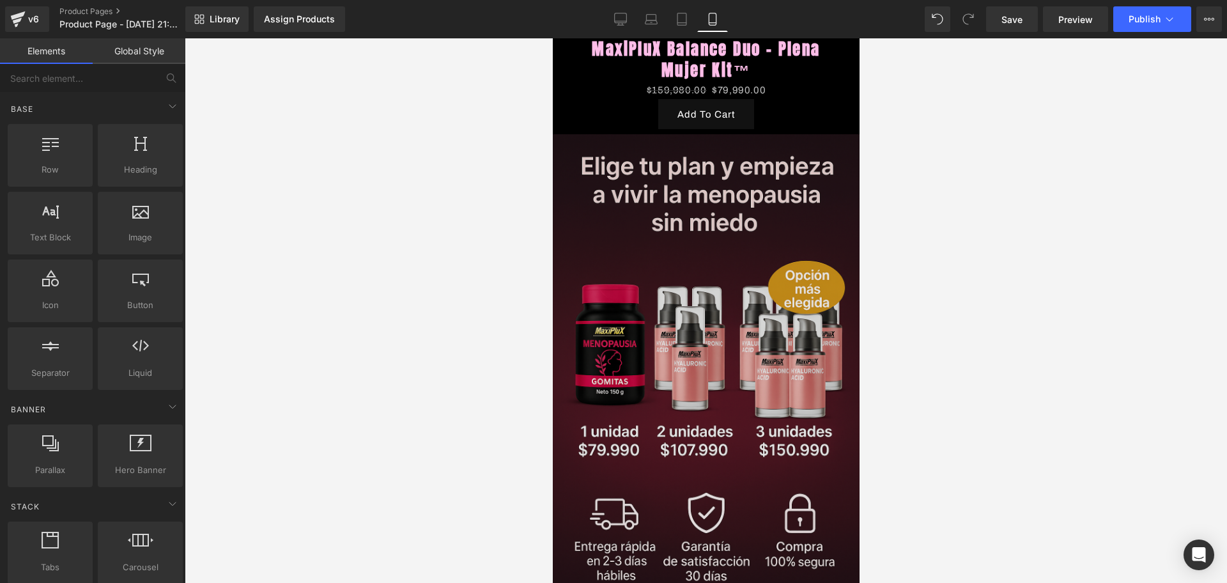
click at [673, 247] on img at bounding box center [705, 369] width 313 height 470
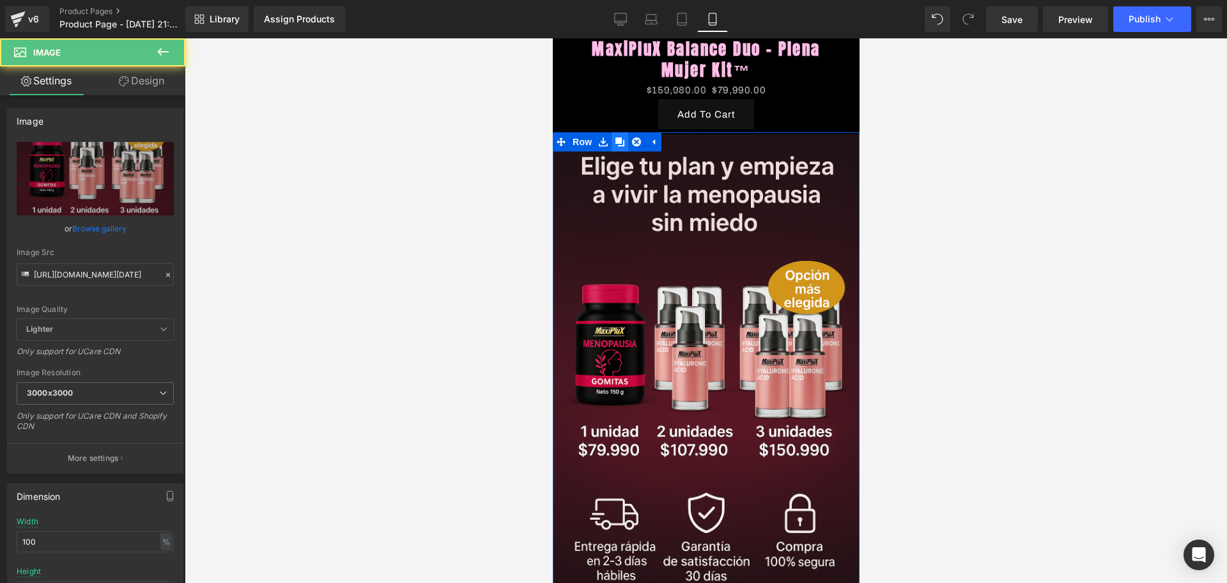
click at [613, 132] on link at bounding box center [619, 141] width 17 height 19
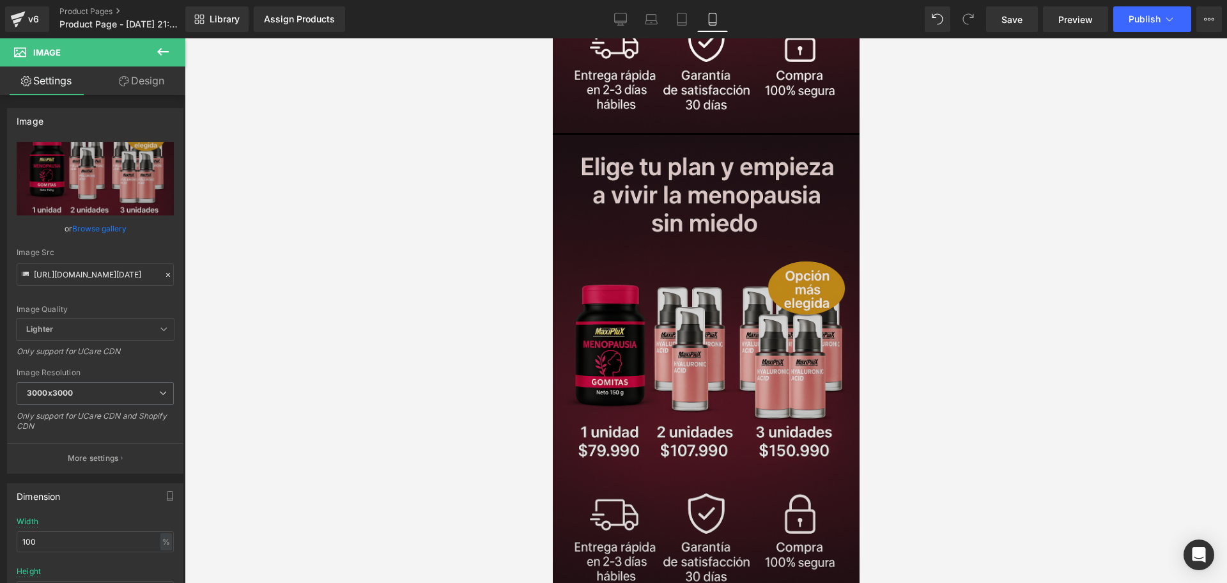
scroll to position [1016, 0]
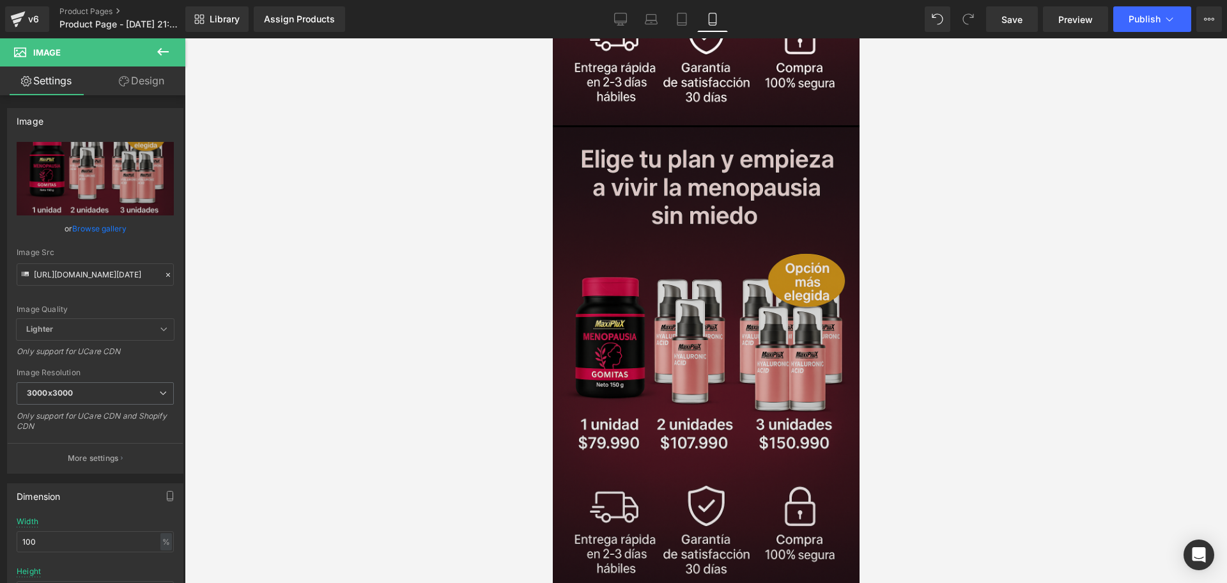
click at [618, 154] on img at bounding box center [705, 362] width 313 height 470
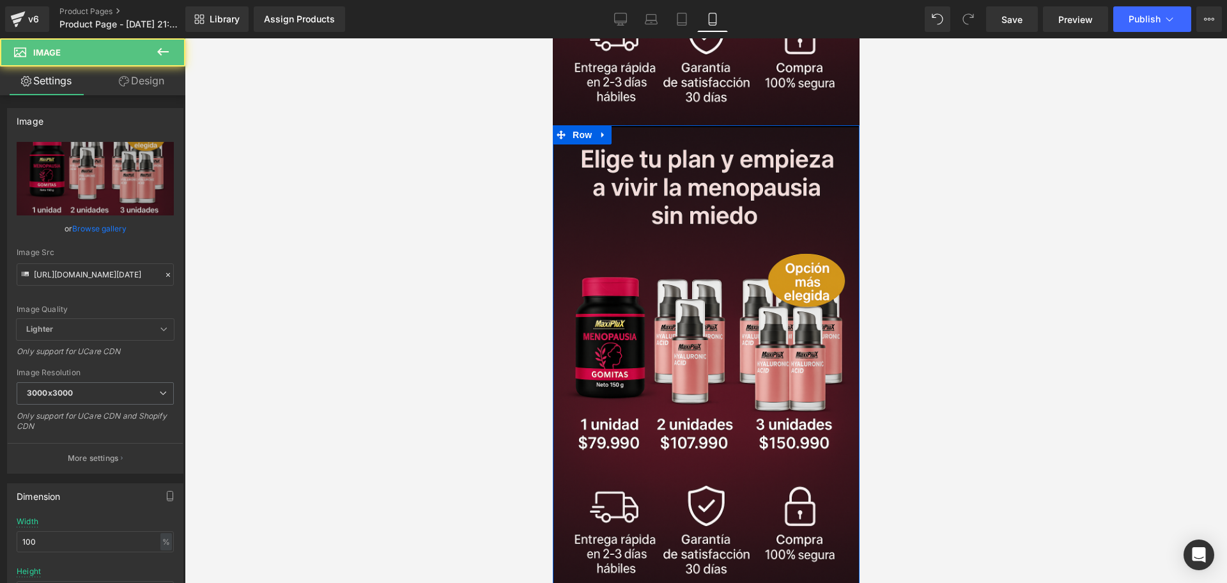
scroll to position [1000, 0]
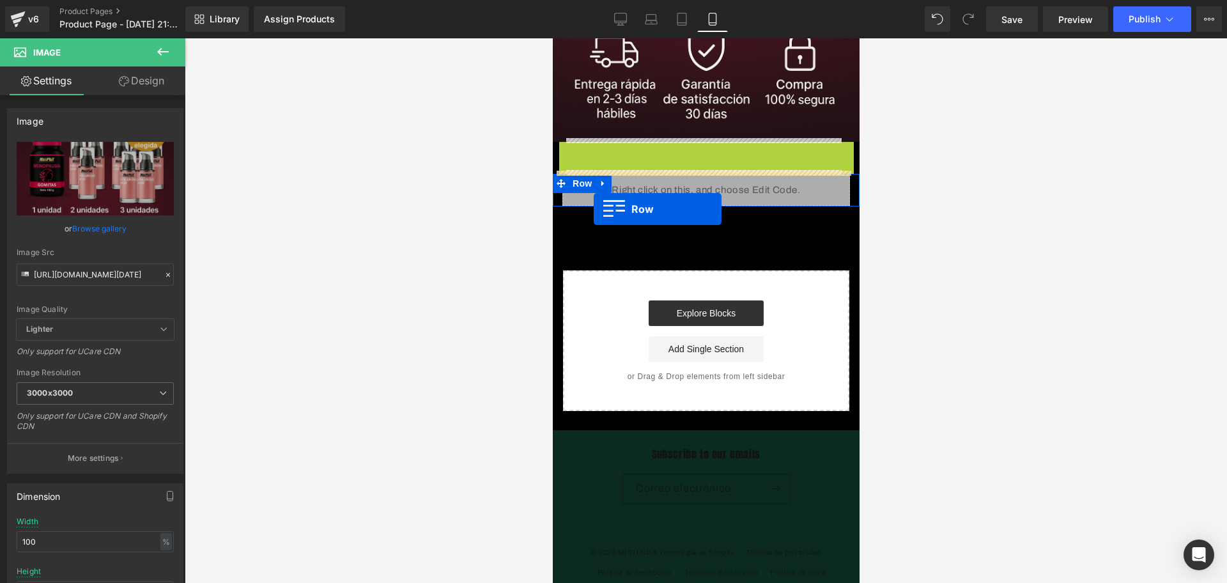
drag, startPoint x: 562, startPoint y: 95, endPoint x: 593, endPoint y: 209, distance: 117.8
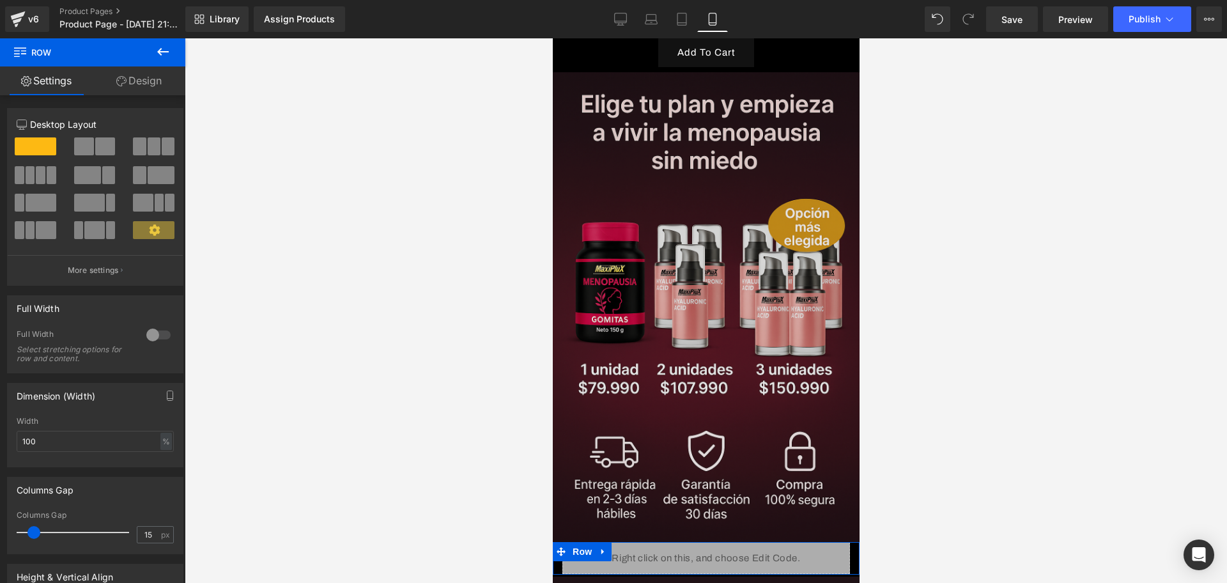
scroll to position [857, 0]
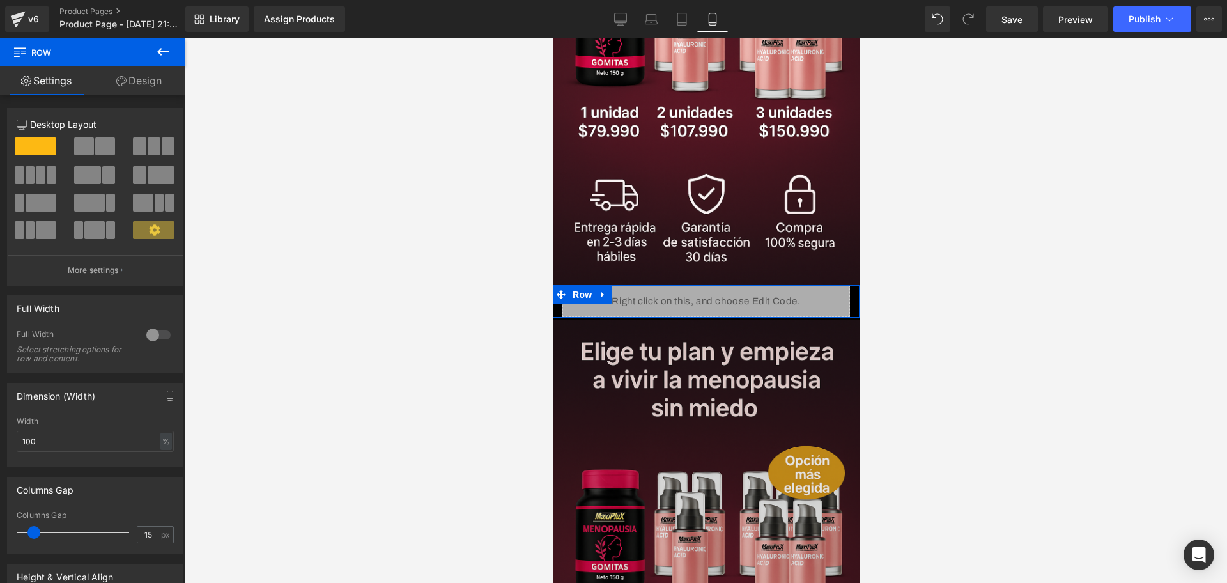
click at [686, 342] on img at bounding box center [705, 554] width 313 height 470
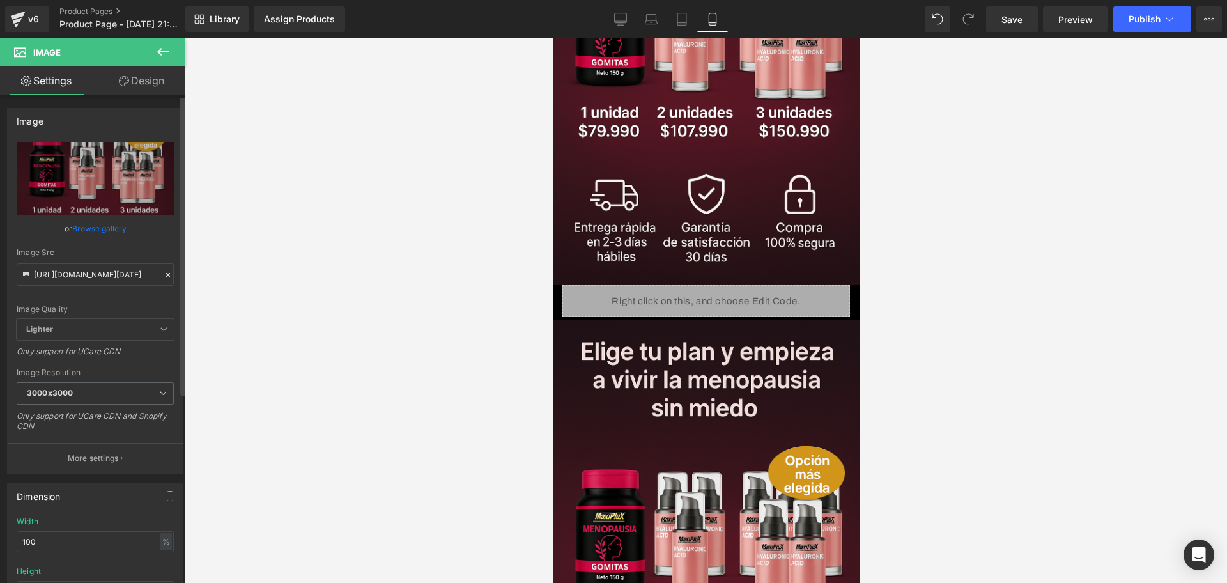
click at [110, 262] on div "Image Src [URL][DOMAIN_NAME][DATE]" at bounding box center [95, 267] width 157 height 38
click at [112, 275] on input "[URL][DOMAIN_NAME][DATE]" at bounding box center [95, 274] width 157 height 22
paste input "🥹"
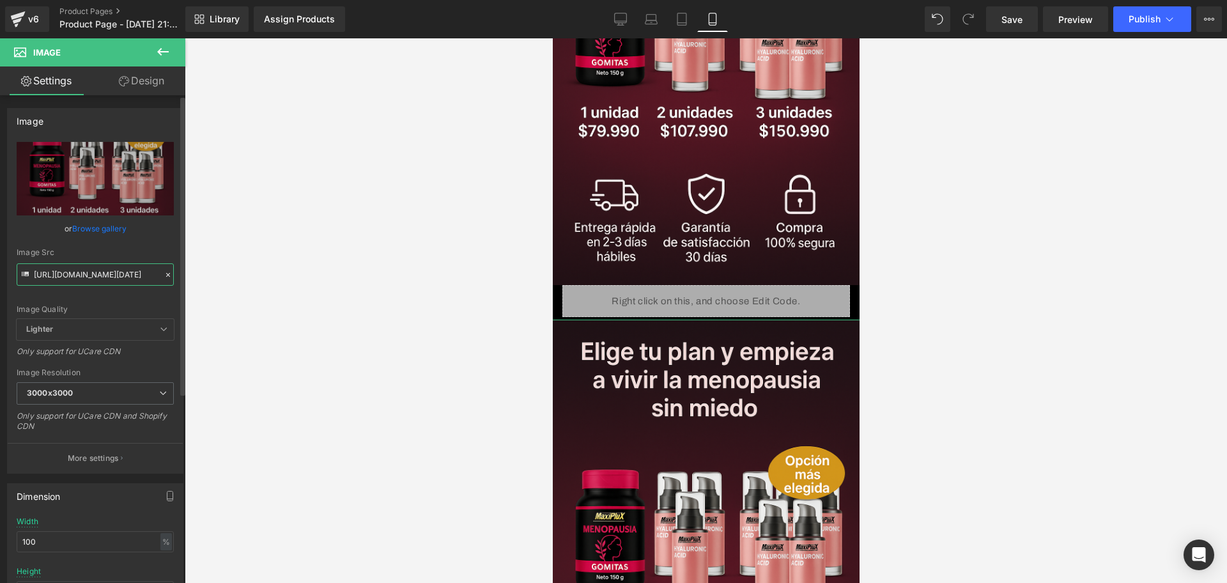
type input "🥹"
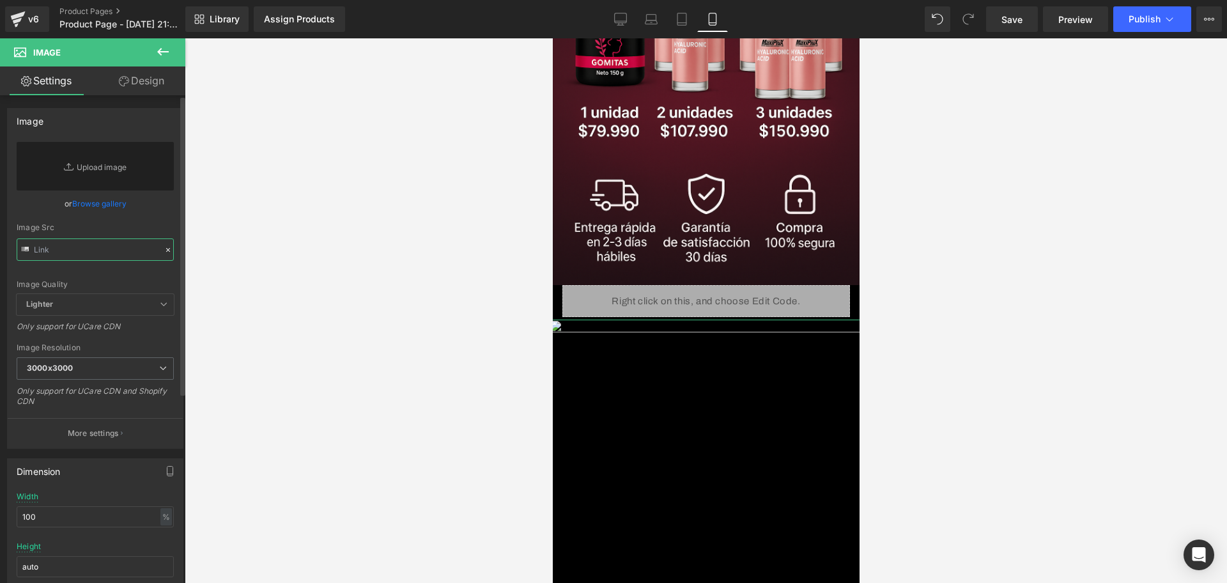
paste input "[URL][DOMAIN_NAME][DATE]"
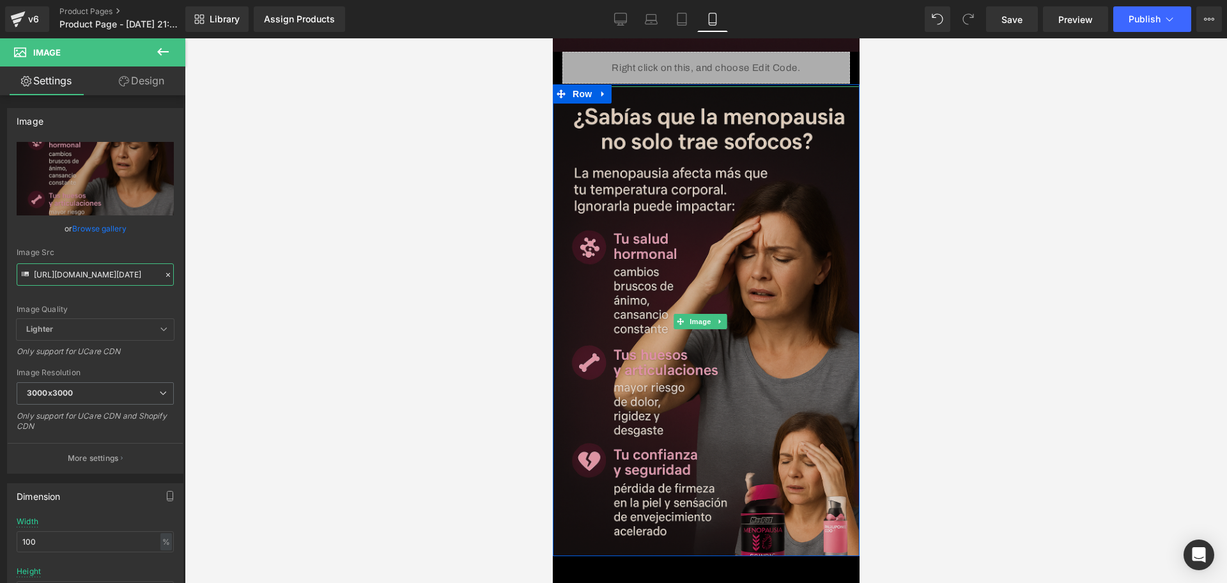
scroll to position [1096, 0]
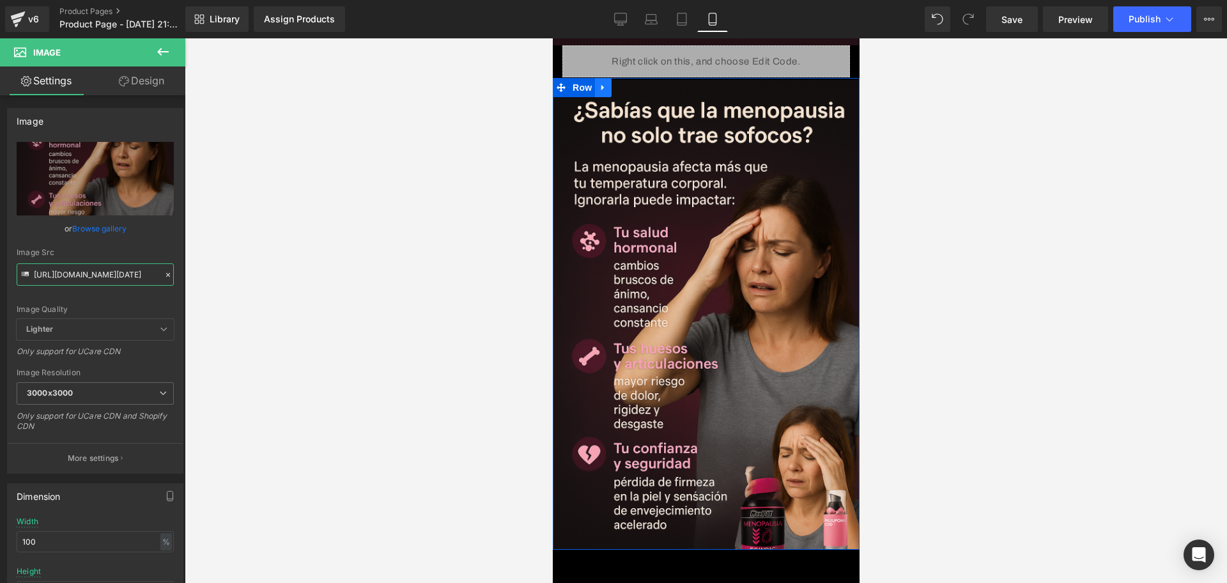
type input "[URL][DOMAIN_NAME][DATE]"
click at [605, 83] on icon at bounding box center [602, 88] width 9 height 10
click at [616, 83] on icon at bounding box center [619, 87] width 9 height 9
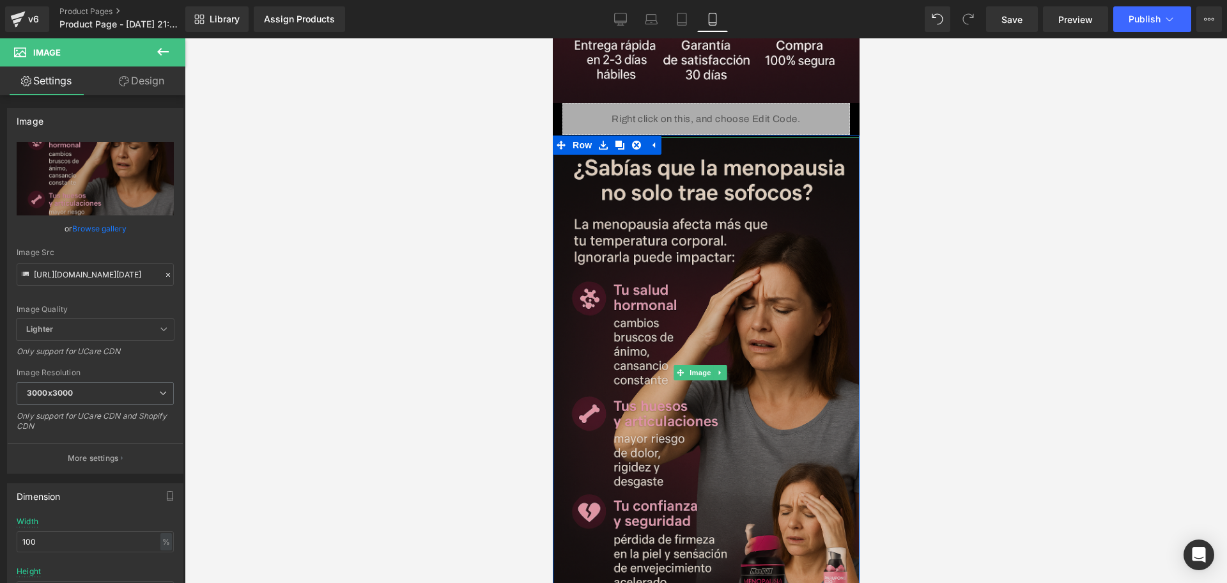
scroll to position [1423, 0]
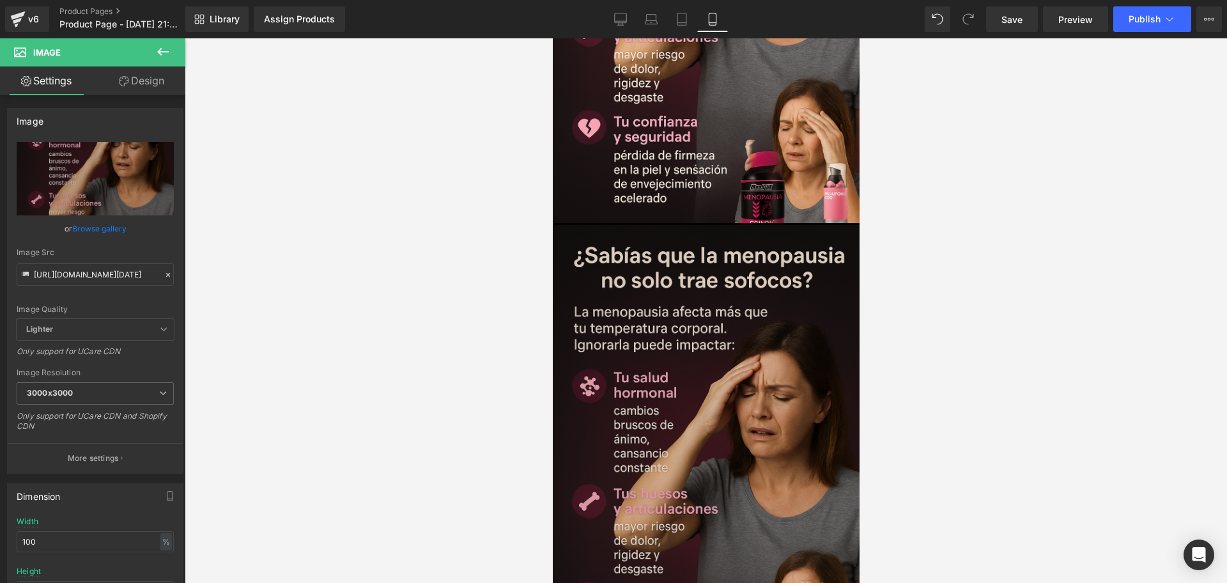
click at [694, 318] on img at bounding box center [705, 460] width 313 height 470
click at [669, 298] on img at bounding box center [705, 460] width 313 height 470
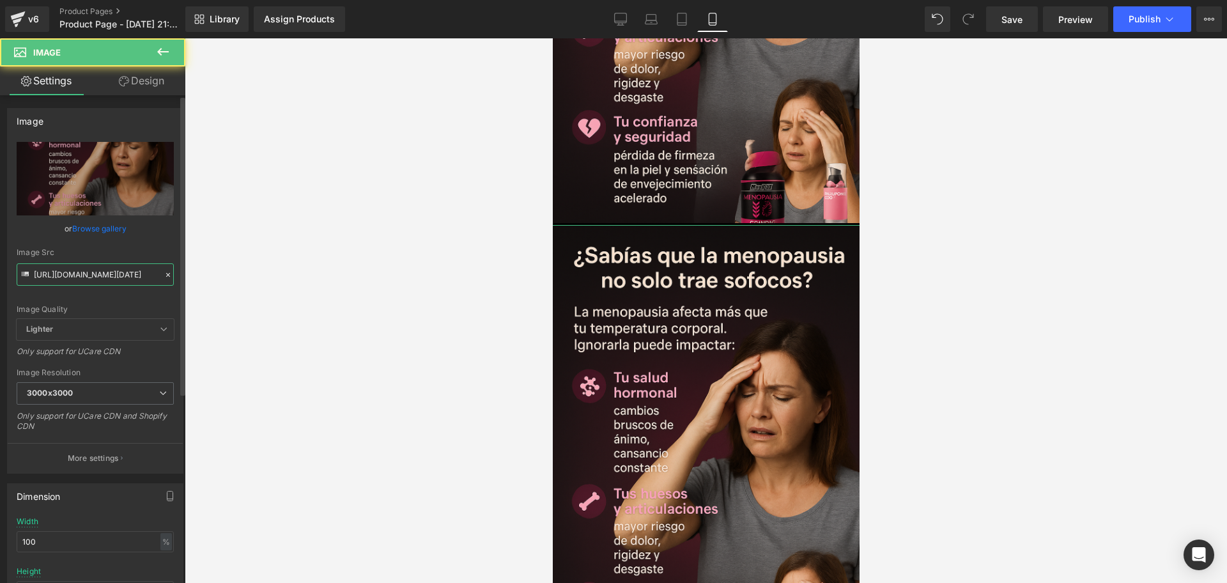
click at [118, 274] on input "[URL][DOMAIN_NAME][DATE]" at bounding box center [95, 274] width 157 height 22
type input "[URL][DOMAIN_NAME][DATE]"
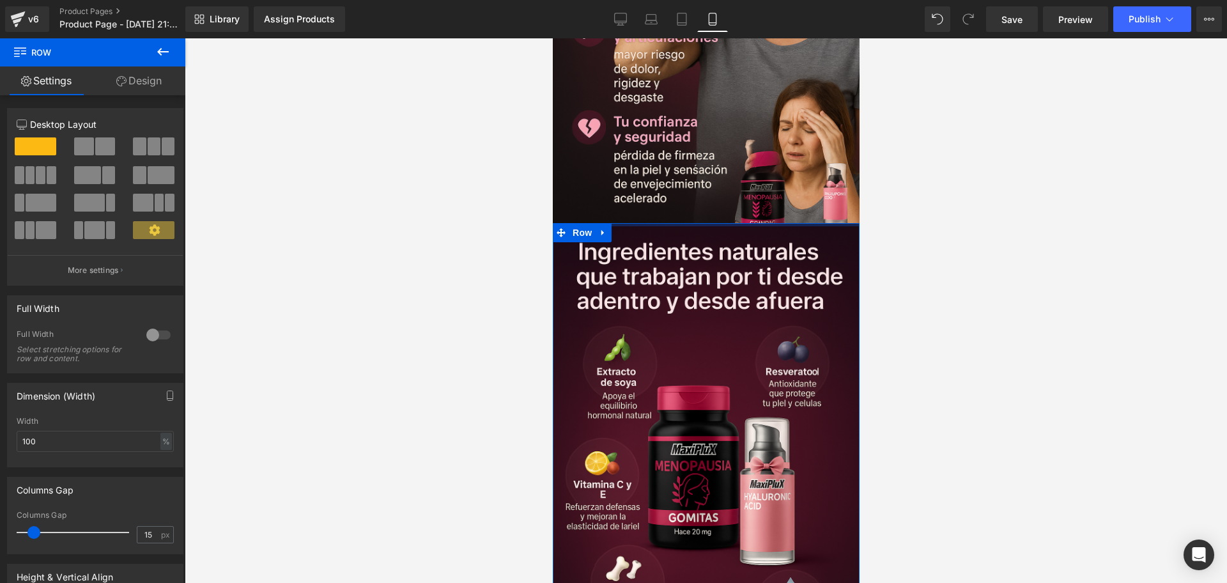
drag, startPoint x: 656, startPoint y: 171, endPoint x: 850, endPoint y: 164, distance: 193.7
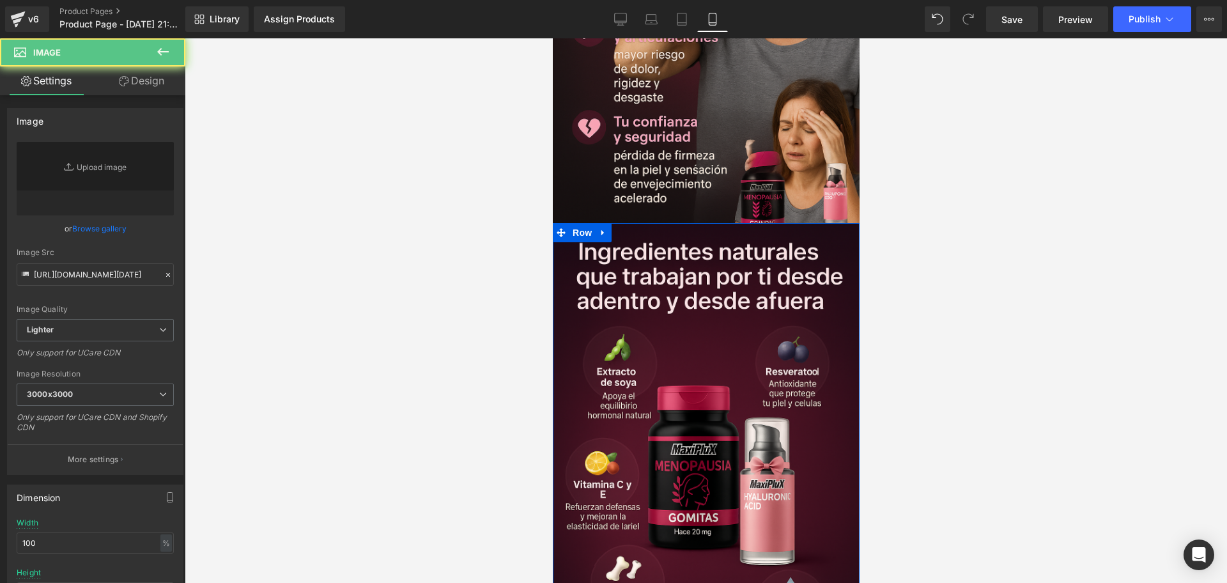
click at [889, 173] on div at bounding box center [706, 310] width 1042 height 544
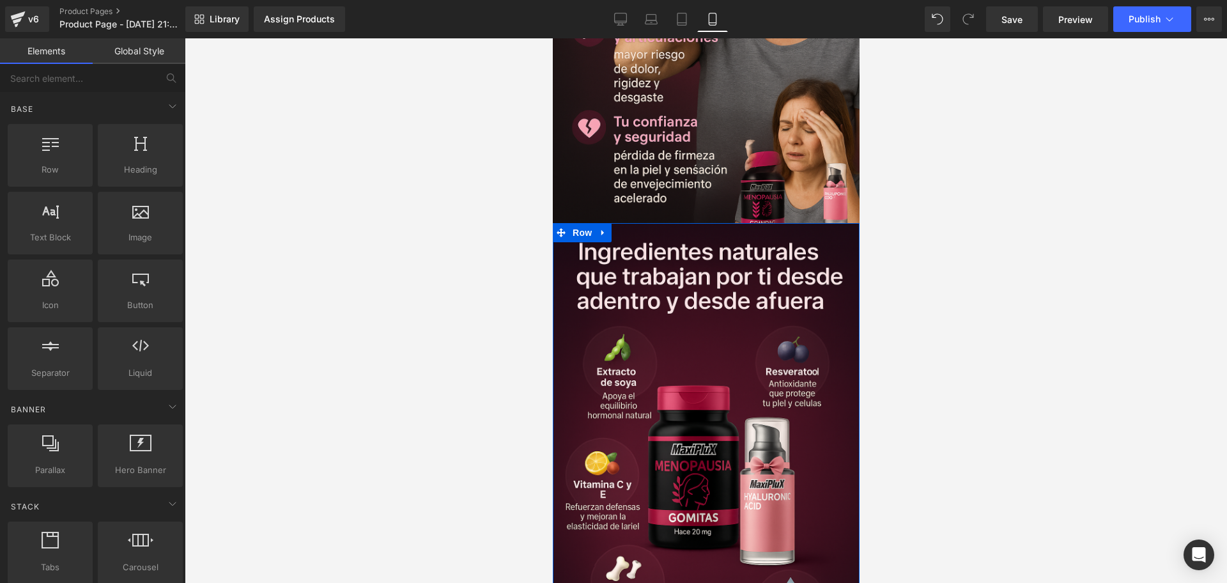
click at [976, 286] on div at bounding box center [706, 310] width 1042 height 544
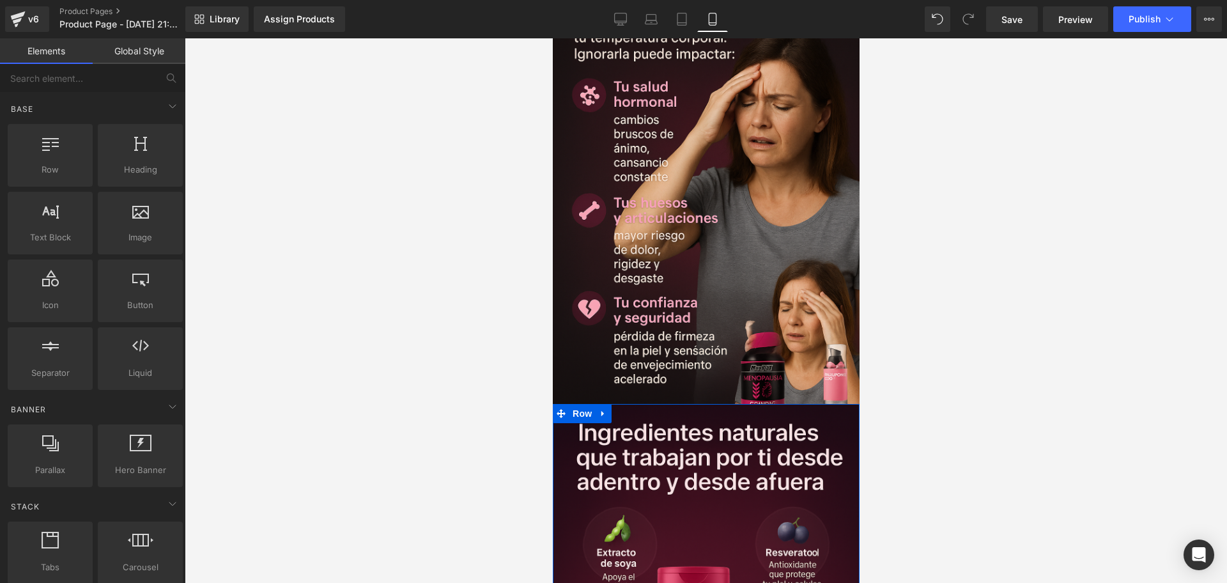
scroll to position [1134, 0]
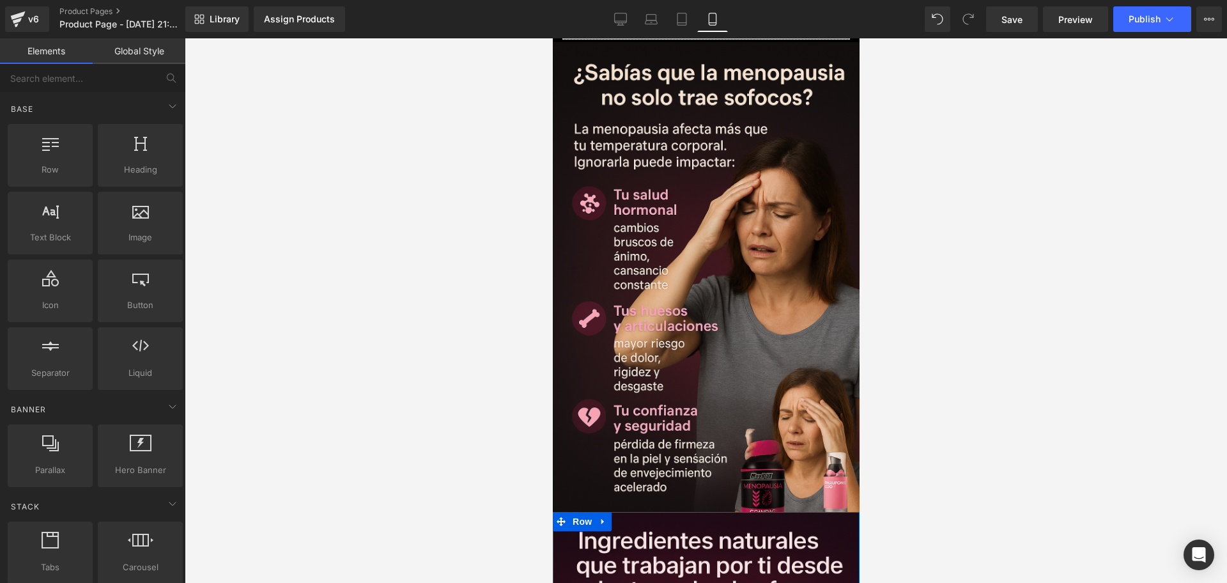
click at [902, 310] on div at bounding box center [706, 310] width 1042 height 544
drag, startPoint x: 916, startPoint y: 374, endPoint x: 292, endPoint y: 293, distance: 629.4
click at [916, 374] on div at bounding box center [706, 310] width 1042 height 544
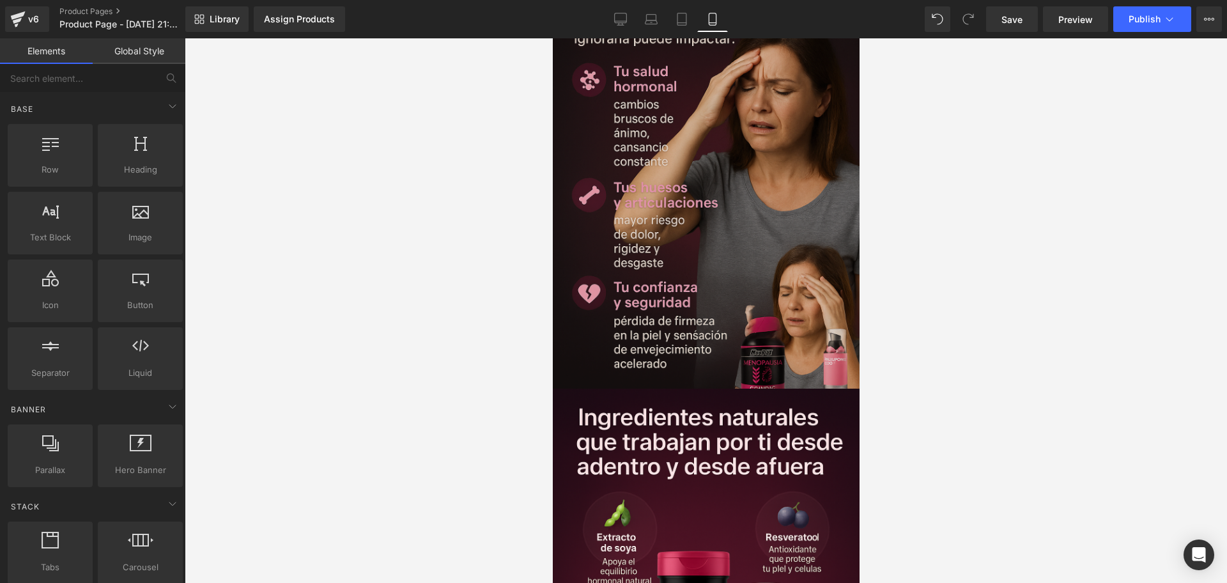
scroll to position [1294, 0]
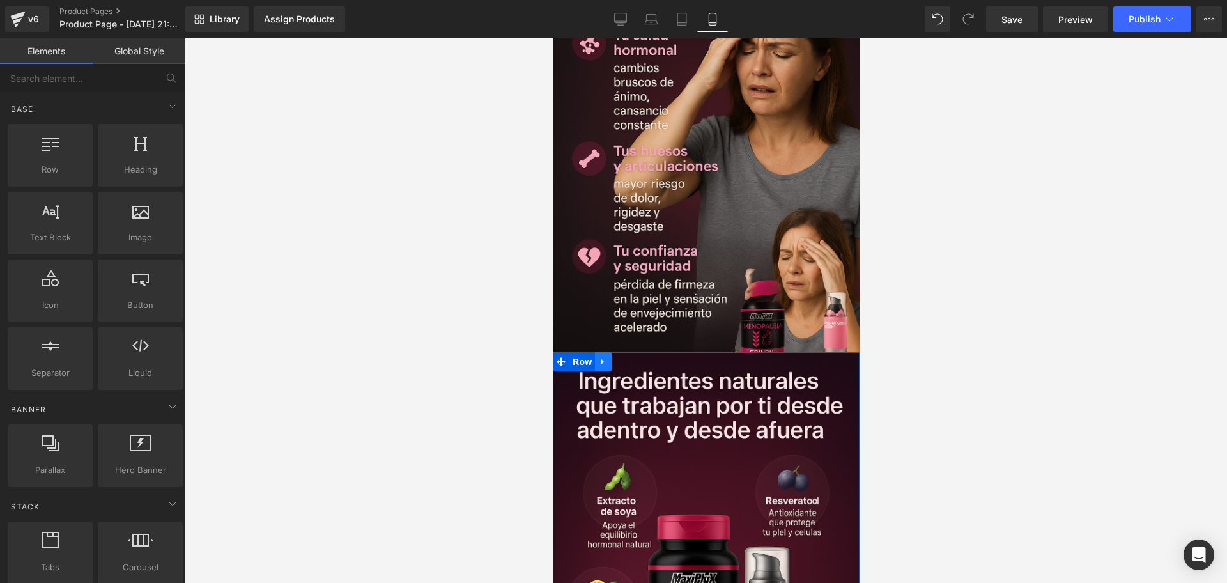
click at [603, 359] on icon at bounding box center [601, 362] width 3 height 6
click at [617, 357] on icon at bounding box center [619, 361] width 9 height 9
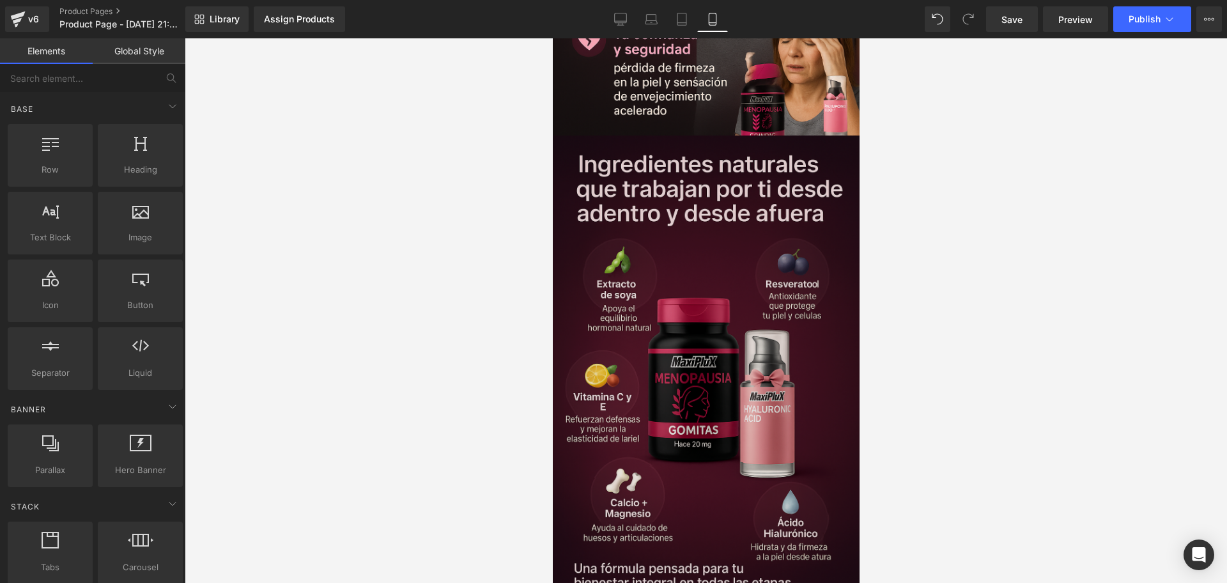
scroll to position [1315, 0]
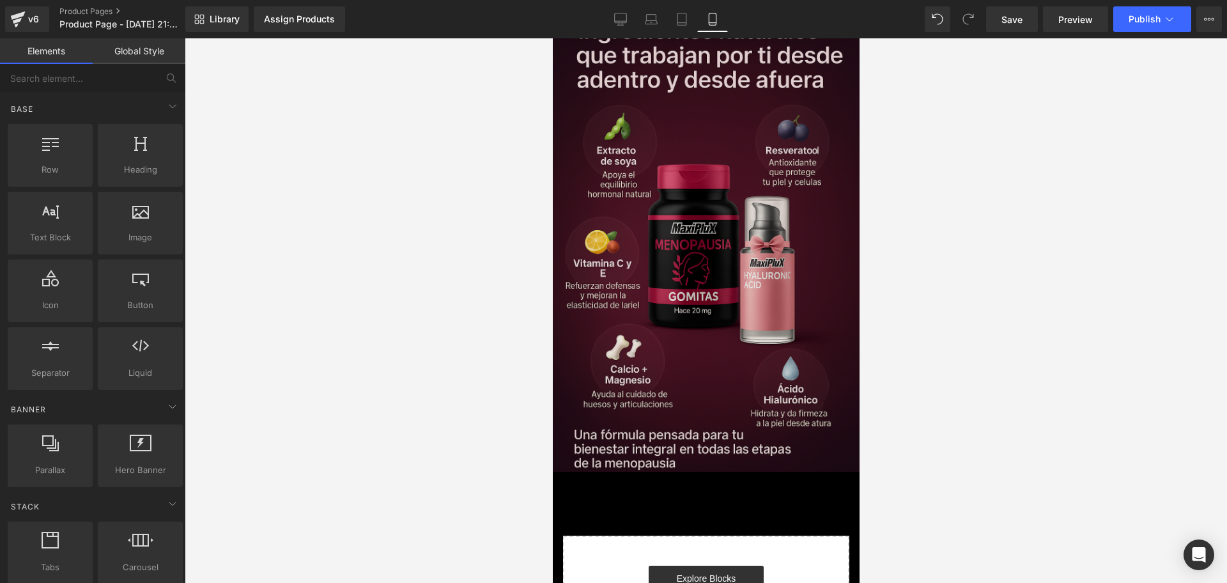
click at [741, 314] on img at bounding box center [705, 237] width 313 height 470
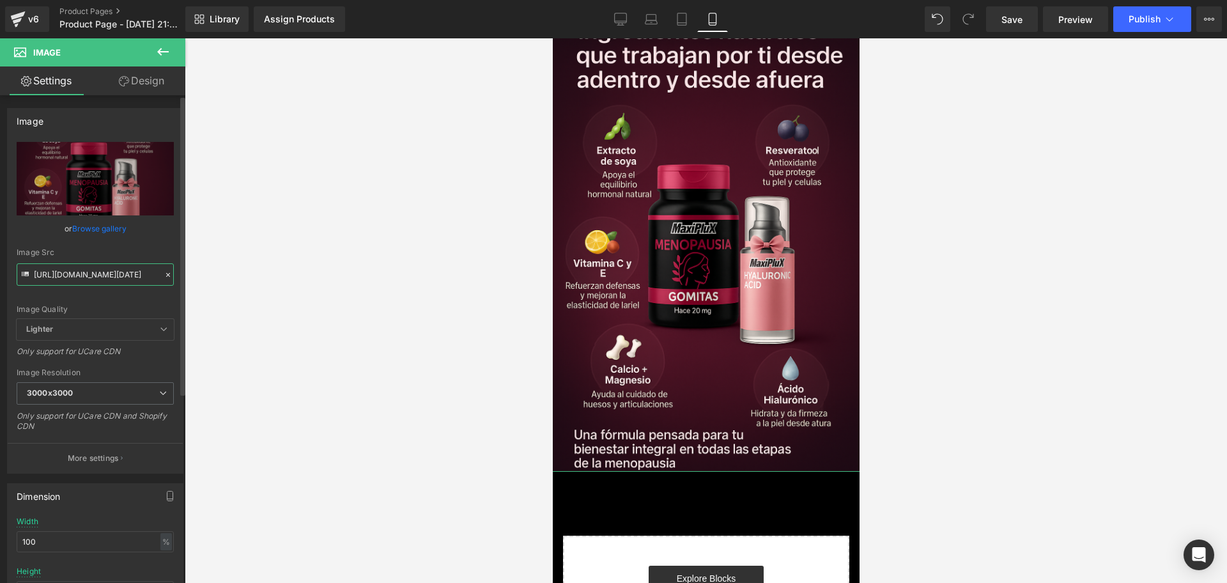
click at [97, 276] on input "[URL][DOMAIN_NAME][DATE]" at bounding box center [95, 274] width 157 height 22
paste input "nNvq2rBJ/Chat-GPT-Image-[DATE]-10-31-23"
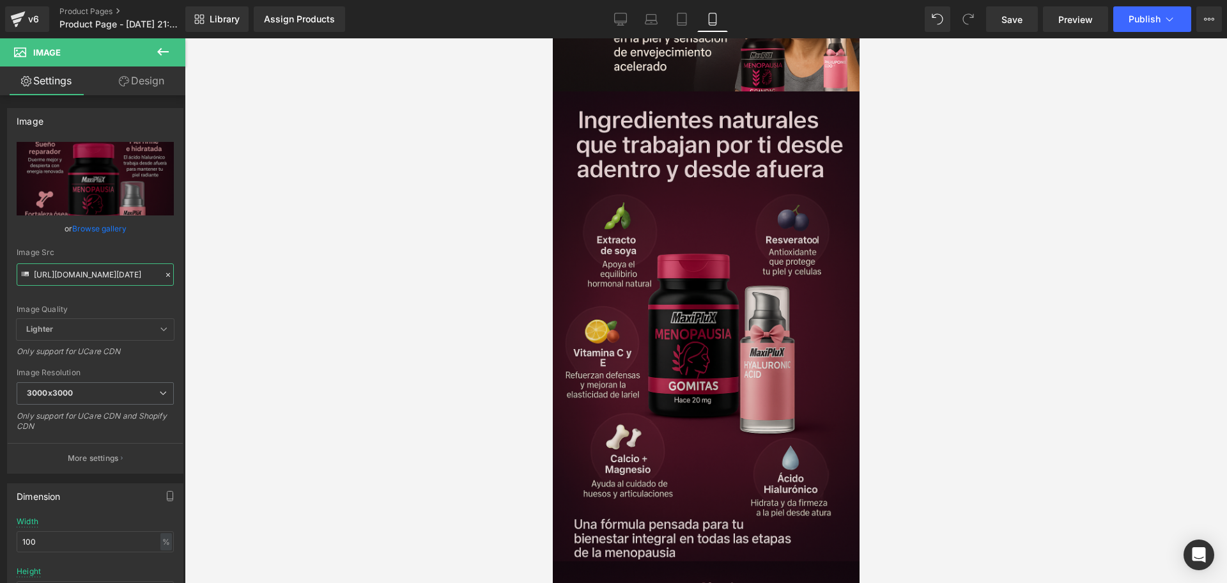
scroll to position [1954, 0]
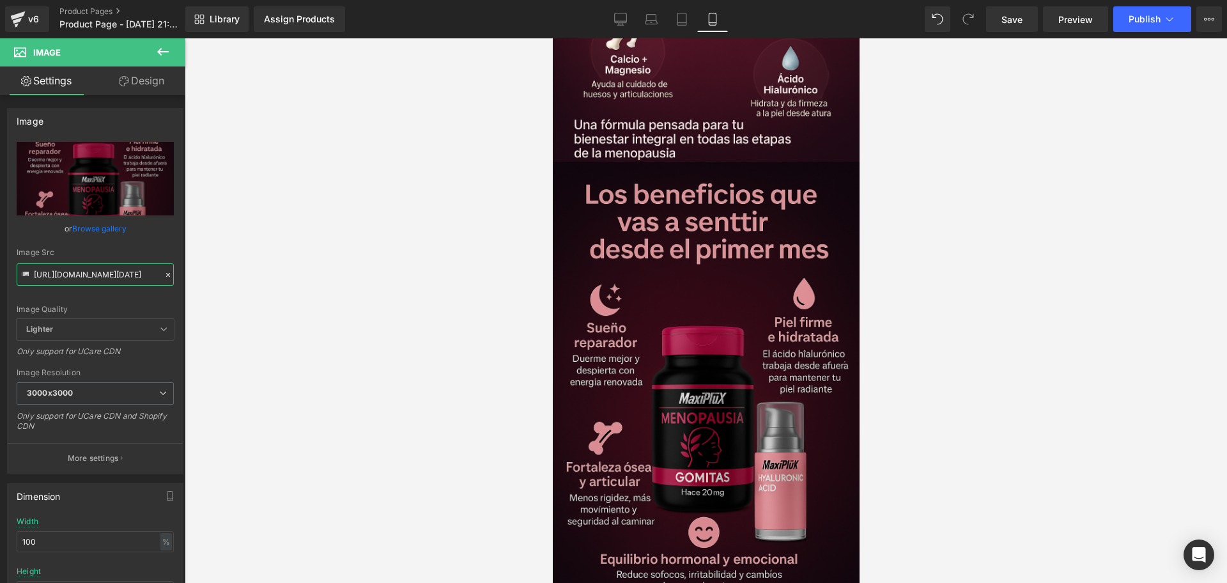
type input "[URL][DOMAIN_NAME][DATE]"
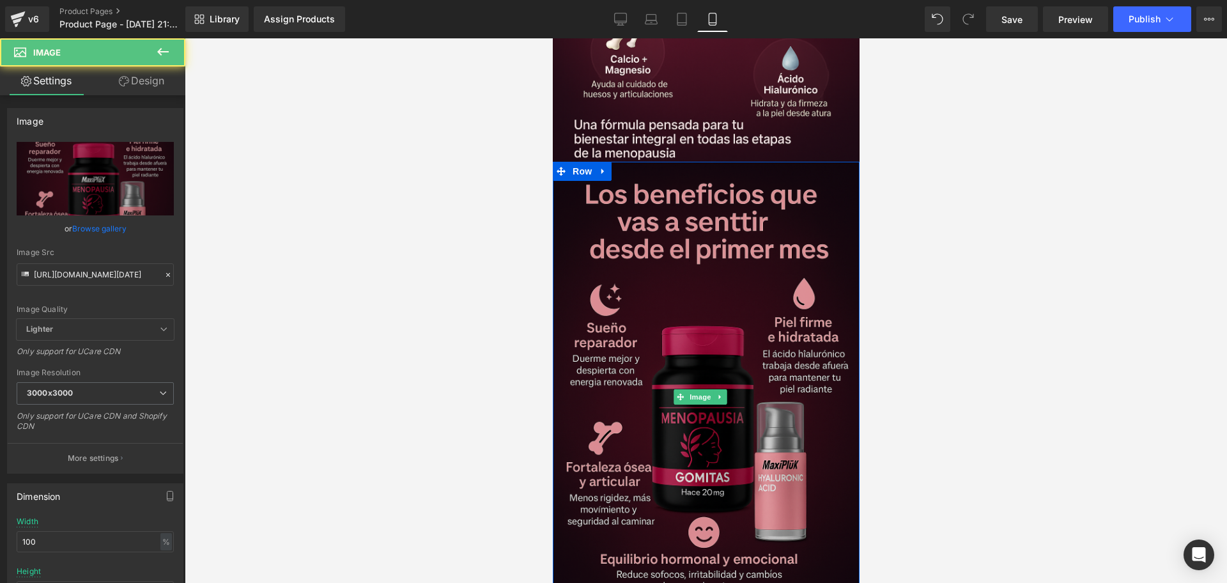
click at [674, 210] on img at bounding box center [705, 397] width 313 height 470
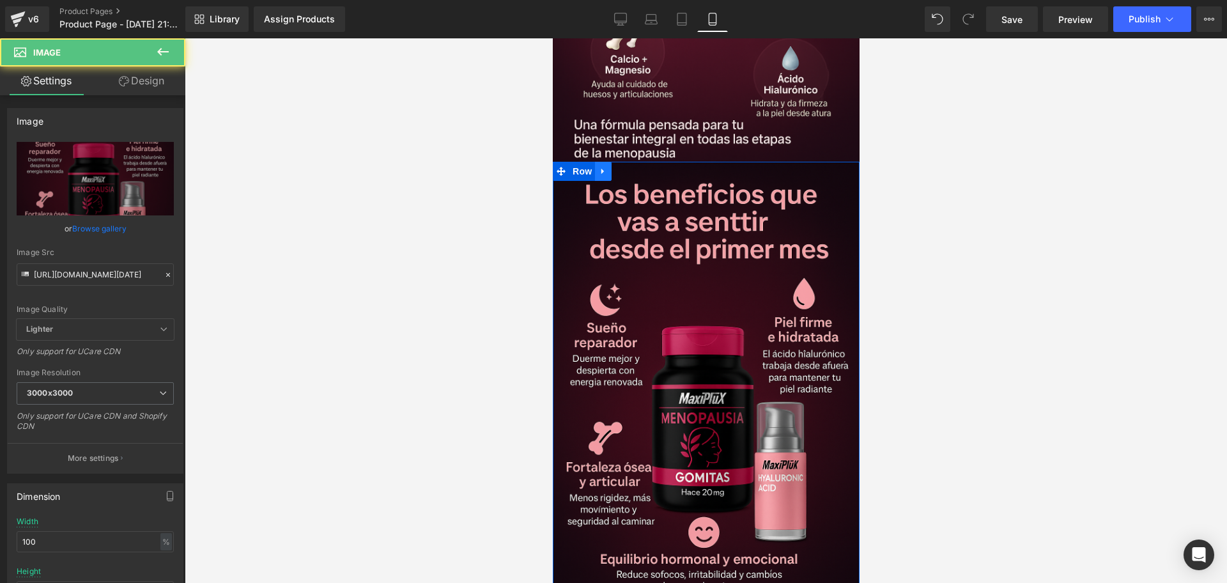
click at [606, 167] on icon at bounding box center [602, 172] width 9 height 10
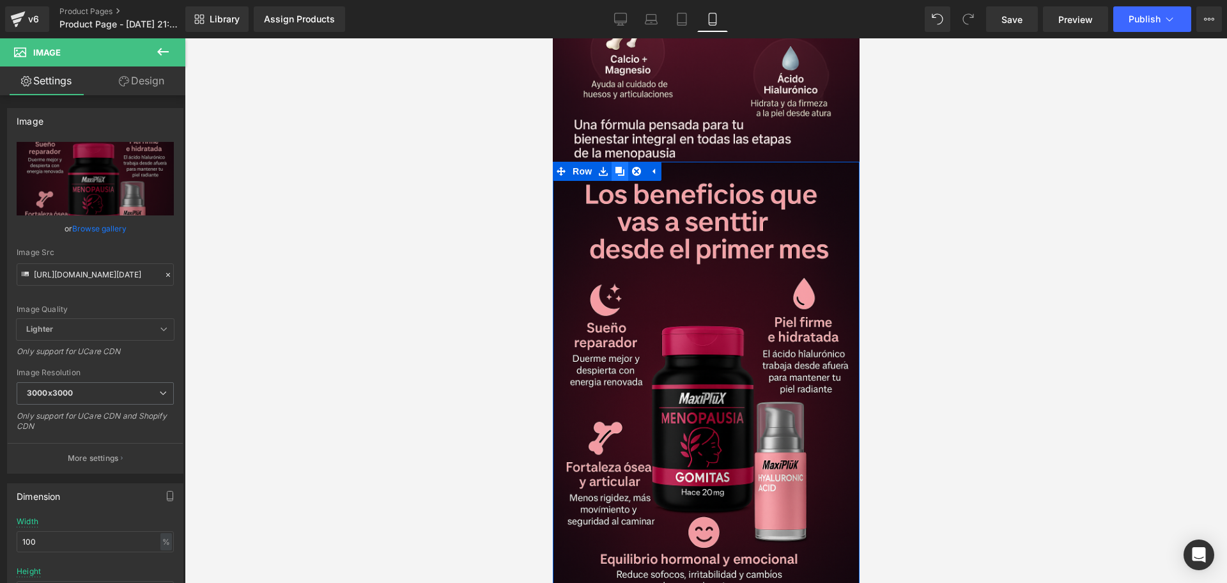
click at [622, 162] on link at bounding box center [619, 171] width 17 height 19
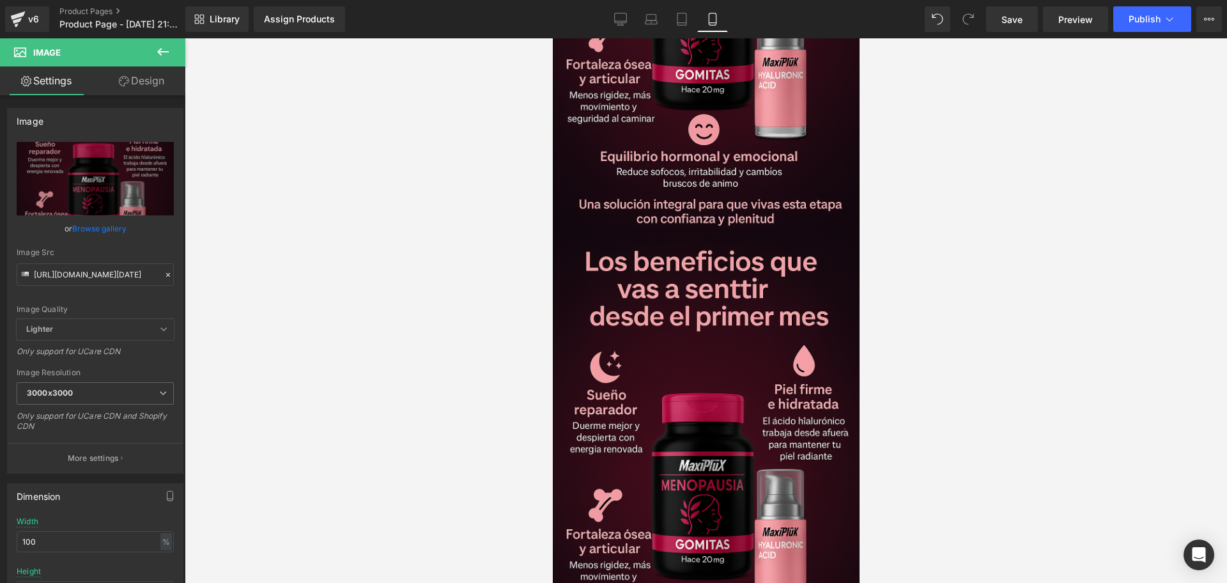
scroll to position [2325, 0]
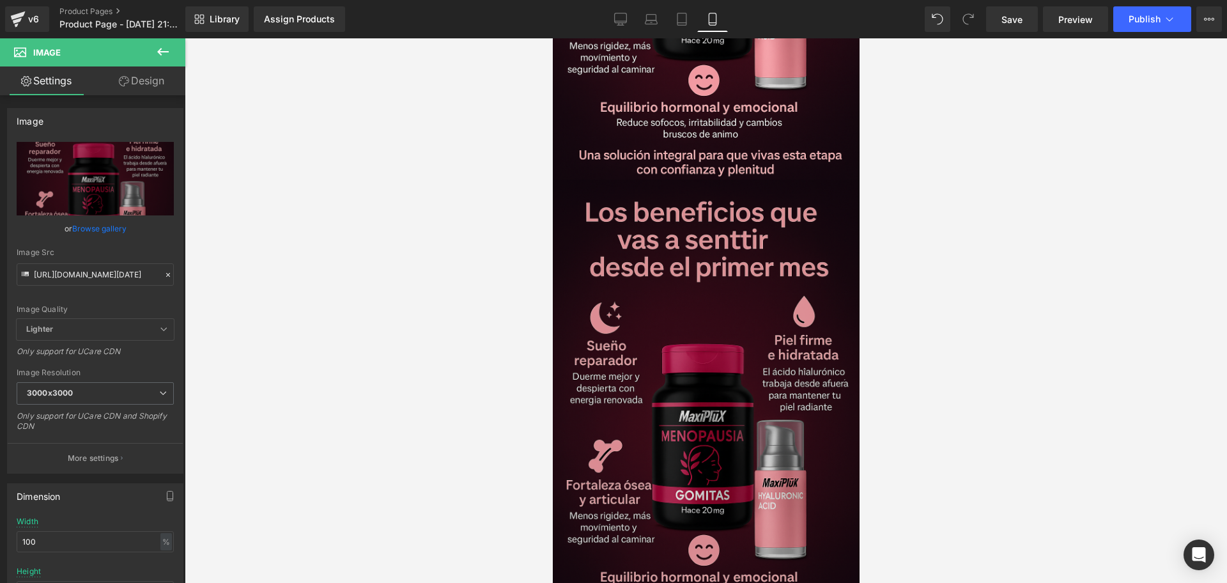
click at [740, 362] on img at bounding box center [705, 415] width 313 height 470
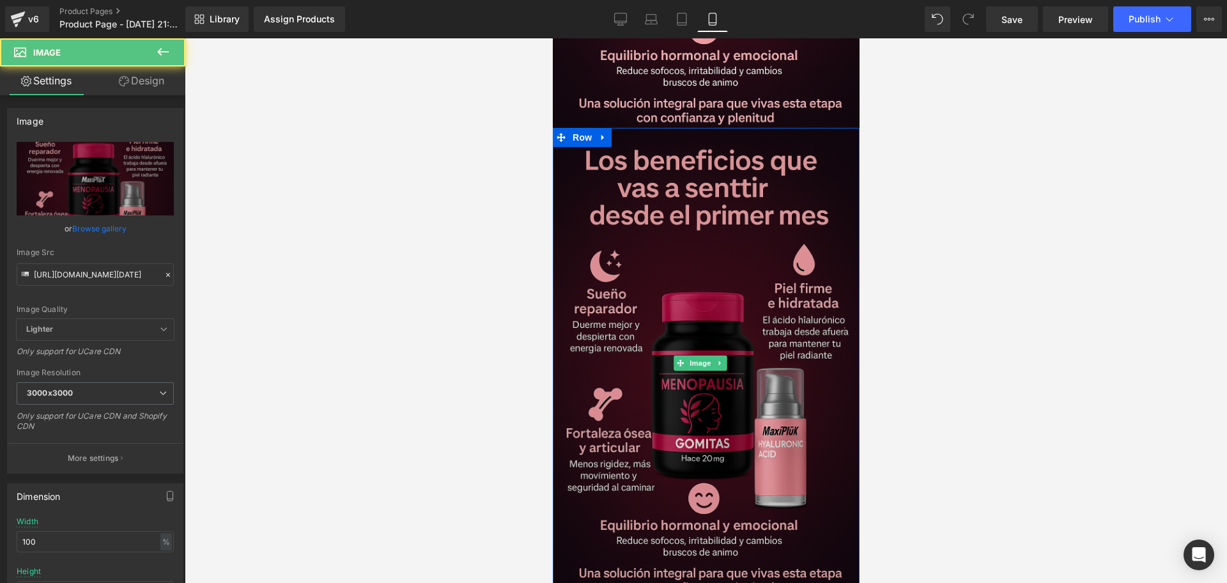
scroll to position [2485, 0]
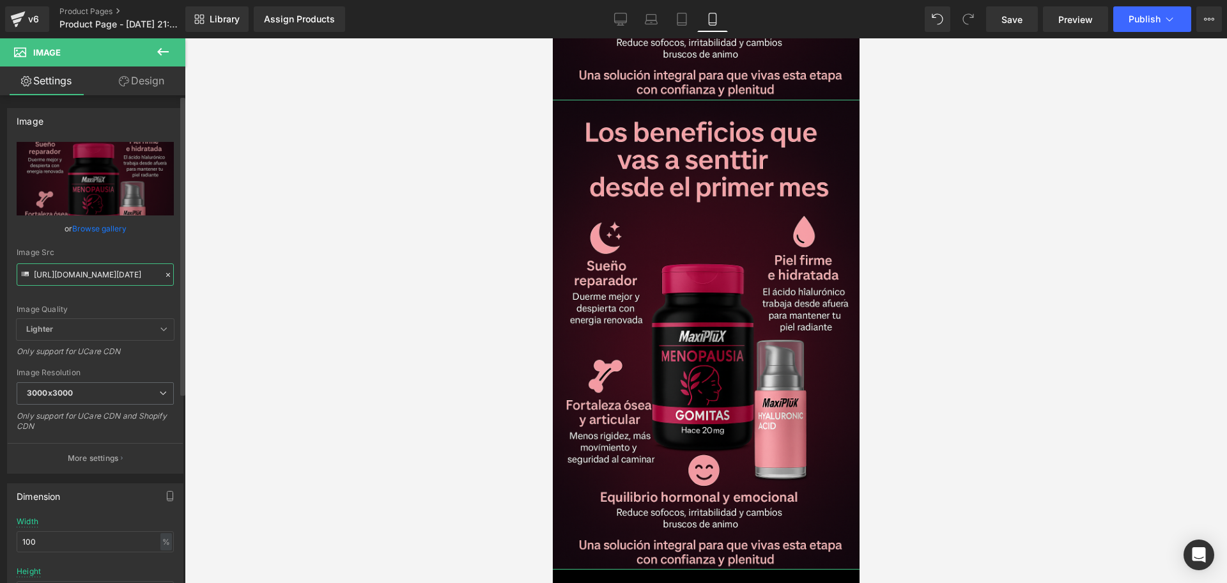
click at [121, 264] on input "[URL][DOMAIN_NAME][DATE]" at bounding box center [95, 274] width 157 height 22
paste input "DZsZDX2/Chat-GPT-Image-[DATE]-10-36-11"
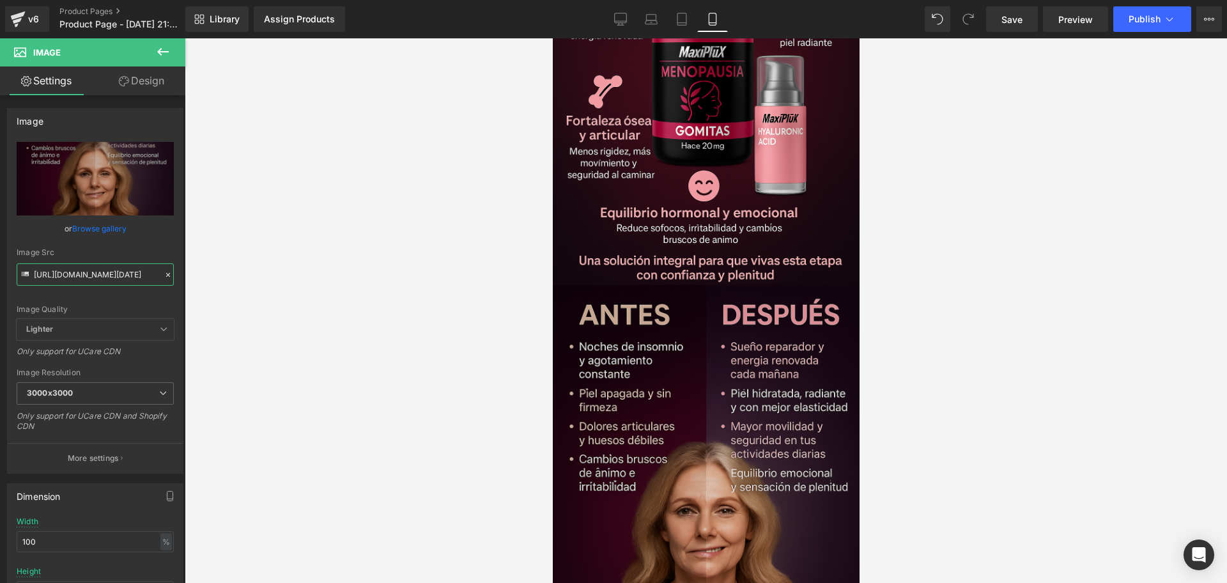
scroll to position [2166, 0]
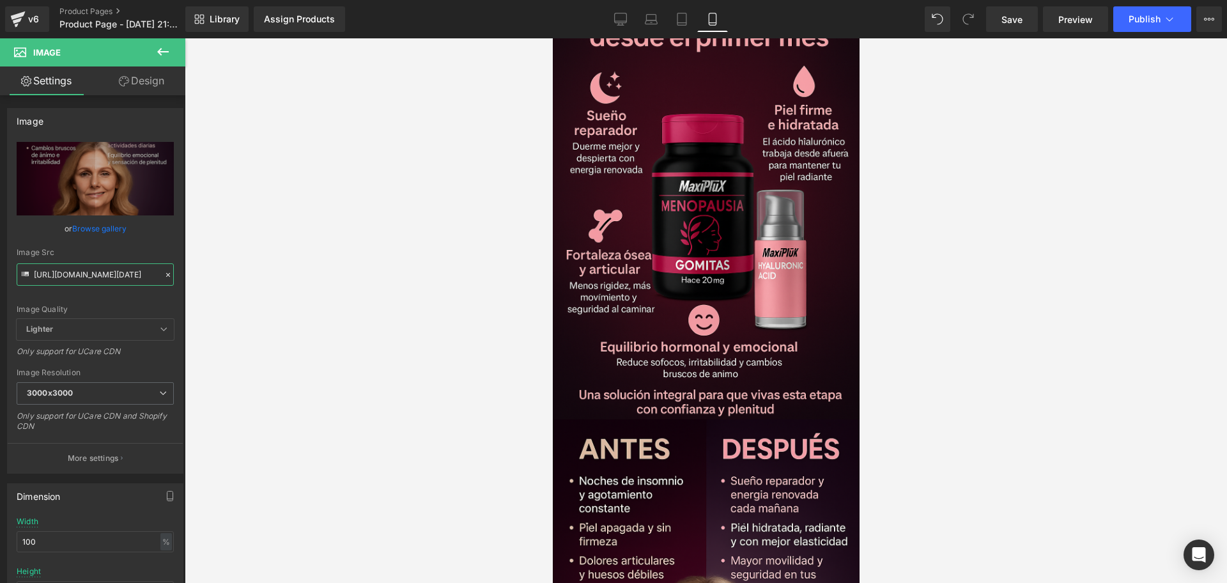
type input "[URL][DOMAIN_NAME][DATE]"
click at [1013, 24] on span "Save" at bounding box center [1011, 19] width 21 height 13
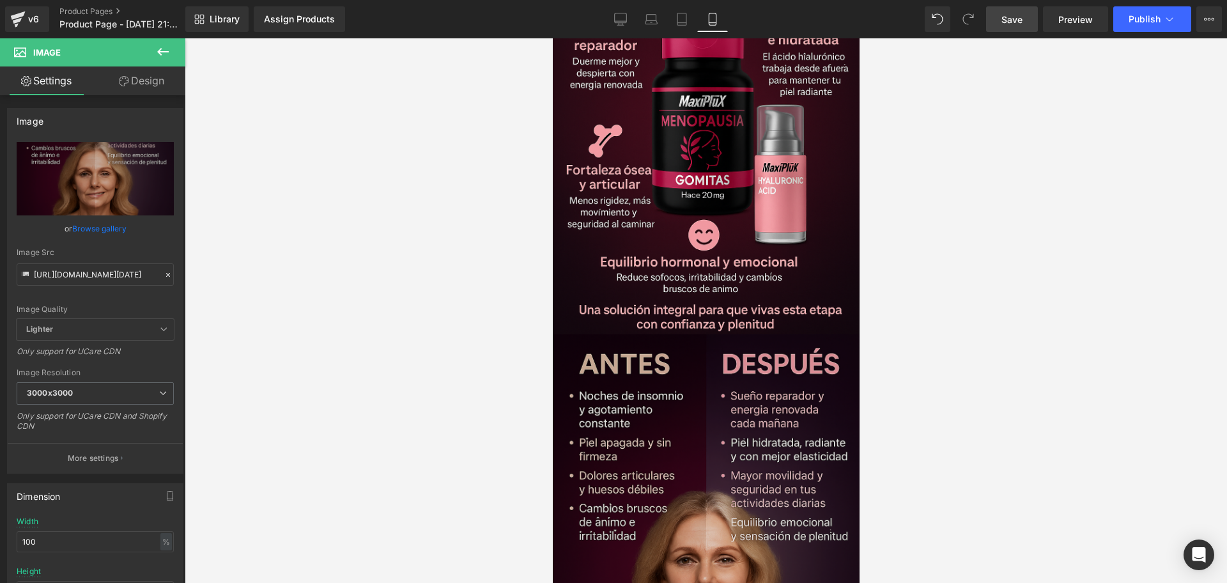
scroll to position [2325, 0]
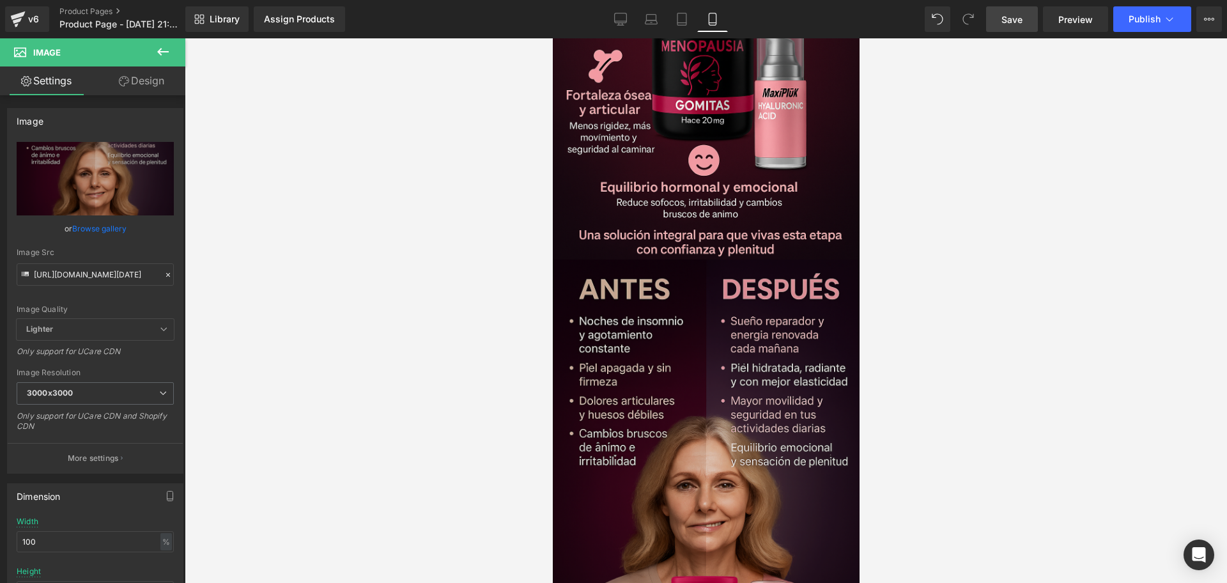
click at [657, 394] on img at bounding box center [705, 494] width 313 height 470
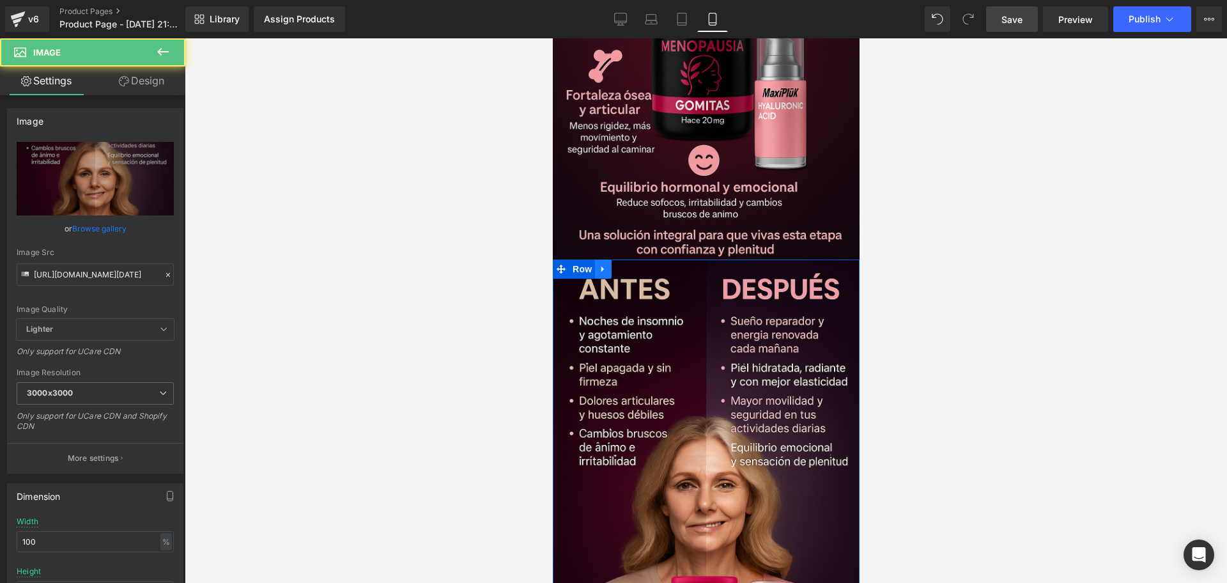
click at [609, 259] on link at bounding box center [602, 268] width 17 height 19
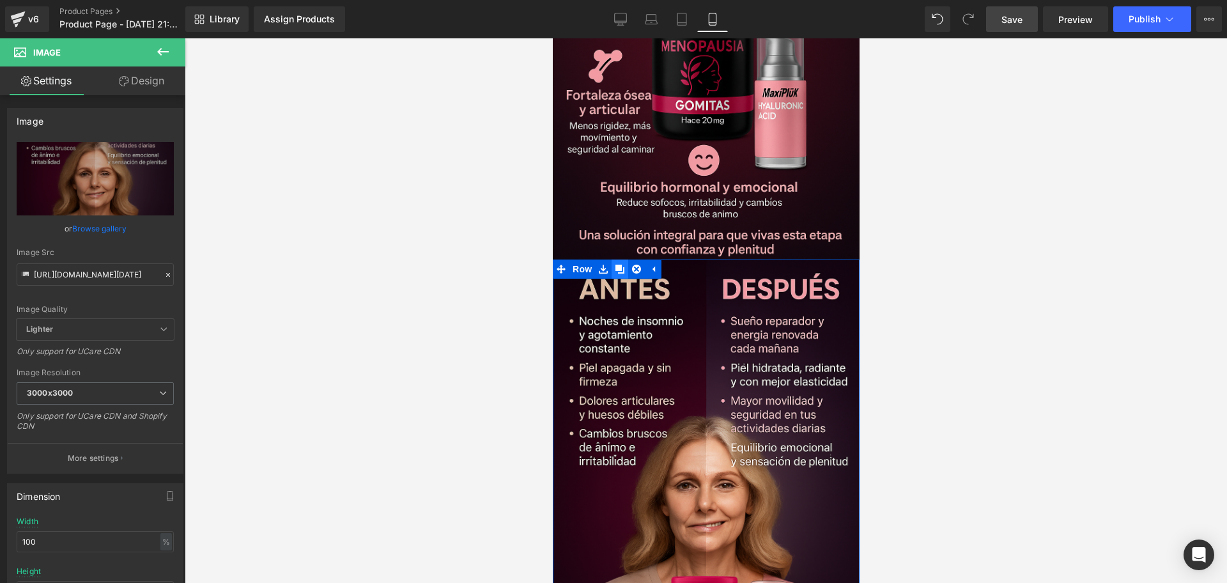
click at [623, 259] on link at bounding box center [619, 268] width 17 height 19
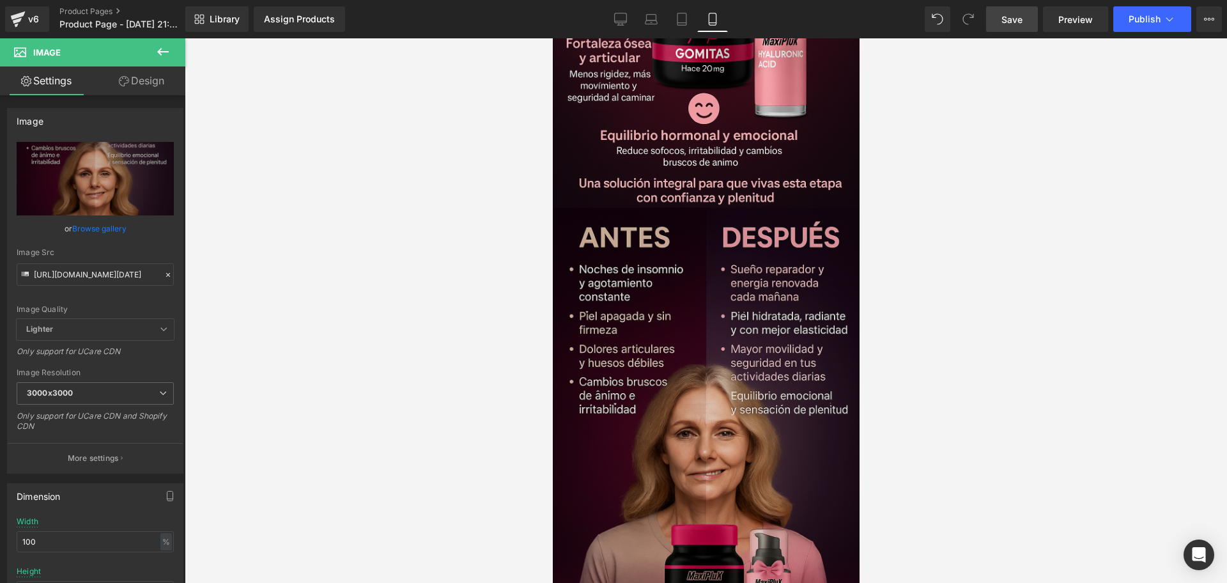
scroll to position [2696, 0]
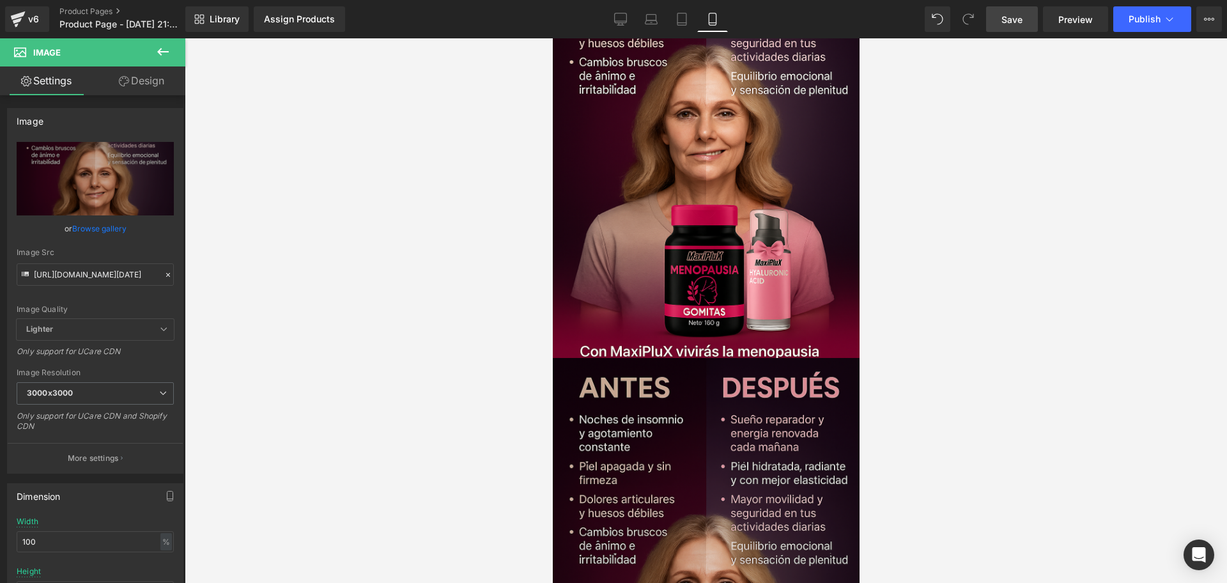
click at [718, 358] on img at bounding box center [705, 593] width 313 height 470
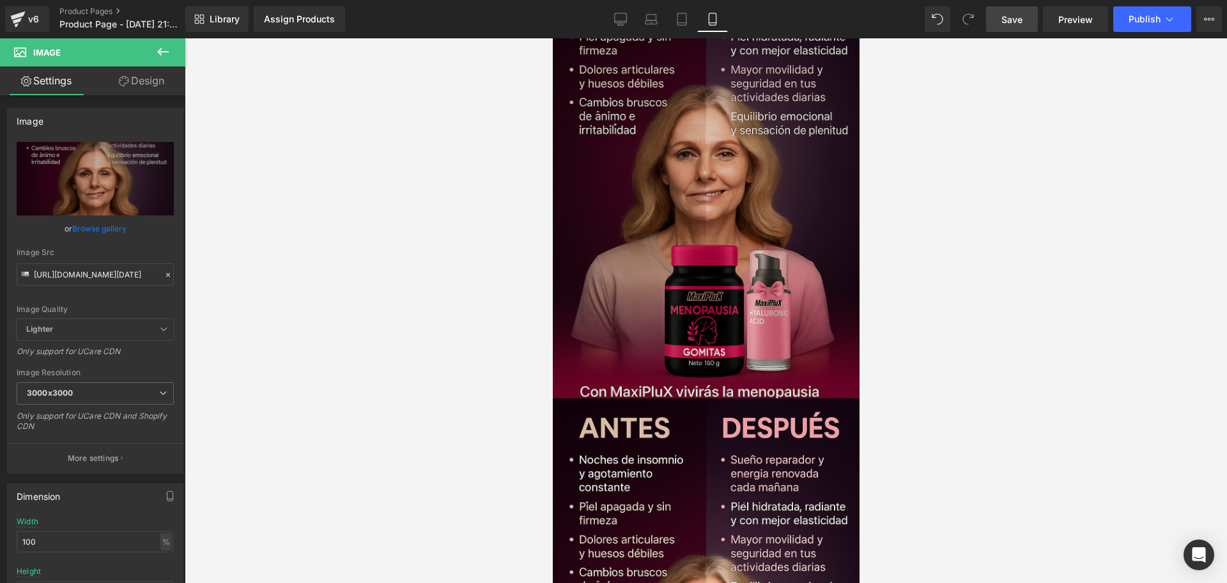
scroll to position [3016, 0]
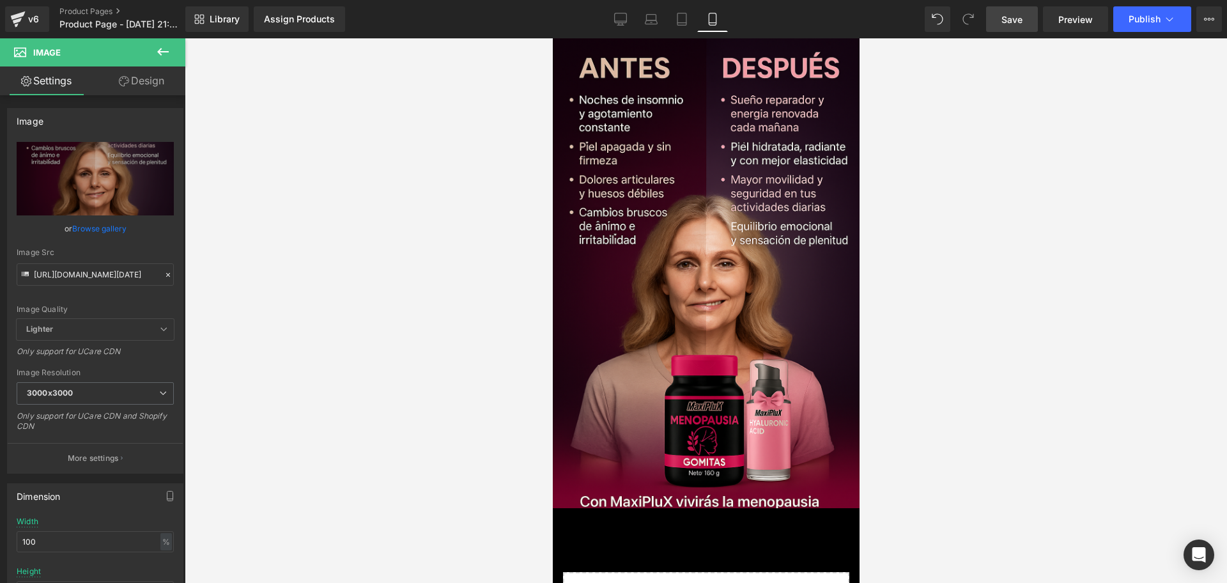
click at [710, 371] on img at bounding box center [705, 273] width 313 height 470
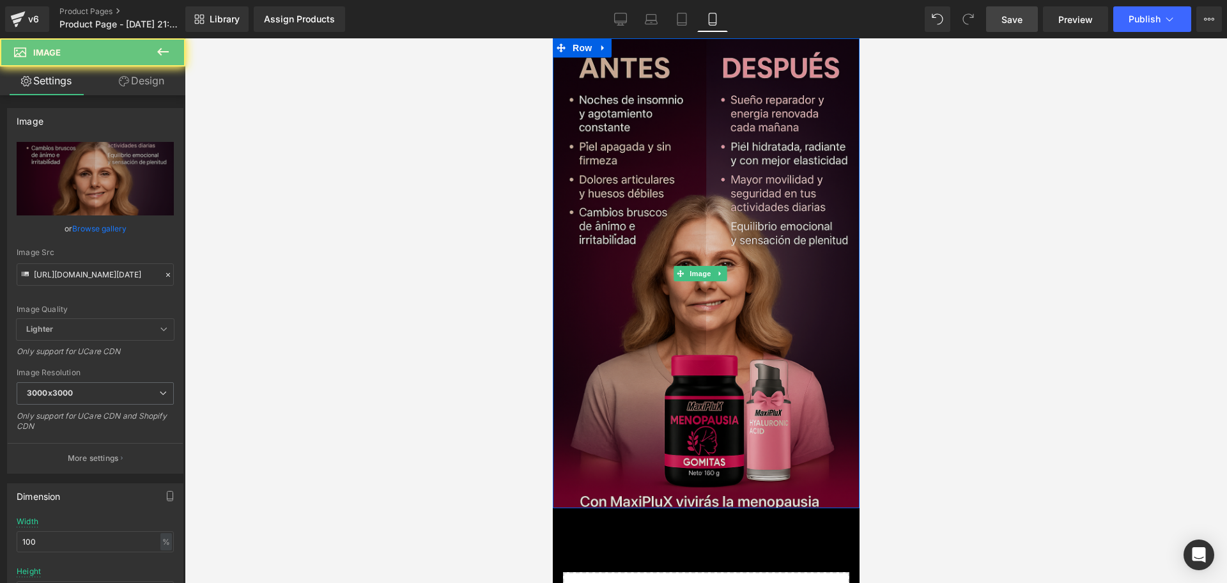
click at [718, 337] on img at bounding box center [705, 273] width 313 height 470
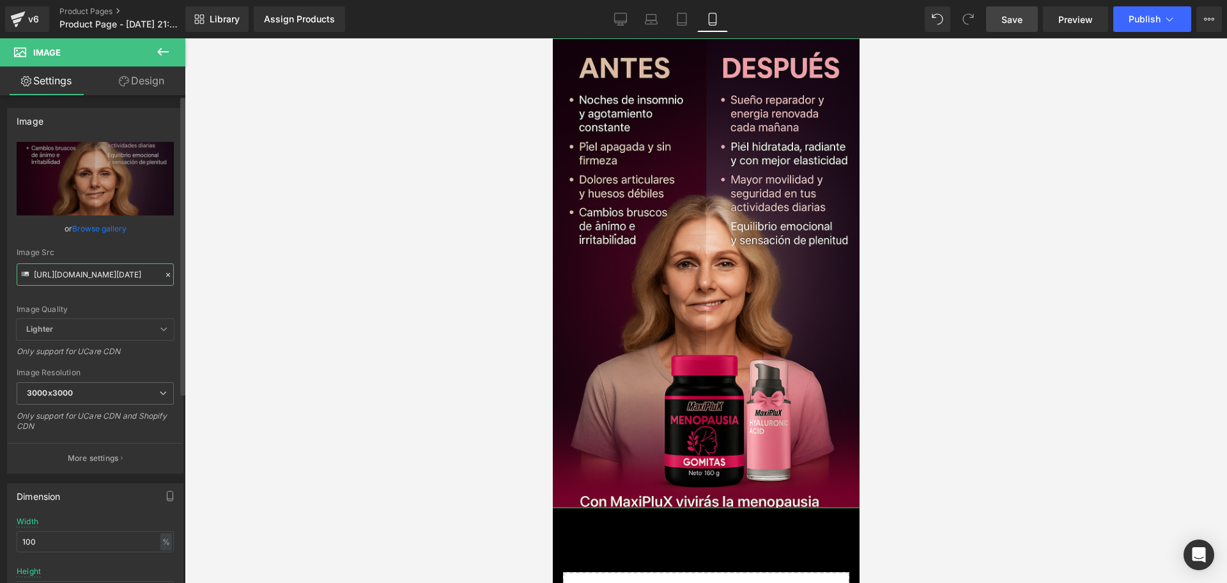
click at [75, 282] on input "[URL][DOMAIN_NAME][DATE]" at bounding box center [95, 274] width 157 height 22
paste input "MxsXWD8d/Chat-GPT-Image-[DATE]-10-49-48"
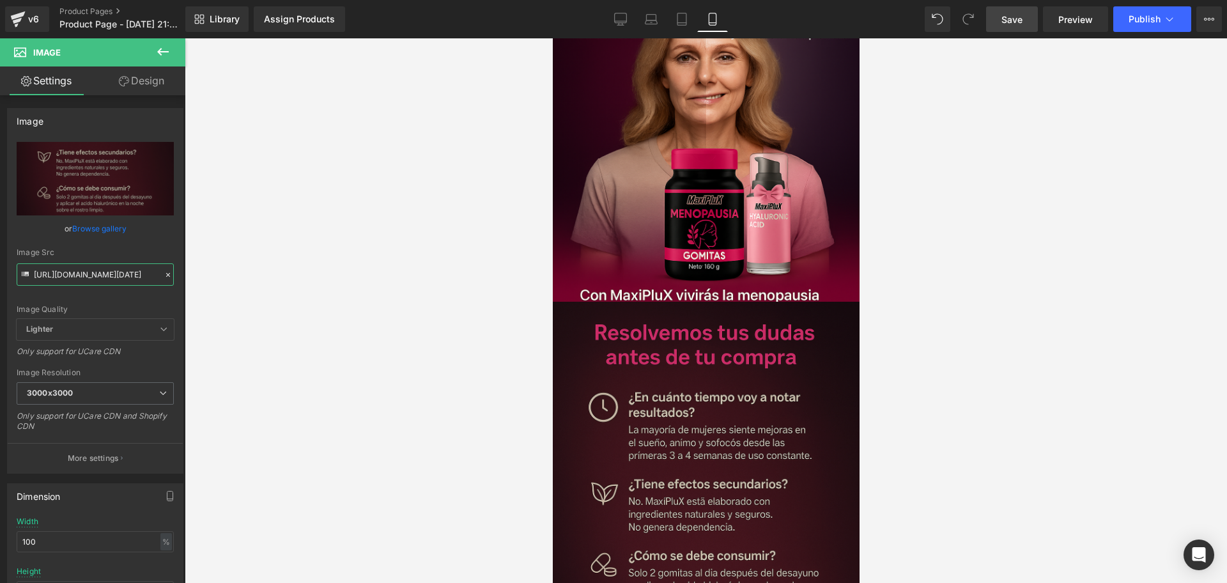
scroll to position [2776, 0]
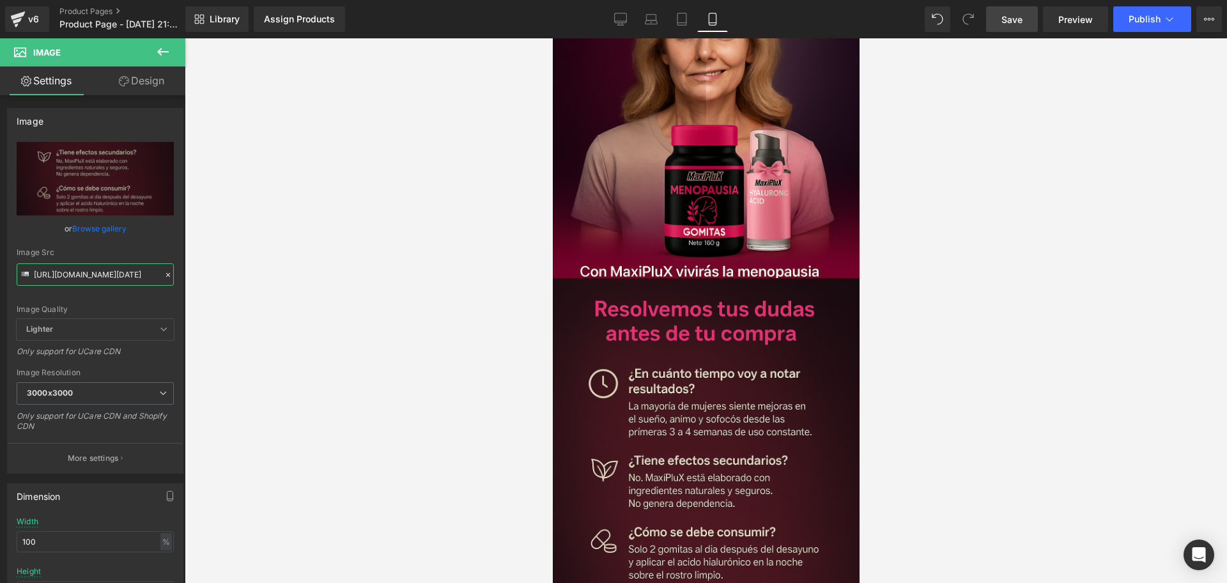
type input "[URL][DOMAIN_NAME][DATE]"
click at [1033, 8] on link "Save" at bounding box center [1012, 19] width 52 height 26
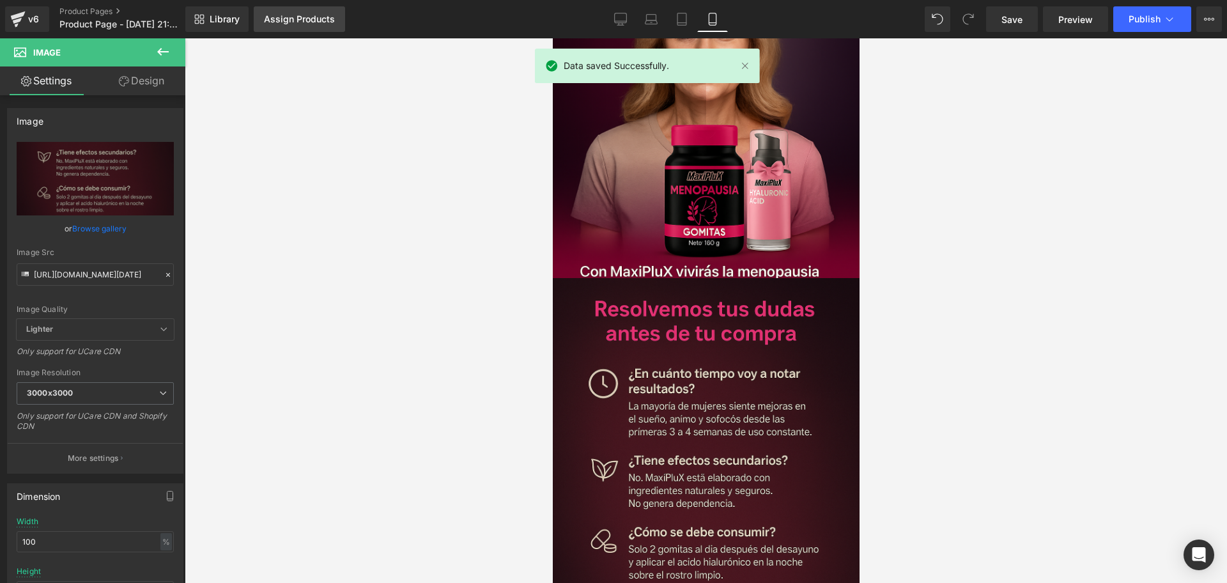
click at [325, 31] on link "Assign Products" at bounding box center [299, 19] width 91 height 26
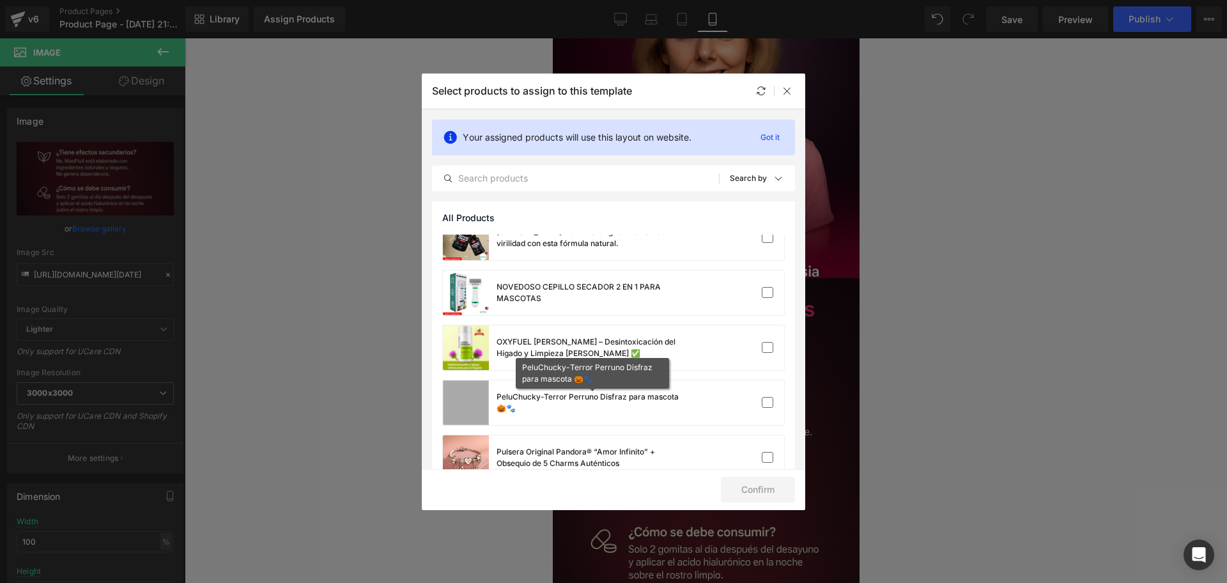
scroll to position [959, 0]
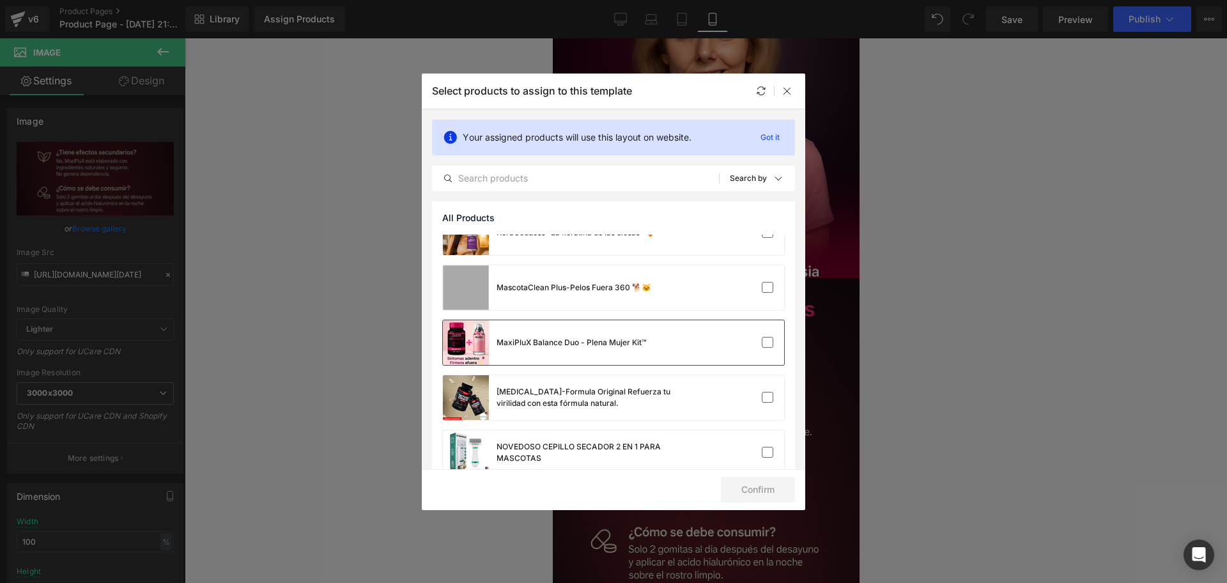
click at [605, 345] on div "MaxiPluX Balance Duo - Plena Mujer Kit™" at bounding box center [570, 342] width 149 height 11
click at [763, 484] on button "Confirm" at bounding box center [758, 490] width 74 height 26
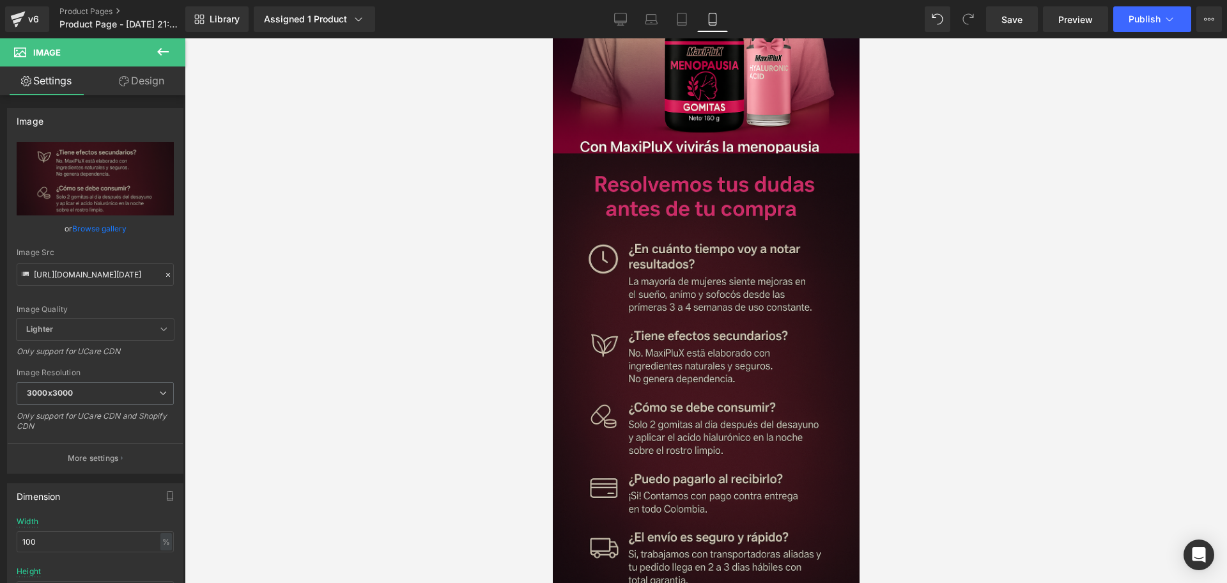
scroll to position [2856, 0]
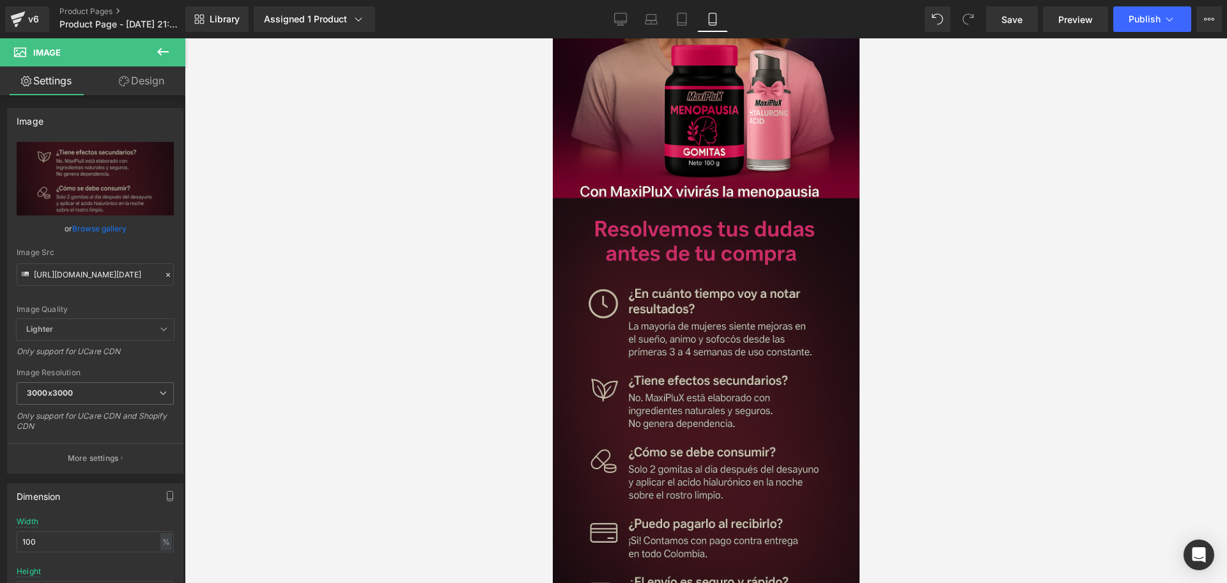
click at [634, 198] on img at bounding box center [705, 433] width 313 height 470
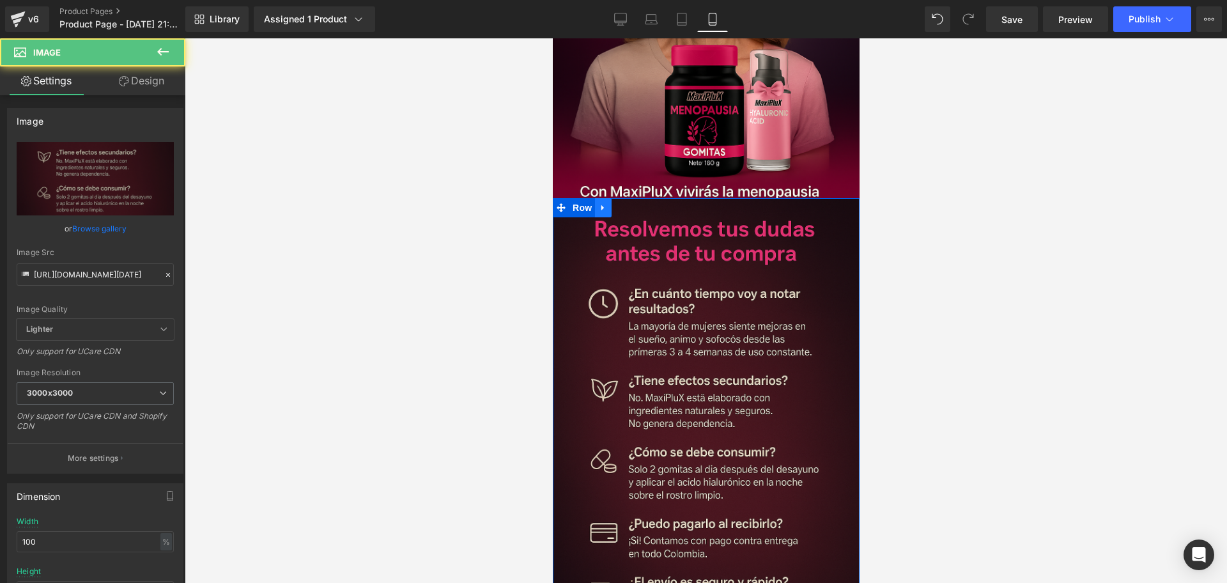
click at [606, 203] on icon at bounding box center [602, 208] width 9 height 10
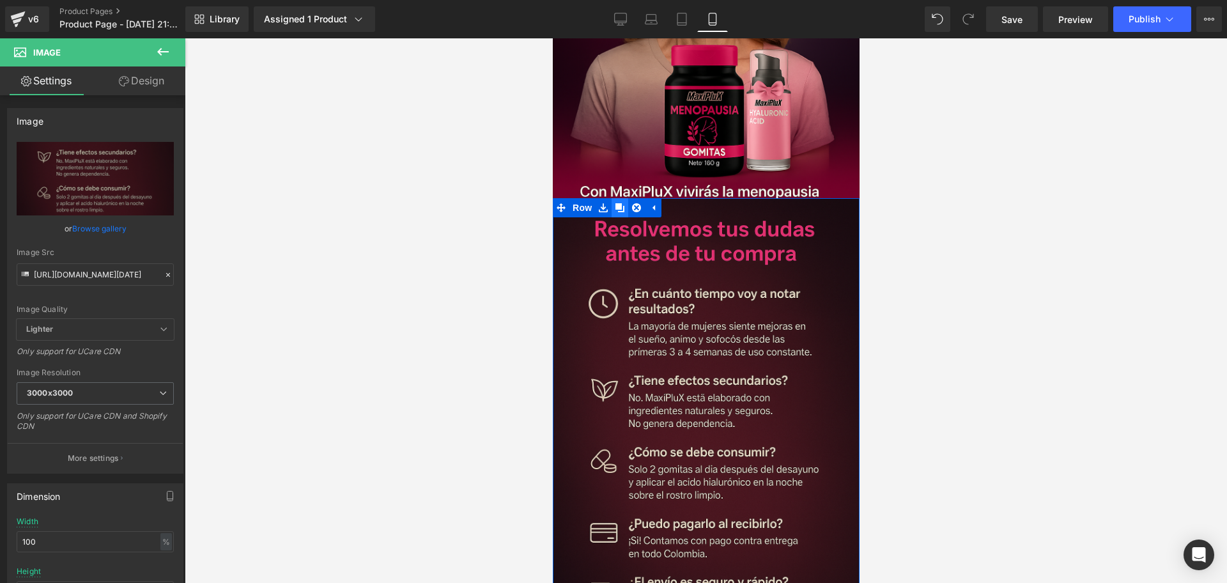
click at [620, 203] on icon at bounding box center [619, 207] width 9 height 9
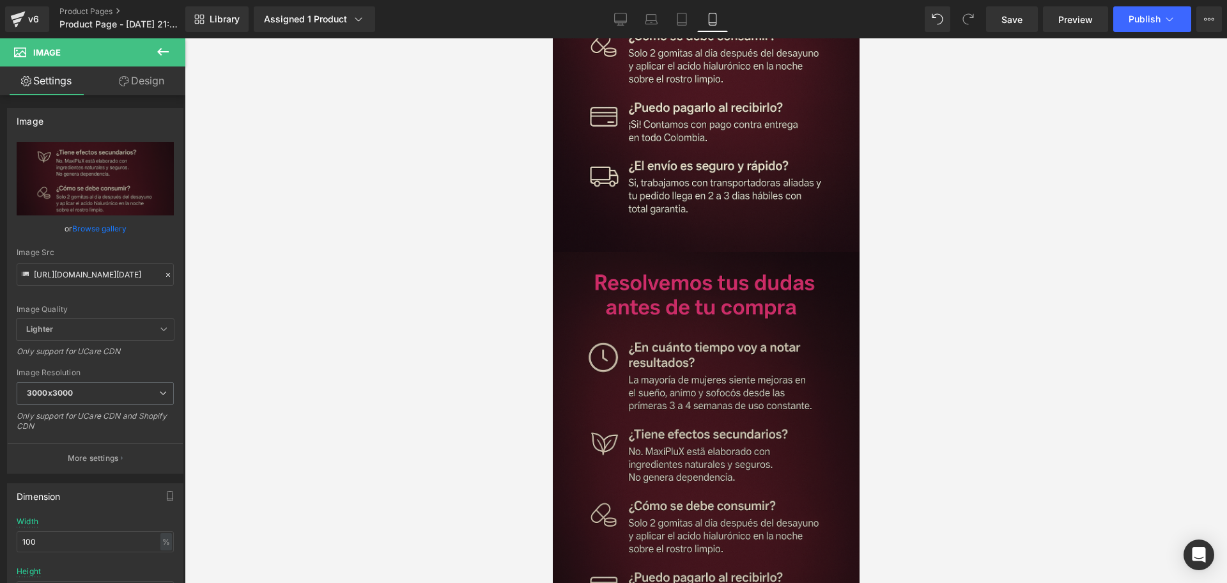
scroll to position [3278, 0]
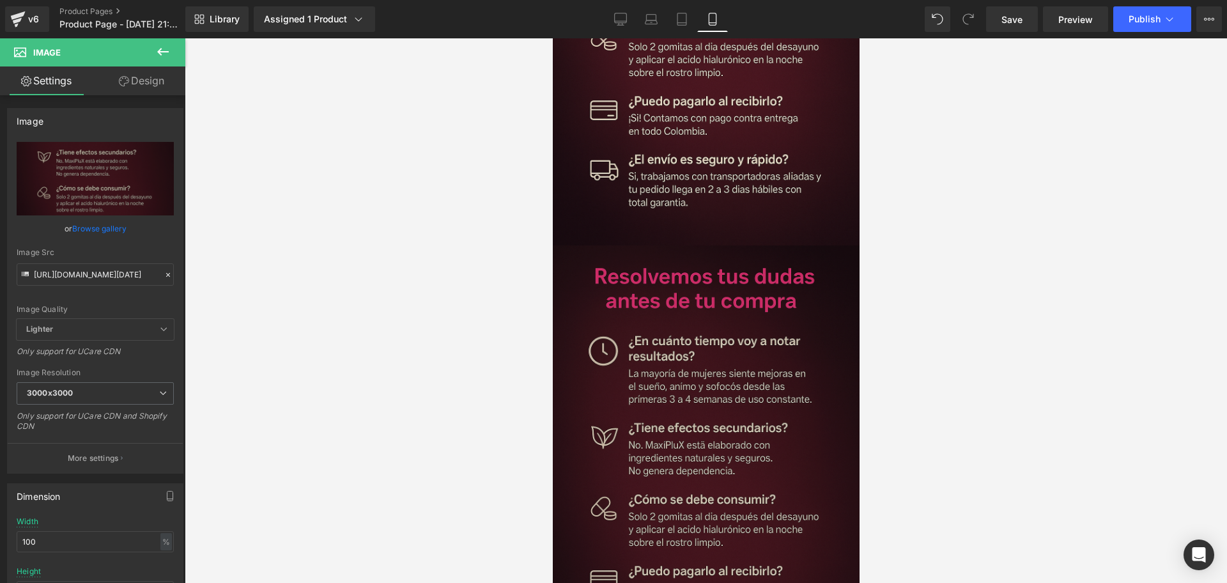
click at [715, 319] on img at bounding box center [705, 480] width 313 height 470
click at [715, 328] on img at bounding box center [705, 480] width 313 height 470
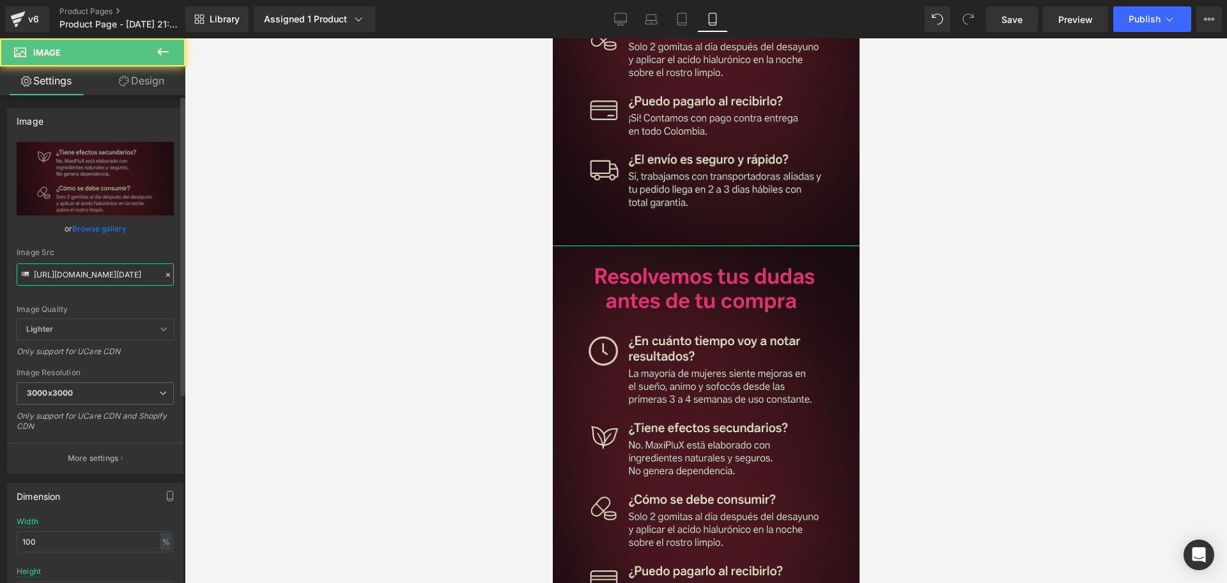
click at [114, 275] on input "[URL][DOMAIN_NAME][DATE]" at bounding box center [95, 274] width 157 height 22
paste input "NdLv5CXX/Chat-GPT-Image-[DATE]-10-54-41"
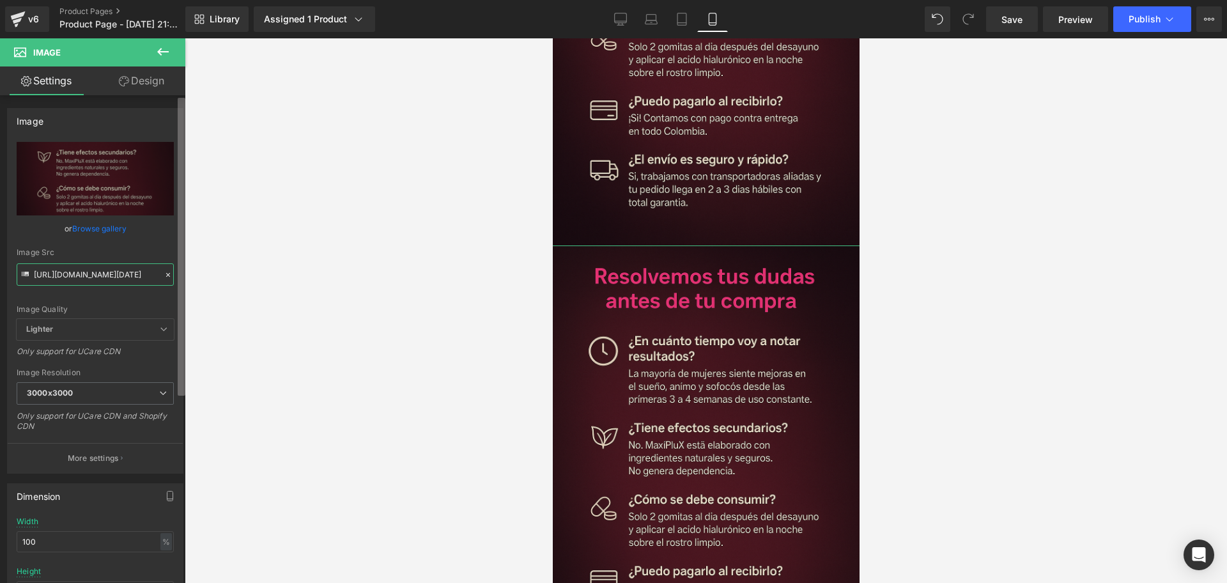
scroll to position [0, 167]
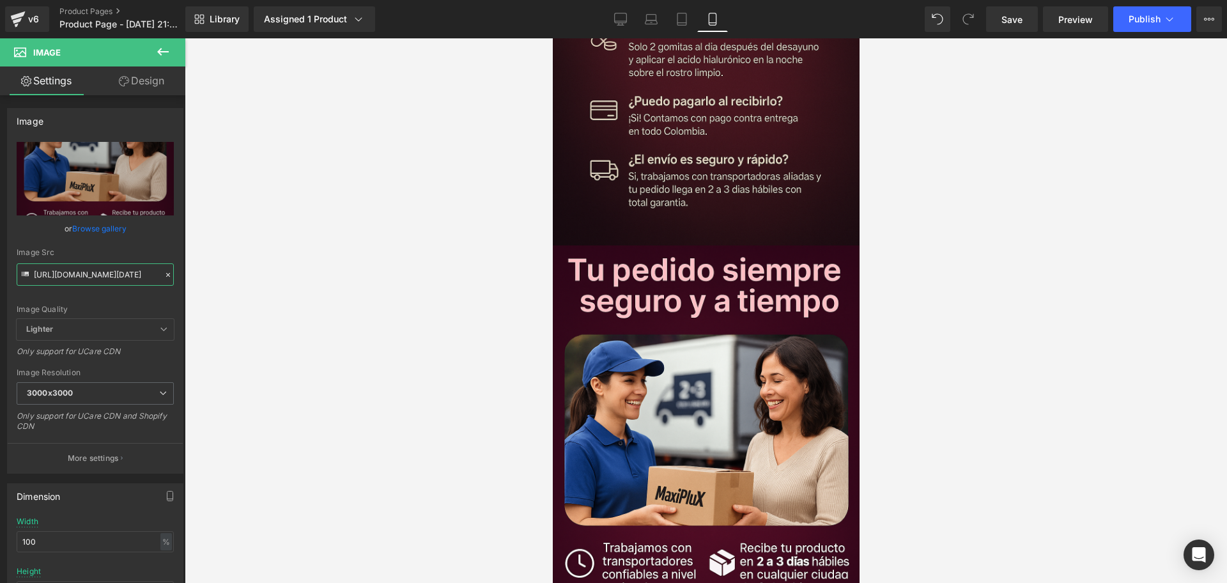
type input "[URL][DOMAIN_NAME][DATE]"
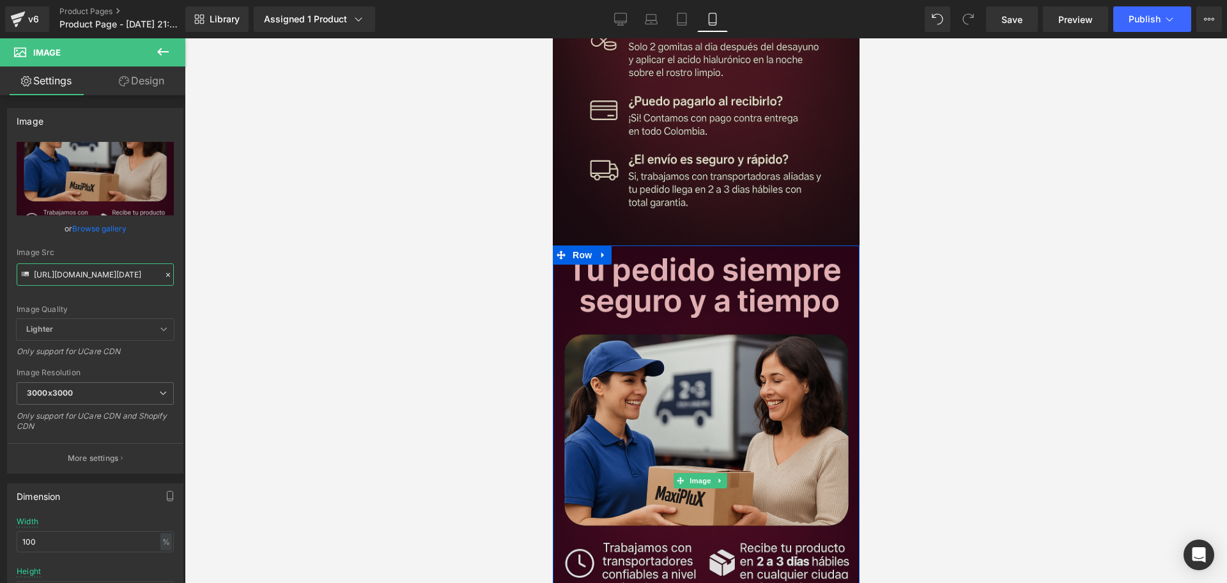
scroll to position [3438, 0]
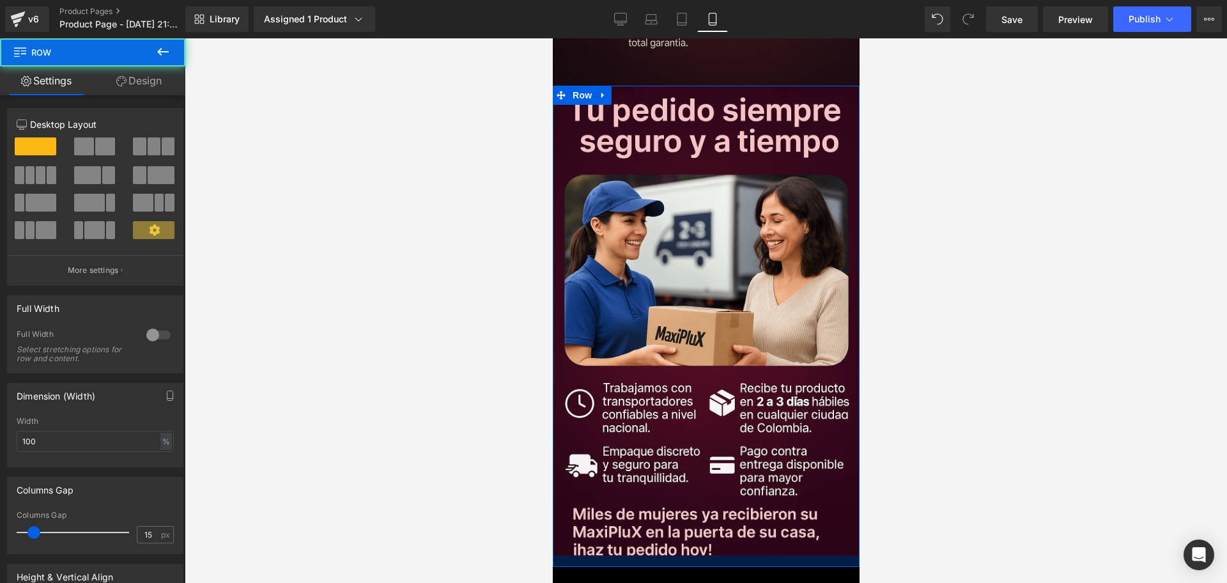
click at [744, 555] on div at bounding box center [705, 560] width 307 height 11
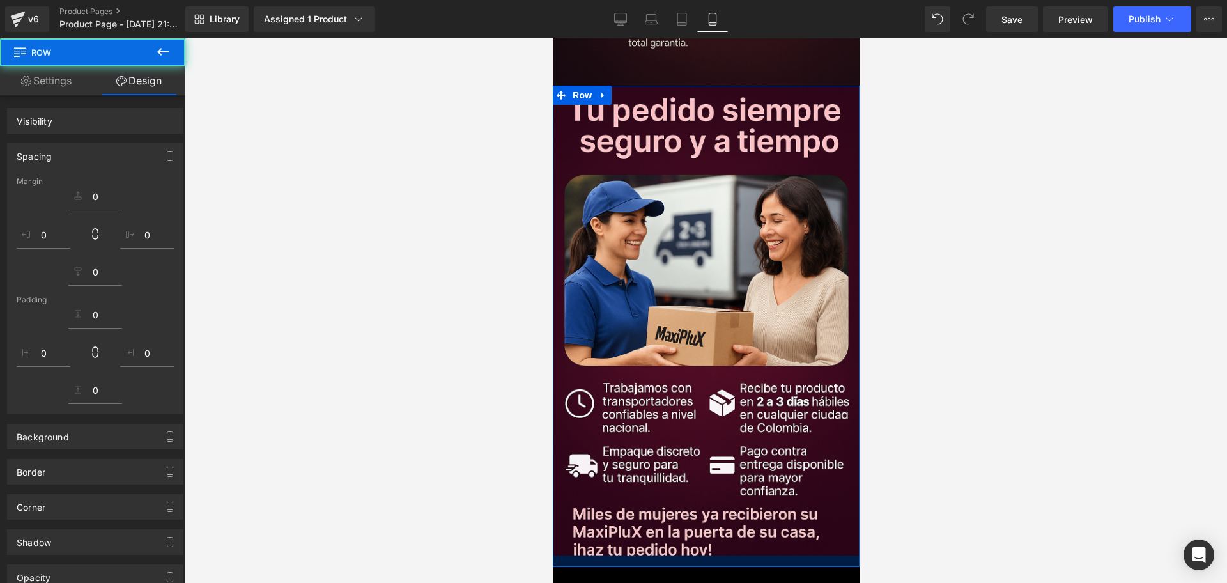
click at [953, 443] on div at bounding box center [706, 310] width 1042 height 544
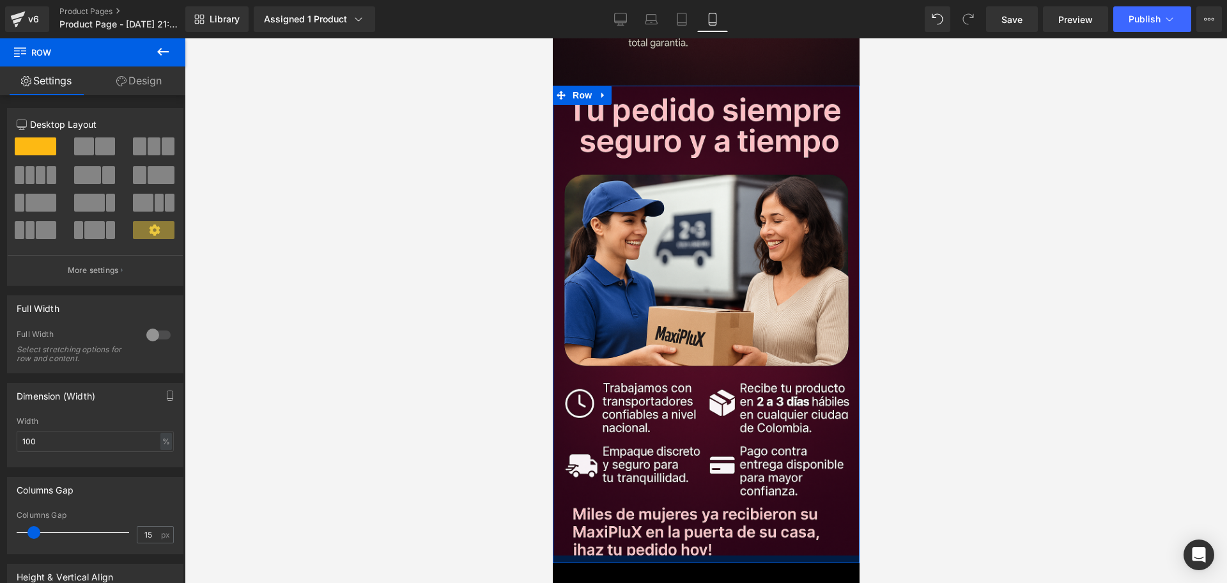
click at [724, 555] on div at bounding box center [705, 559] width 307 height 8
click at [891, 425] on div at bounding box center [706, 310] width 1042 height 544
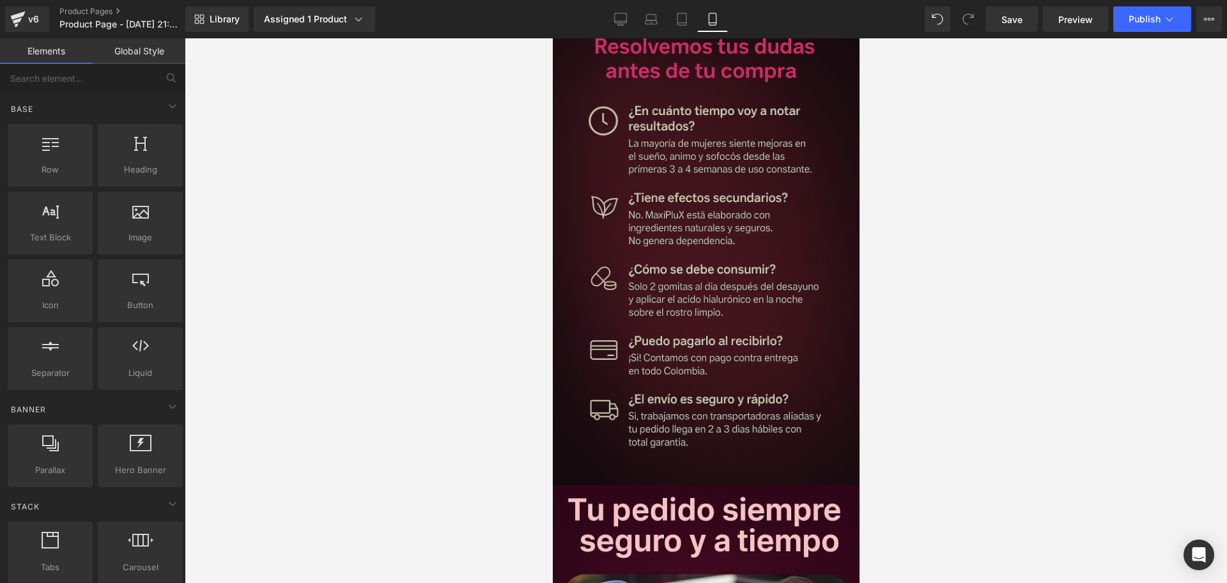
scroll to position [2719, 0]
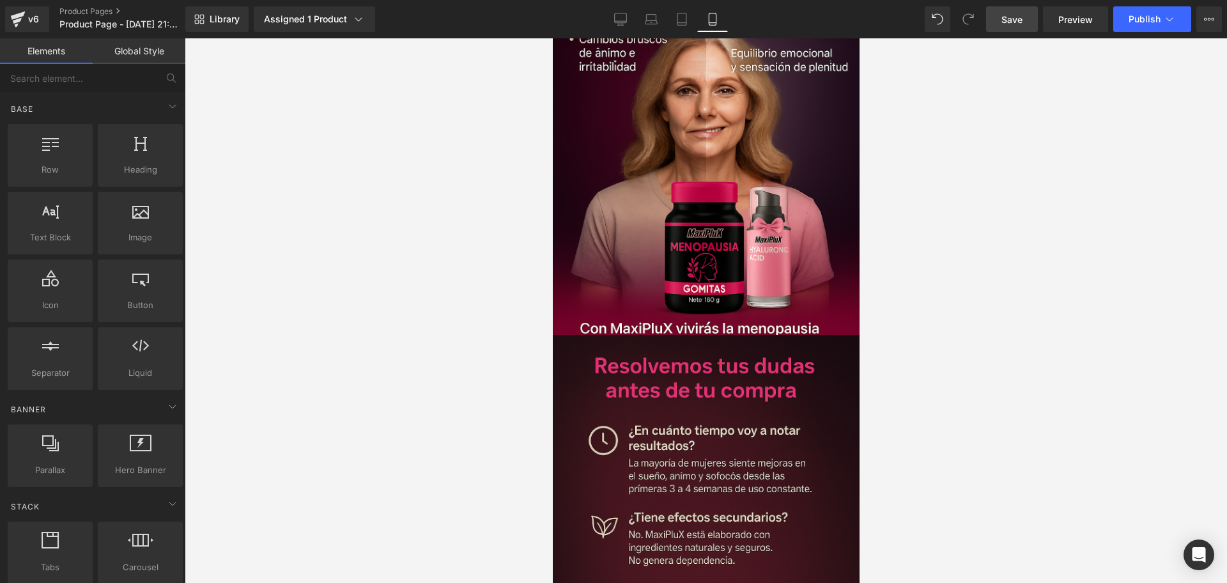
click at [1011, 18] on span "Save" at bounding box center [1011, 19] width 21 height 13
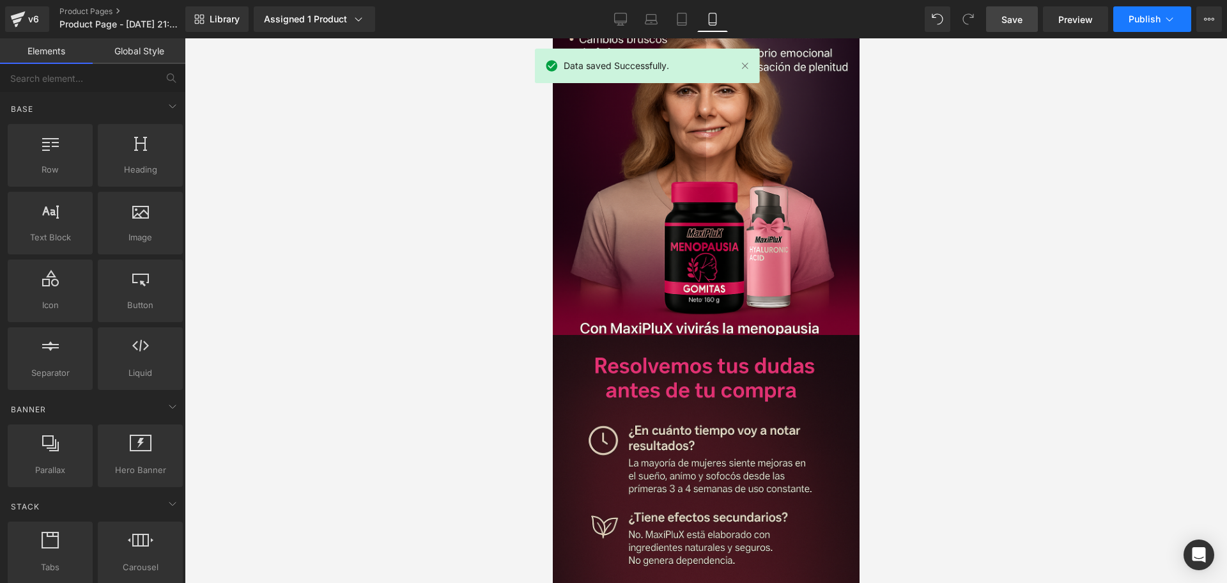
click at [1124, 29] on button "Publish" at bounding box center [1152, 19] width 78 height 26
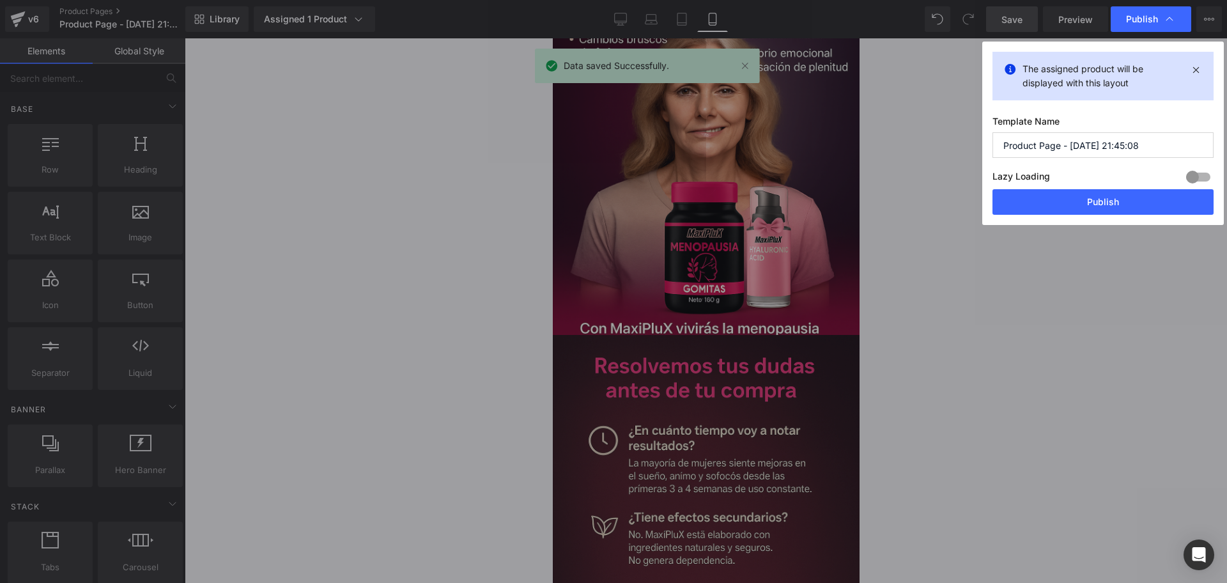
click at [1054, 155] on input "Product Page - [DATE] 21:45:08" at bounding box center [1102, 145] width 221 height 26
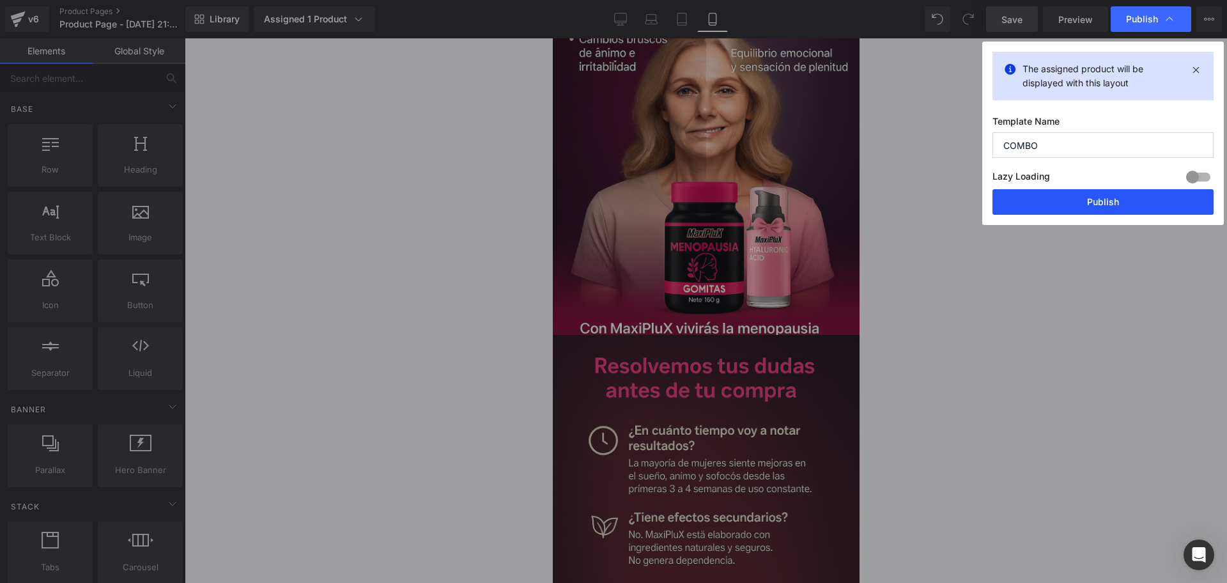
type input "COMBO"
click at [1101, 197] on button "Publish" at bounding box center [1102, 202] width 221 height 26
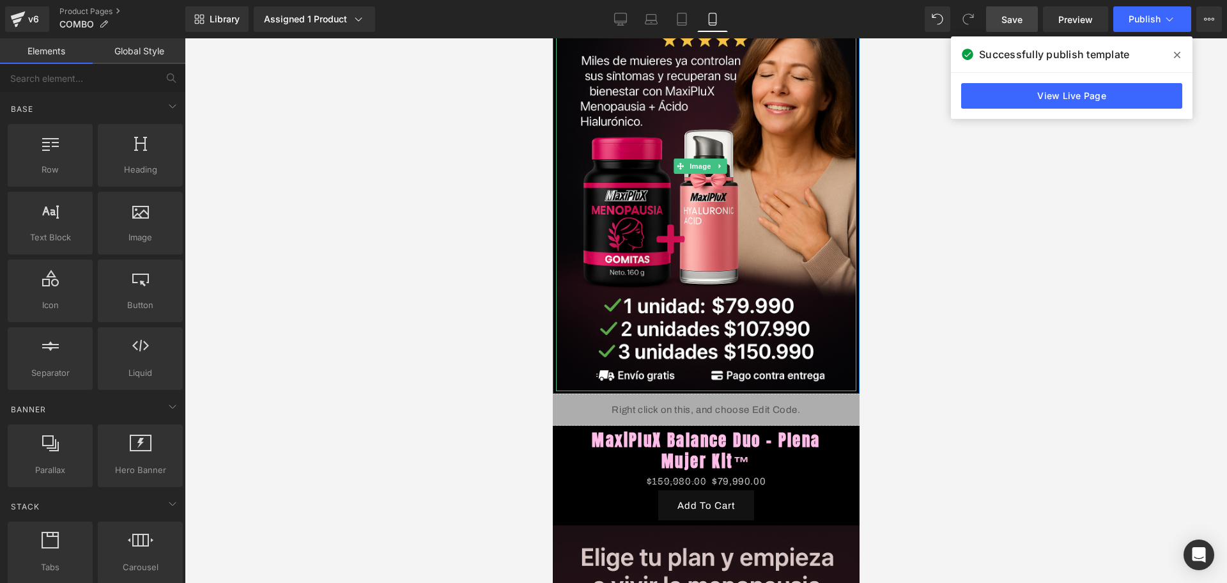
scroll to position [399, 0]
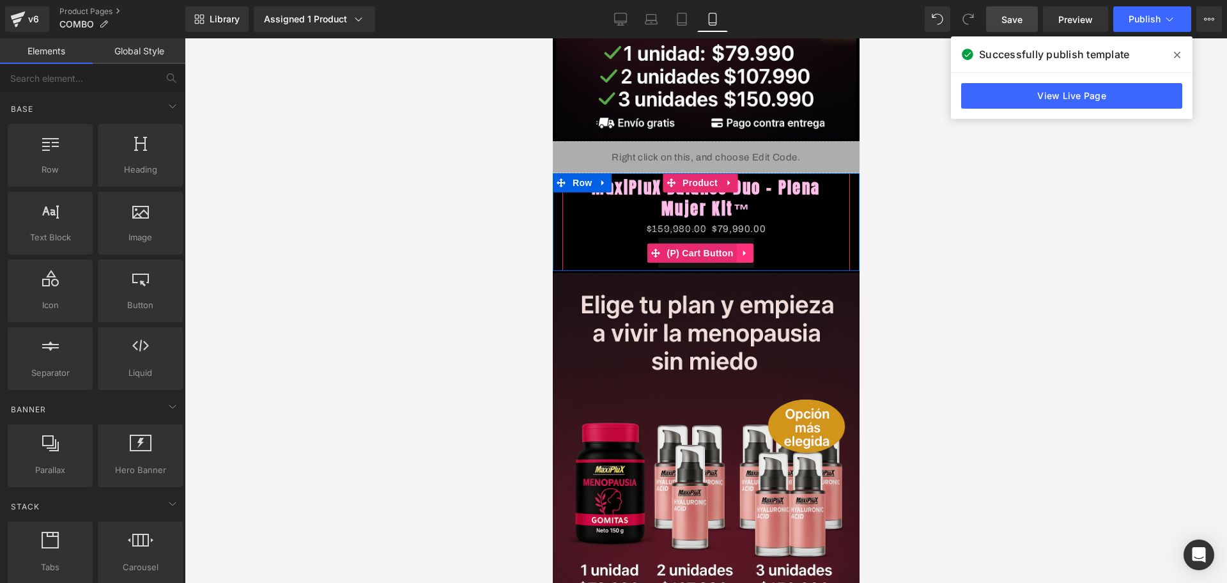
click at [747, 248] on icon at bounding box center [744, 253] width 9 height 10
click at [753, 249] on icon at bounding box center [752, 253] width 9 height 9
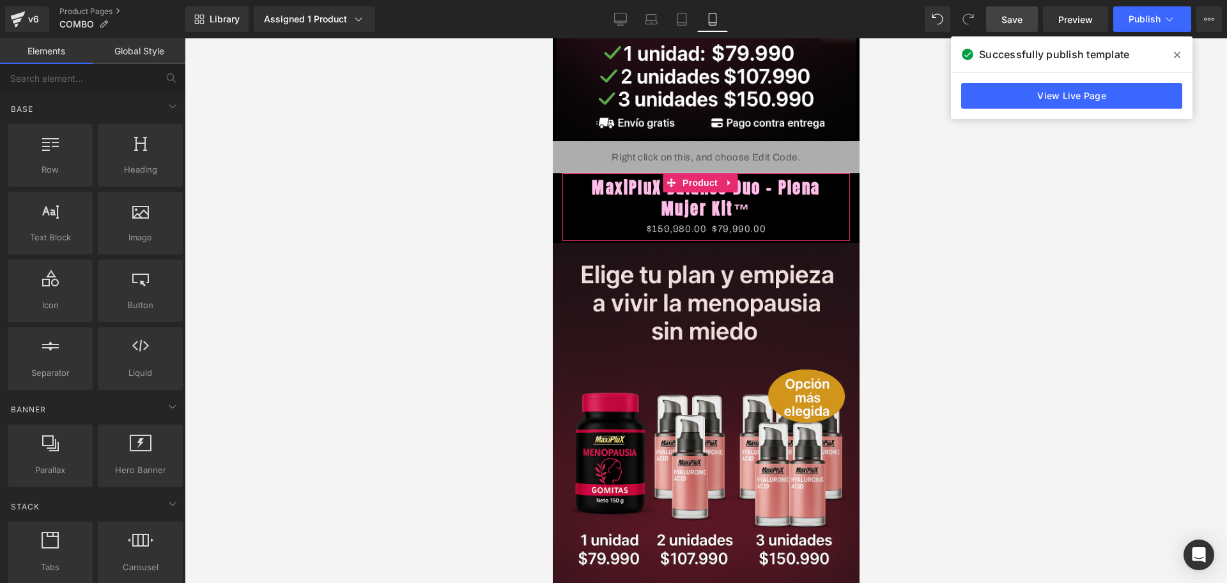
click at [1015, 6] on link "Save" at bounding box center [1012, 19] width 52 height 26
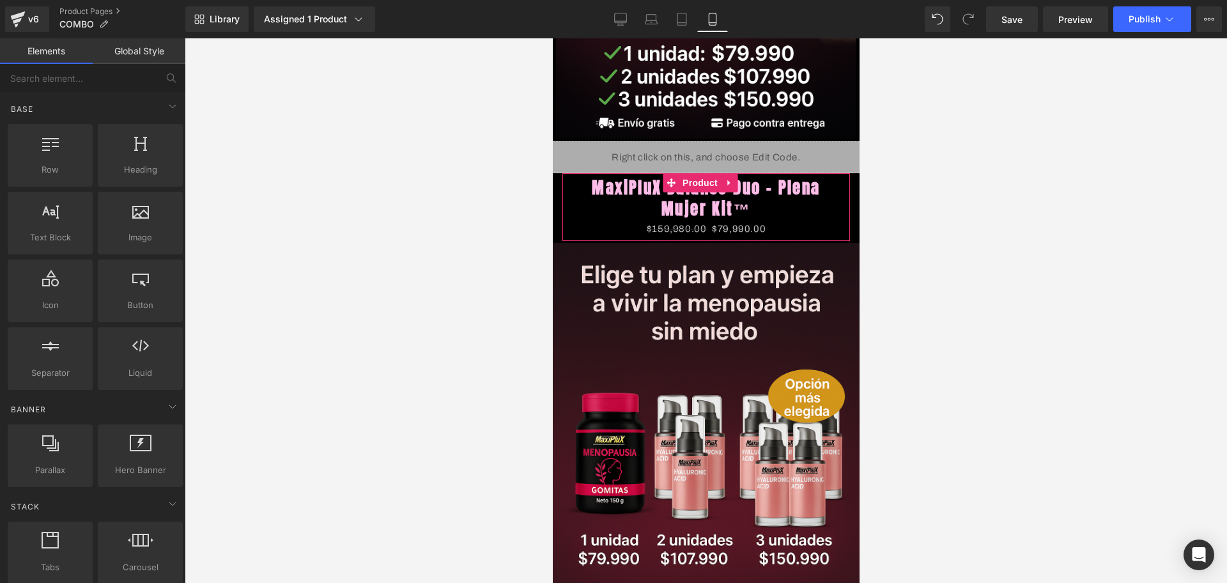
click at [1131, 40] on div at bounding box center [706, 310] width 1042 height 544
click at [1131, 29] on button "Publish" at bounding box center [1152, 19] width 78 height 26
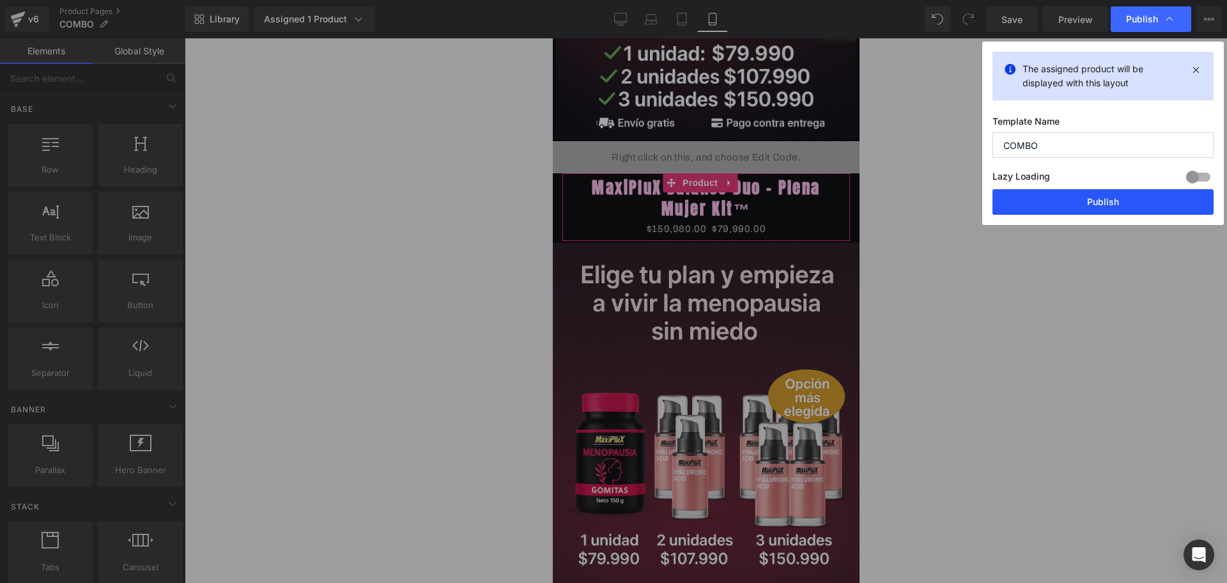
click at [1059, 195] on button "Publish" at bounding box center [1102, 202] width 221 height 26
